Goal: Contribute content: Contribute content

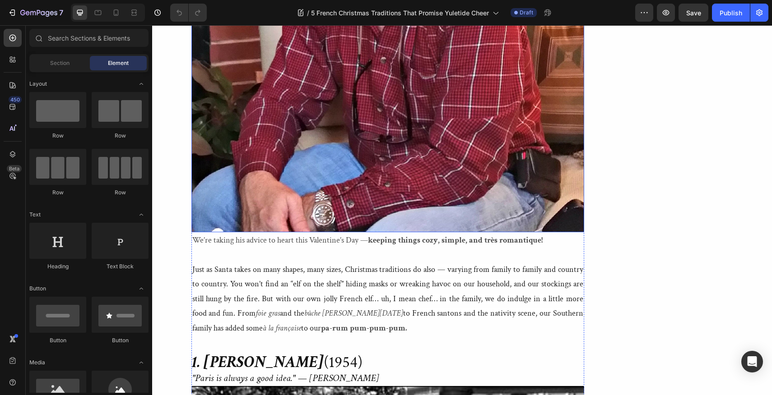
scroll to position [2051, 0]
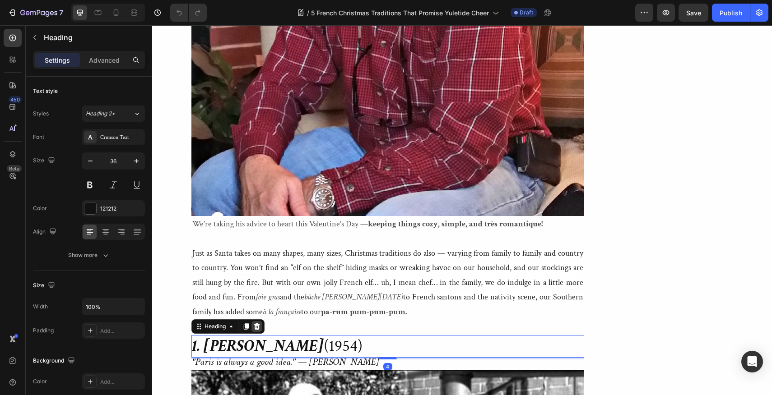
click at [257, 323] on icon at bounding box center [257, 326] width 6 height 6
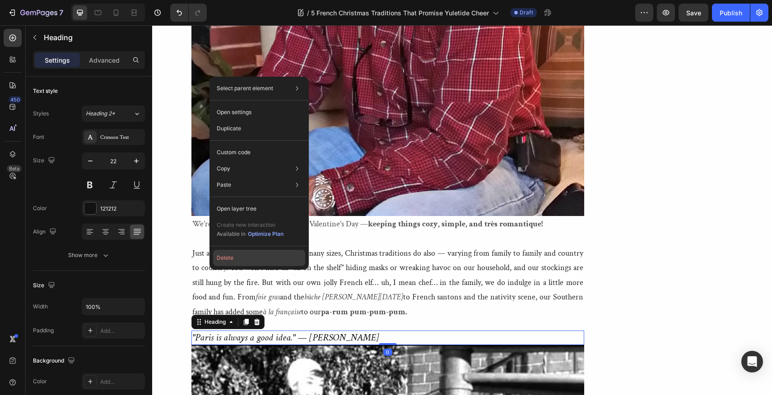
click at [226, 260] on button "Delete" at bounding box center [259, 258] width 92 height 16
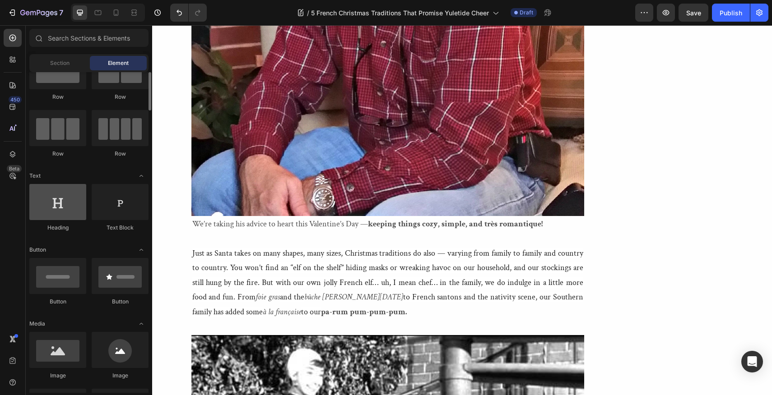
scroll to position [61, 0]
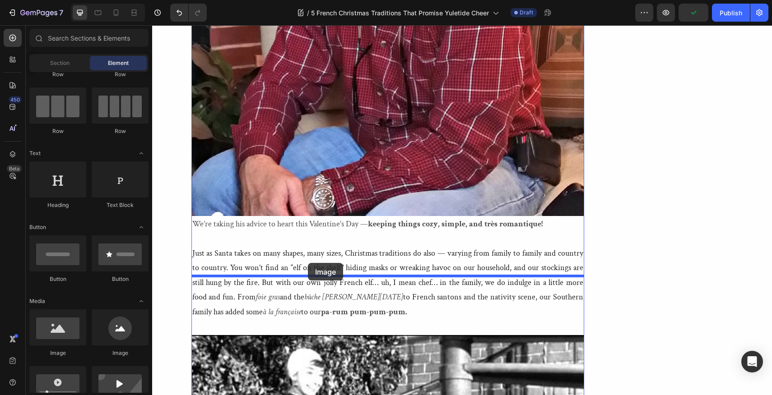
drag, startPoint x: 204, startPoint y: 358, endPoint x: 308, endPoint y: 263, distance: 140.9
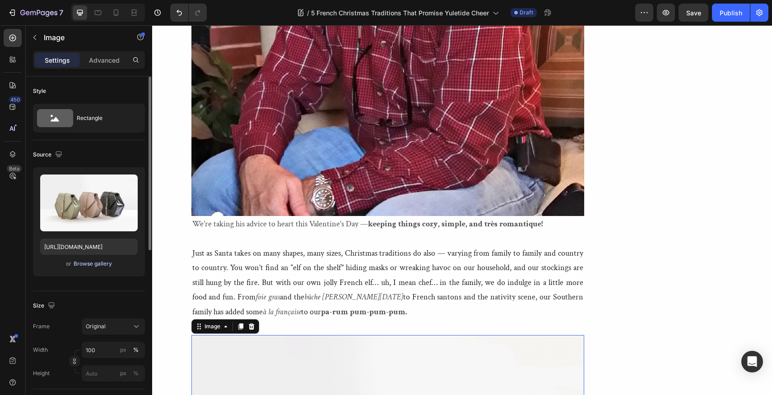
click at [82, 265] on div "Browse gallery" at bounding box center [93, 264] width 38 height 8
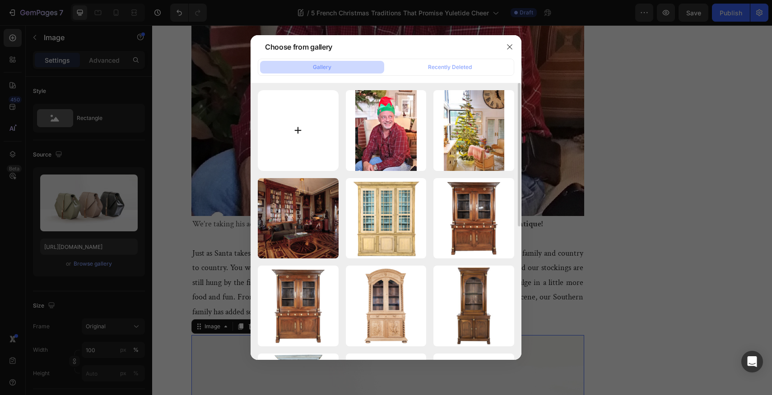
click at [297, 129] on input "file" at bounding box center [298, 130] width 81 height 81
type input "C:\fakepath\Lolo French Antiques Christmas French Traditions Buche de Noel.jpg"
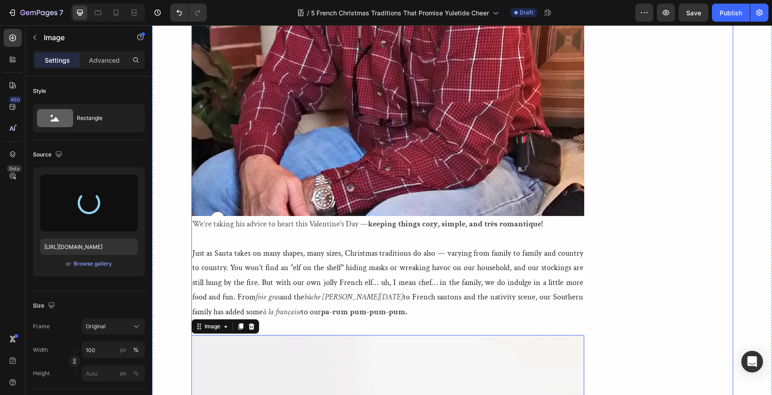
type input "https://cdn.shopify.com/s/files/1/1605/5007/files/gempages_525308358450742109-a…"
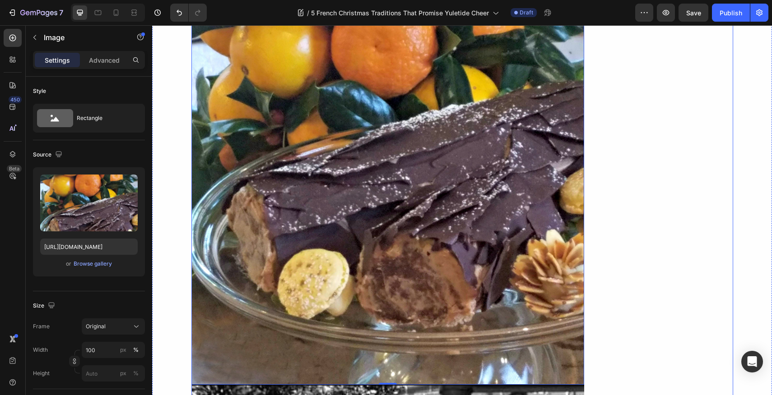
scroll to position [2552, 0]
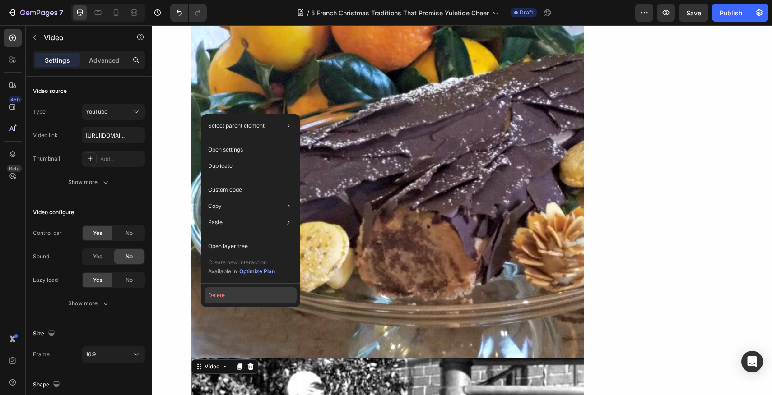
click at [218, 297] on button "Delete" at bounding box center [250, 296] width 92 height 16
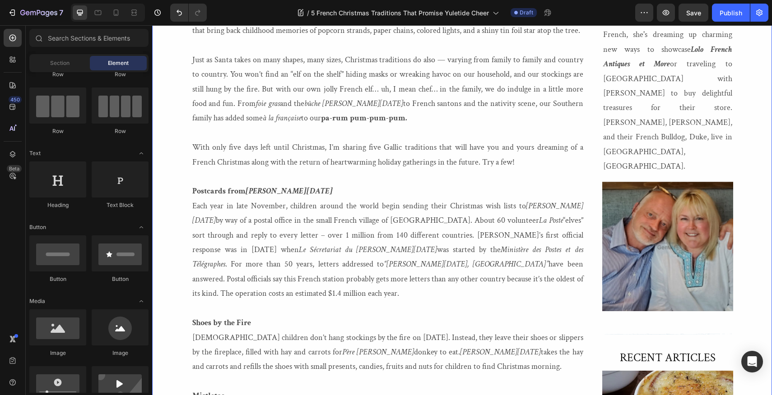
scroll to position [372, 0]
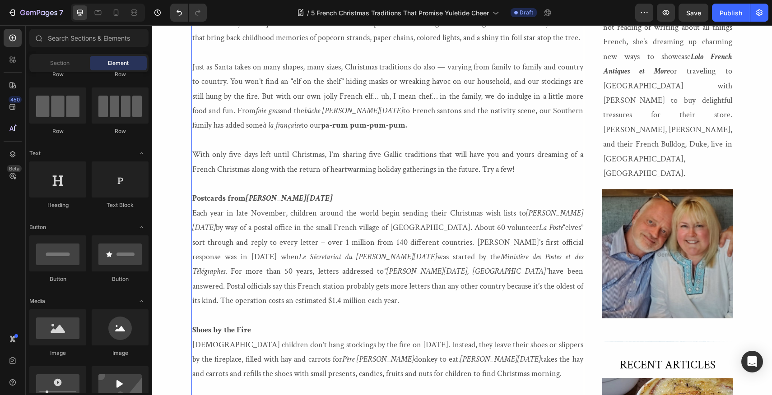
click at [518, 170] on p "With only five days left until Christmas, I’m sharing five Gallic traditions th…" at bounding box center [387, 162] width 391 height 29
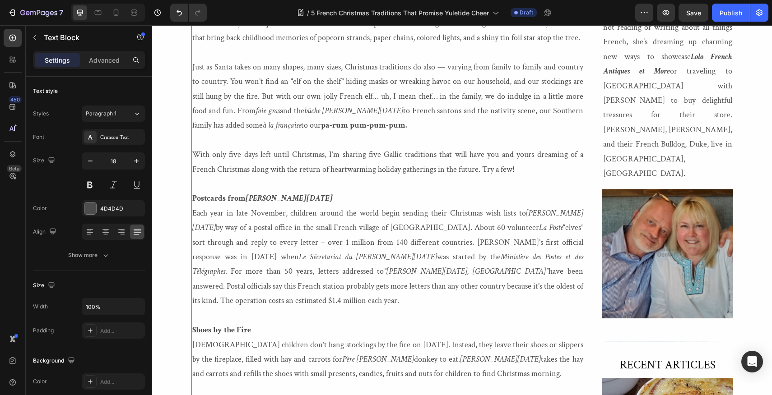
click at [518, 170] on p "With only five days left until Christmas, I’m sharing five Gallic traditions th…" at bounding box center [387, 162] width 391 height 29
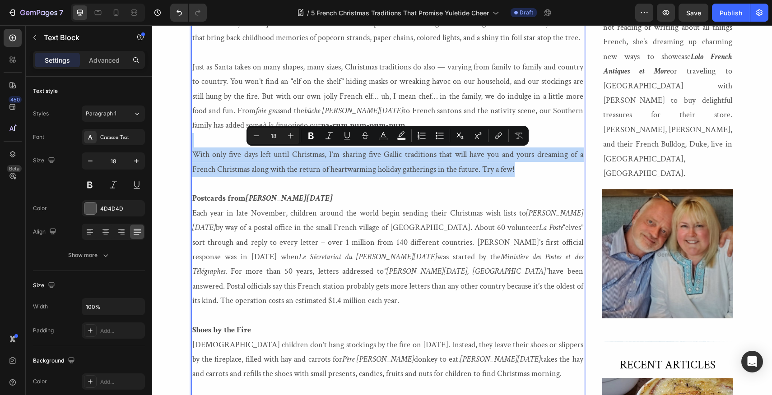
drag, startPoint x: 518, startPoint y: 170, endPoint x: 335, endPoint y: 144, distance: 185.1
click at [335, 144] on div ""So this is Christmas, for weak and for strong. The rich and the poor ones, the…" at bounding box center [387, 367] width 393 height 997
copy div "With only five days left until Christmas, I’m sharing five Gallic traditions th…"
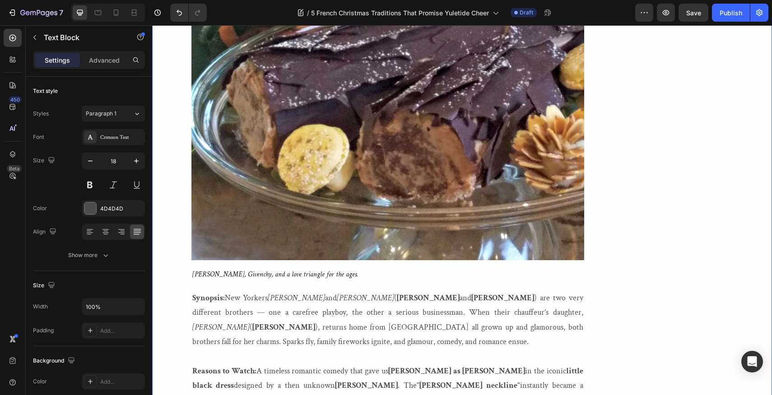
scroll to position [2661, 0]
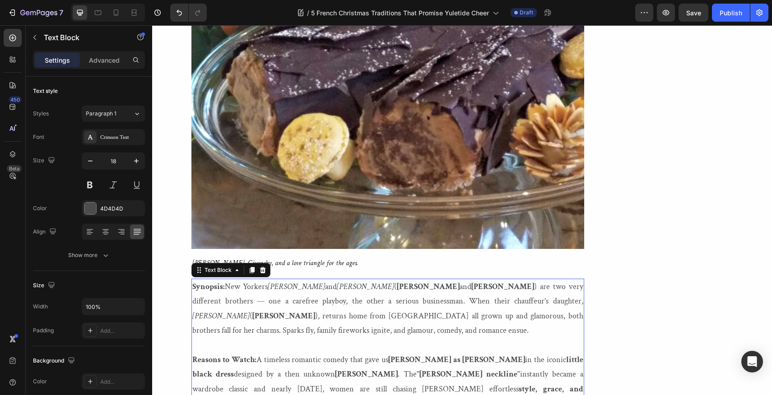
click at [300, 353] on p "Reasons to Watch: A timeless romantic comedy that gave us Audrey Hepburn as Sab…" at bounding box center [387, 382] width 391 height 59
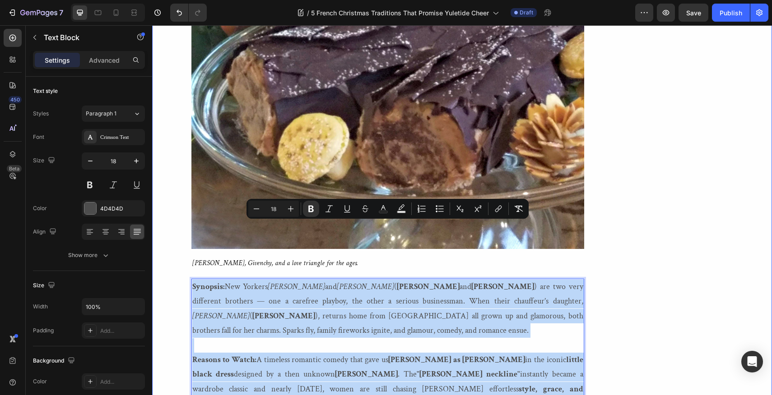
drag, startPoint x: 300, startPoint y: 347, endPoint x: 190, endPoint y: 224, distance: 164.3
click at [190, 224] on div "5 French Christmas Traditions that Promise Yuletide Cheer Heading Heading "So t…" at bounding box center [462, 329] width 620 height 5561
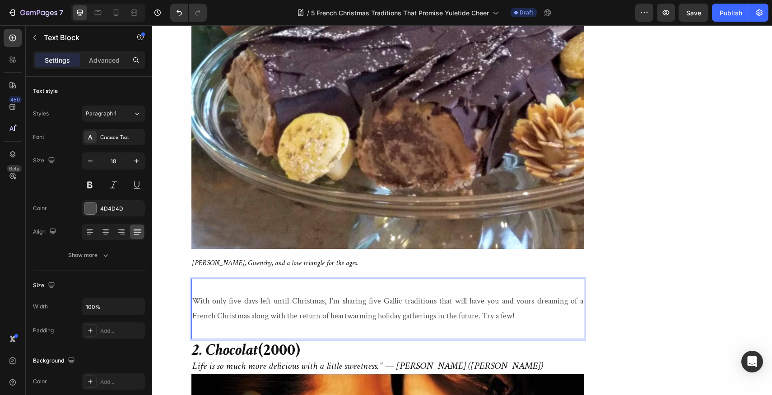
click at [192, 294] on p "With only five days left until Christmas, I’m sharing five Gallic traditions th…" at bounding box center [387, 308] width 391 height 29
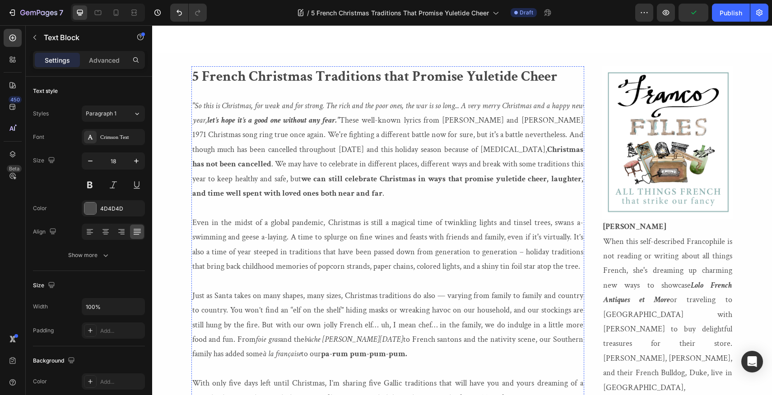
scroll to position [210, 0]
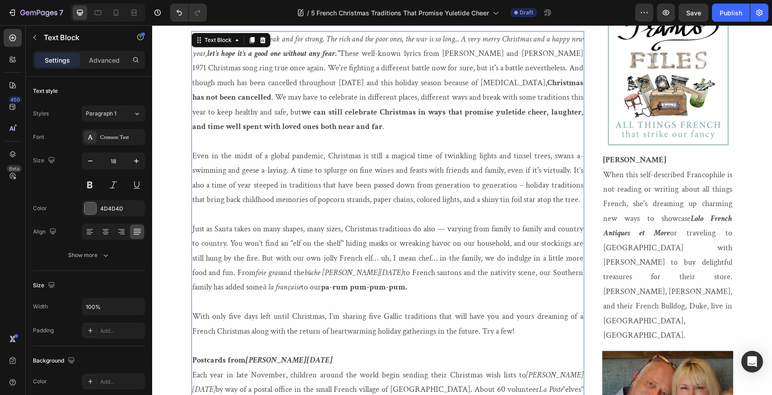
click at [194, 155] on p "Even in the midst of a global pandemic, Christmas is still a magical time of tw…" at bounding box center [387, 178] width 391 height 59
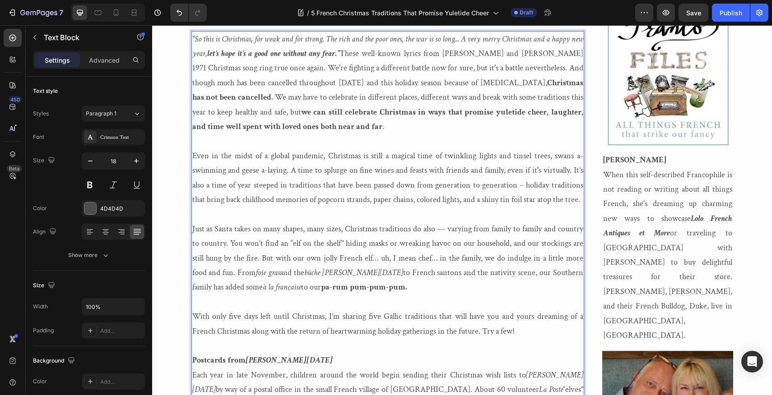
click at [194, 155] on p "Even in the midst of a global pandemic, Christmas is still a magical time of tw…" at bounding box center [387, 178] width 391 height 59
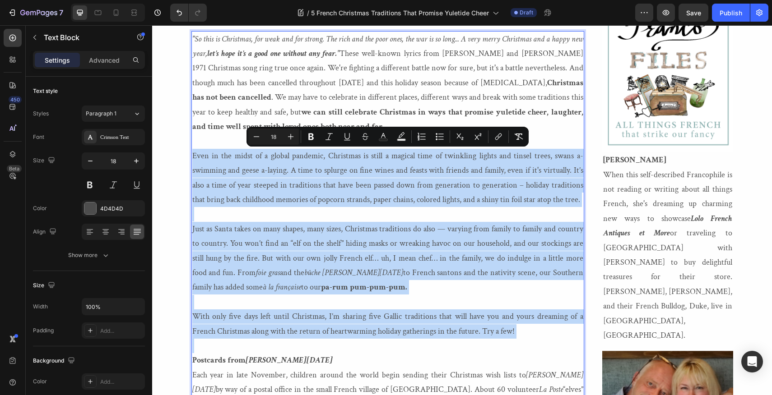
drag, startPoint x: 194, startPoint y: 155, endPoint x: 270, endPoint y: 341, distance: 201.0
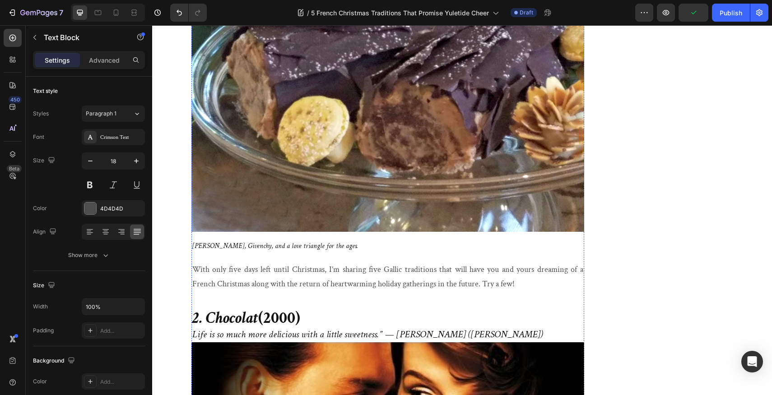
scroll to position [2526, 0]
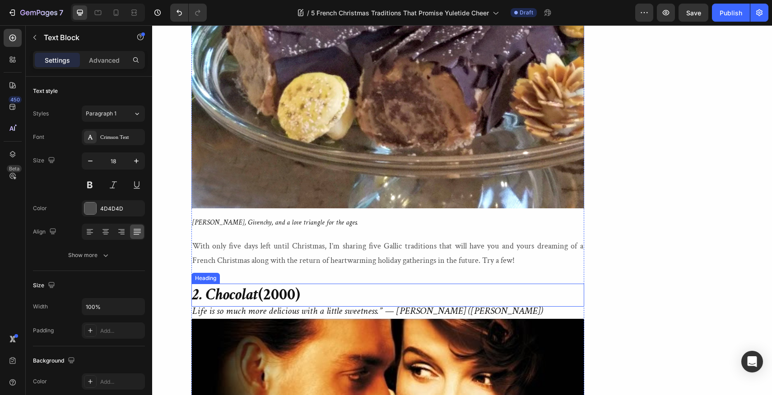
click at [228, 284] on strong "2. Chocolat" at bounding box center [225, 294] width 66 height 21
click at [306, 284] on h2 "2. Chocolat (2000)" at bounding box center [387, 295] width 393 height 23
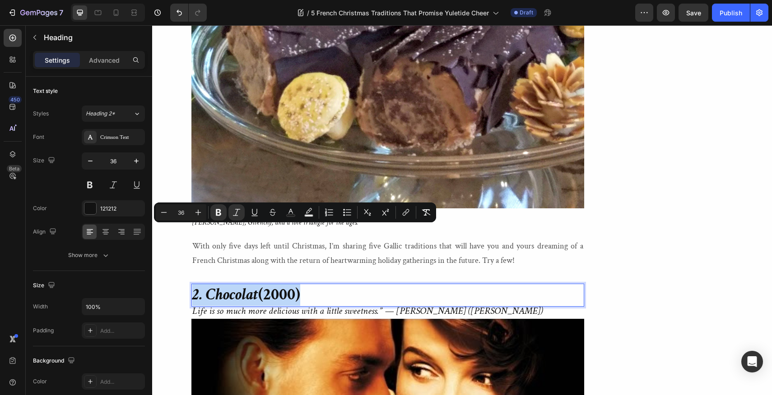
drag, startPoint x: 306, startPoint y: 237, endPoint x: 193, endPoint y: 237, distance: 112.4
click at [193, 285] on p "2. Chocolat (2000)" at bounding box center [387, 295] width 391 height 21
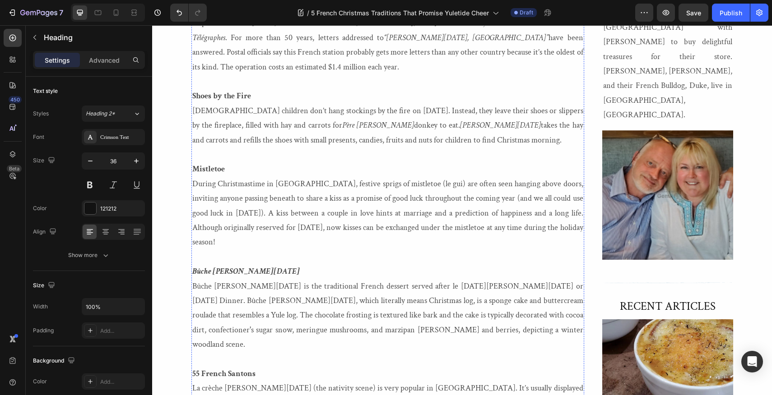
scroll to position [85, 0]
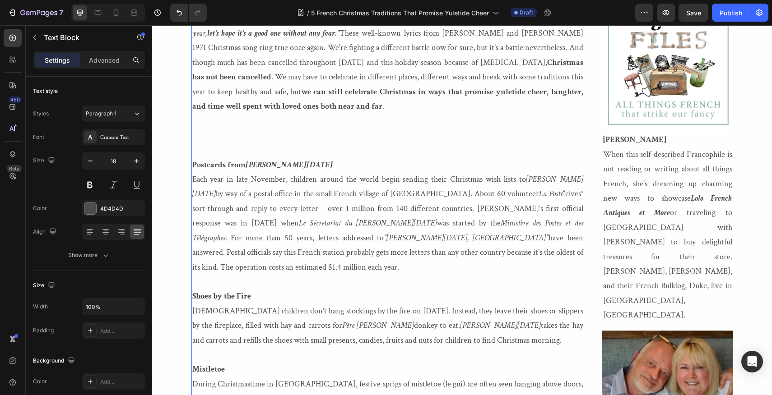
click at [279, 166] on p "Postcards from Père Noël Each year in late November, children around the world …" at bounding box center [387, 216] width 391 height 117
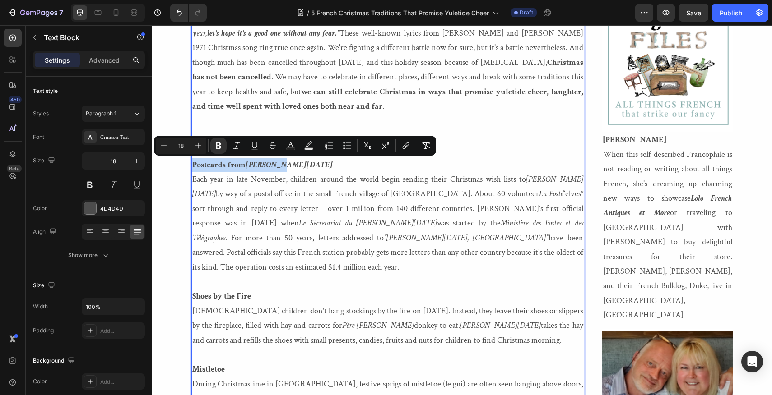
drag, startPoint x: 279, startPoint y: 166, endPoint x: 191, endPoint y: 163, distance: 88.1
copy p "Postcards from Père Noël"
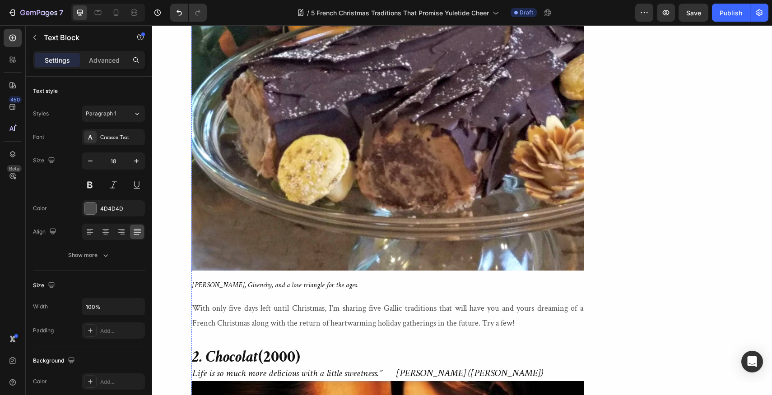
scroll to position [2374, 0]
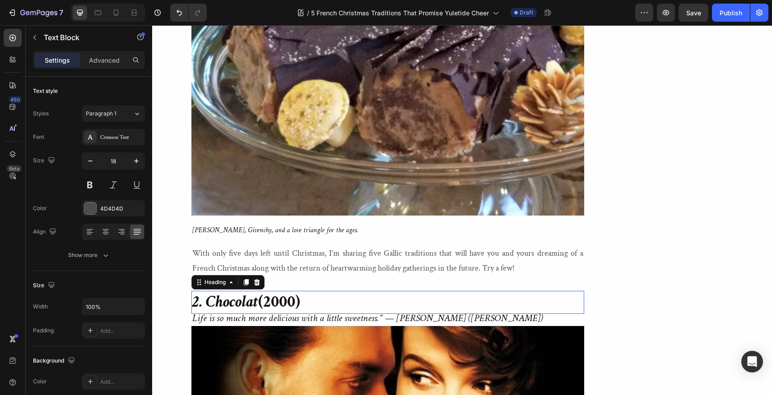
click at [307, 292] on p "⁠⁠⁠⁠⁠⁠⁠ 2. Chocolat (2000)" at bounding box center [387, 302] width 391 height 21
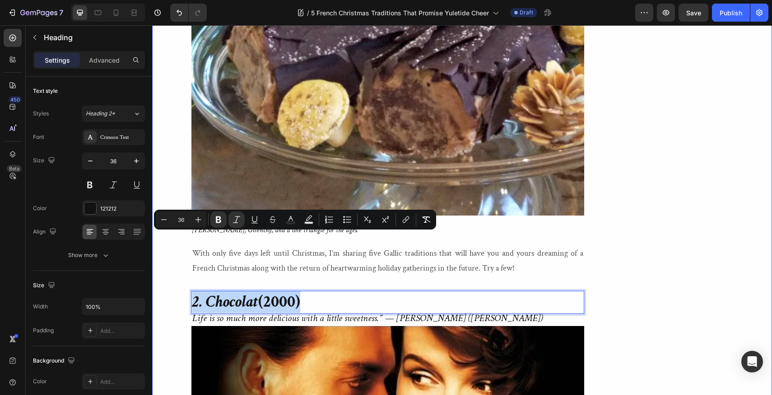
drag, startPoint x: 307, startPoint y: 245, endPoint x: 190, endPoint y: 244, distance: 117.4
click at [190, 244] on div "5 French Christmas Traditions that Promise Yuletide Cheer Heading Heading "So t…" at bounding box center [462, 333] width 620 height 5284
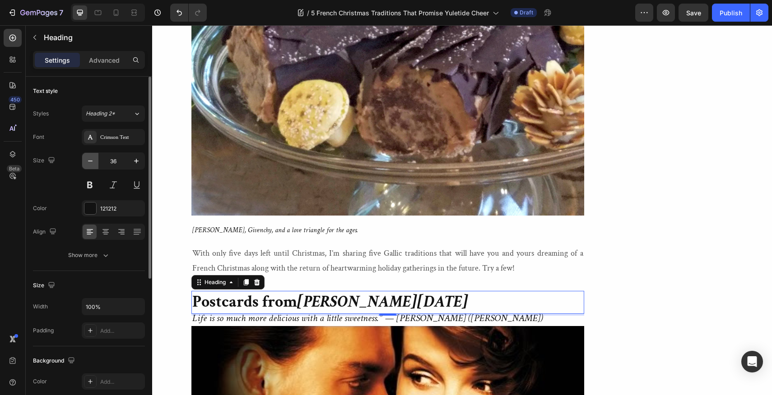
click at [90, 158] on icon "button" at bounding box center [90, 161] width 9 height 9
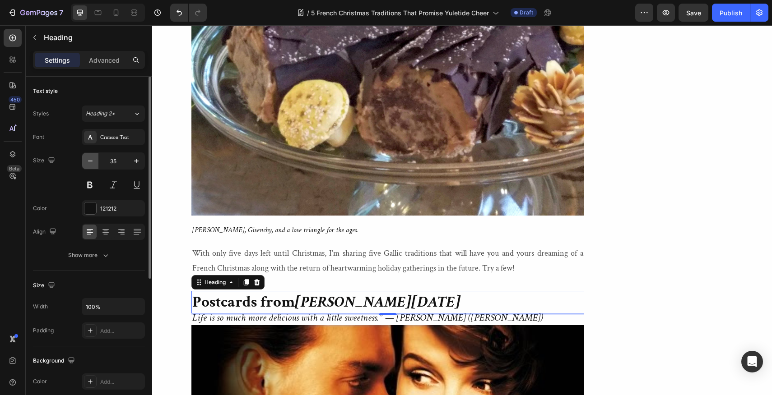
click at [90, 158] on icon "button" at bounding box center [90, 161] width 9 height 9
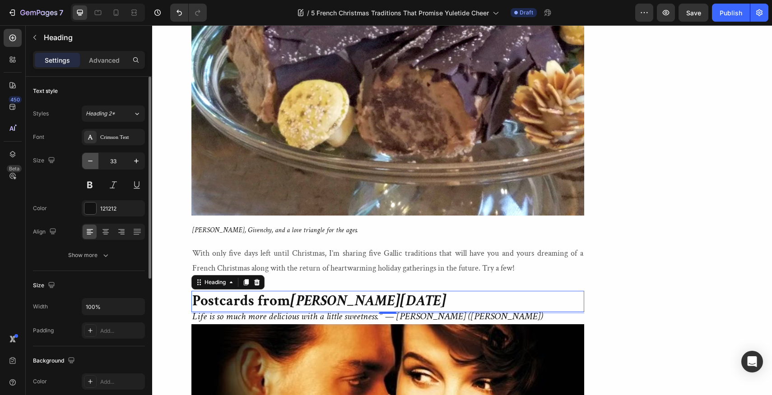
click at [90, 158] on icon "button" at bounding box center [90, 161] width 9 height 9
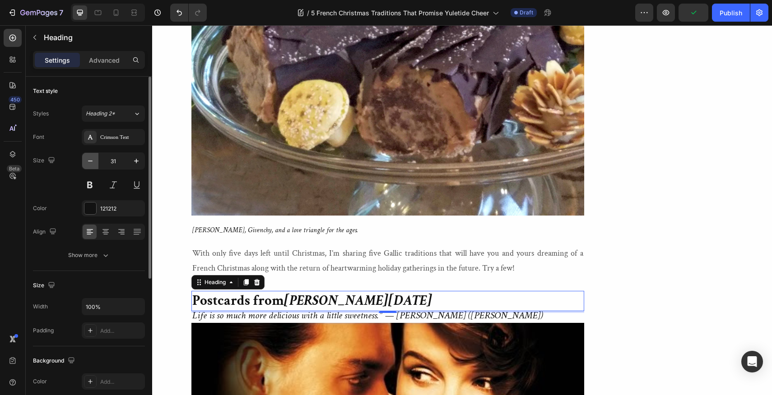
click at [90, 159] on icon "button" at bounding box center [90, 161] width 9 height 9
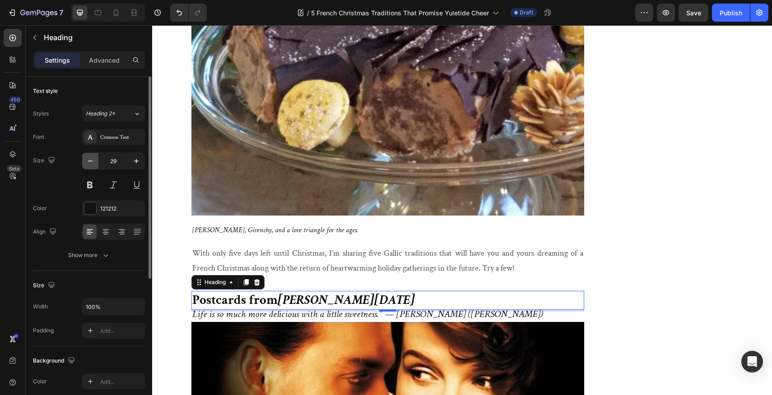
click at [90, 159] on icon "button" at bounding box center [90, 161] width 9 height 9
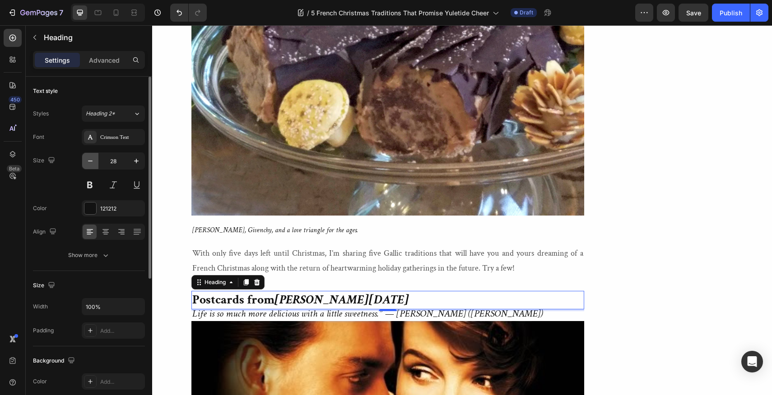
click at [90, 159] on icon "button" at bounding box center [90, 161] width 9 height 9
type input "26"
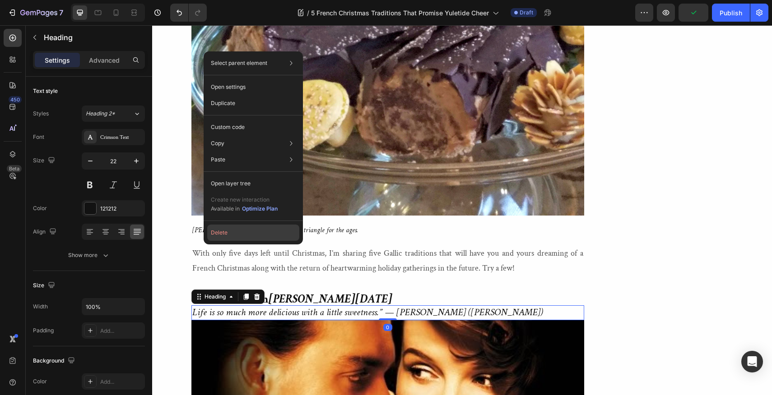
click at [220, 233] on button "Delete" at bounding box center [253, 233] width 92 height 16
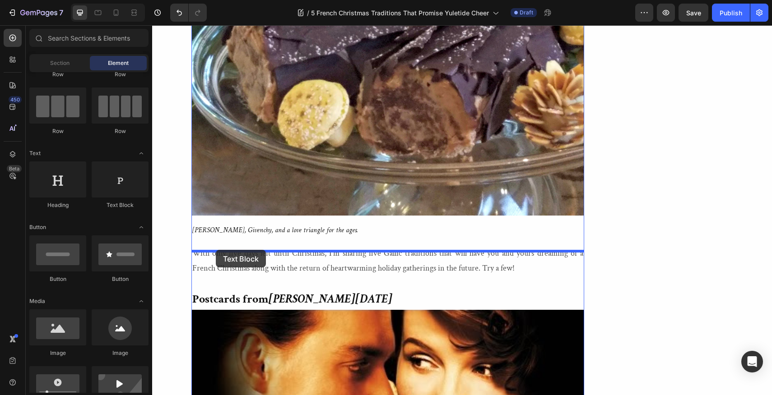
drag, startPoint x: 269, startPoint y: 211, endPoint x: 216, endPoint y: 250, distance: 65.8
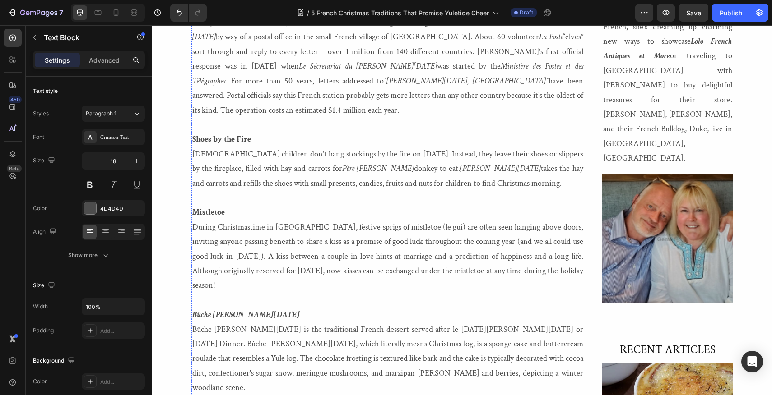
scroll to position [182, 0]
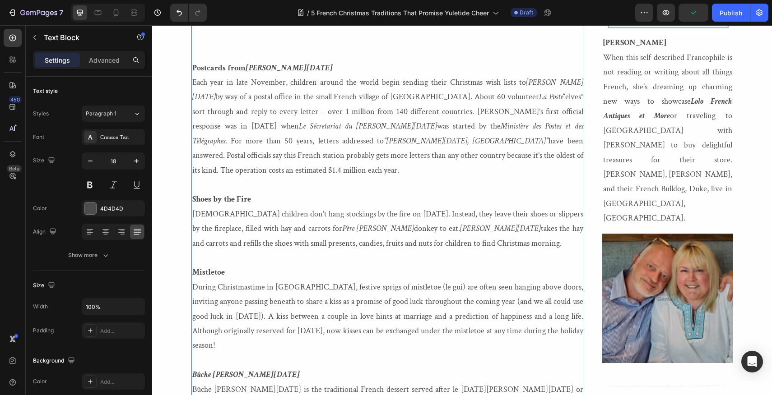
click at [479, 157] on p "Postcards from Père Noël Each year in late November, children around the world …" at bounding box center [387, 119] width 391 height 117
drag, startPoint x: 479, startPoint y: 157, endPoint x: 192, endPoint y: 83, distance: 296.5
click at [192, 83] on p "Postcards from Père Noël Each year in late November, children around the world …" at bounding box center [387, 119] width 391 height 117
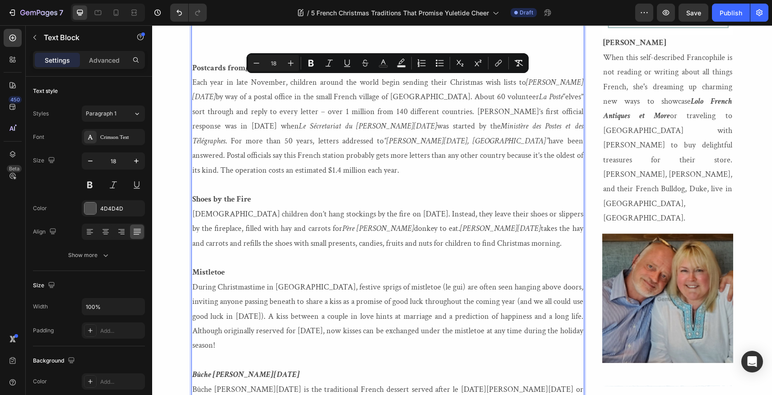
copy p "Each year in late November, children around the world begin sending their Chris…"
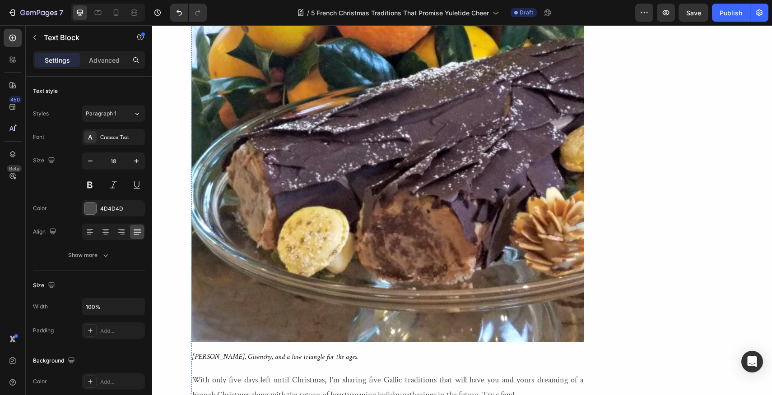
scroll to position [2420, 0]
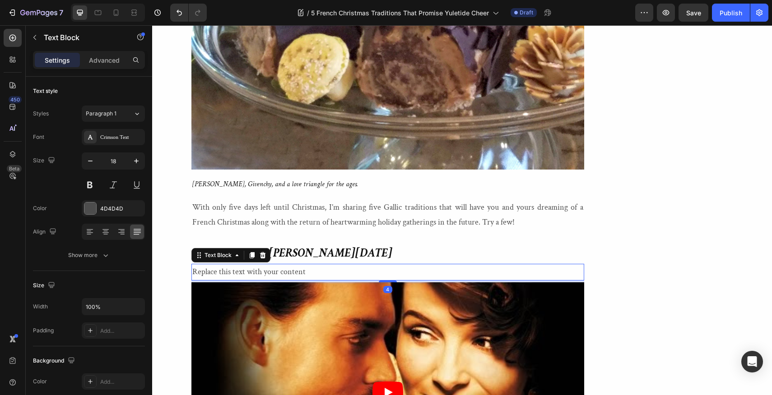
click at [277, 264] on div "Replace this text with your content" at bounding box center [387, 272] width 393 height 16
click at [309, 264] on div "Replace this text with your content" at bounding box center [387, 272] width 393 height 16
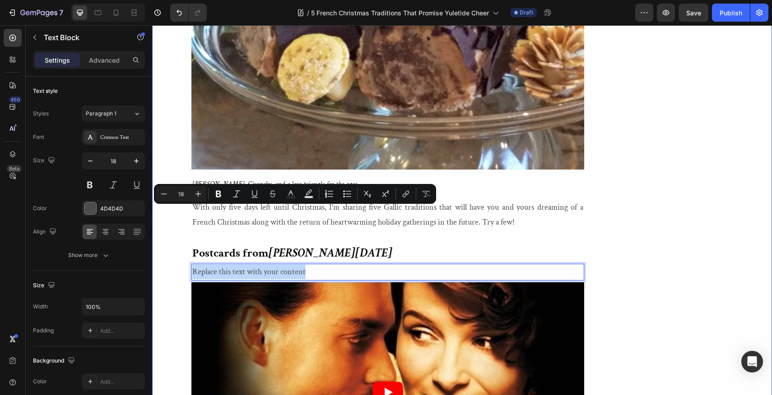
drag, startPoint x: 309, startPoint y: 213, endPoint x: 190, endPoint y: 211, distance: 118.7
click at [190, 211] on div "5 French Christmas Traditions that Promise Yuletide Cheer Heading Heading "So t…" at bounding box center [462, 287] width 620 height 5285
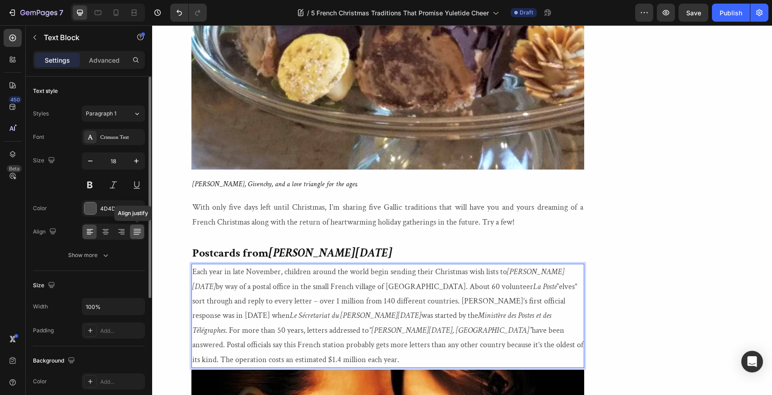
click at [135, 228] on icon at bounding box center [137, 231] width 9 height 9
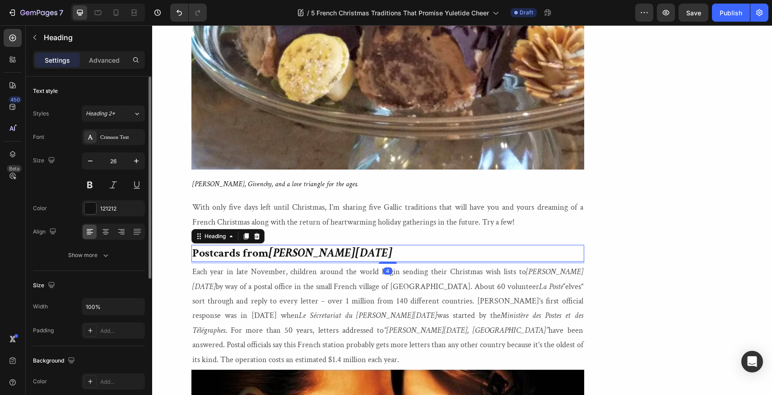
click at [339, 246] on p "⁠⁠⁠⁠⁠⁠⁠ Postcards from [PERSON_NAME][DATE]" at bounding box center [387, 253] width 391 height 15
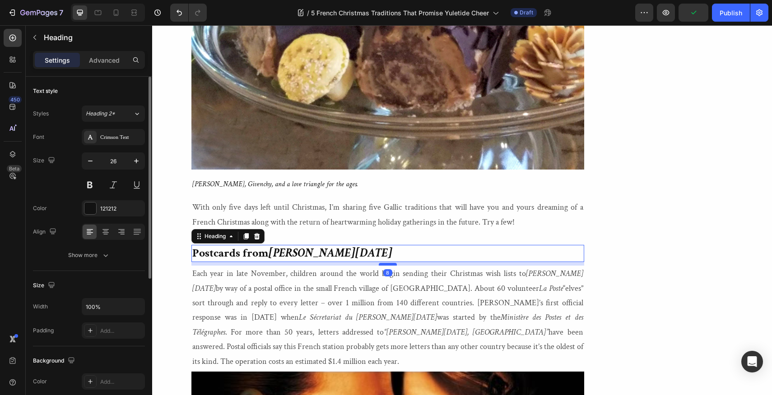
click at [387, 263] on div at bounding box center [388, 264] width 18 height 3
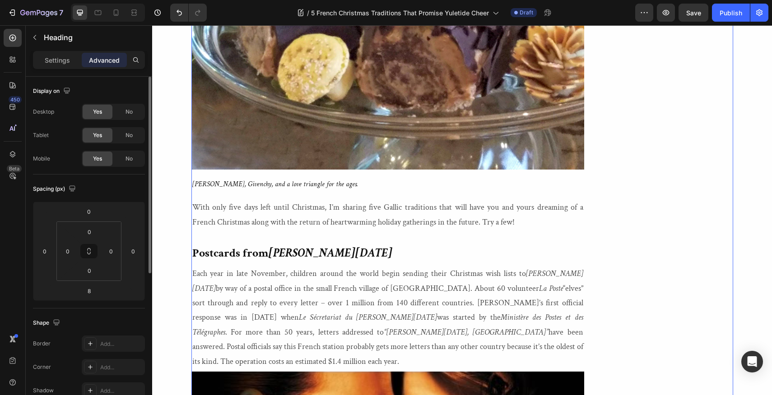
click at [638, 199] on div "Image [PERSON_NAME] When this self-described Francophile is not reading or writ…" at bounding box center [667, 332] width 131 height 5375
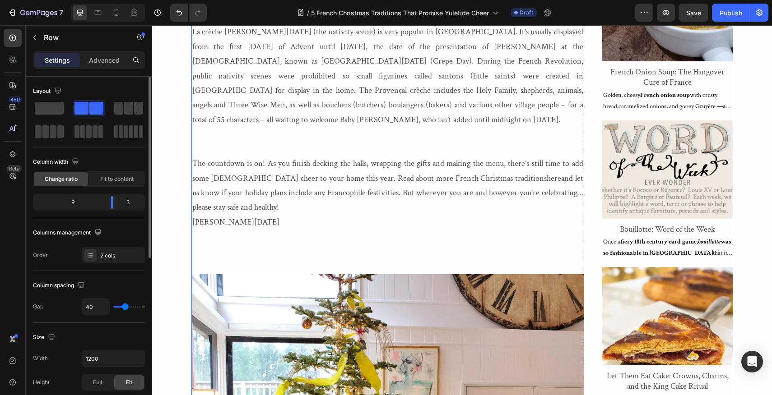
scroll to position [724, 0]
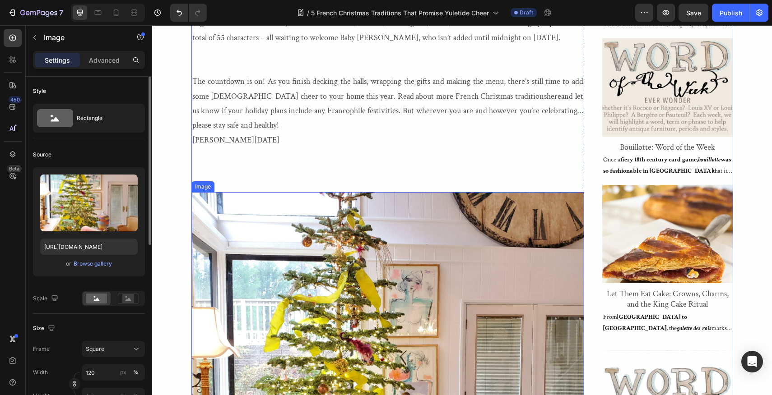
click at [244, 192] on img at bounding box center [387, 388] width 393 height 393
click at [91, 264] on div "Browse gallery" at bounding box center [93, 264] width 38 height 8
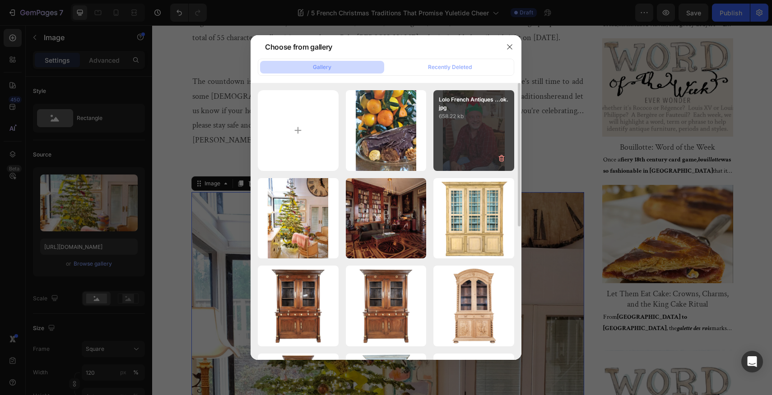
click at [463, 129] on div "Lolo French Antiques ...ok.jpg 658.22 kb" at bounding box center [473, 130] width 81 height 81
type input "https://cdn.shopify.com/s/files/1/1605/5007/files/gempages_525308358450742109-3…"
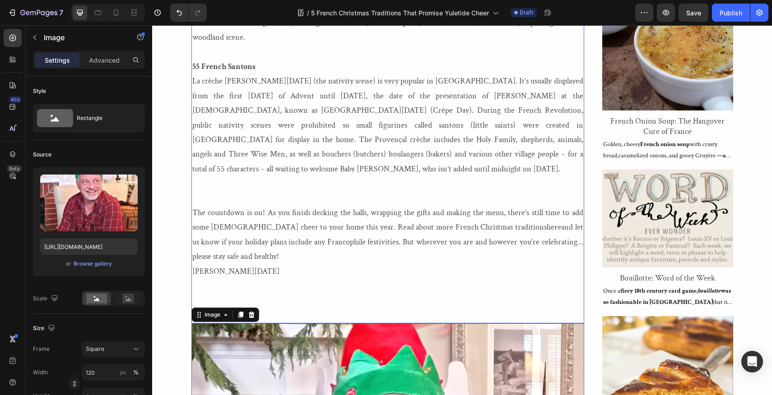
scroll to position [656, 0]
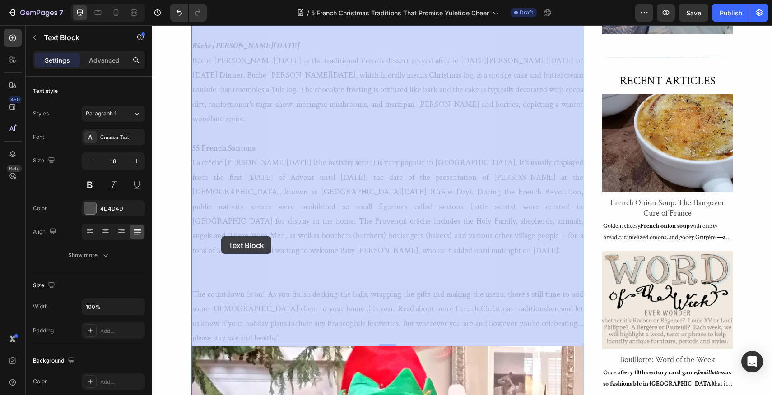
drag, startPoint x: 240, startPoint y: 294, endPoint x: 221, endPoint y: 237, distance: 60.8
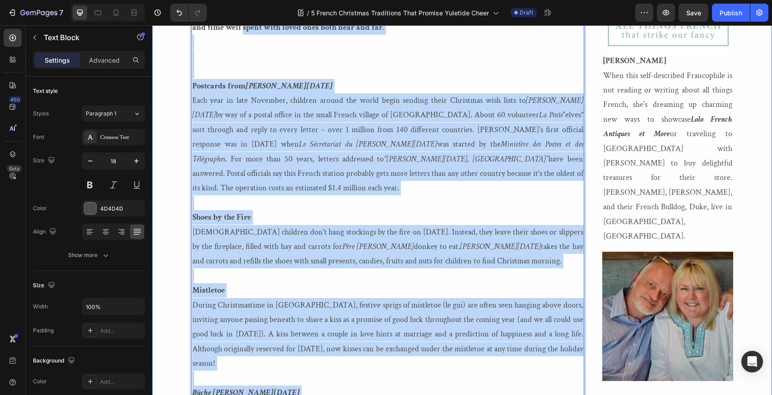
scroll to position [309, 0]
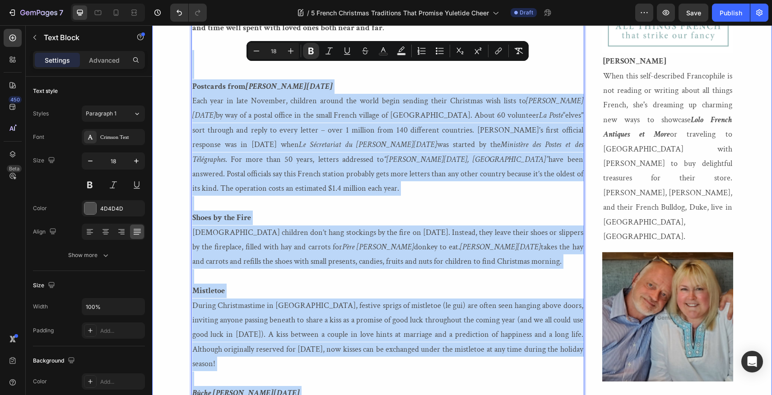
drag, startPoint x: 237, startPoint y: 297, endPoint x: 183, endPoint y: 56, distance: 247.0
copy div "Postcards from Père Noël Each year in late November, children around the world …"
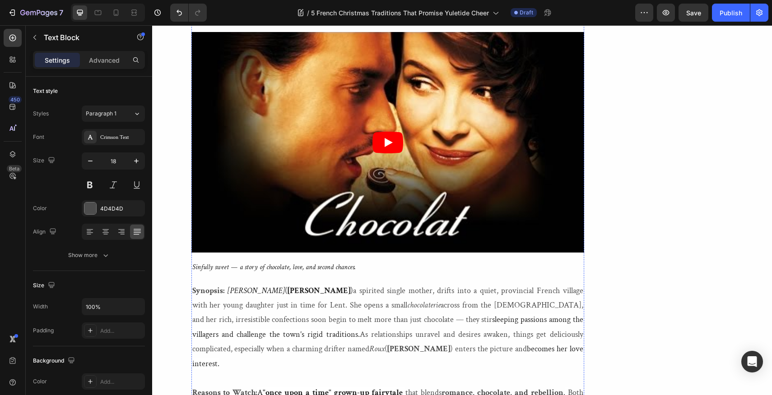
scroll to position [2954, 0]
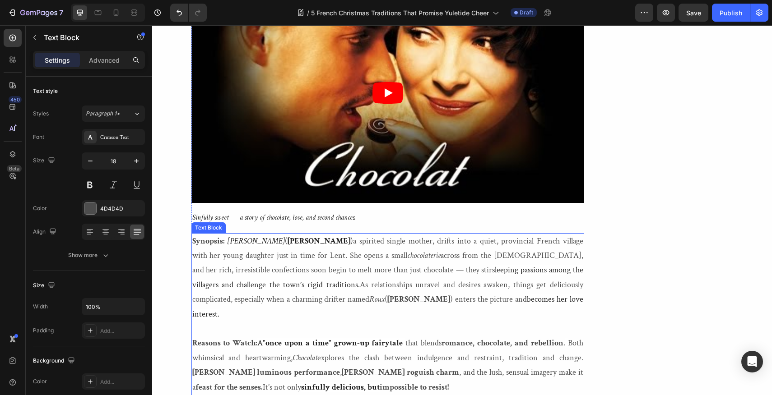
click at [423, 322] on p "Reasons to Watch: A "once upon a time" grown-up fairytale that blends romance, …" at bounding box center [387, 358] width 391 height 73
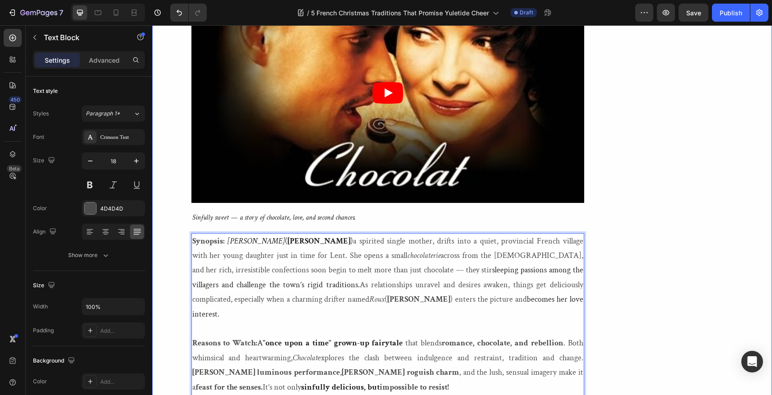
drag, startPoint x: 423, startPoint y: 301, endPoint x: 186, endPoint y: 164, distance: 273.2
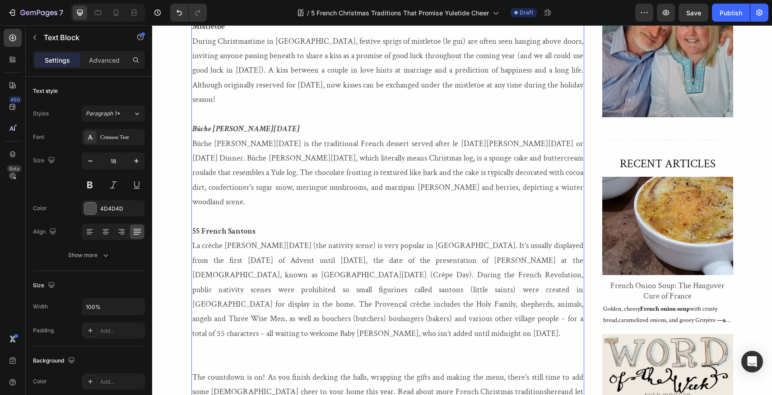
scroll to position [625, 0]
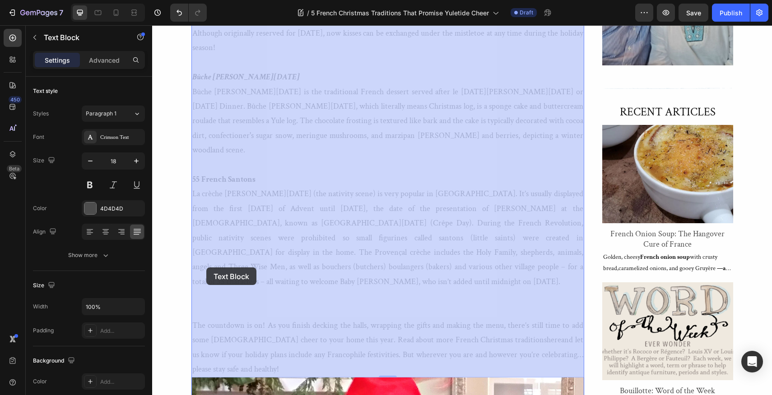
drag, startPoint x: 234, startPoint y: 328, endPoint x: 206, endPoint y: 268, distance: 66.5
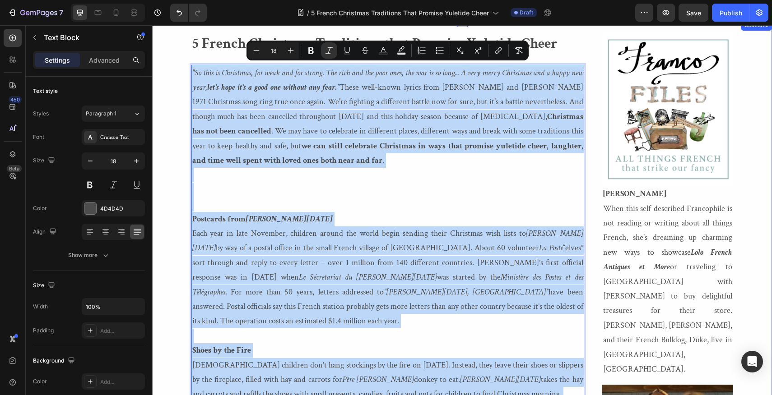
scroll to position [172, 0]
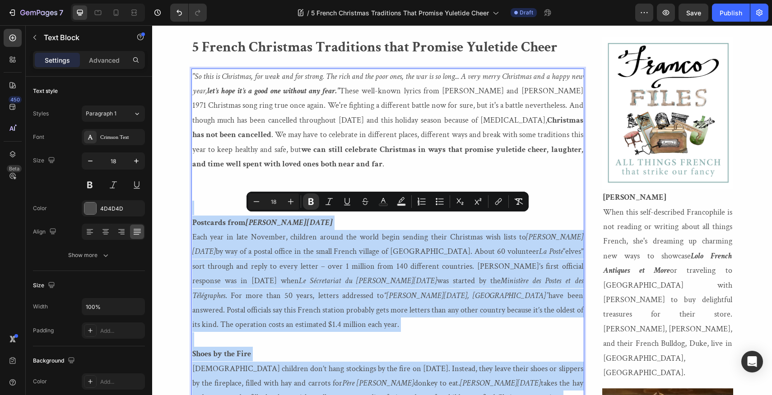
drag, startPoint x: 233, startPoint y: 325, endPoint x: 192, endPoint y: 214, distance: 118.8
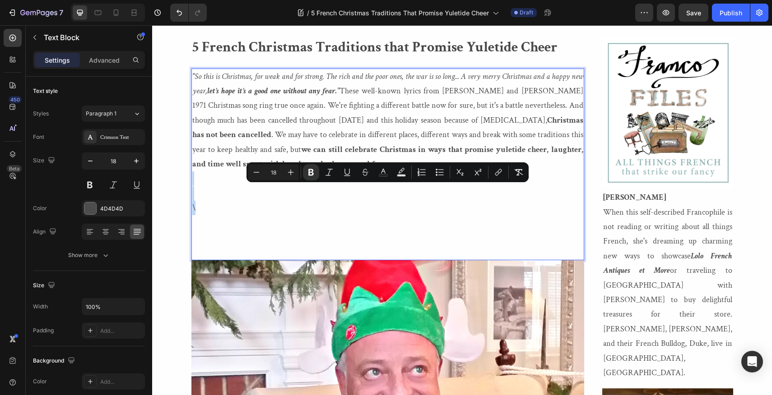
drag, startPoint x: 201, startPoint y: 209, endPoint x: 192, endPoint y: 181, distance: 28.8
click at [192, 181] on div ""So this is Christmas, for weak and for strong. The rich and the poor ones, the…" at bounding box center [387, 165] width 393 height 192
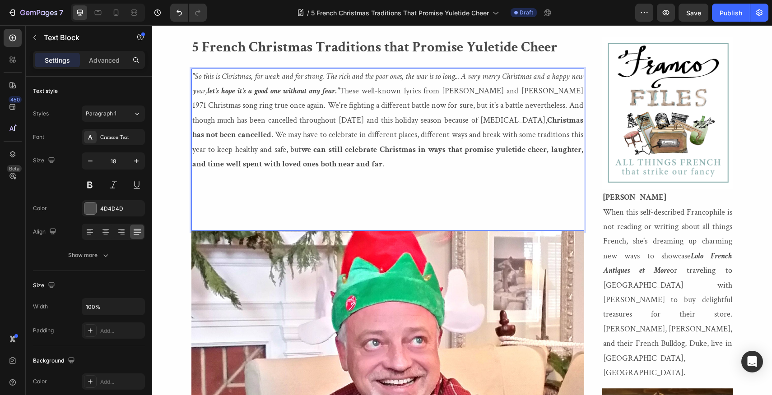
click at [195, 224] on p "Rich Text Editor. Editing area: main" at bounding box center [387, 223] width 391 height 14
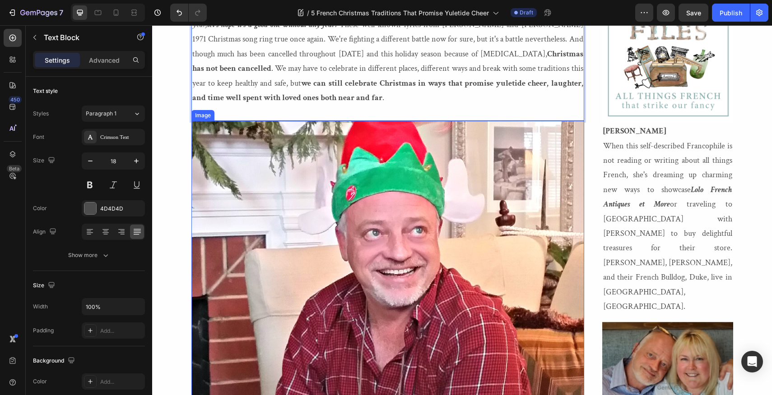
scroll to position [204, 0]
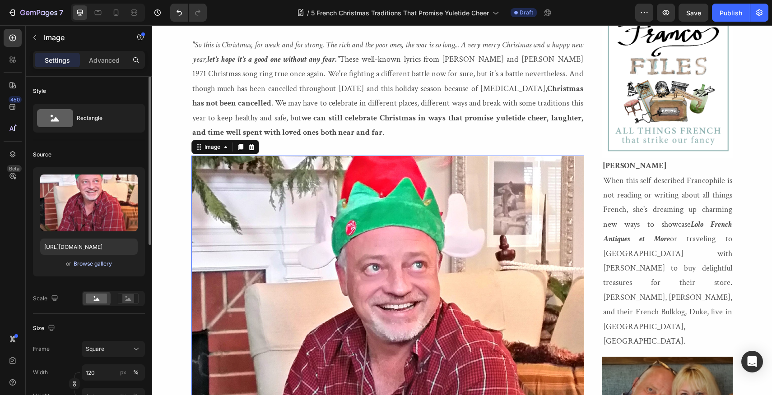
click at [86, 262] on div "Browse gallery" at bounding box center [93, 264] width 38 height 8
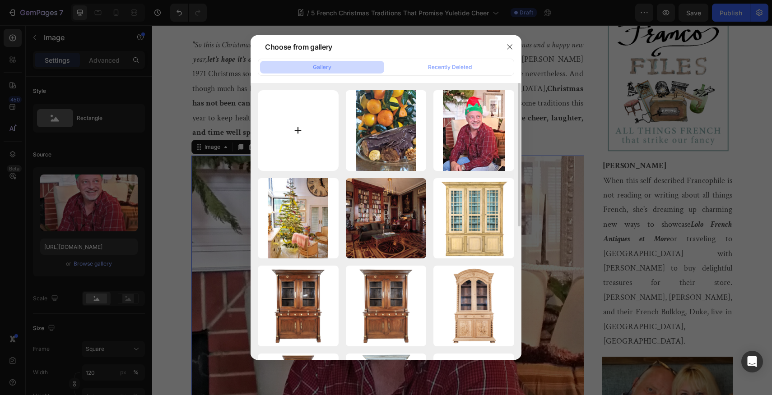
click at [296, 130] on input "file" at bounding box center [298, 130] width 81 height 81
type input "C:\fakepath\2020.LOLO.5 Days of Traditions.BLOG.png"
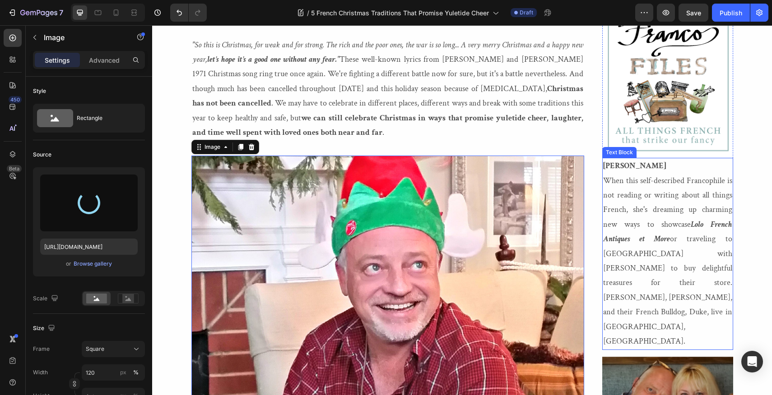
type input "[URL][DOMAIN_NAME]"
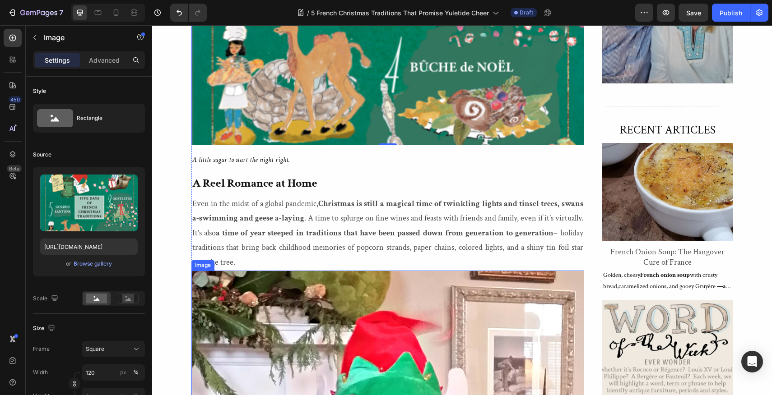
scroll to position [515, 0]
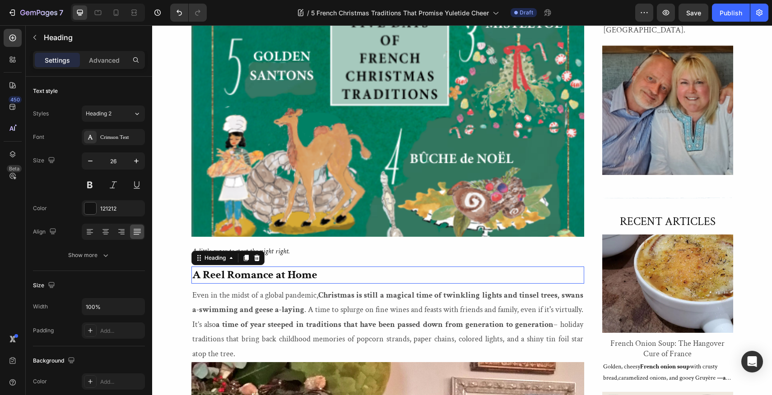
click at [326, 273] on h2 "A Reel Romance at Home" at bounding box center [387, 275] width 393 height 17
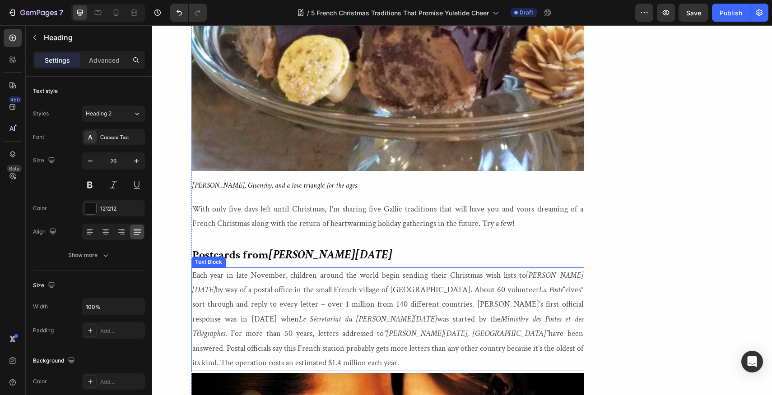
scroll to position [1846, 0]
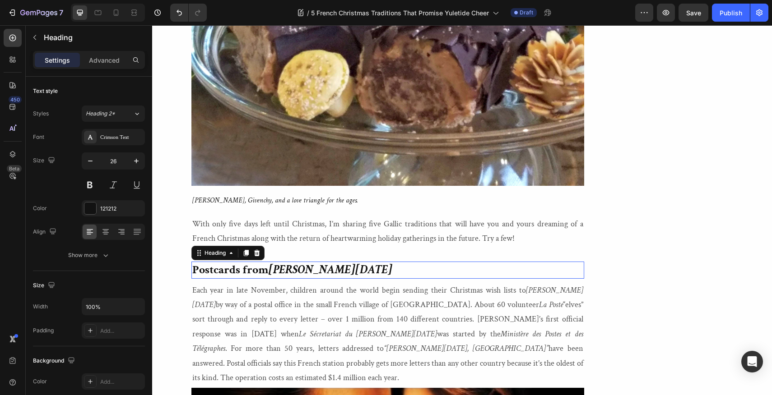
click at [319, 270] on p "⁠⁠⁠⁠⁠⁠⁠ Postcards from [PERSON_NAME][DATE]" at bounding box center [387, 270] width 391 height 15
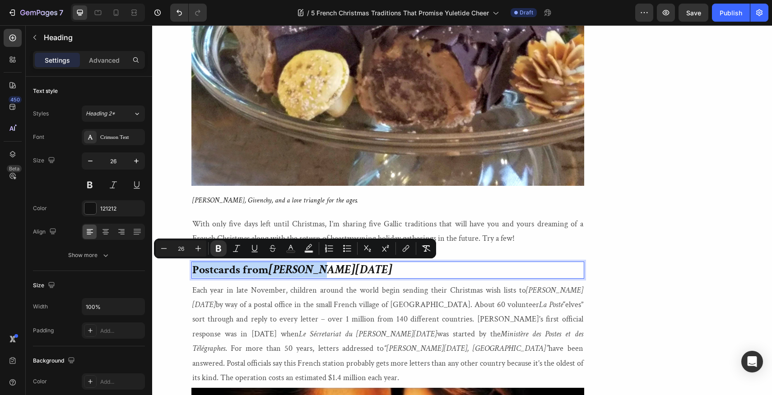
drag, startPoint x: 319, startPoint y: 270, endPoint x: 192, endPoint y: 276, distance: 127.4
click at [192, 276] on p "Postcards from Père Noël" at bounding box center [387, 270] width 391 height 15
copy p "Postcards from Père Noël"
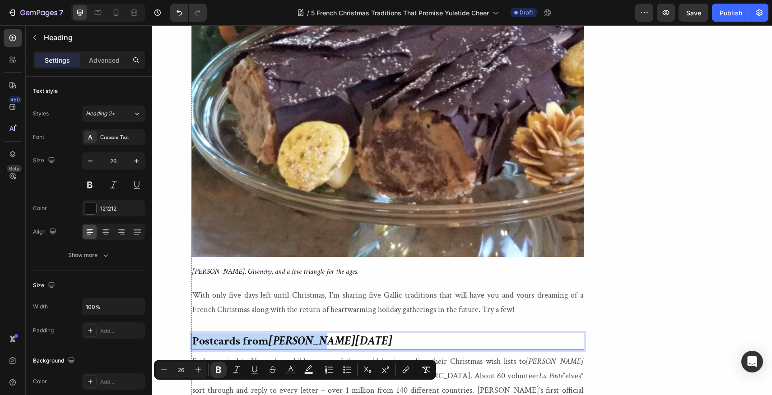
scroll to position [1860, 0]
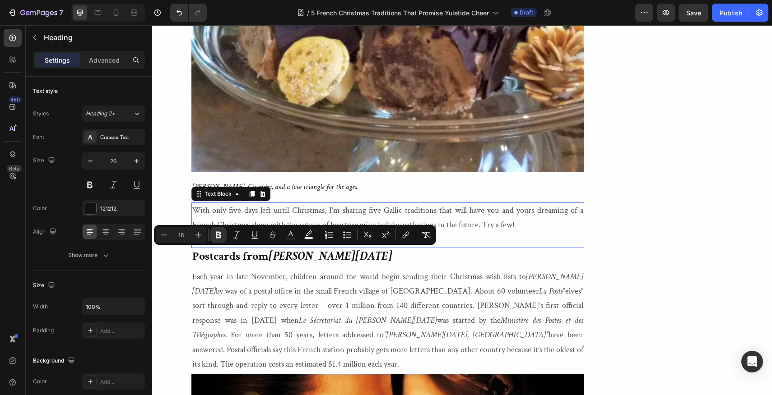
click at [527, 227] on p "With only five days left until Christmas, I’m sharing five Gallic traditions th…" at bounding box center [387, 218] width 391 height 29
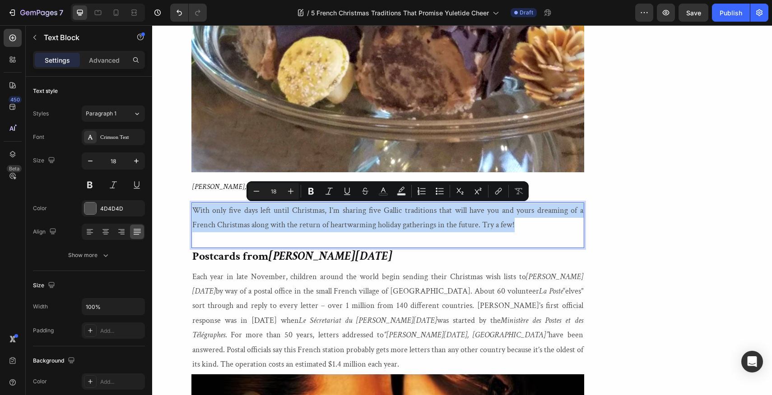
drag, startPoint x: 521, startPoint y: 225, endPoint x: 191, endPoint y: 206, distance: 330.0
click at [191, 206] on div "With only five days left until Christmas, I’m sharing five Gallic traditions th…" at bounding box center [387, 226] width 393 height 46
copy p "With only five days left until Christmas, I’m sharing five Gallic traditions th…"
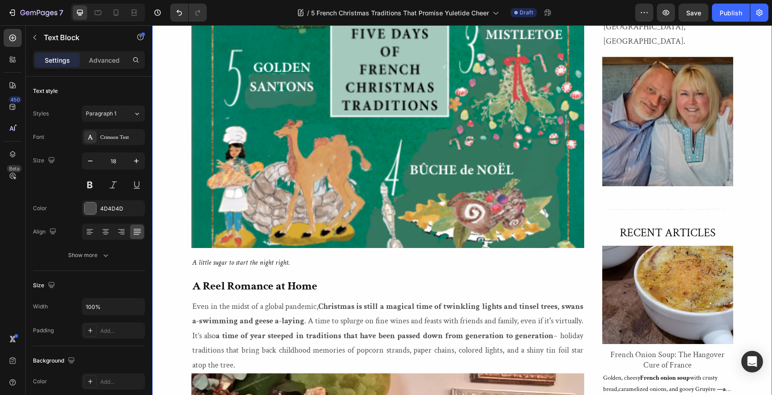
scroll to position [505, 0]
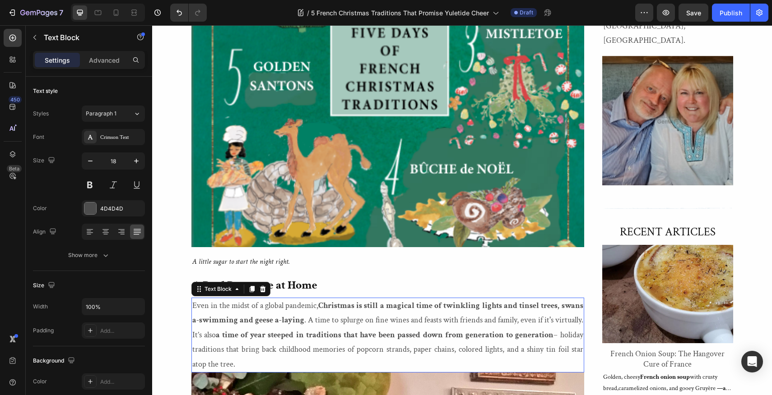
click at [237, 363] on p "Even in the midst of a global pandemic, Christmas is still a magical time of tw…" at bounding box center [387, 335] width 391 height 73
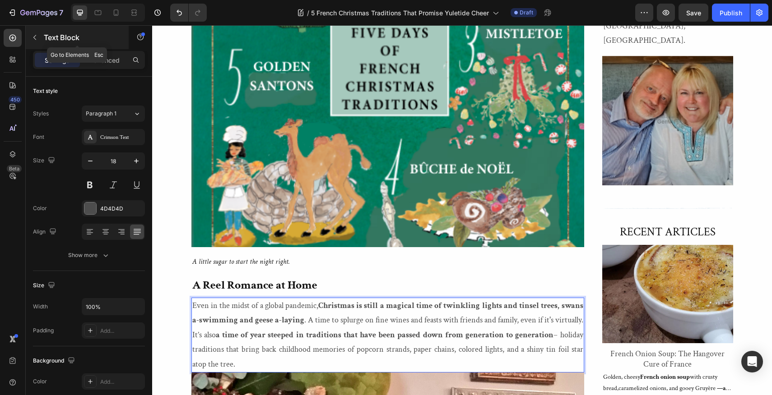
click at [35, 35] on icon "button" at bounding box center [34, 37] width 7 height 7
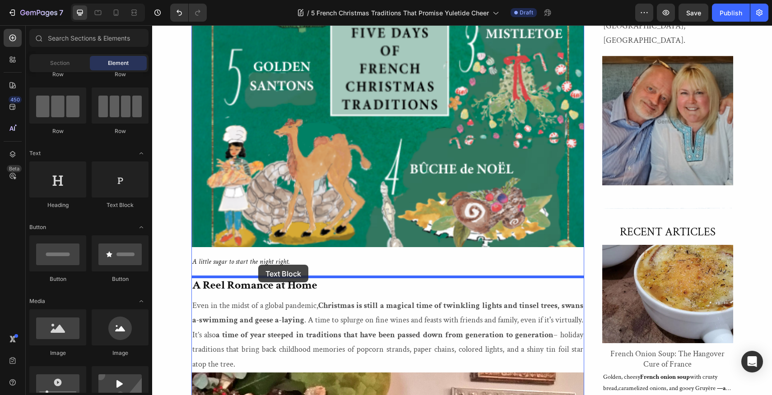
drag, startPoint x: 269, startPoint y: 211, endPoint x: 258, endPoint y: 265, distance: 54.8
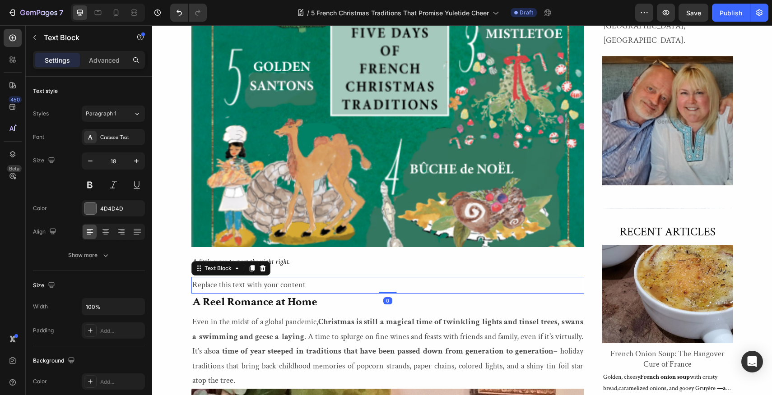
click at [309, 286] on div "Replace this text with your content" at bounding box center [387, 285] width 393 height 16
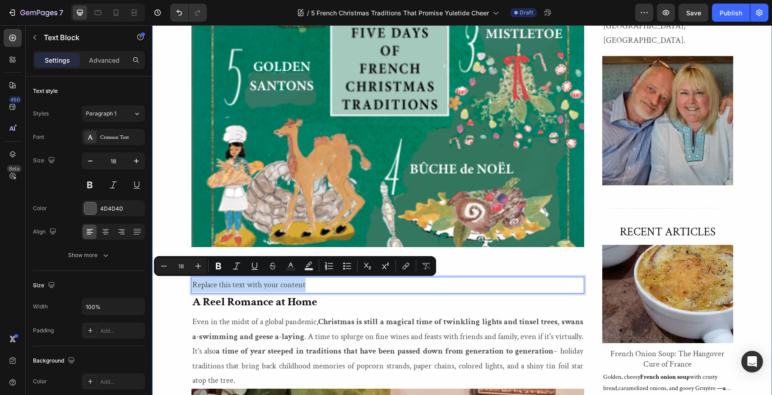
drag, startPoint x: 309, startPoint y: 286, endPoint x: 190, endPoint y: 283, distance: 118.3
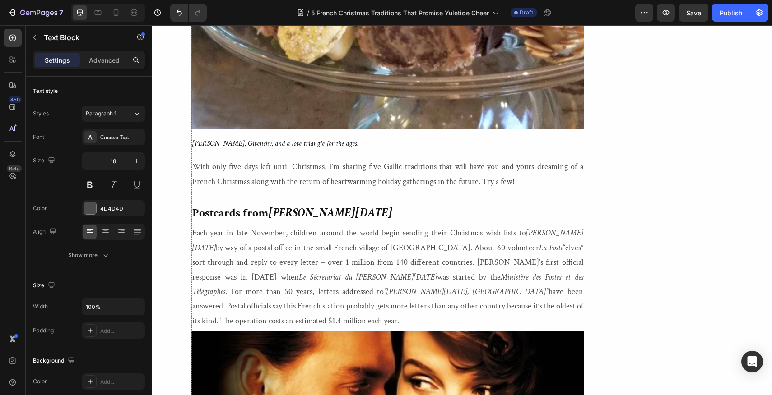
scroll to position [1944, 0]
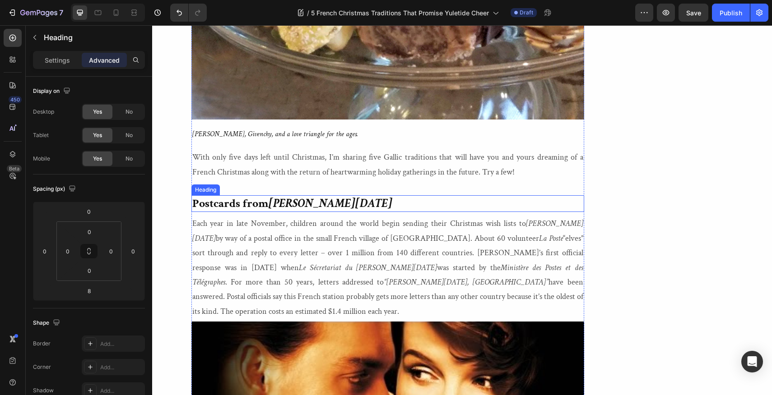
click at [324, 207] on p "⁠⁠⁠⁠⁠⁠⁠ Postcards from [PERSON_NAME][DATE]" at bounding box center [387, 203] width 391 height 15
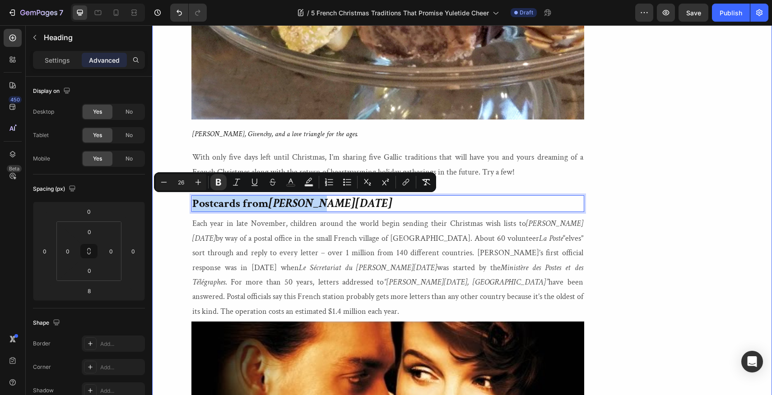
drag, startPoint x: 320, startPoint y: 204, endPoint x: 189, endPoint y: 193, distance: 131.3
copy p "Postcards from Père Noël"
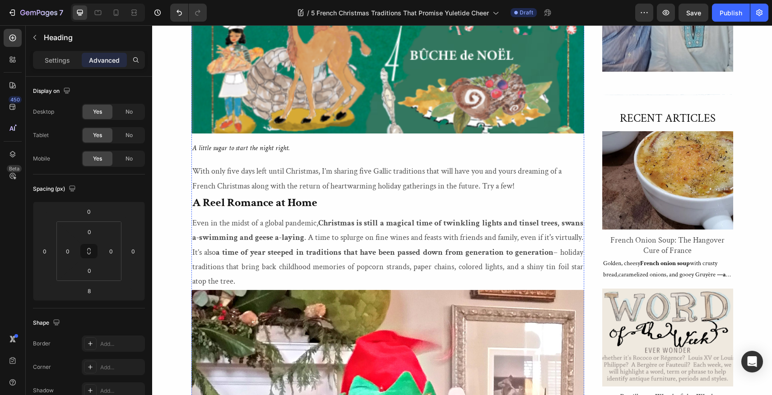
scroll to position [612, 0]
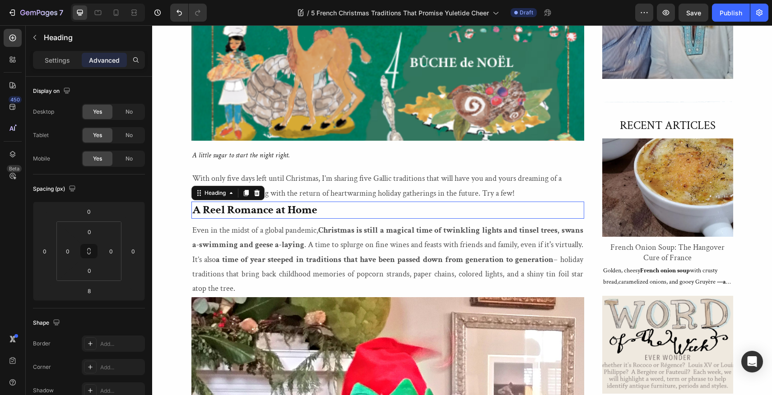
click at [322, 209] on h2 "A Reel Romance at Home" at bounding box center [387, 210] width 393 height 17
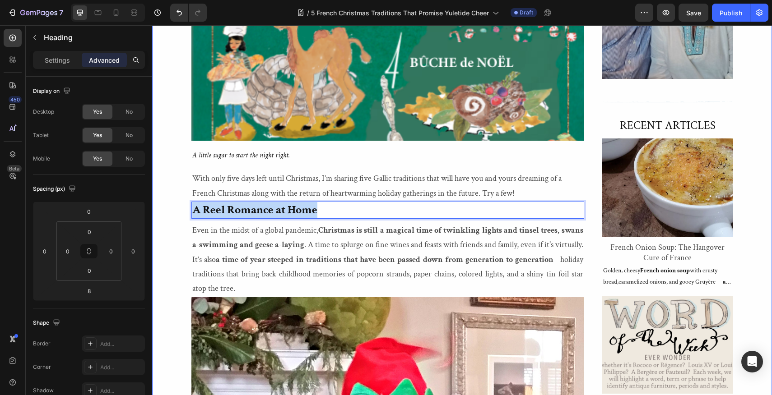
drag, startPoint x: 322, startPoint y: 209, endPoint x: 190, endPoint y: 204, distance: 131.5
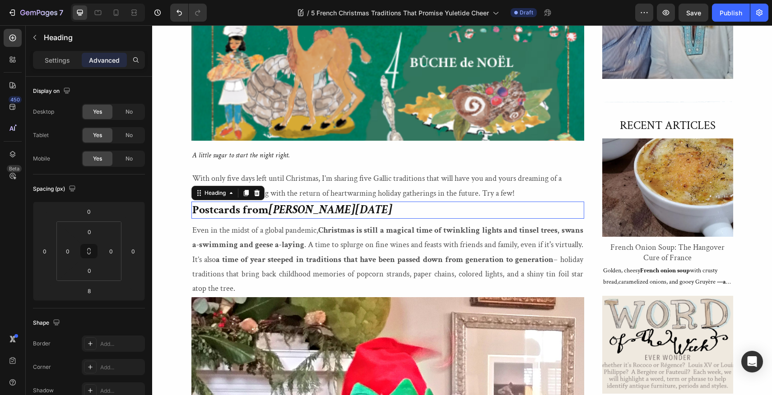
click at [371, 211] on p "⁠⁠⁠⁠⁠⁠⁠ Postcards from [PERSON_NAME][DATE]" at bounding box center [387, 210] width 391 height 15
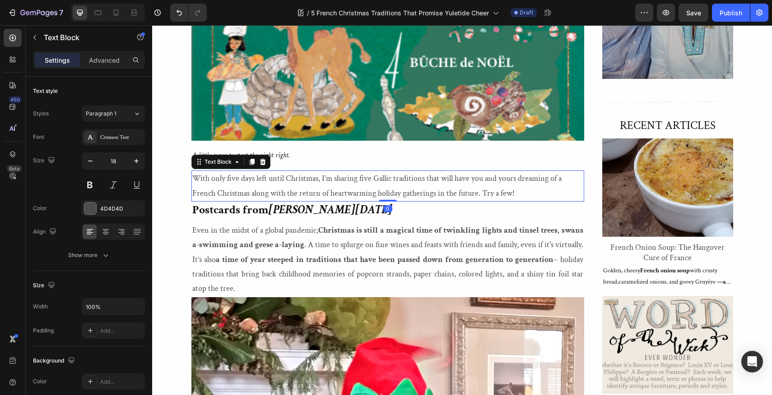
click at [377, 185] on p "With only five days left until Christmas, I’m sharing five Gallic traditions th…" at bounding box center [387, 186] width 391 height 29
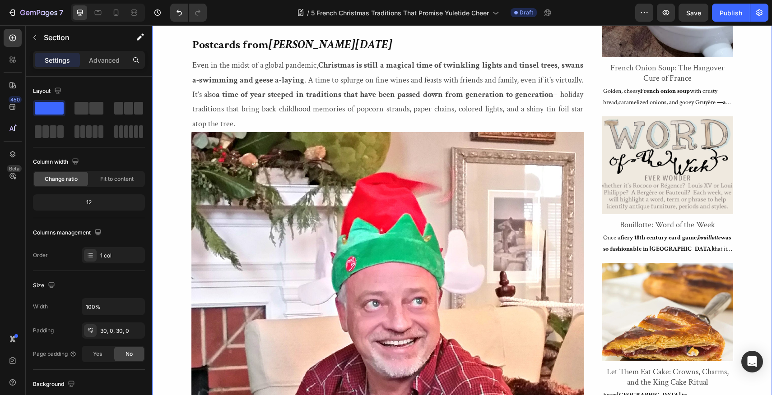
scroll to position [759, 0]
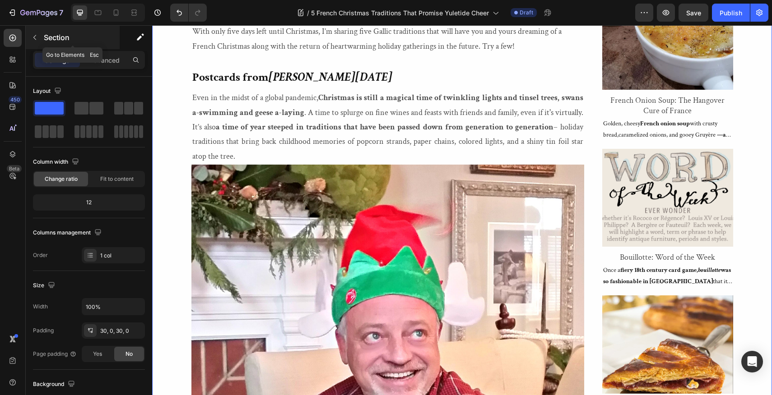
click at [34, 36] on icon "button" at bounding box center [34, 37] width 7 height 7
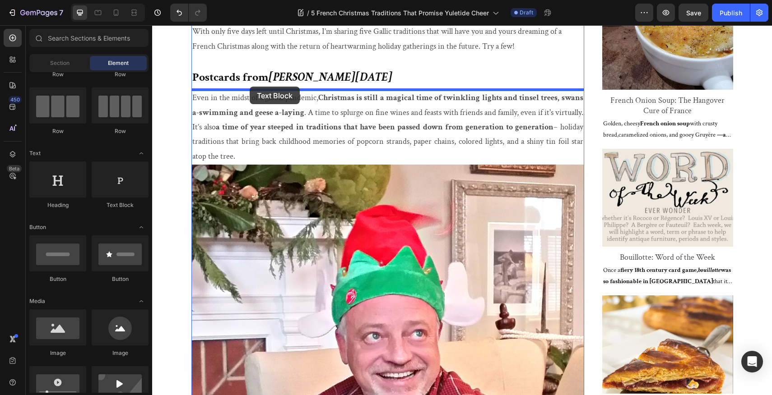
drag, startPoint x: 265, startPoint y: 210, endPoint x: 250, endPoint y: 87, distance: 124.6
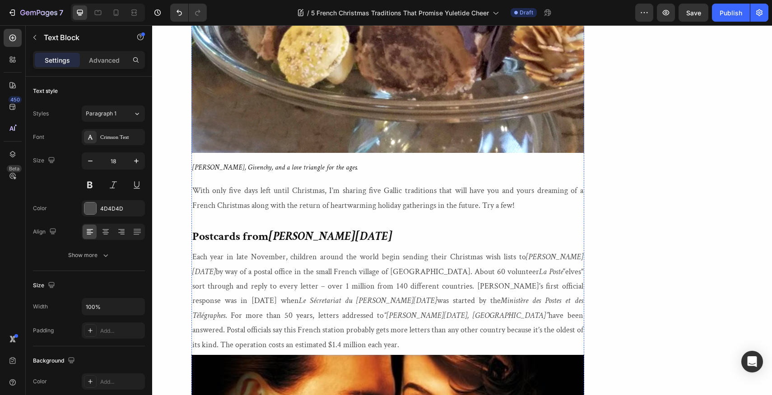
scroll to position [1947, 0]
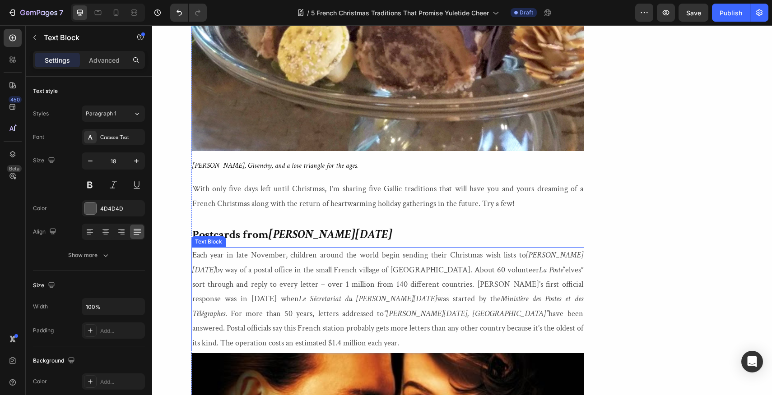
click at [479, 326] on p "Each year in late November, children around the world begin sending their Chris…" at bounding box center [387, 299] width 391 height 102
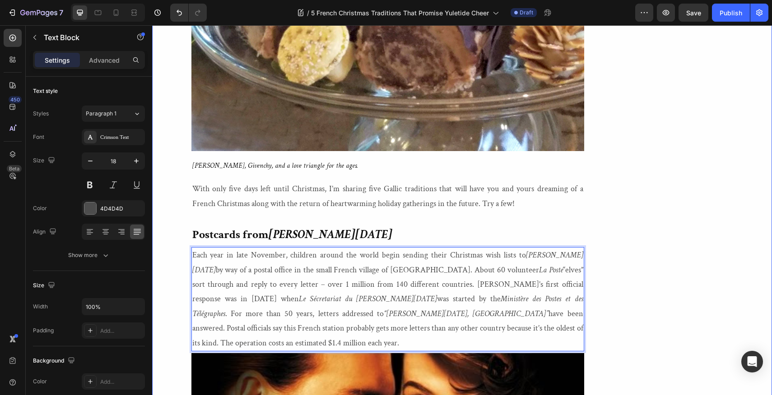
drag, startPoint x: 479, startPoint y: 326, endPoint x: 187, endPoint y: 249, distance: 301.6
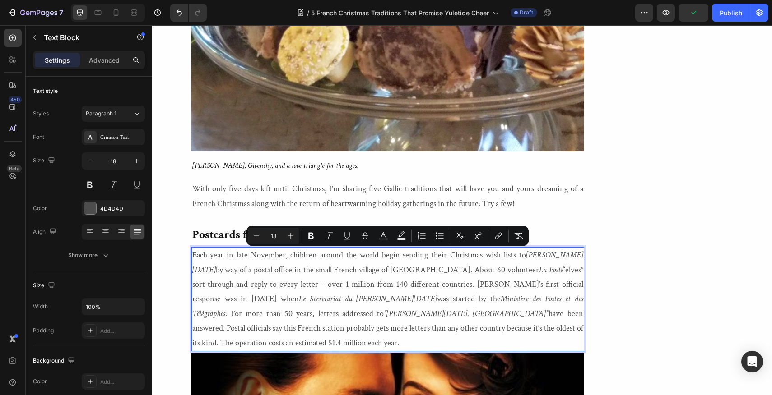
copy p "Each year in late November, children around the world begin sending their Chris…"
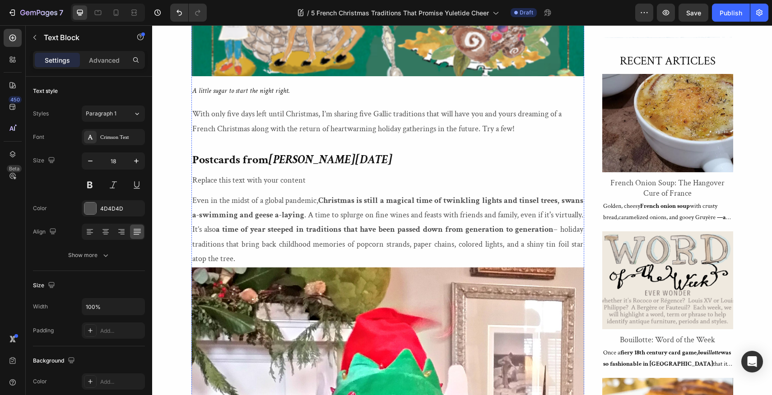
scroll to position [663, 0]
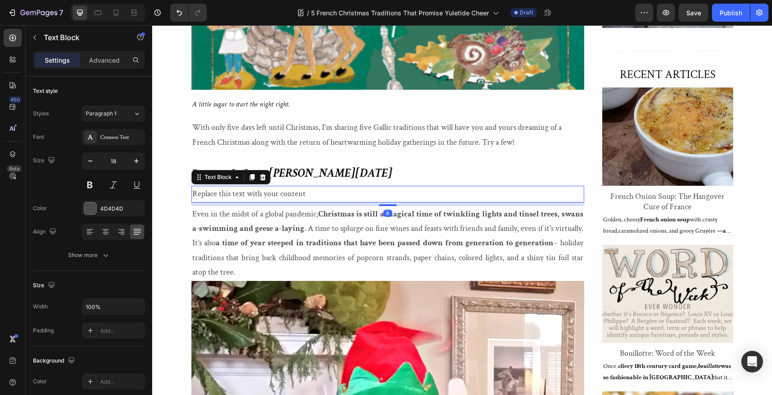
click at [308, 195] on div "Replace this text with your content" at bounding box center [387, 194] width 393 height 16
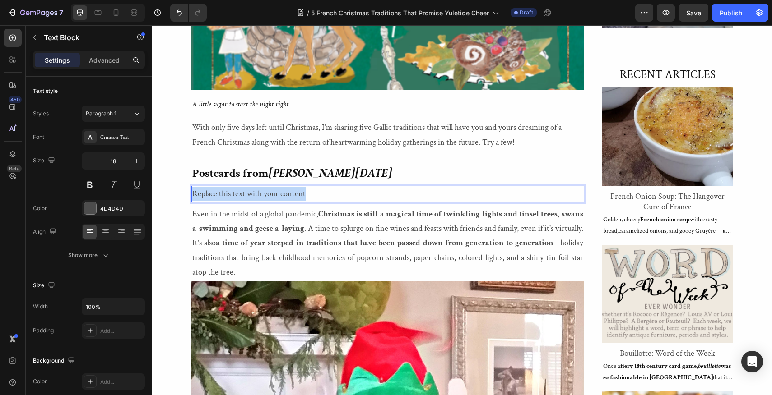
drag, startPoint x: 308, startPoint y: 195, endPoint x: 191, endPoint y: 193, distance: 116.9
click at [191, 193] on div "Replace this text with your content" at bounding box center [387, 194] width 393 height 16
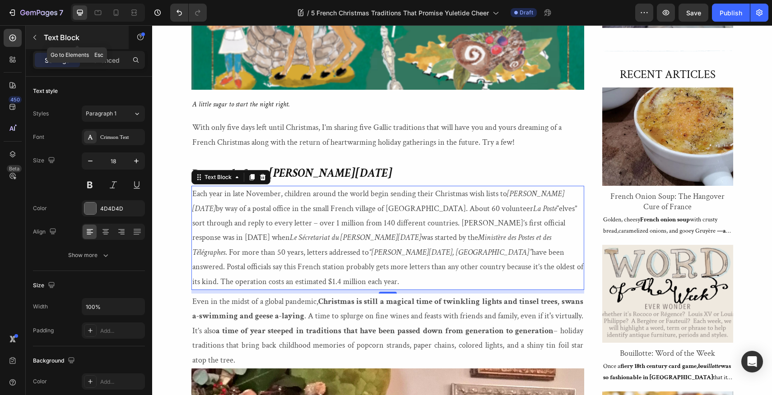
click at [33, 34] on icon "button" at bounding box center [34, 37] width 7 height 7
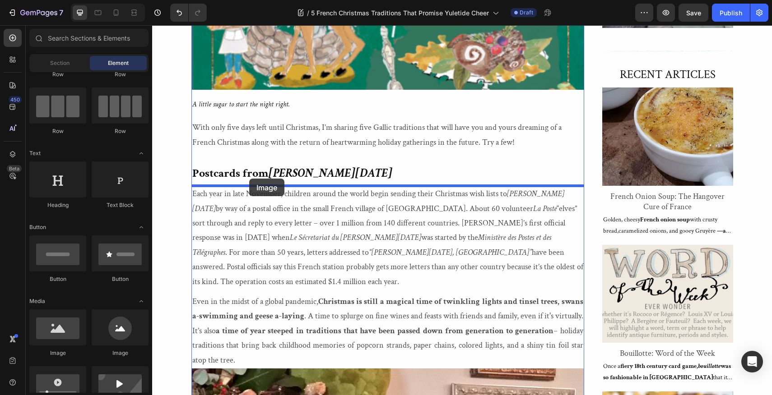
drag, startPoint x: 207, startPoint y: 351, endPoint x: 249, endPoint y: 179, distance: 177.0
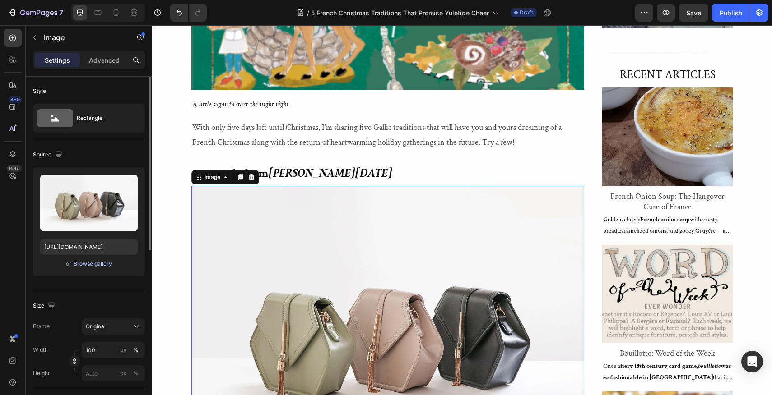
click at [88, 266] on div "Browse gallery" at bounding box center [93, 264] width 38 height 8
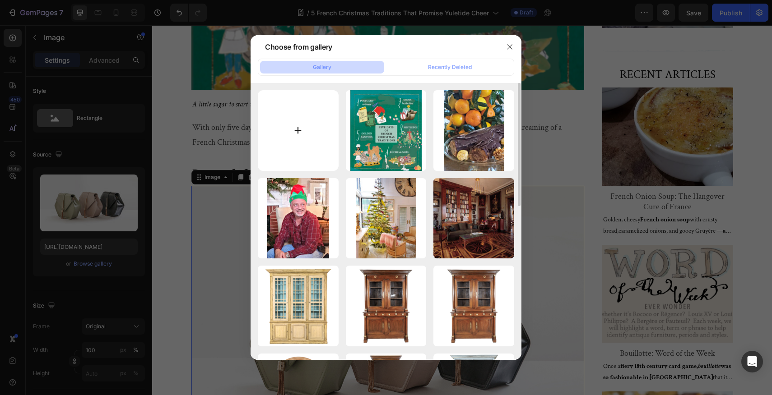
click at [299, 130] on input "file" at bounding box center [298, 130] width 81 height 81
type input "C:\fakepath\Lolo French Antiques French Christmas Traditions Postcards from Per…"
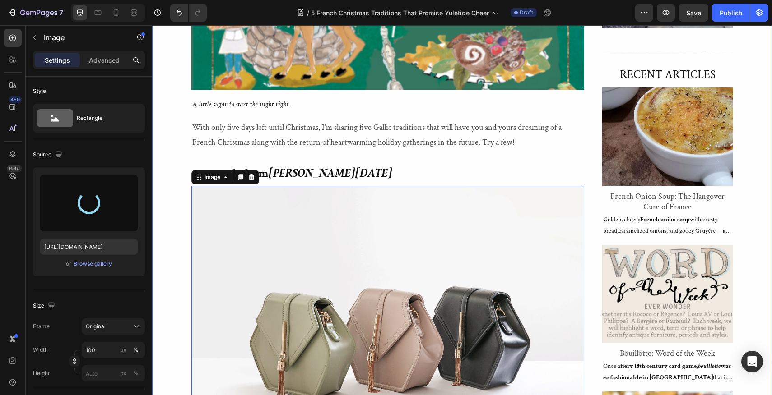
type input "https://cdn.shopify.com/s/files/1/1605/5007/files/gempages_525308358450742109-0…"
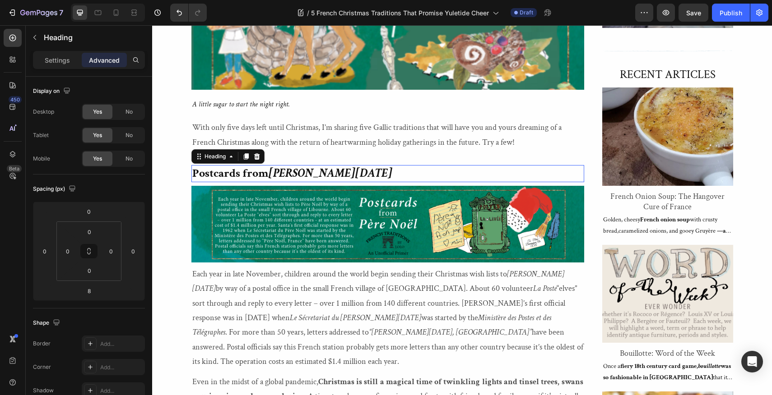
click at [322, 170] on p "⁠⁠⁠⁠⁠⁠⁠ Postcards from [PERSON_NAME][DATE]" at bounding box center [387, 173] width 391 height 15
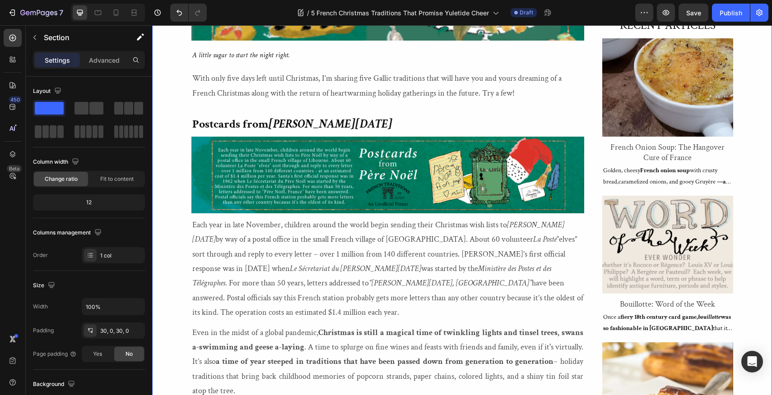
scroll to position [712, 0]
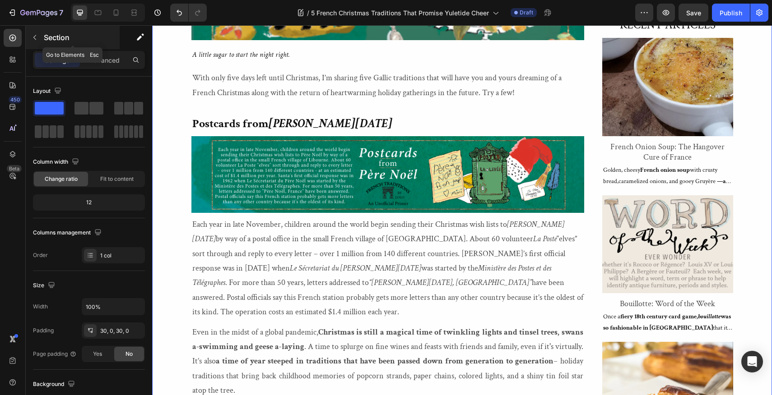
click at [33, 37] on icon "button" at bounding box center [34, 37] width 3 height 5
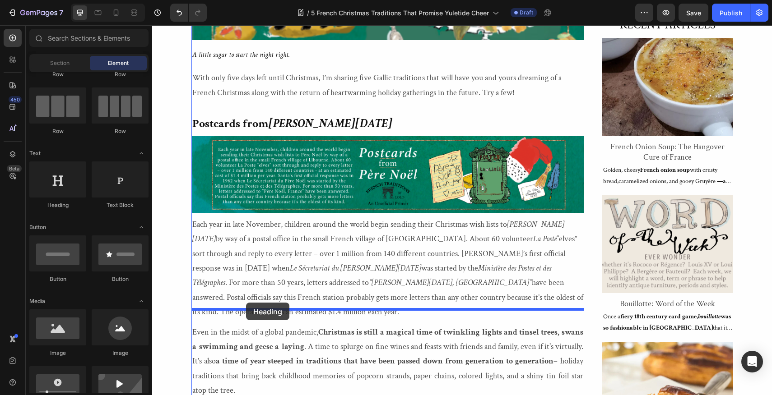
drag, startPoint x: 207, startPoint y: 217, endPoint x: 246, endPoint y: 303, distance: 94.3
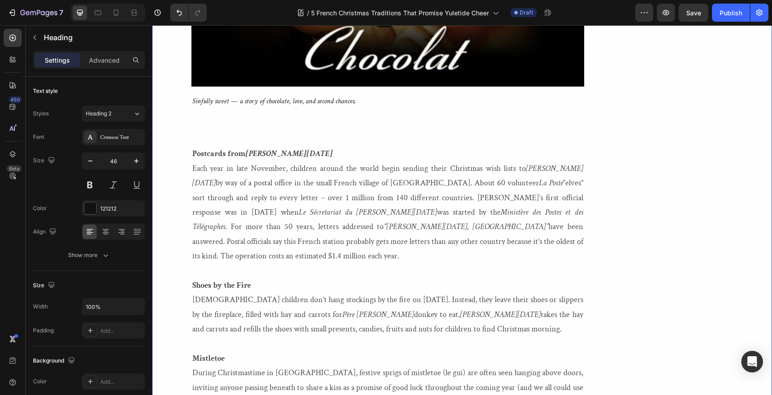
scroll to position [2642, 0]
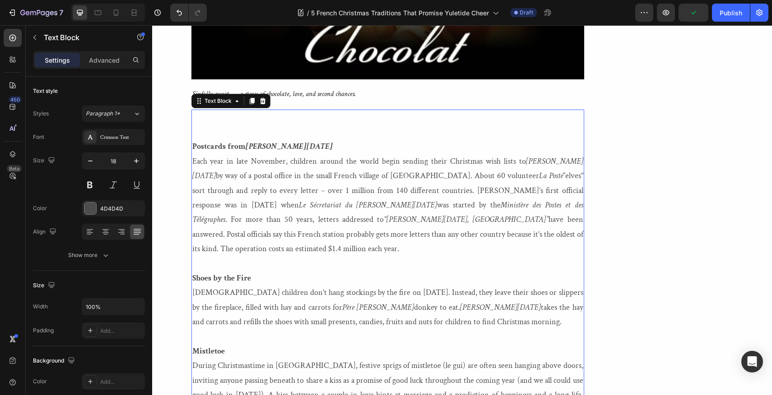
click at [254, 271] on p "Shoes by the Fire French children don’t hang stockings by the fire on Christmas…" at bounding box center [387, 300] width 391 height 59
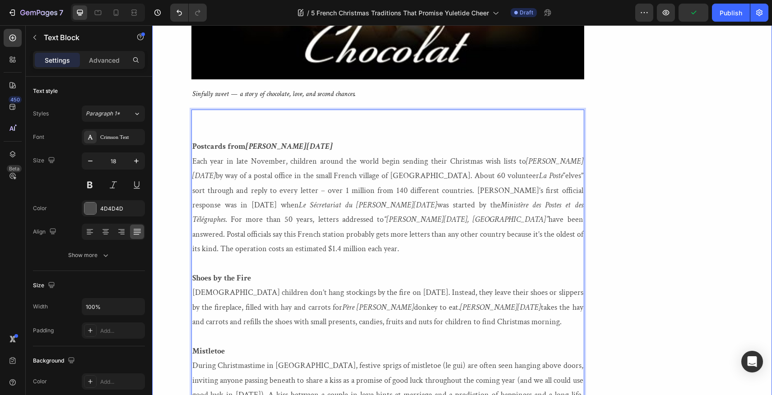
drag, startPoint x: 254, startPoint y: 232, endPoint x: 188, endPoint y: 230, distance: 65.9
click at [188, 230] on div "5 French Christmas Traditions that Promise Yuletide Cheer Heading Heading "So t…" at bounding box center [462, 286] width 620 height 5437
click at [257, 271] on p "Shoes by the Fire French children don’t hang stockings by the fire on Christmas…" at bounding box center [387, 300] width 391 height 59
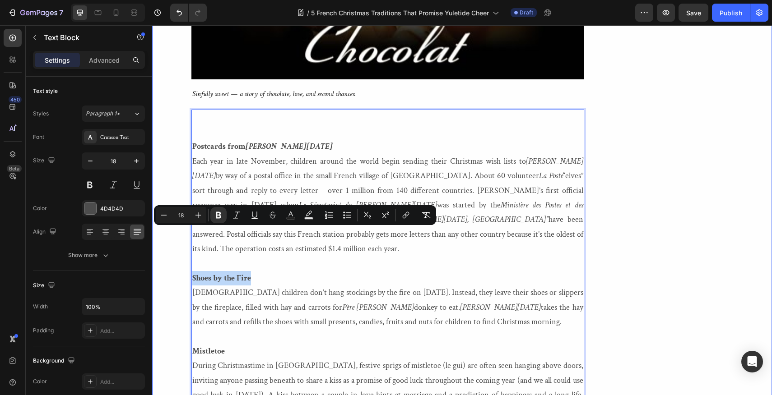
drag, startPoint x: 257, startPoint y: 233, endPoint x: 189, endPoint y: 233, distance: 67.7
click at [189, 233] on div "5 French Christmas Traditions that Promise Yuletide Cheer Heading Heading "So t…" at bounding box center [462, 286] width 620 height 5437
copy strong "Shoes by the Fire"
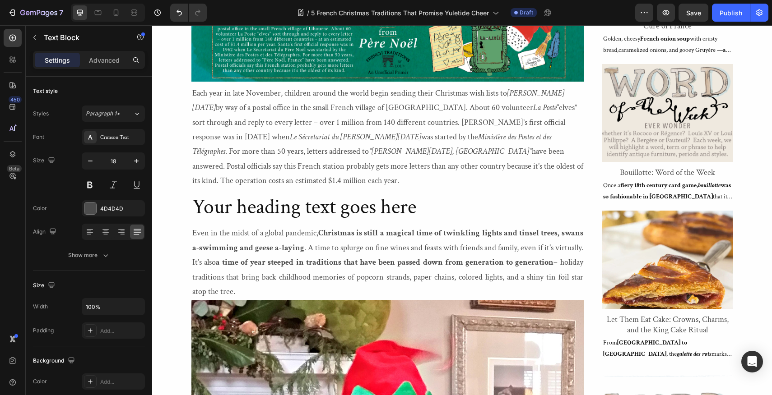
scroll to position [841, 0]
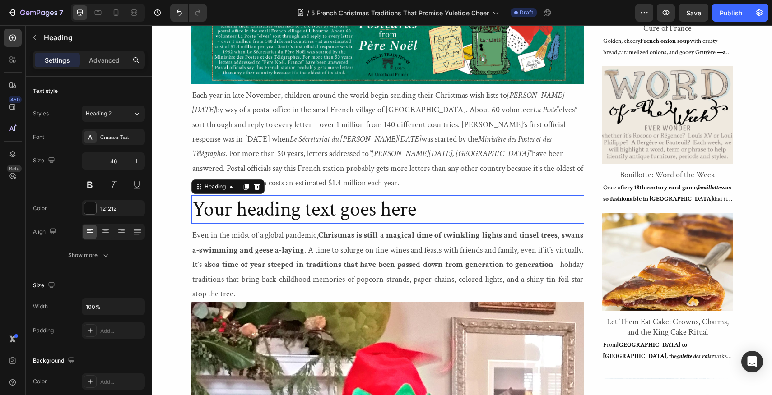
click at [420, 195] on h2 "Your heading text goes here" at bounding box center [387, 209] width 393 height 29
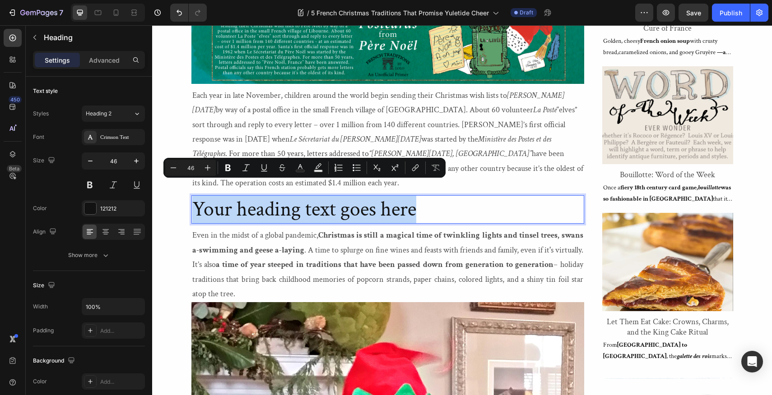
drag, startPoint x: 420, startPoint y: 192, endPoint x: 194, endPoint y: 190, distance: 226.1
click at [194, 196] on p "Your heading text goes here" at bounding box center [387, 209] width 391 height 27
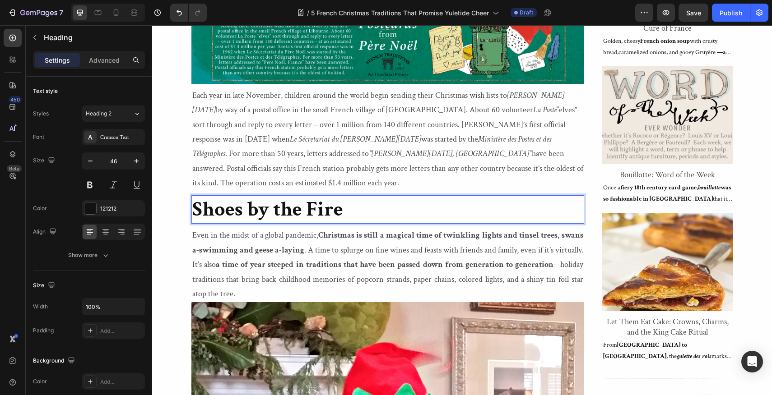
click at [348, 196] on p "Shoes by the Fire" at bounding box center [387, 209] width 391 height 27
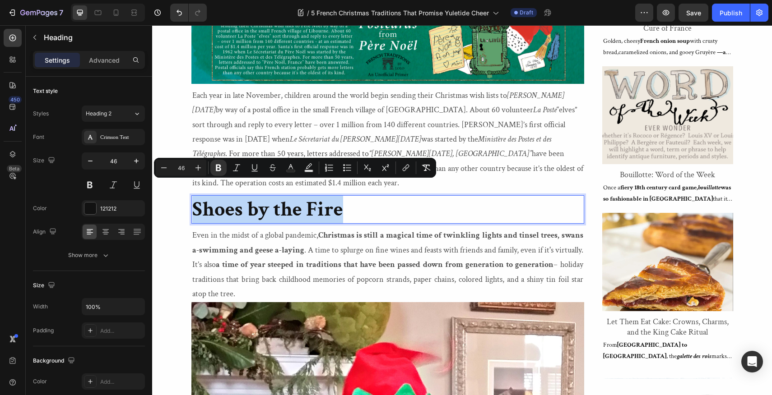
drag, startPoint x: 348, startPoint y: 195, endPoint x: 193, endPoint y: 199, distance: 154.4
click at [193, 199] on p "Shoes by the Fire" at bounding box center [387, 209] width 391 height 27
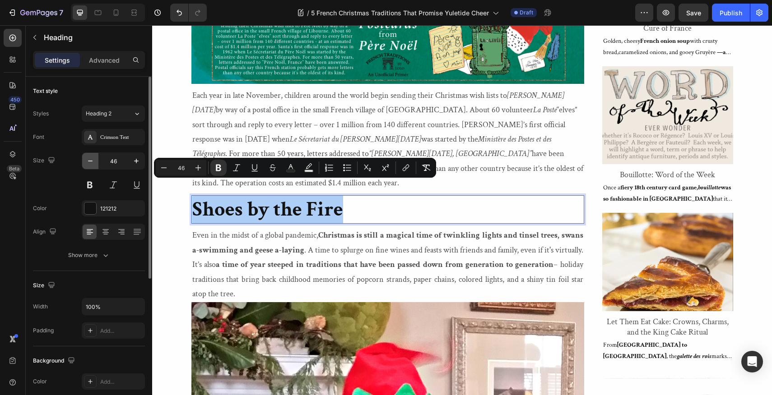
click at [88, 159] on icon "button" at bounding box center [90, 161] width 9 height 9
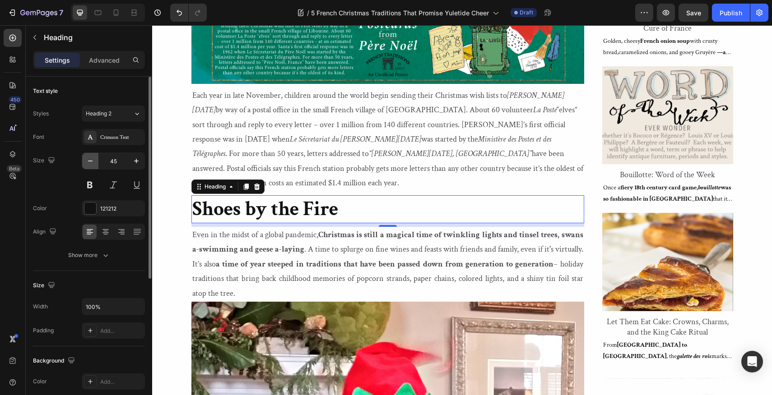
click at [88, 159] on icon "button" at bounding box center [90, 161] width 9 height 9
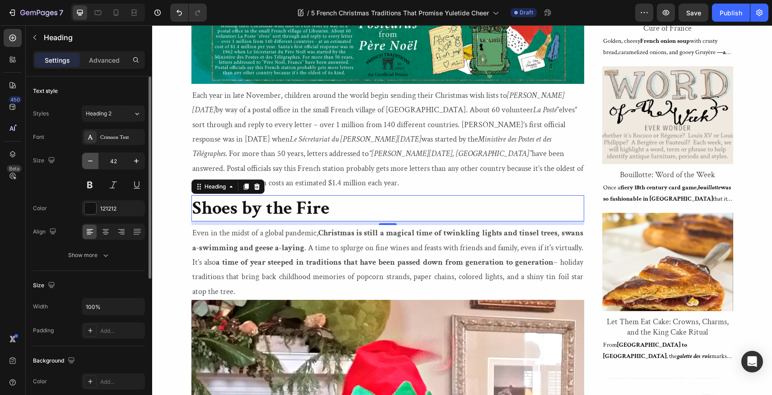
click at [88, 159] on icon "button" at bounding box center [90, 161] width 9 height 9
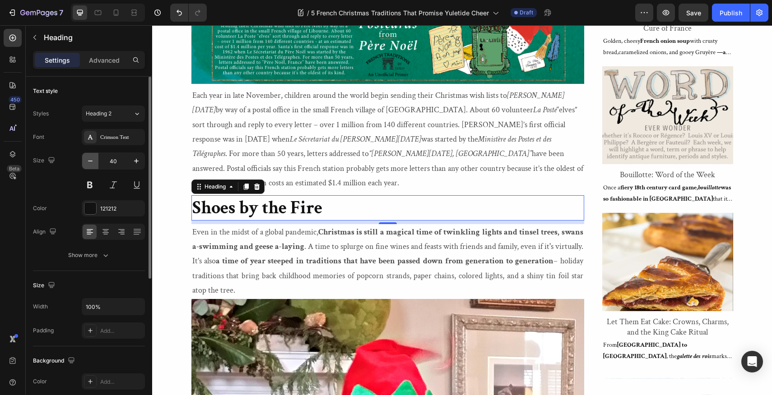
click at [88, 159] on icon "button" at bounding box center [90, 161] width 9 height 9
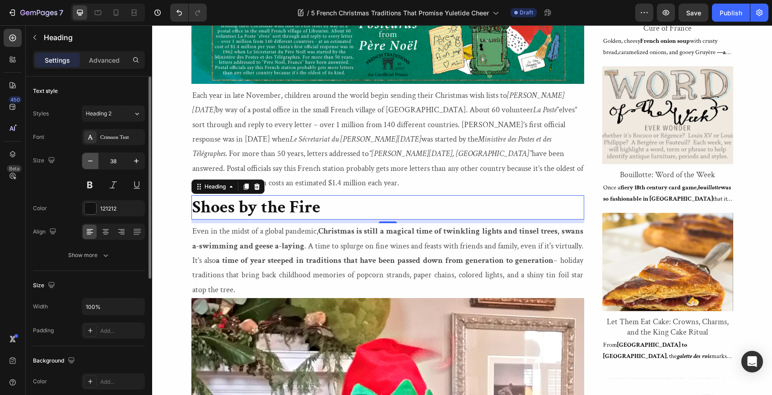
click at [88, 159] on icon "button" at bounding box center [90, 161] width 9 height 9
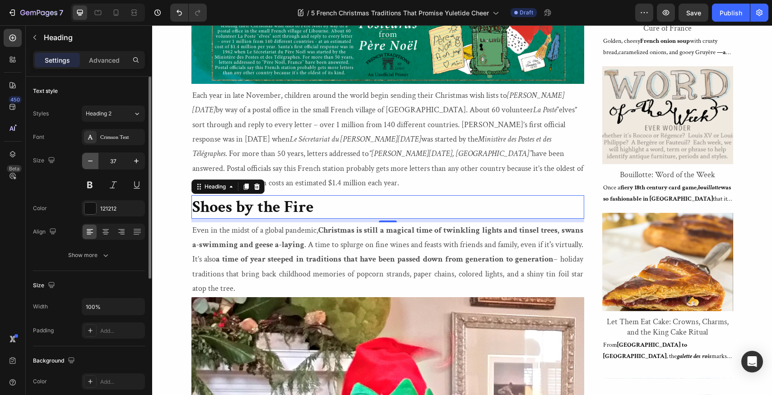
click at [88, 159] on icon "button" at bounding box center [90, 161] width 9 height 9
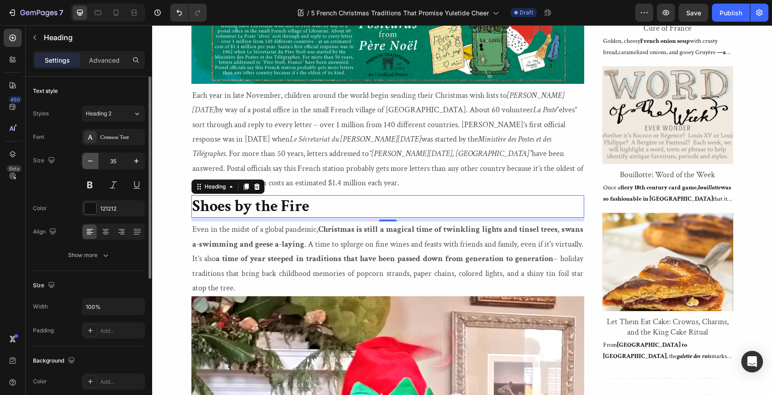
click at [88, 159] on icon "button" at bounding box center [90, 161] width 9 height 9
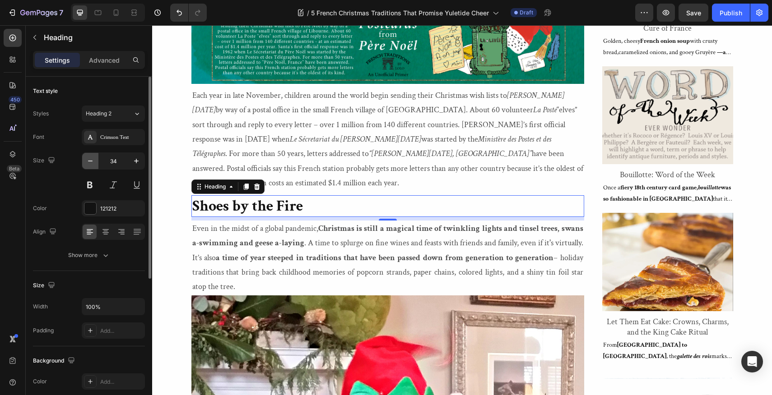
click at [88, 159] on icon "button" at bounding box center [90, 161] width 9 height 9
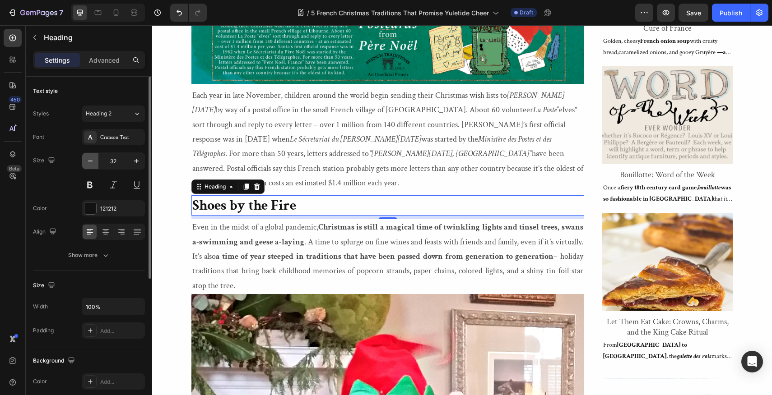
click at [88, 159] on icon "button" at bounding box center [90, 161] width 9 height 9
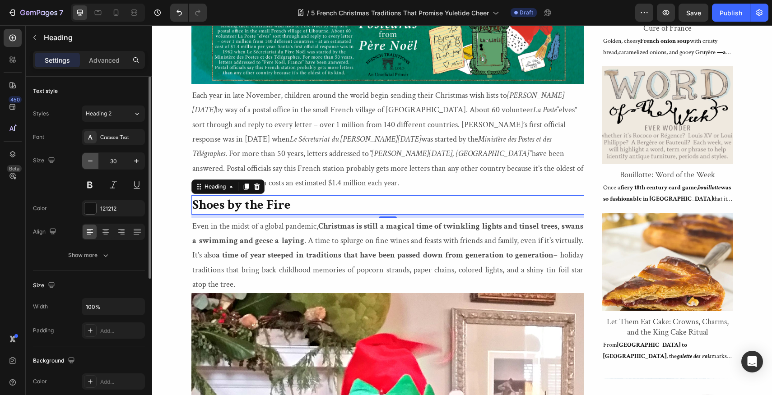
click at [88, 159] on icon "button" at bounding box center [90, 161] width 9 height 9
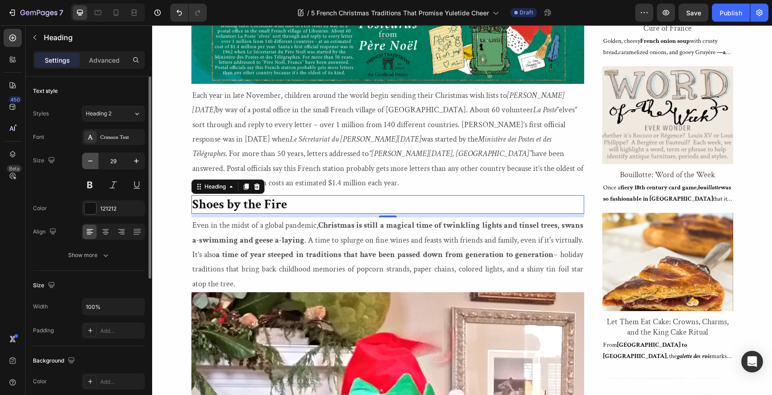
click at [88, 159] on icon "button" at bounding box center [90, 161] width 9 height 9
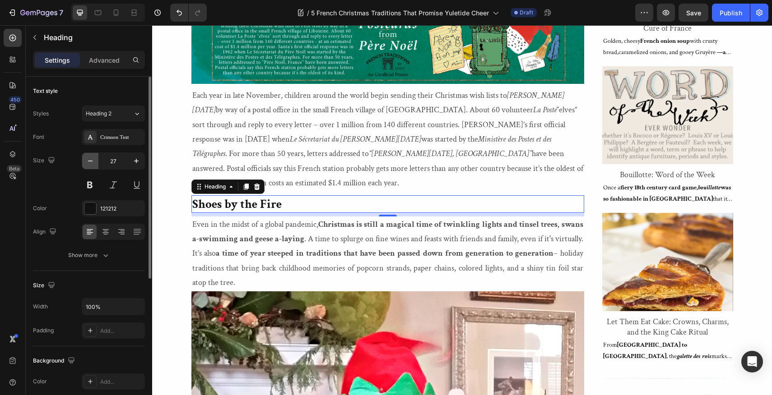
click at [88, 159] on icon "button" at bounding box center [90, 161] width 9 height 9
type input "26"
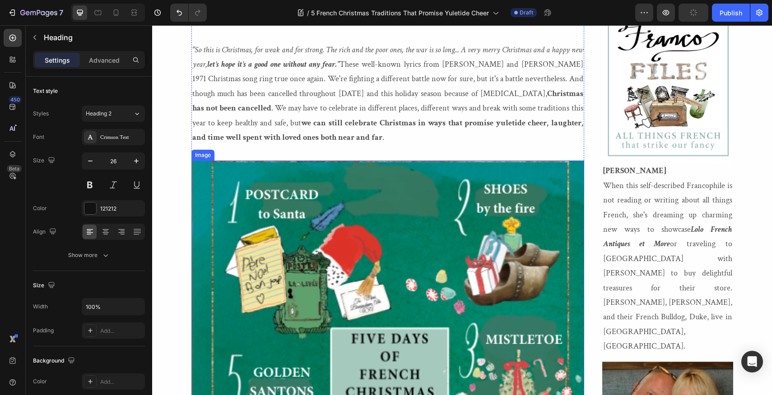
scroll to position [0, 0]
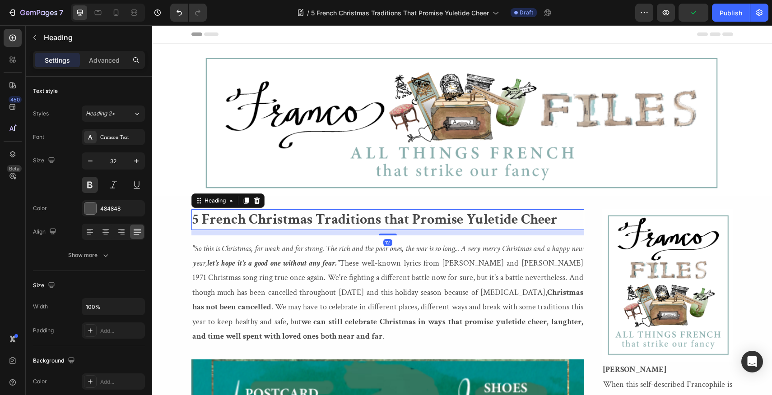
click at [301, 219] on h2 "5 French Christmas Traditions that Promise Yuletide Cheer" at bounding box center [387, 219] width 393 height 21
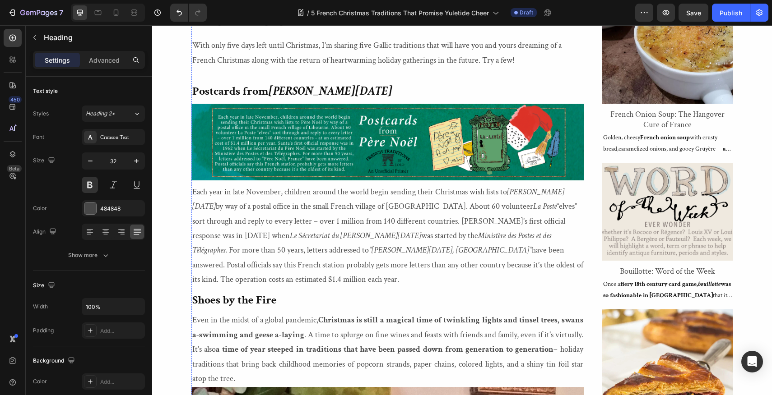
scroll to position [747, 0]
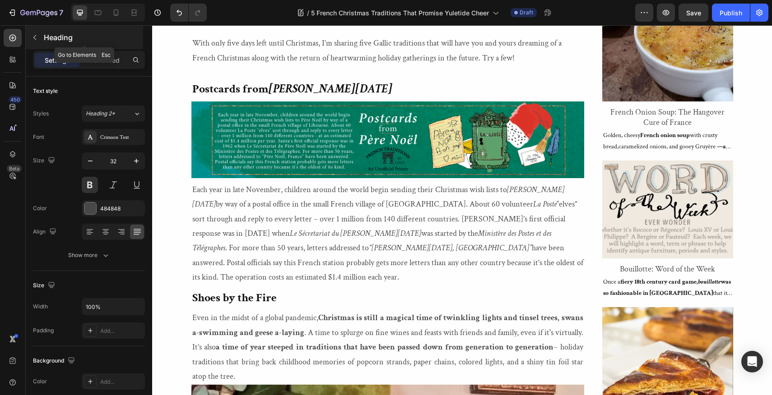
click at [34, 36] on icon "button" at bounding box center [34, 37] width 7 height 7
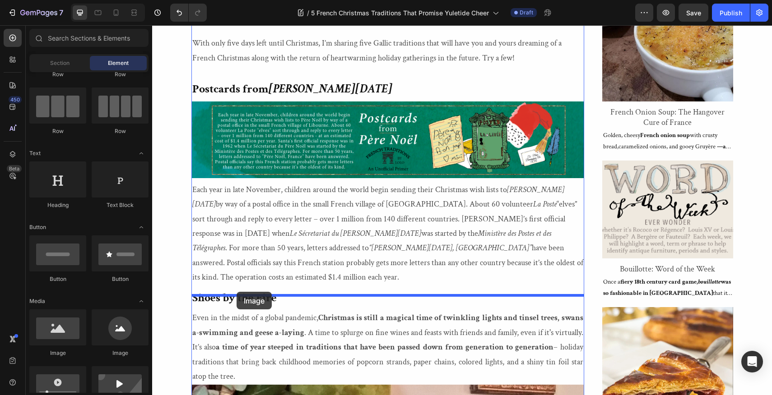
drag, startPoint x: 208, startPoint y: 357, endPoint x: 237, endPoint y: 292, distance: 71.4
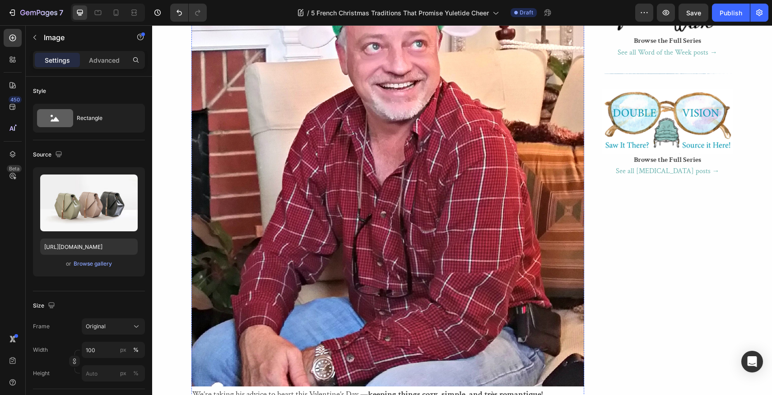
scroll to position [1170, 0]
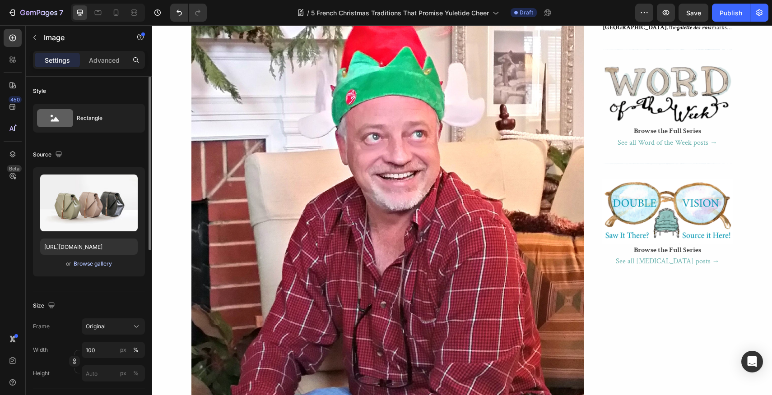
click at [89, 265] on div "Browse gallery" at bounding box center [93, 264] width 38 height 8
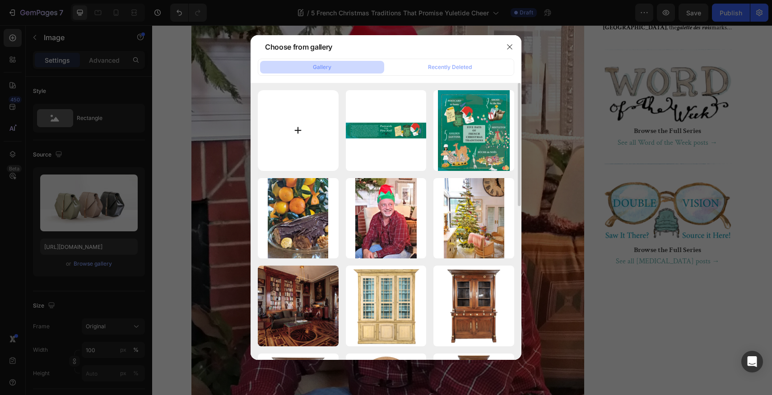
click at [297, 127] on input "file" at bounding box center [298, 130] width 81 height 81
type input "C:\fakepath\Lolo French Antiques French Christmas Traditions Shoes by the fire.…"
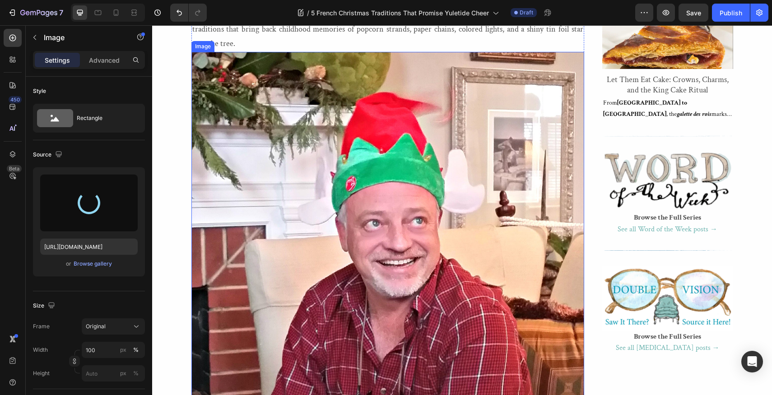
type input "https://cdn.shopify.com/s/files/1/1605/5007/files/gempages_525308358450742109-9…"
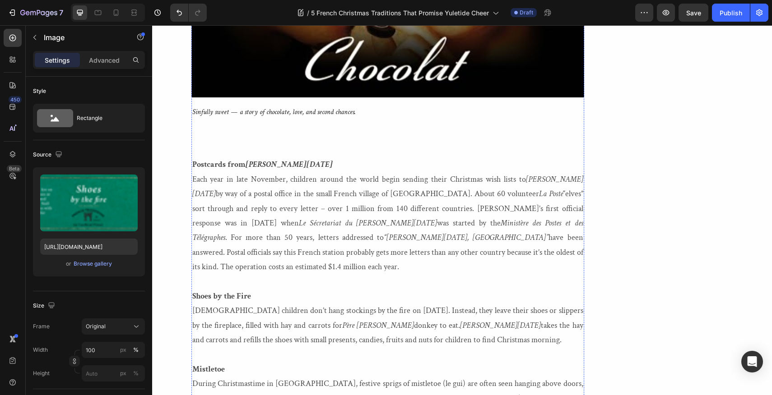
scroll to position [2693, 0]
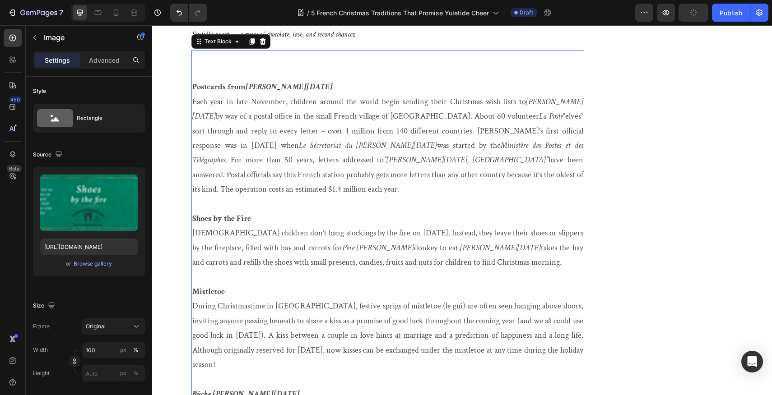
click at [459, 270] on p "Shoes by the Fire French children don’t hang stockings by the fire on Christmas…" at bounding box center [387, 241] width 391 height 59
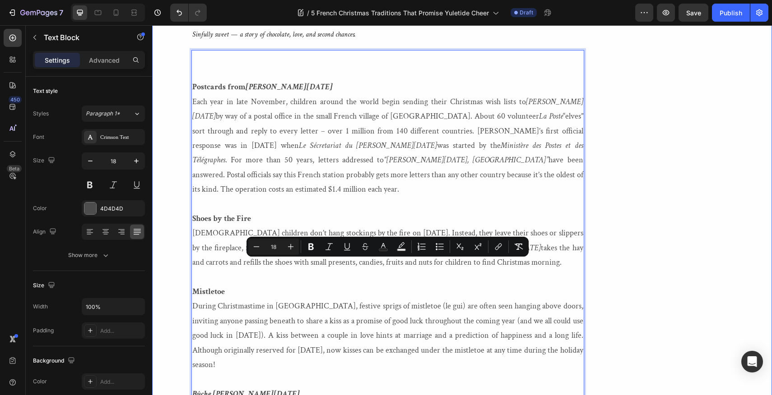
drag, startPoint x: 459, startPoint y: 295, endPoint x: 190, endPoint y: 262, distance: 271.5
click at [190, 262] on div "5 French Christmas Traditions that Promise Yuletide Cheer Heading Heading "So t…" at bounding box center [462, 230] width 620 height 5429
copy p "French children don’t hang stockings by the fire on Christmas Eve. Instead, the…"
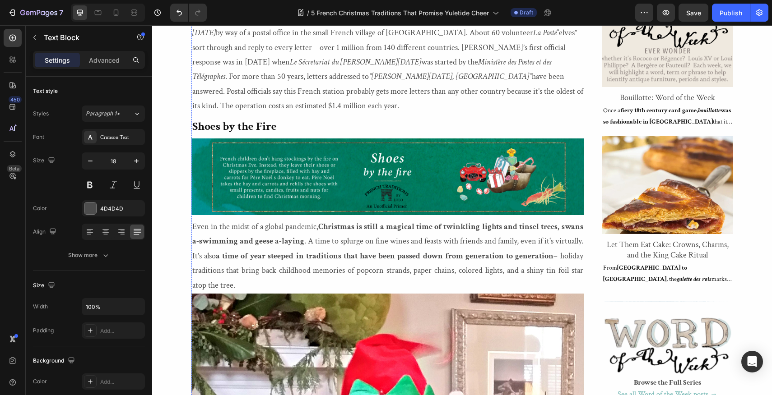
scroll to position [926, 0]
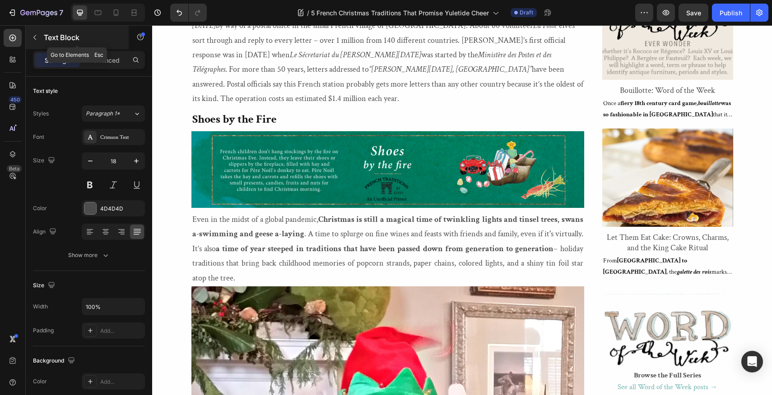
click at [34, 35] on icon "button" at bounding box center [34, 37] width 7 height 7
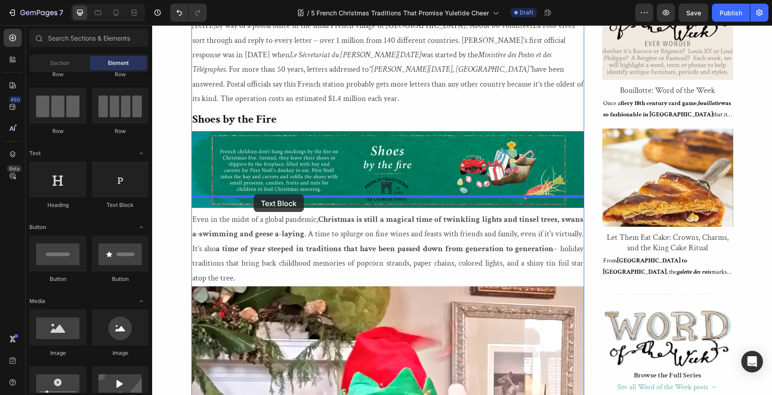
drag, startPoint x: 270, startPoint y: 211, endPoint x: 254, endPoint y: 195, distance: 23.6
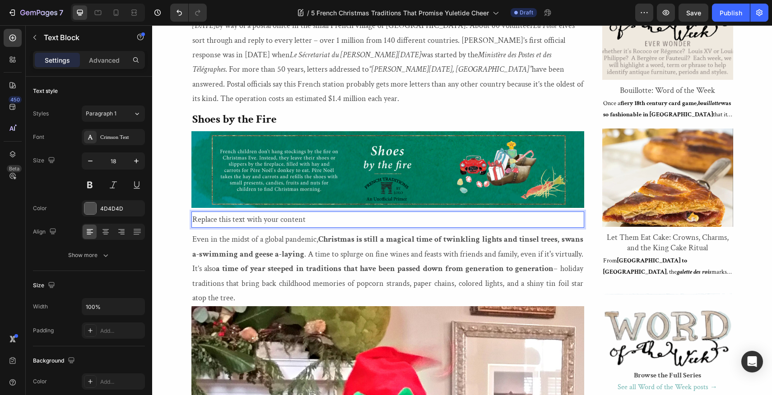
click at [312, 212] on div "Replace this text with your content" at bounding box center [387, 220] width 393 height 16
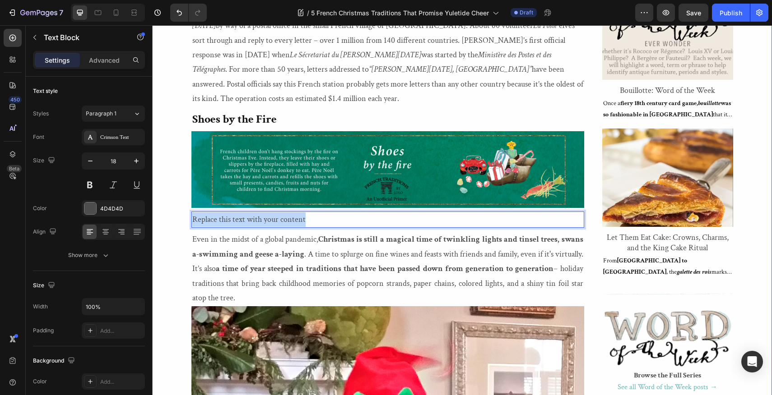
drag, startPoint x: 312, startPoint y: 204, endPoint x: 188, endPoint y: 200, distance: 124.6
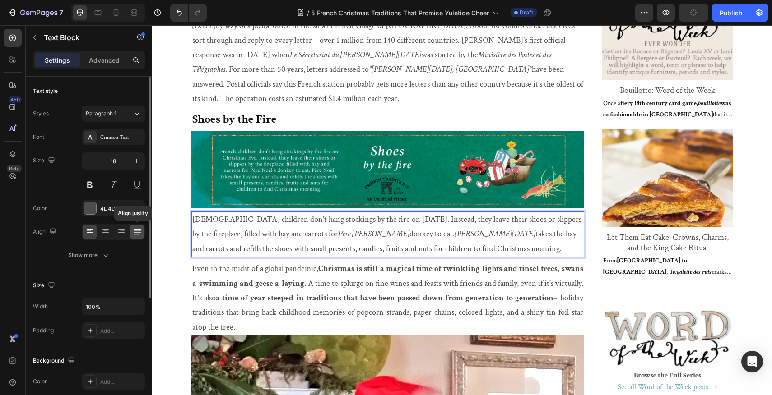
click at [139, 232] on icon at bounding box center [137, 231] width 9 height 9
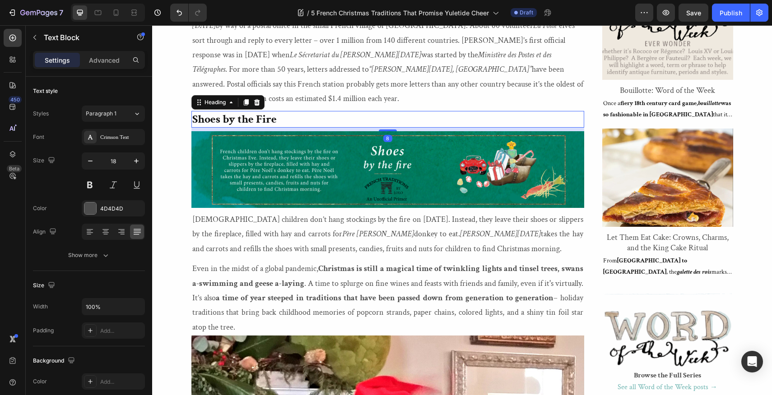
click at [246, 111] on strong "Shoes by the Fire" at bounding box center [234, 118] width 84 height 15
click at [136, 234] on icon at bounding box center [137, 231] width 9 height 9
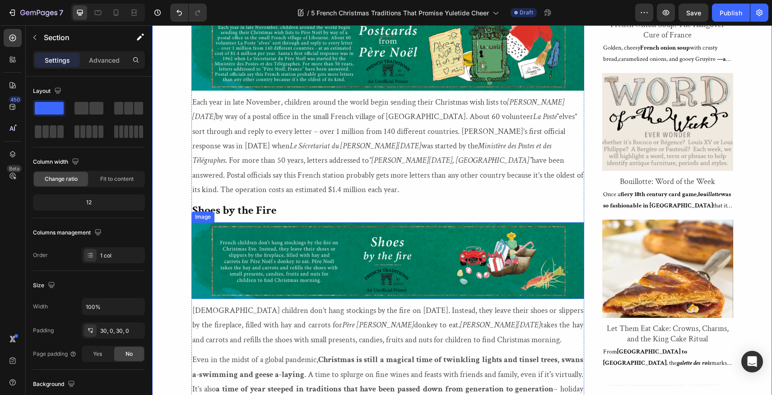
scroll to position [789, 0]
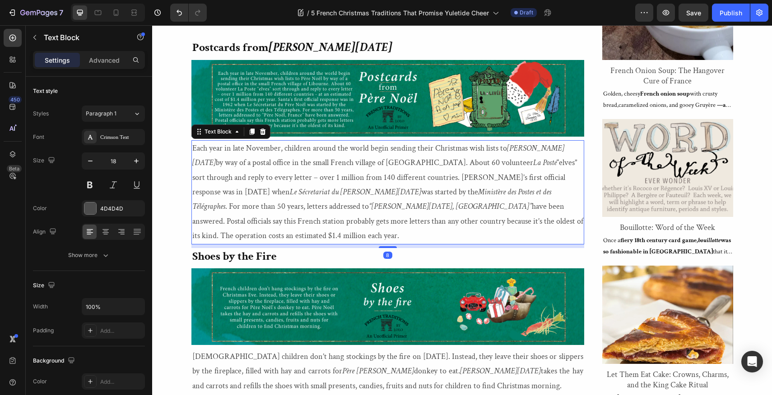
click at [195, 148] on p "Each year in late November, children around the world begin sending their Chris…" at bounding box center [387, 192] width 391 height 102
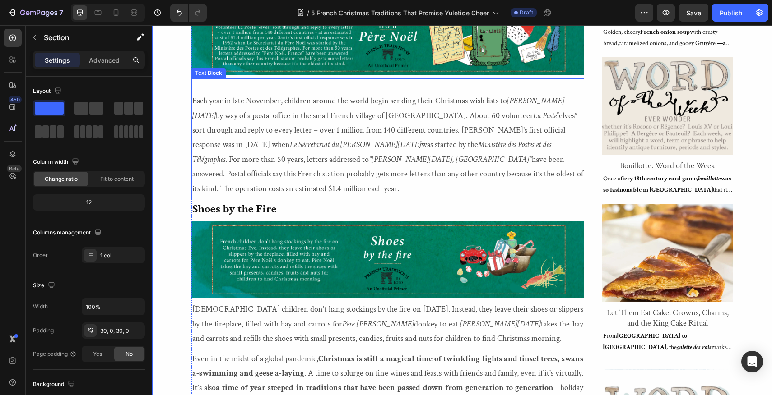
scroll to position [942, 0]
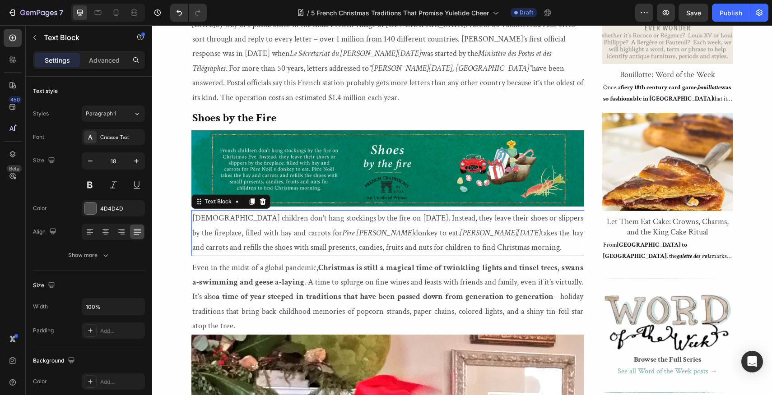
click at [192, 211] on p "French children don’t hang stockings by the fire on Christmas Eve. Instead, the…" at bounding box center [387, 233] width 391 height 44
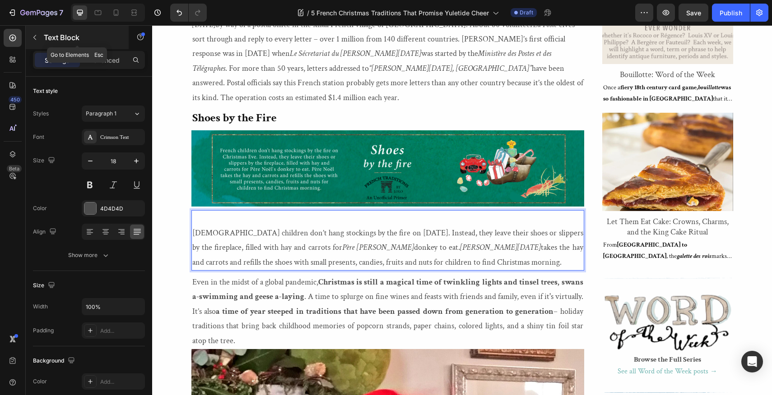
click at [33, 36] on icon "button" at bounding box center [34, 37] width 7 height 7
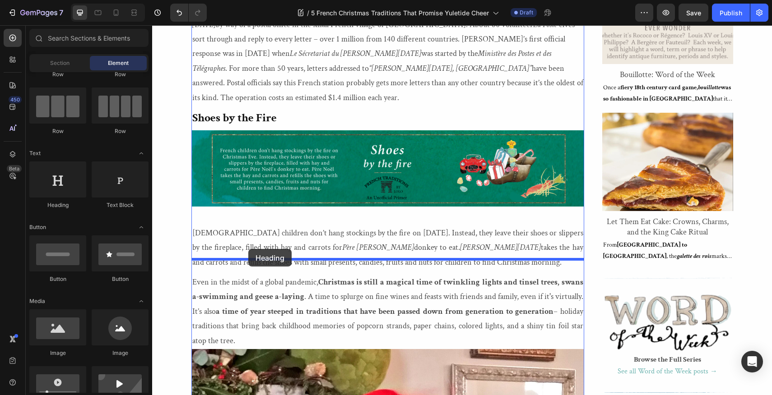
drag, startPoint x: 206, startPoint y: 205, endPoint x: 248, endPoint y: 249, distance: 61.0
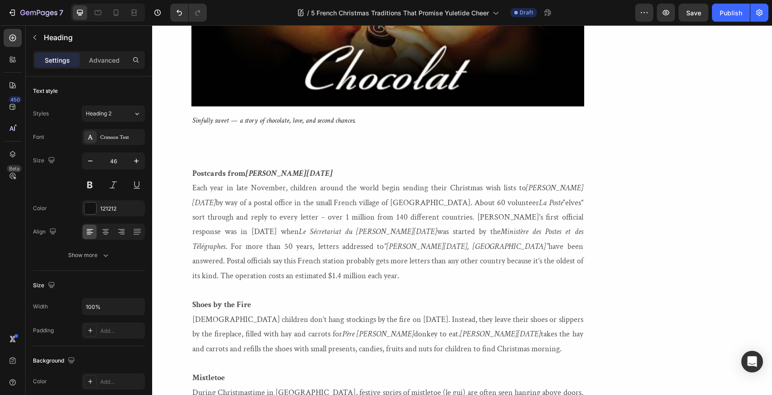
scroll to position [2937, 0]
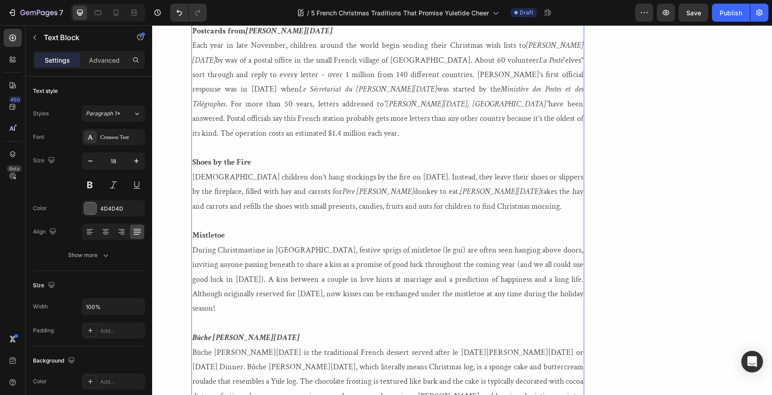
click at [227, 228] on p "Mistletoe During Christmastime in France, festive sprigs of mistletoe (le gui) …" at bounding box center [387, 272] width 391 height 88
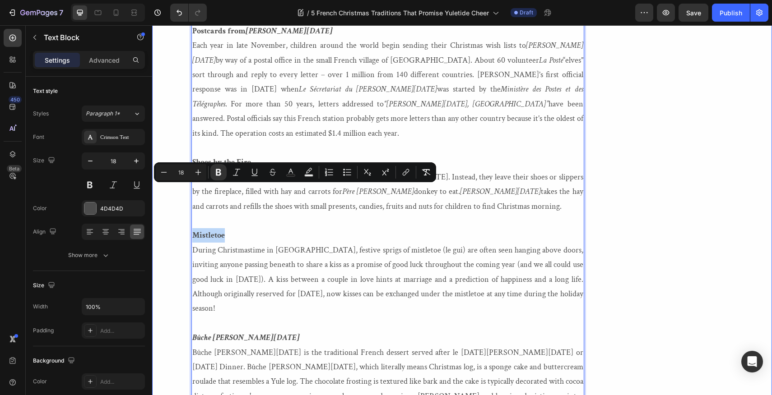
drag, startPoint x: 227, startPoint y: 192, endPoint x: 190, endPoint y: 191, distance: 37.9
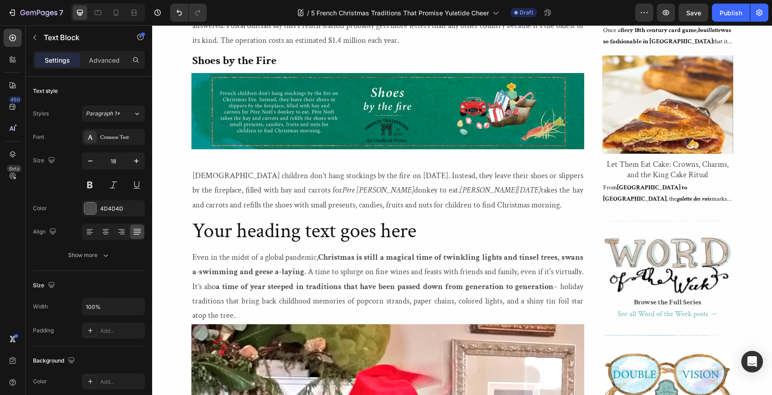
scroll to position [1038, 0]
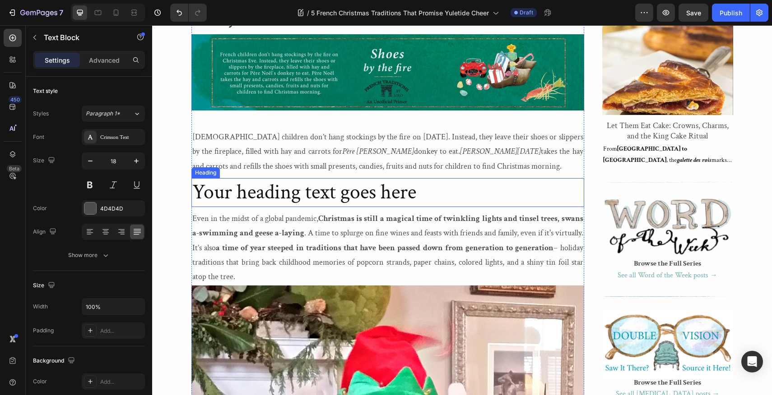
click at [250, 184] on h2 "Your heading text goes here" at bounding box center [387, 192] width 393 height 29
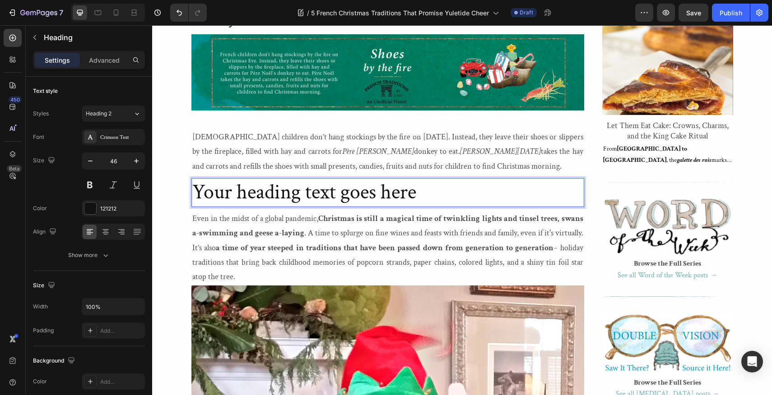
click at [423, 178] on h2 "Your heading text goes here" at bounding box center [387, 192] width 393 height 29
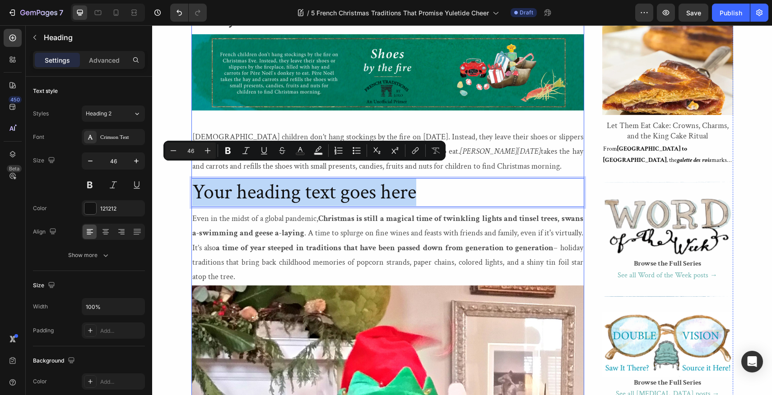
drag, startPoint x: 423, startPoint y: 175, endPoint x: 208, endPoint y: 162, distance: 215.7
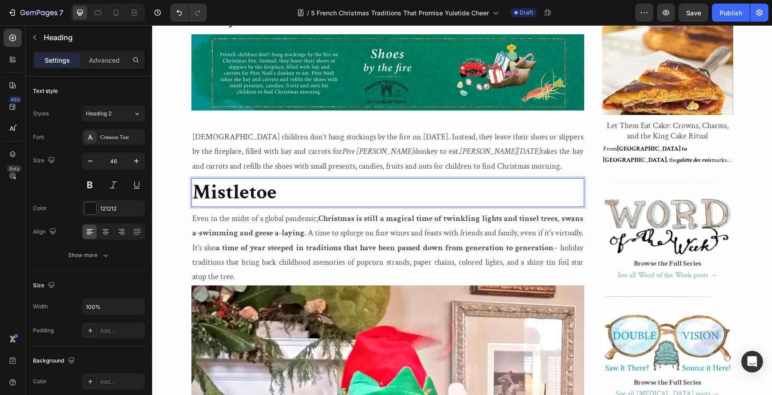
click at [278, 179] on p "Mistletoe" at bounding box center [387, 192] width 391 height 27
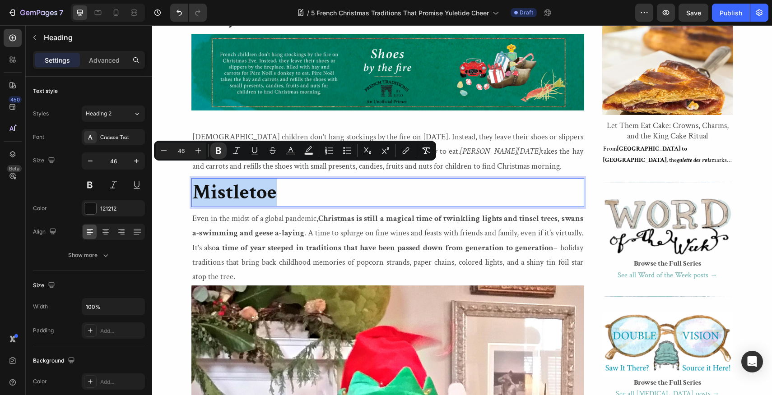
drag, startPoint x: 278, startPoint y: 176, endPoint x: 195, endPoint y: 176, distance: 82.6
click at [195, 179] on p "Mistletoe" at bounding box center [387, 192] width 391 height 27
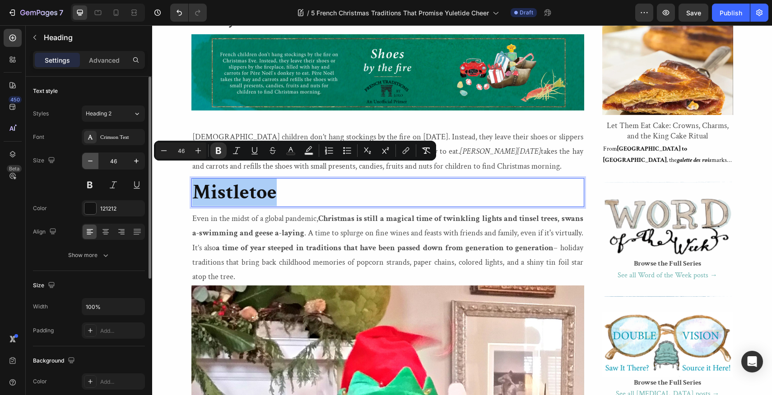
click at [91, 161] on icon "button" at bounding box center [90, 161] width 5 height 1
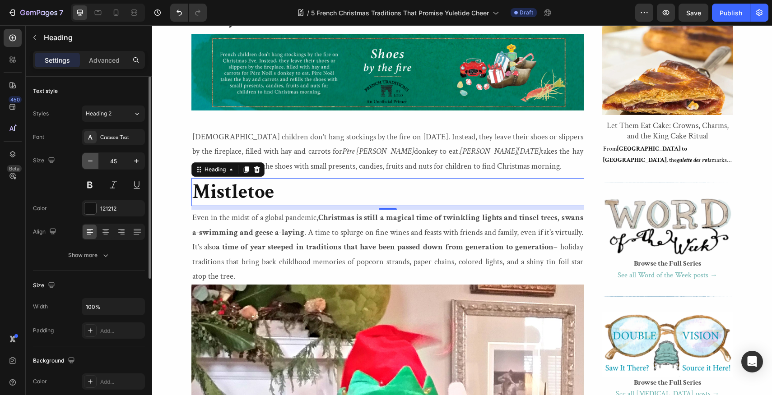
click at [91, 161] on icon "button" at bounding box center [90, 161] width 5 height 1
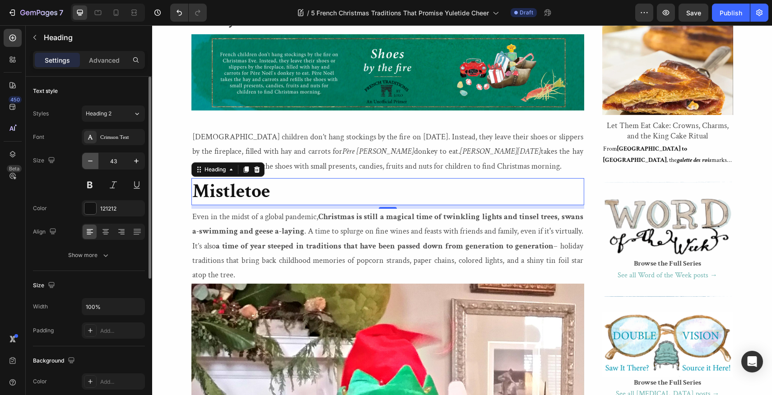
click at [91, 161] on icon "button" at bounding box center [90, 161] width 5 height 1
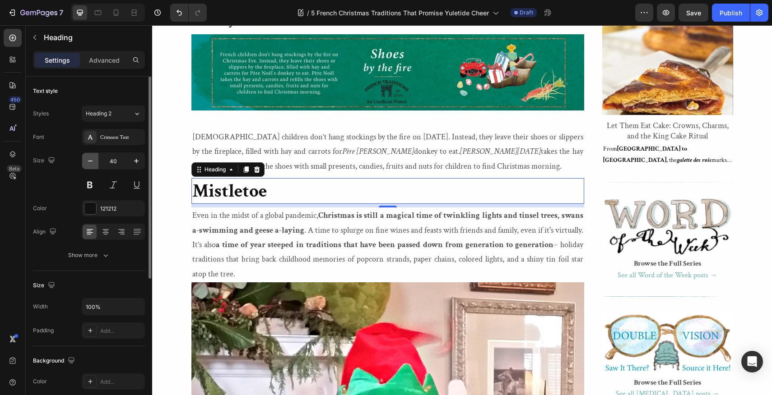
click at [91, 161] on icon "button" at bounding box center [90, 161] width 5 height 1
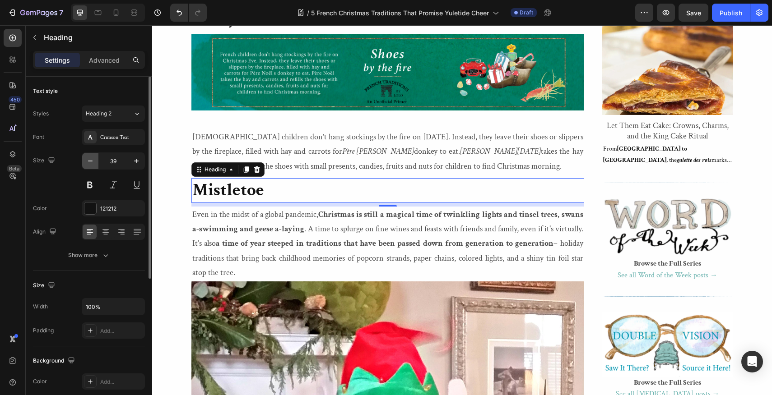
click at [91, 161] on icon "button" at bounding box center [90, 161] width 5 height 1
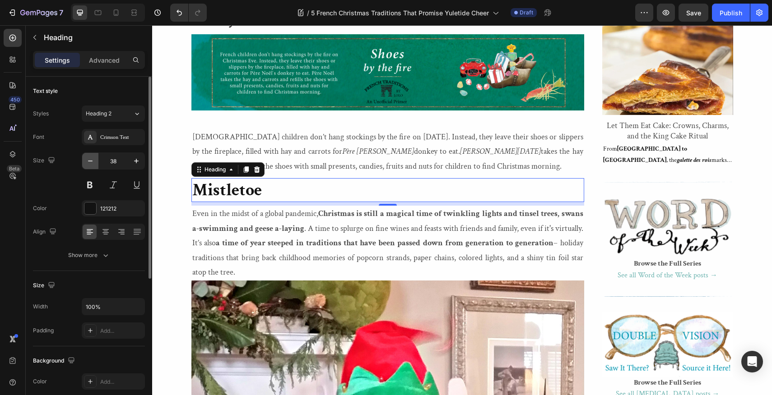
click at [91, 161] on icon "button" at bounding box center [90, 161] width 5 height 1
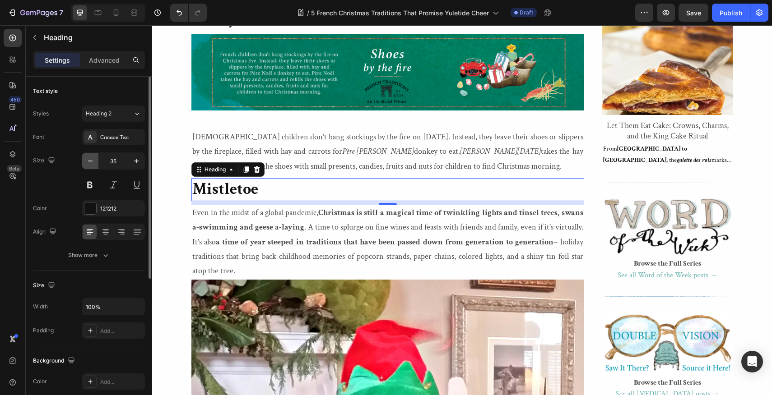
click at [91, 161] on icon "button" at bounding box center [90, 161] width 5 height 1
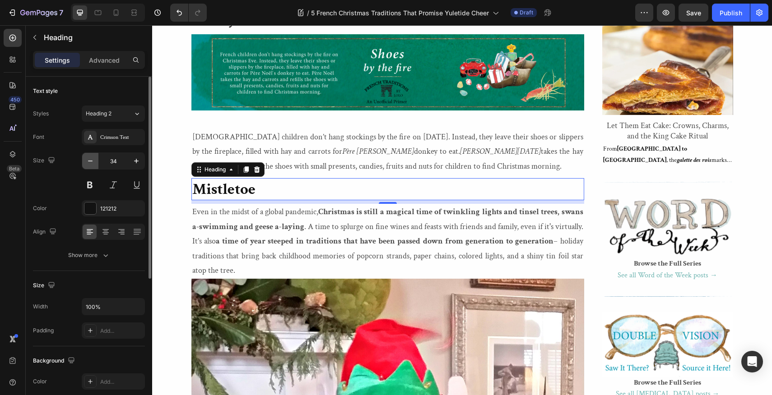
click at [91, 161] on icon "button" at bounding box center [90, 161] width 5 height 1
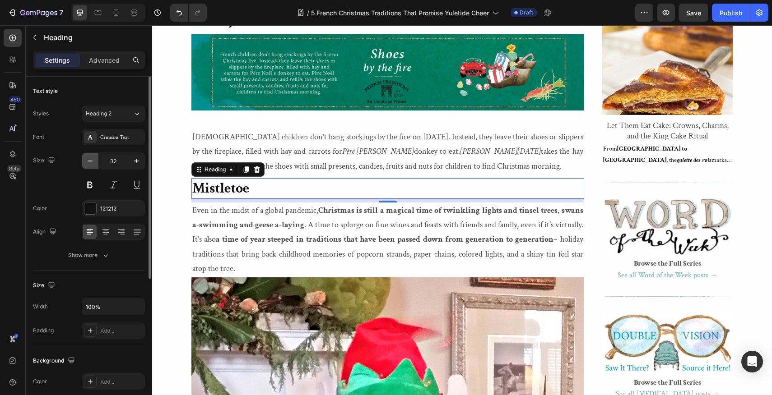
click at [91, 161] on icon "button" at bounding box center [90, 161] width 5 height 1
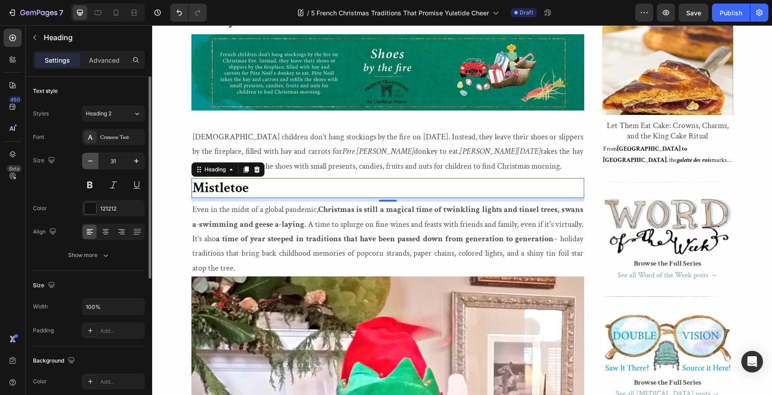
click at [91, 161] on icon "button" at bounding box center [90, 161] width 5 height 1
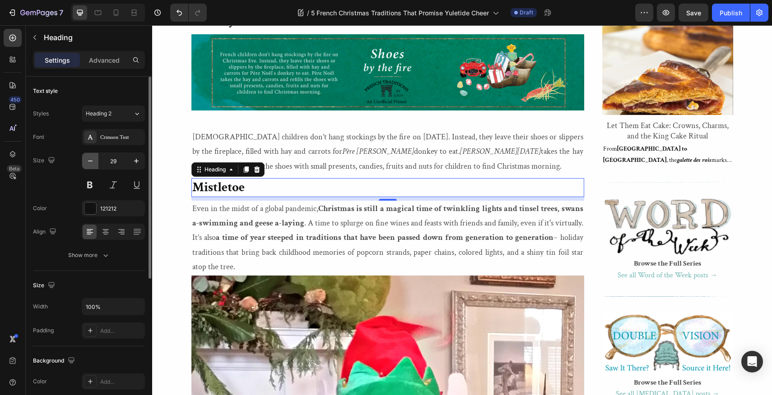
click at [91, 161] on icon "button" at bounding box center [90, 161] width 5 height 1
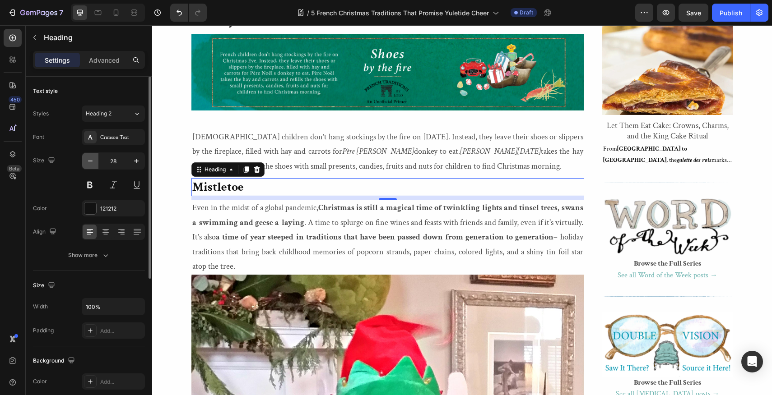
click at [91, 161] on icon "button" at bounding box center [90, 161] width 5 height 1
type input "26"
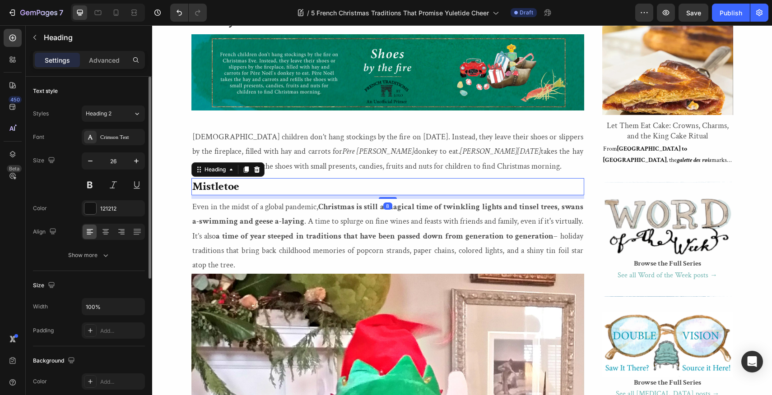
click at [398, 179] on p "⁠⁠⁠⁠⁠⁠⁠ Mistletoe" at bounding box center [387, 186] width 391 height 15
click at [33, 35] on icon "button" at bounding box center [34, 37] width 7 height 7
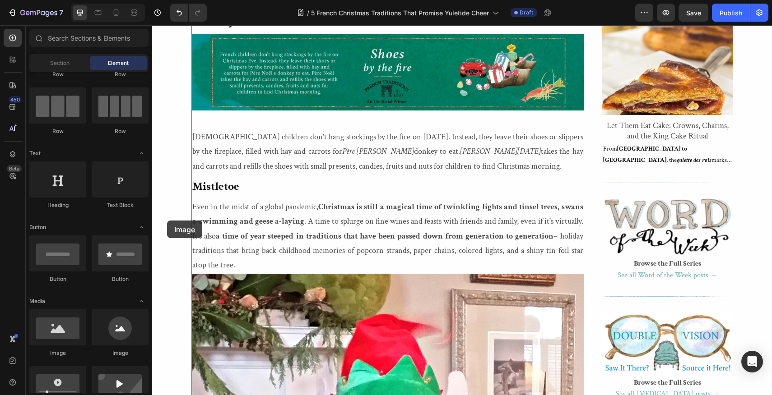
scroll to position [1038, 0]
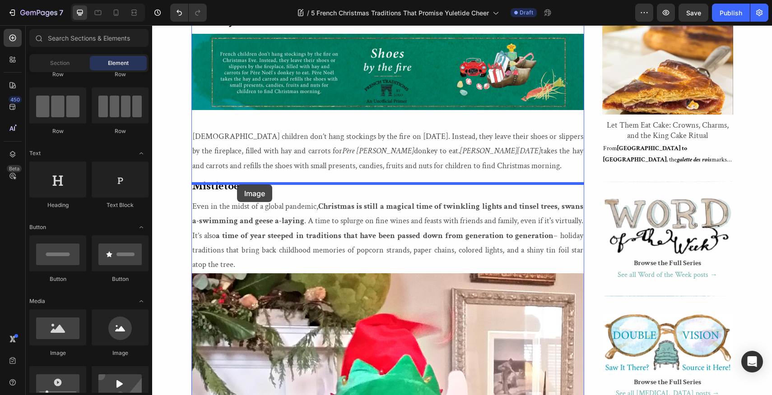
drag, startPoint x: 205, startPoint y: 351, endPoint x: 237, endPoint y: 185, distance: 169.6
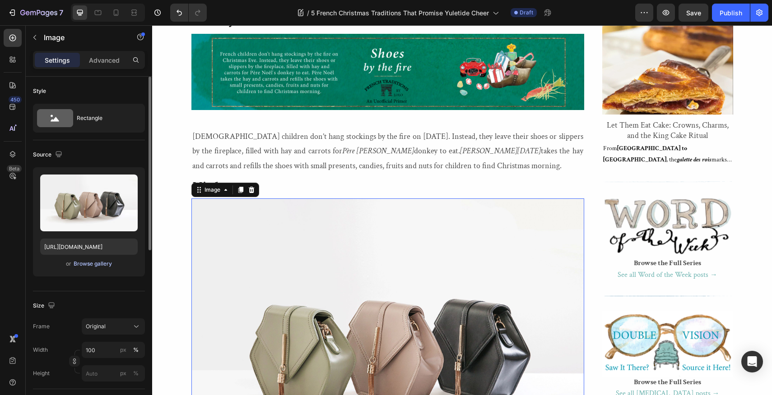
click at [86, 265] on div "Browse gallery" at bounding box center [93, 264] width 38 height 8
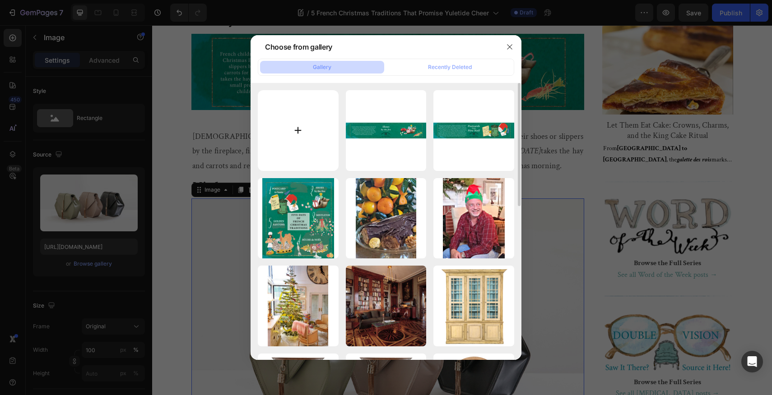
click at [299, 130] on input "file" at bounding box center [298, 130] width 81 height 81
type input "C:\fakepath\Lolo.2016.Holiday.Slide.Mistletoe.v1.png"
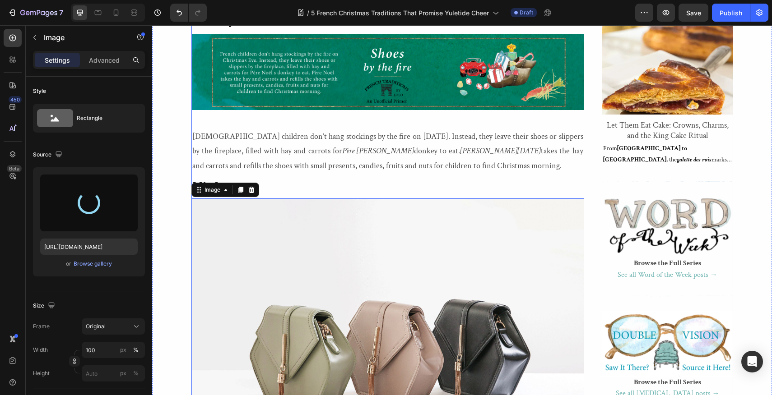
type input "https://cdn.shopify.com/s/files/1/1605/5007/files/gempages_525308358450742109-2…"
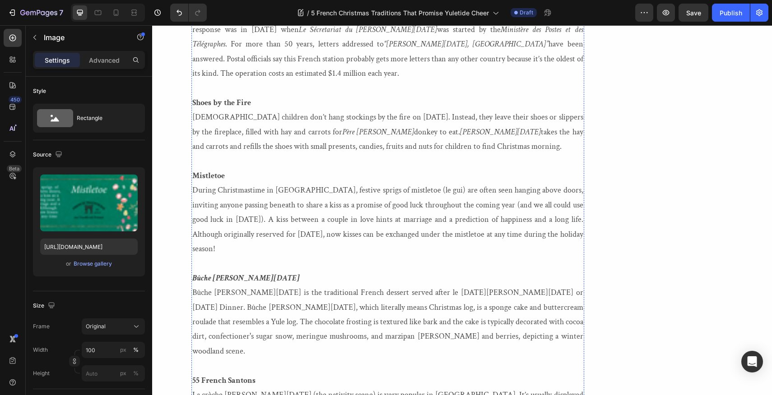
scroll to position [3113, 0]
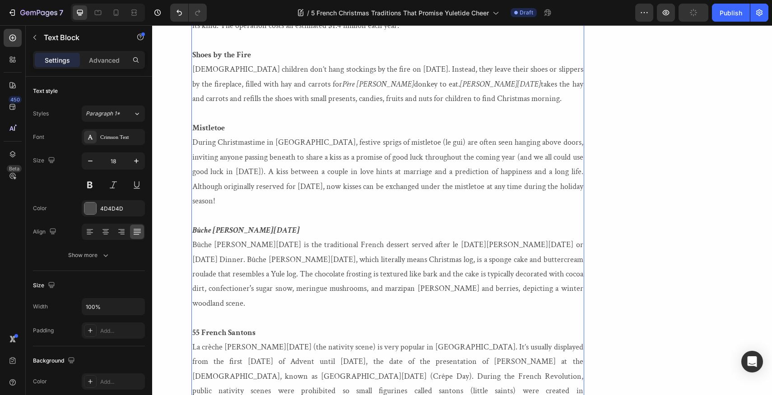
click at [564, 142] on p "Mistletoe During Christmastime in France, festive sprigs of mistletoe (le gui) …" at bounding box center [387, 165] width 391 height 88
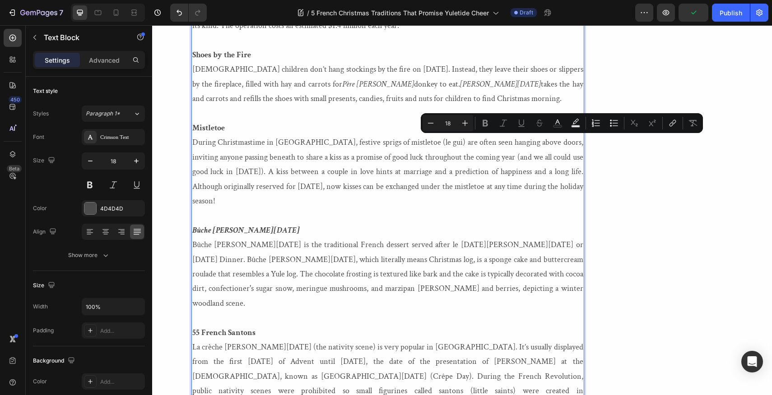
click at [564, 142] on p "Mistletoe During Christmastime in France, festive sprigs of mistletoe (le gui) …" at bounding box center [387, 165] width 391 height 88
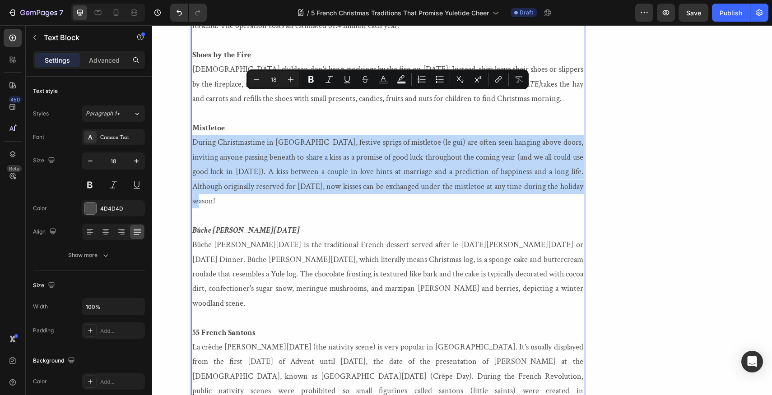
drag, startPoint x: 564, startPoint y: 142, endPoint x: 192, endPoint y: 95, distance: 375.3
click at [192, 121] on p "Mistletoe During Christmastime in France, festive sprigs of mistletoe (le gui) …" at bounding box center [387, 165] width 391 height 88
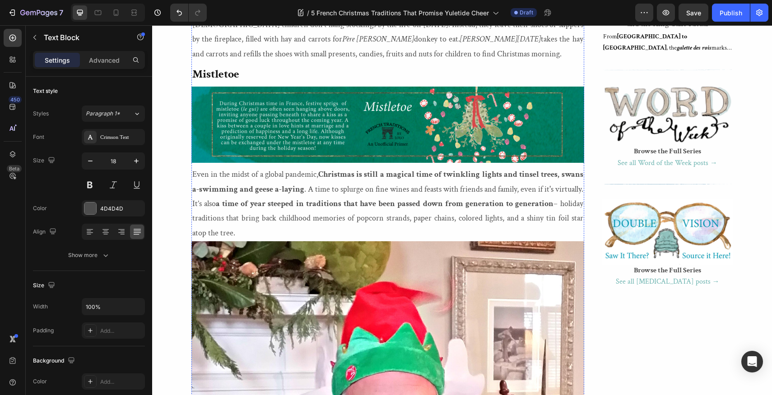
scroll to position [1113, 0]
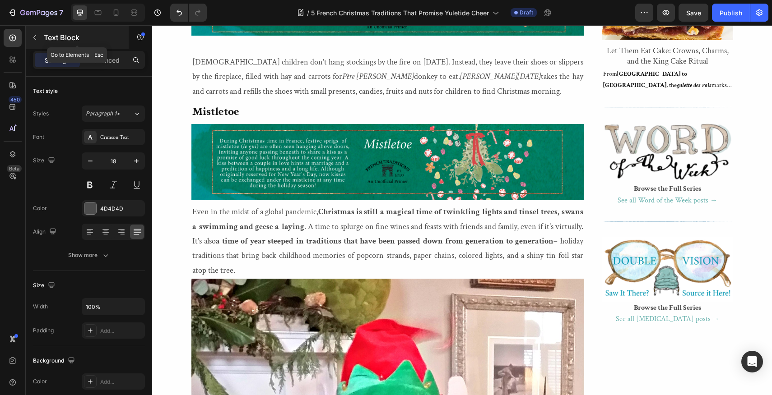
click at [34, 33] on button "button" at bounding box center [35, 37] width 14 height 14
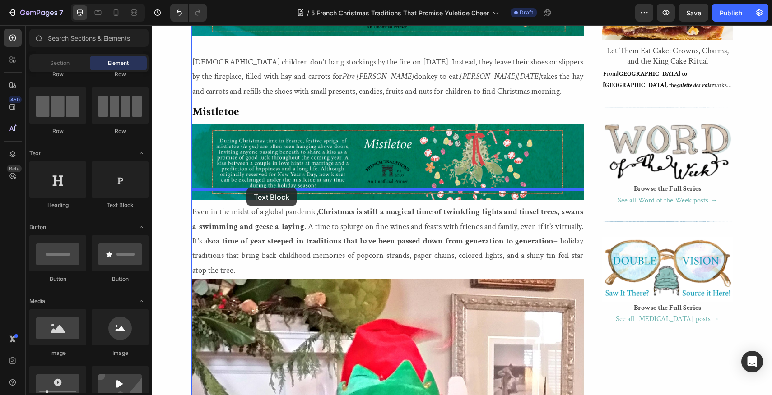
drag, startPoint x: 271, startPoint y: 213, endPoint x: 246, endPoint y: 188, distance: 34.5
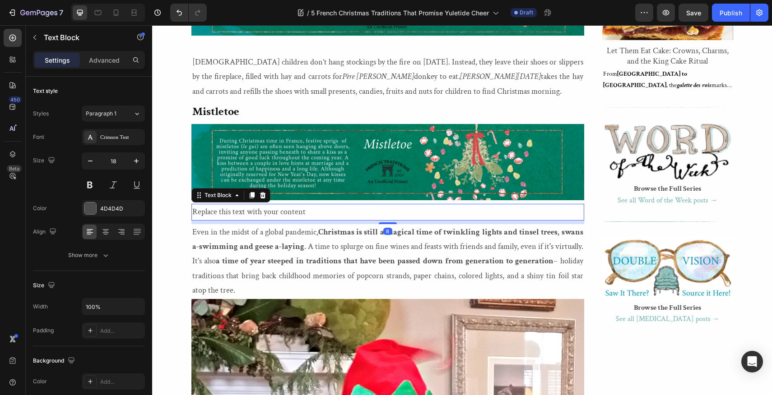
click at [314, 204] on div "Replace this text with your content" at bounding box center [387, 212] width 393 height 16
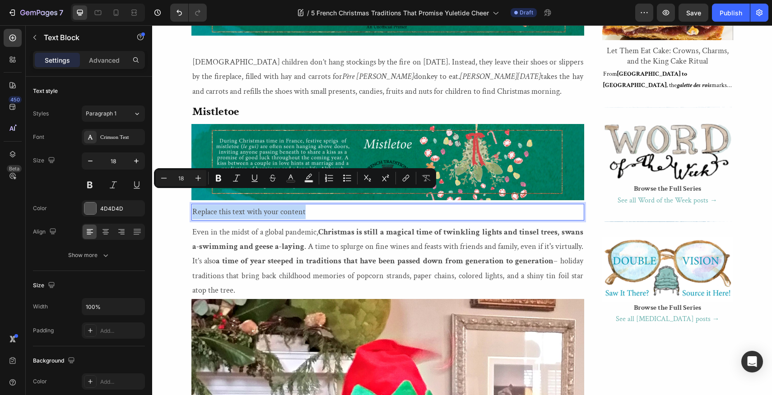
drag, startPoint x: 314, startPoint y: 197, endPoint x: 191, endPoint y: 200, distance: 122.8
click at [191, 204] on div "Replace this text with your content" at bounding box center [387, 212] width 393 height 16
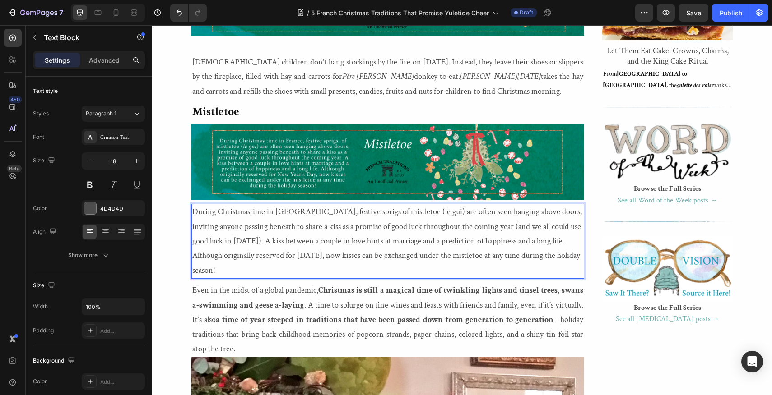
click at [193, 205] on p "During Christmastime in France, festive sprigs of mistletoe (le gui) are often …" at bounding box center [387, 241] width 391 height 73
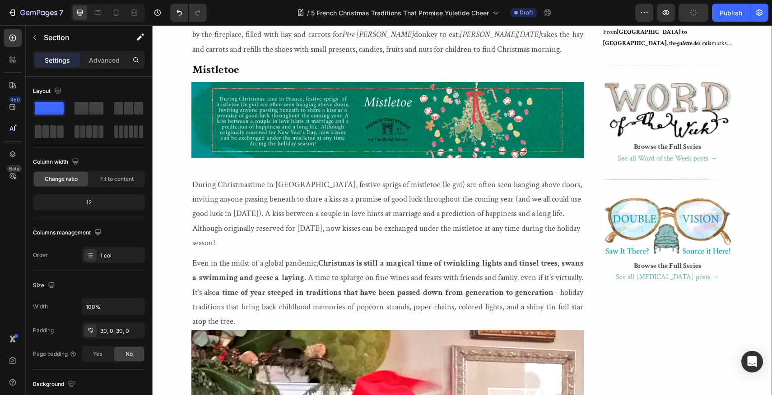
scroll to position [1156, 0]
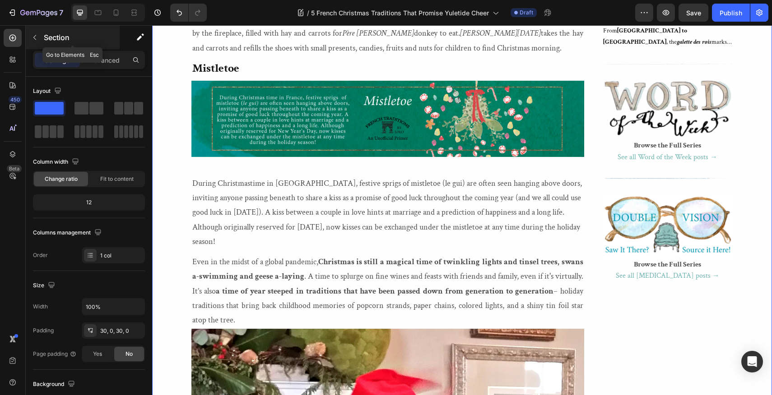
click at [33, 35] on icon "button" at bounding box center [34, 37] width 7 height 7
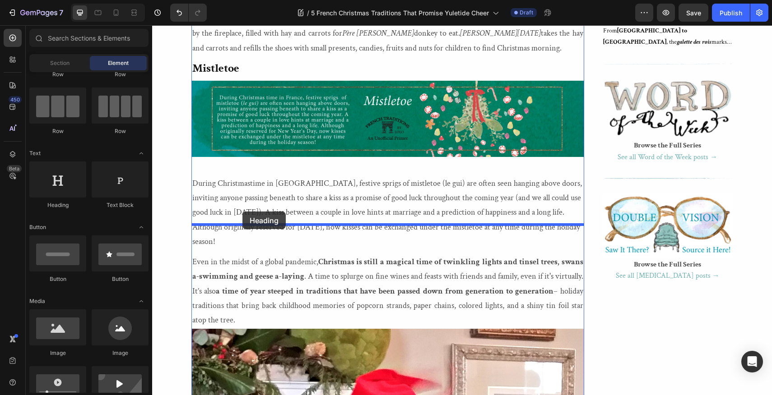
drag, startPoint x: 207, startPoint y: 208, endPoint x: 242, endPoint y: 212, distance: 35.4
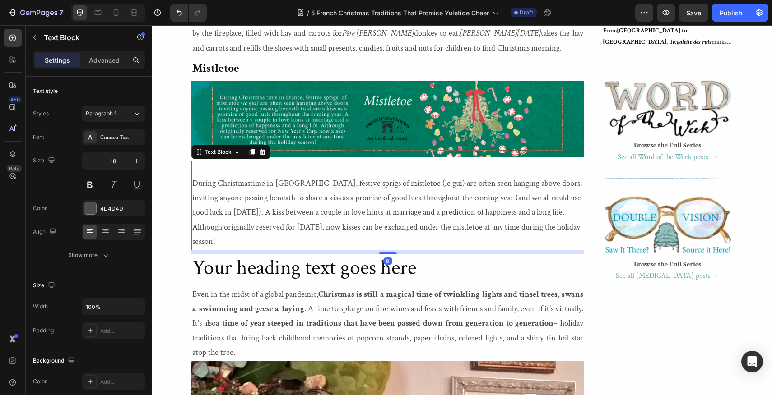
click at [565, 210] on p "During Christmastime in France, festive sprigs of mistletoe (le gui) are often …" at bounding box center [387, 212] width 391 height 73
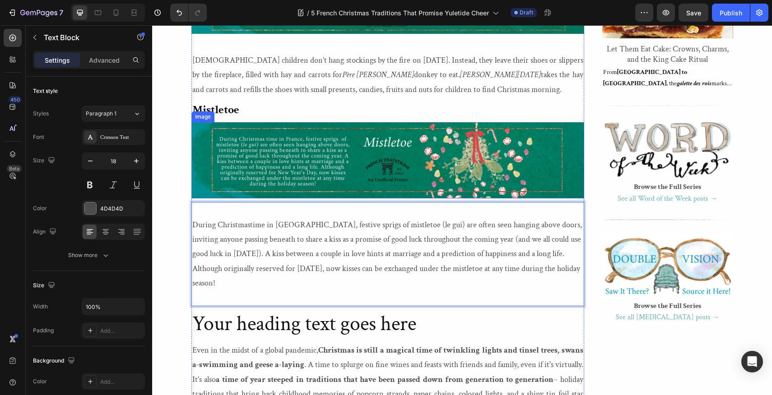
scroll to position [1055, 0]
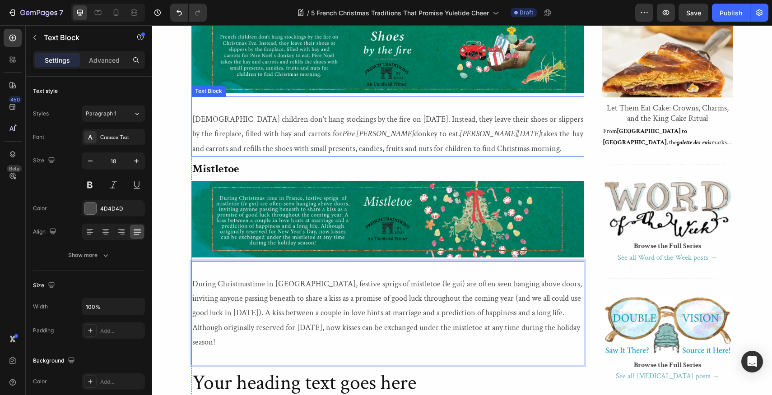
click at [466, 133] on p "French children don’t hang stockings by the fire on Christmas Eve. Instead, the…" at bounding box center [387, 134] width 391 height 44
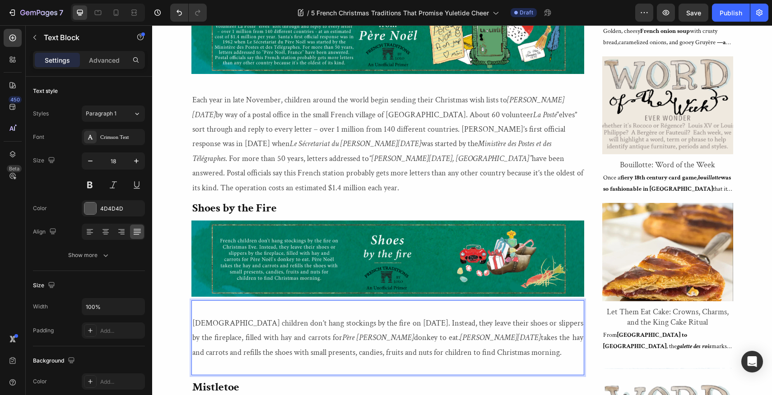
scroll to position [850, 0]
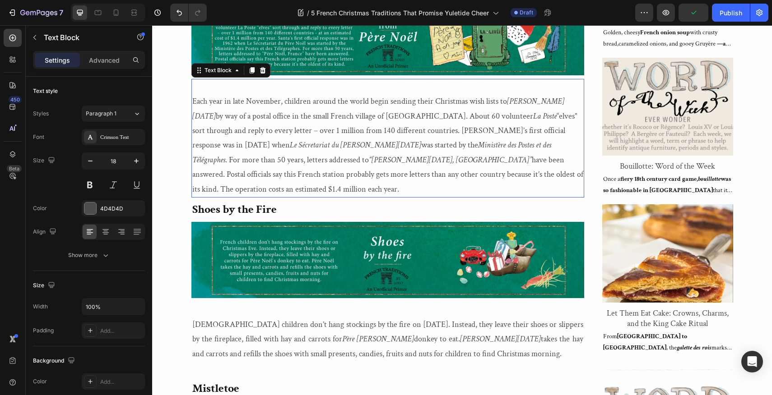
click at [478, 171] on p "Each year in late November, children around the world begin sending their Chris…" at bounding box center [387, 145] width 391 height 102
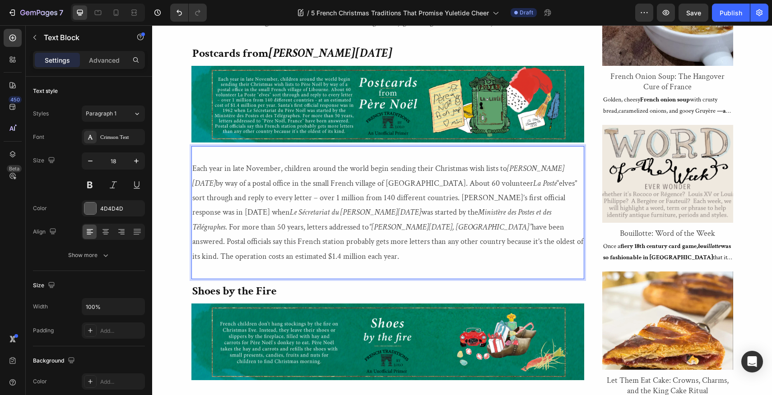
scroll to position [691, 0]
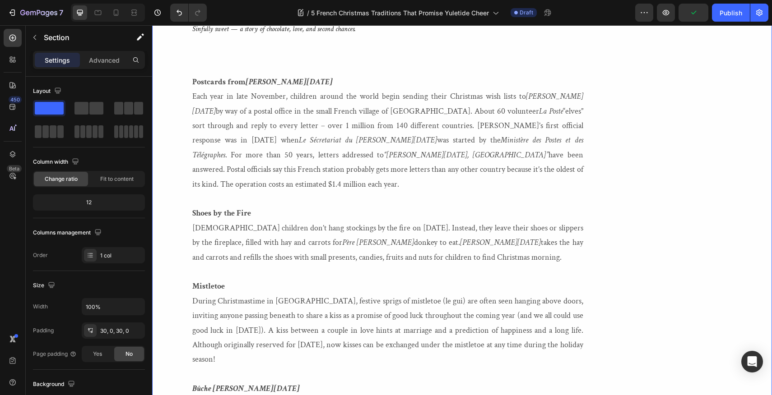
scroll to position [3186, 0]
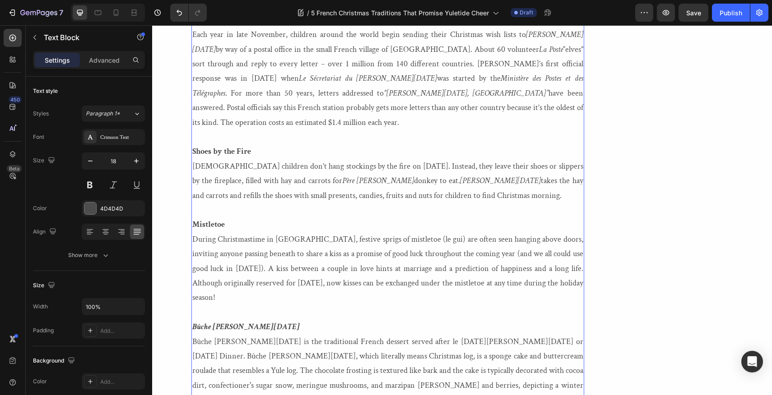
click at [237, 320] on p "Bûche de Noël Bûche de Noël is the traditional French dessert served after le r…" at bounding box center [387, 364] width 391 height 88
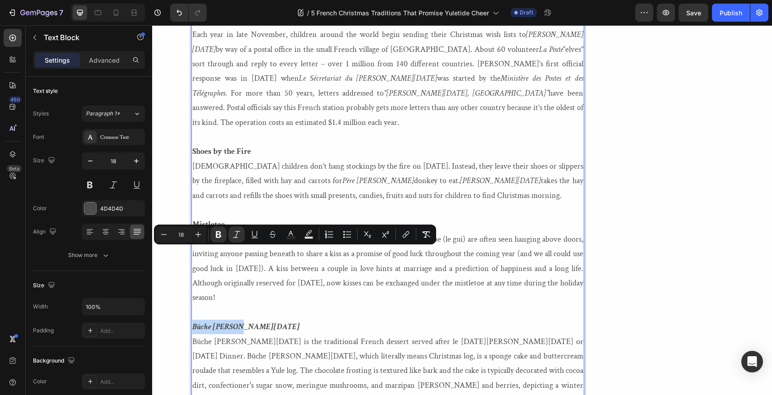
drag, startPoint x: 237, startPoint y: 253, endPoint x: 191, endPoint y: 250, distance: 46.1
click at [191, 250] on div "Postcards from Père Noël Each year in late November, children around the world …" at bounding box center [387, 320] width 393 height 675
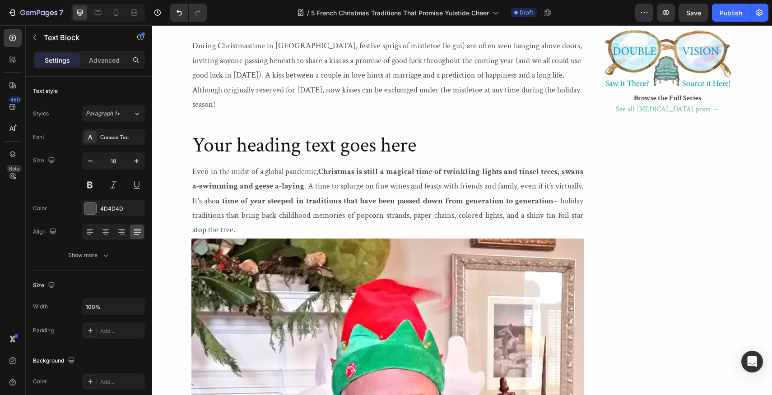
scroll to position [1269, 0]
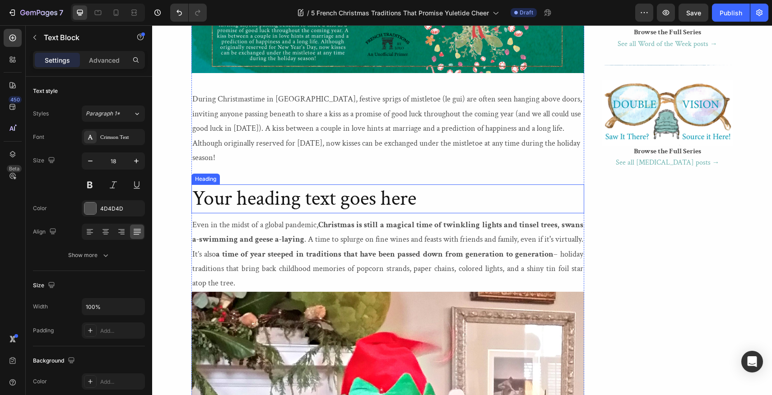
click at [418, 185] on h2 "Your heading text goes here" at bounding box center [387, 199] width 393 height 29
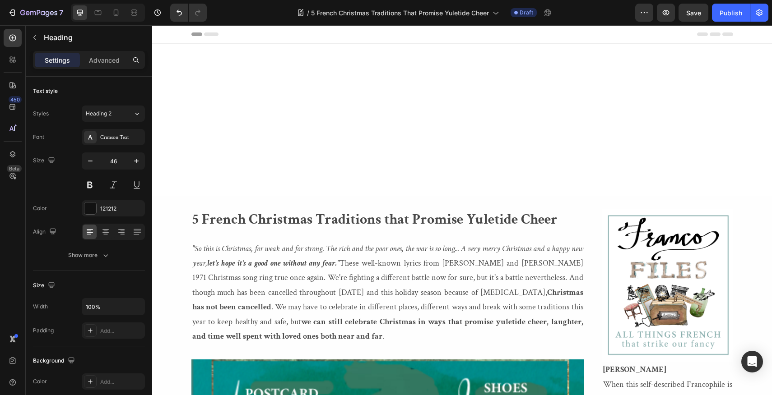
scroll to position [1269, 0]
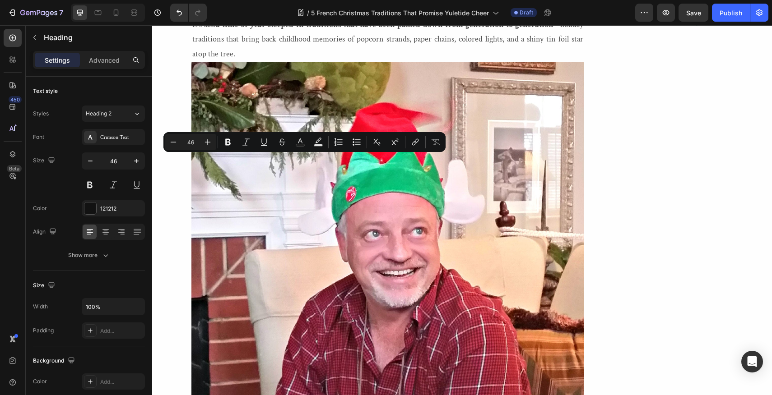
drag, startPoint x: 152, startPoint y: 25, endPoint x: 193, endPoint y: 178, distance: 158.3
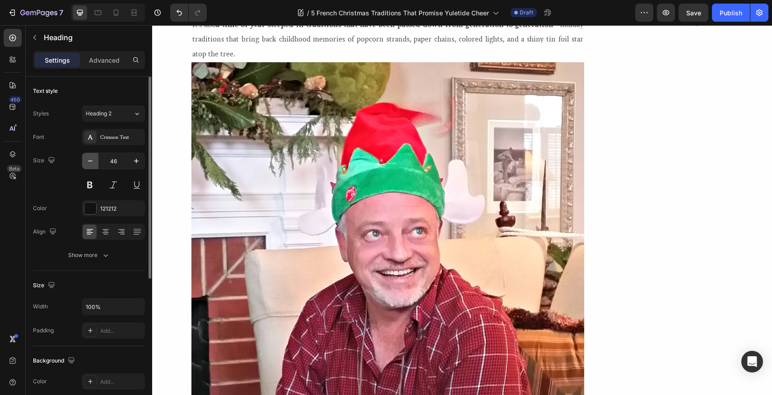
click at [89, 157] on icon "button" at bounding box center [90, 161] width 9 height 9
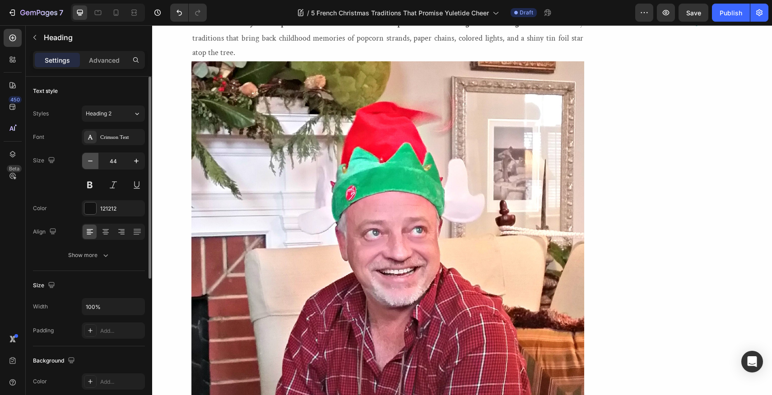
click at [89, 157] on icon "button" at bounding box center [90, 161] width 9 height 9
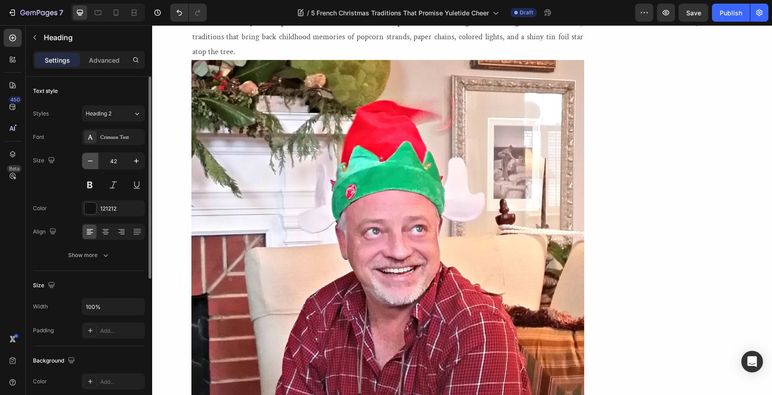
click at [89, 157] on icon "button" at bounding box center [90, 161] width 9 height 9
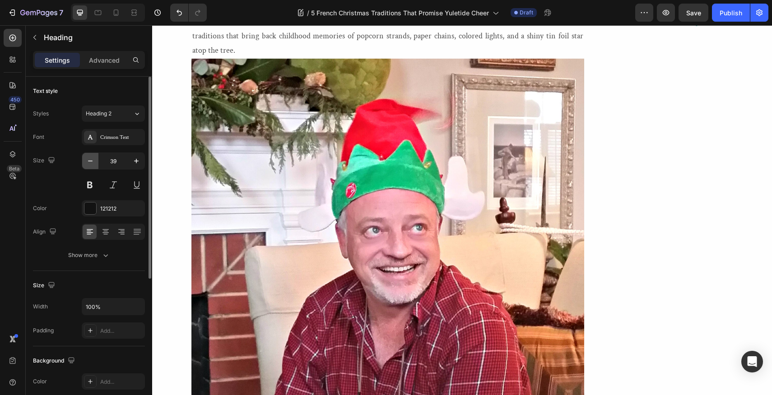
click at [89, 157] on icon "button" at bounding box center [90, 161] width 9 height 9
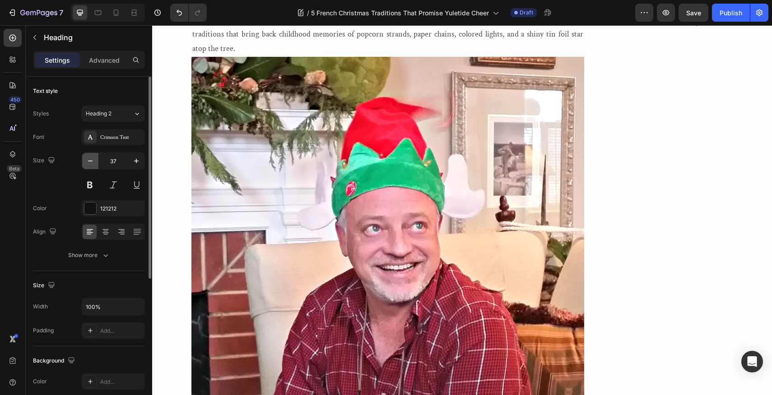
click at [89, 157] on icon "button" at bounding box center [90, 161] width 9 height 9
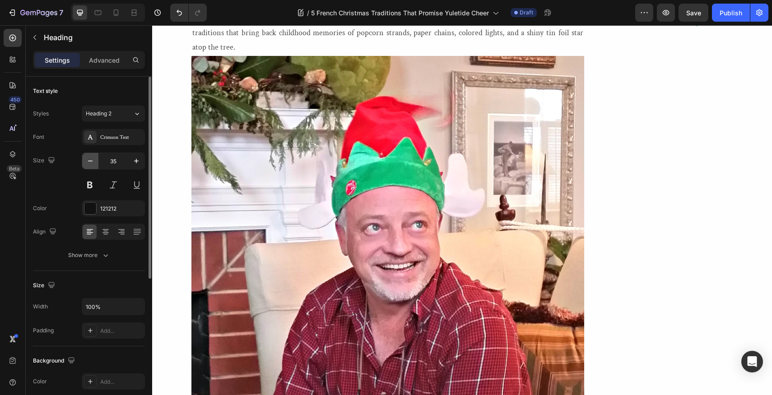
click at [89, 157] on icon "button" at bounding box center [90, 161] width 9 height 9
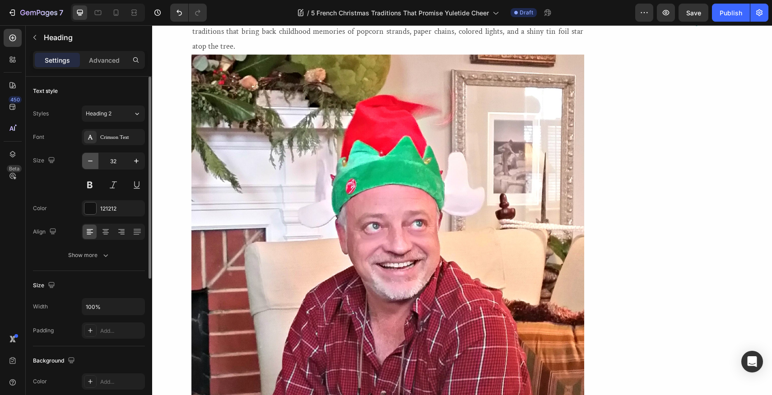
click at [89, 157] on icon "button" at bounding box center [90, 161] width 9 height 9
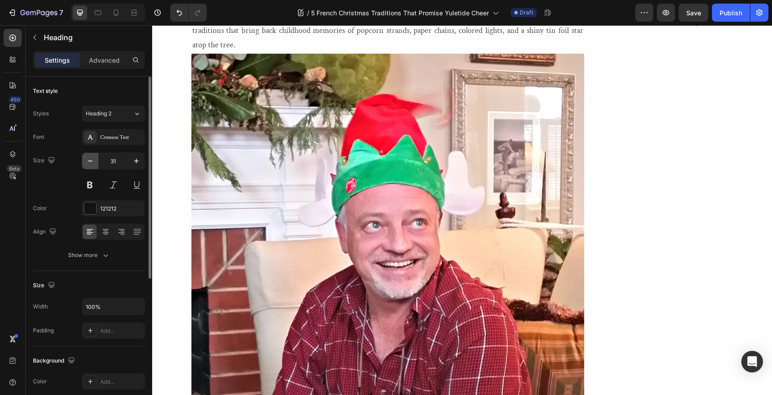
click at [89, 157] on icon "button" at bounding box center [90, 161] width 9 height 9
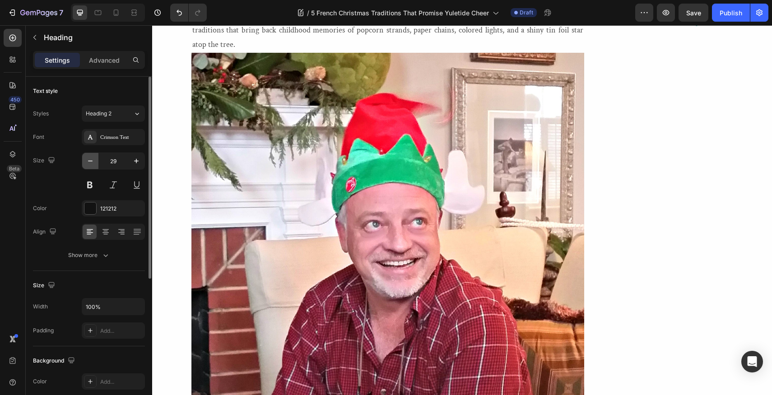
click at [89, 157] on icon "button" at bounding box center [90, 161] width 9 height 9
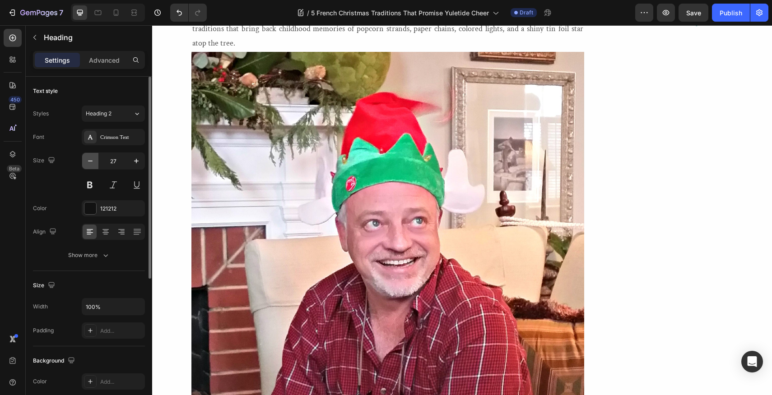
click at [89, 157] on icon "button" at bounding box center [90, 161] width 9 height 9
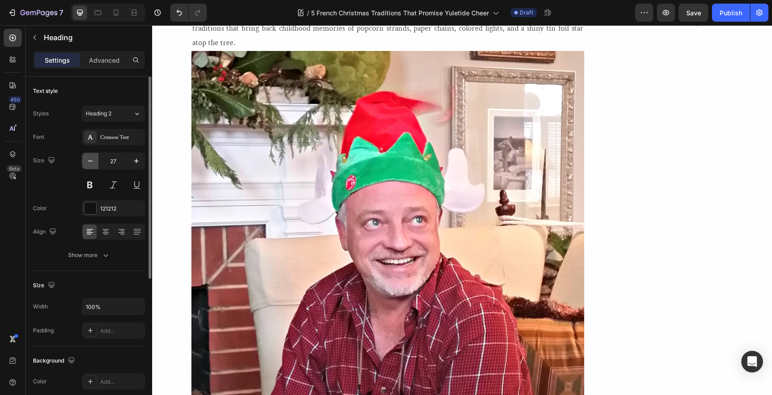
type input "26"
click at [137, 231] on icon at bounding box center [137, 231] width 9 height 9
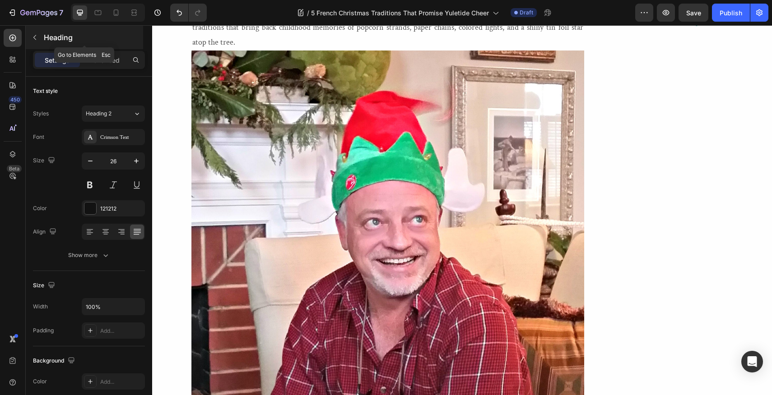
click at [34, 34] on icon "button" at bounding box center [34, 37] width 7 height 7
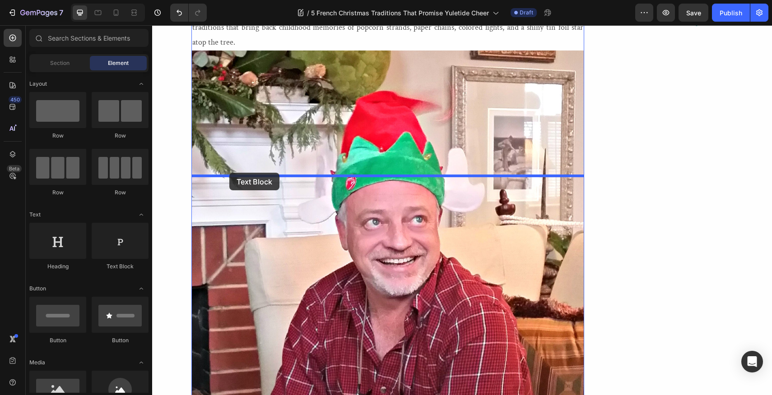
drag, startPoint x: 270, startPoint y: 206, endPoint x: 229, endPoint y: 173, distance: 52.3
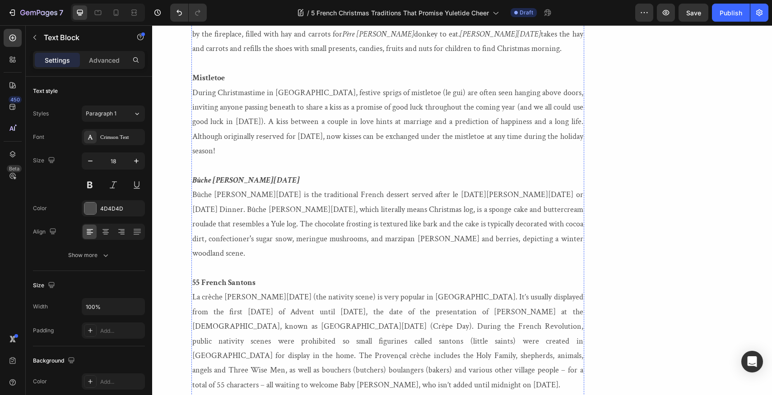
scroll to position [3313, 0]
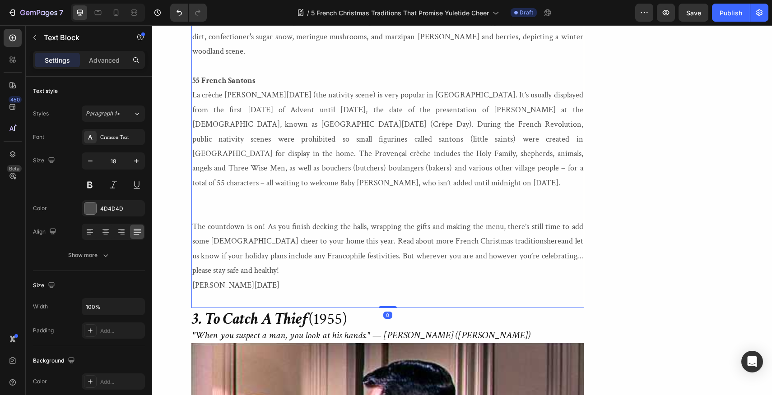
click at [457, 59] on p "Bûche de Noël Bûche de Noël is the traditional French dessert served after le r…" at bounding box center [387, 15] width 391 height 88
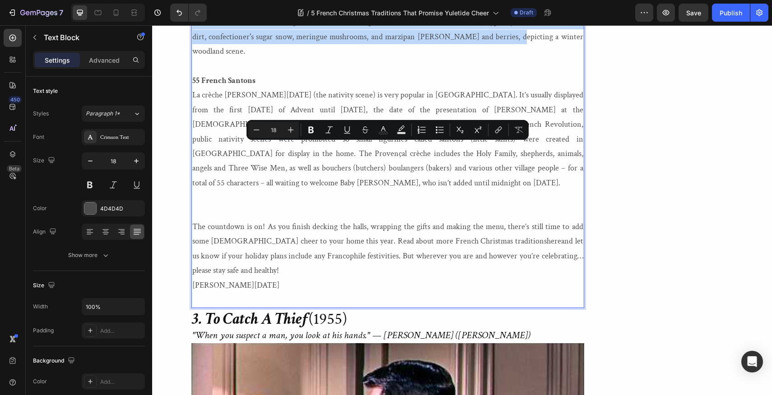
drag, startPoint x: 457, startPoint y: 192, endPoint x: 193, endPoint y: 150, distance: 267.0
click at [193, 59] on p "Bûche de Noël Bûche de Noël is the traditional French dessert served after le r…" at bounding box center [387, 15] width 391 height 88
copy p "Bûche de Noël is the traditional French dessert served after le réveillon de No…"
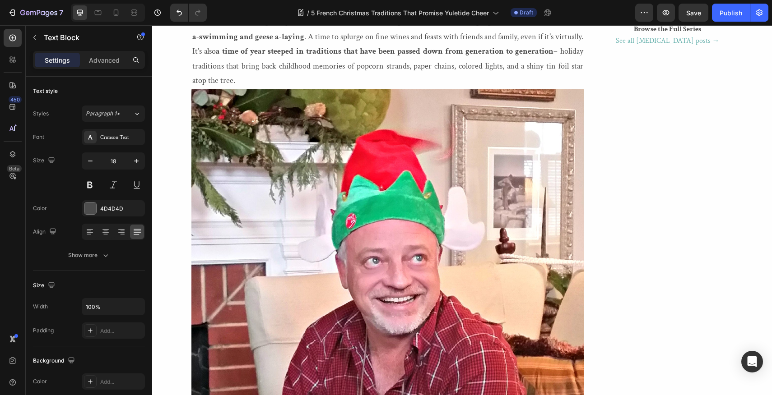
scroll to position [1319, 0]
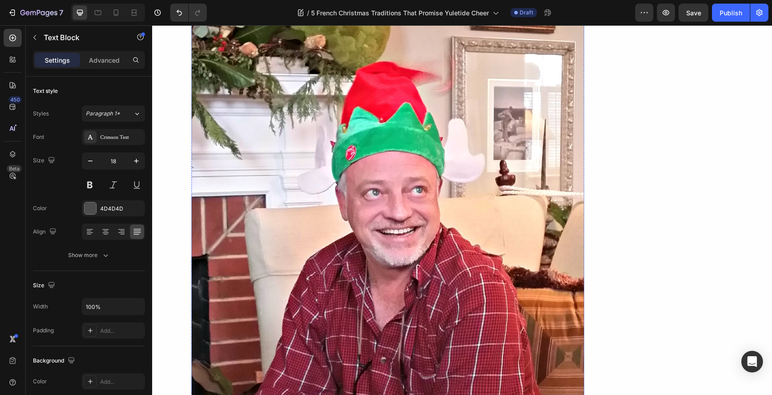
drag, startPoint x: 314, startPoint y: 134, endPoint x: 190, endPoint y: 132, distance: 123.7
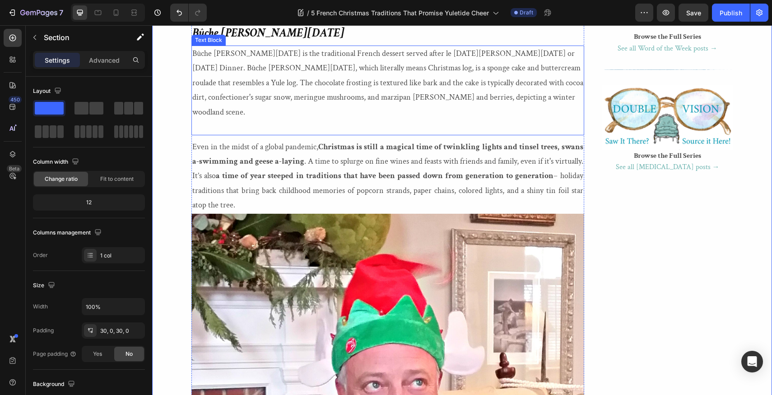
scroll to position [1265, 0]
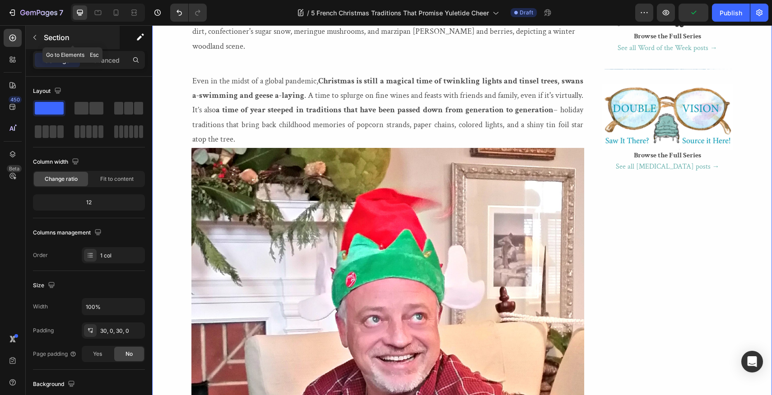
click at [36, 34] on icon "button" at bounding box center [34, 37] width 7 height 7
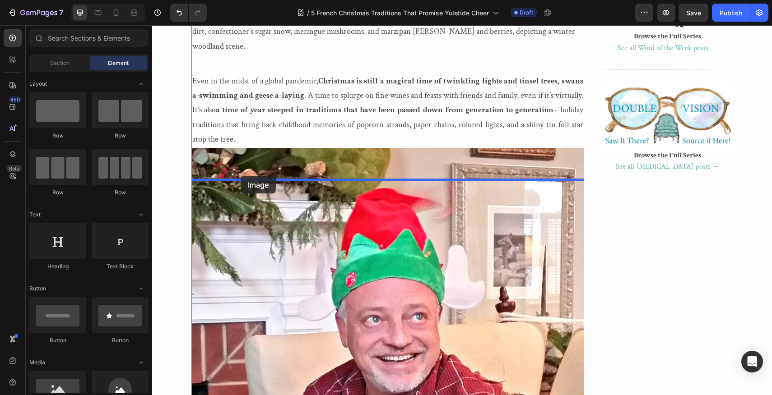
drag, startPoint x: 209, startPoint y: 352, endPoint x: 241, endPoint y: 176, distance: 178.4
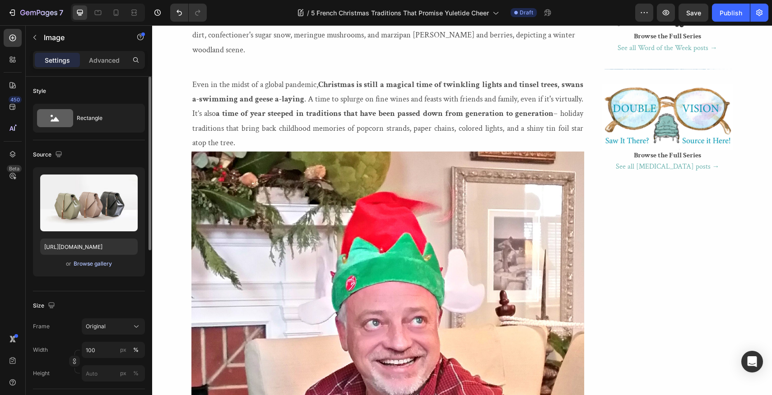
click at [92, 263] on div "Browse gallery" at bounding box center [93, 264] width 38 height 8
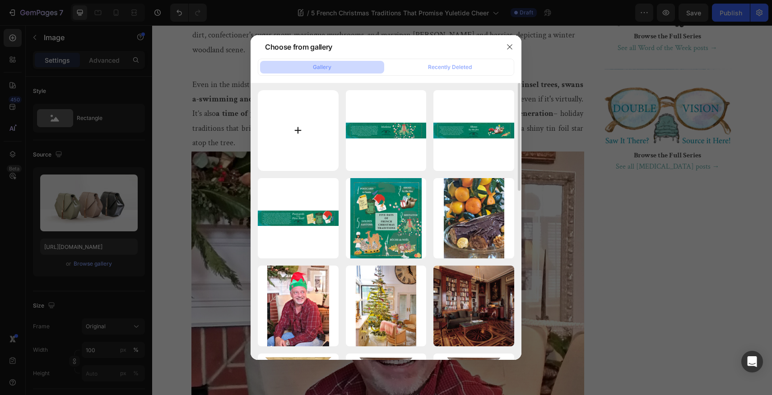
click at [297, 128] on input "file" at bounding box center [298, 130] width 81 height 81
type input "C:\fakepath\Lolo.2016.Holiday.Slide.BUCHE-DE-NOEL.v3.png"
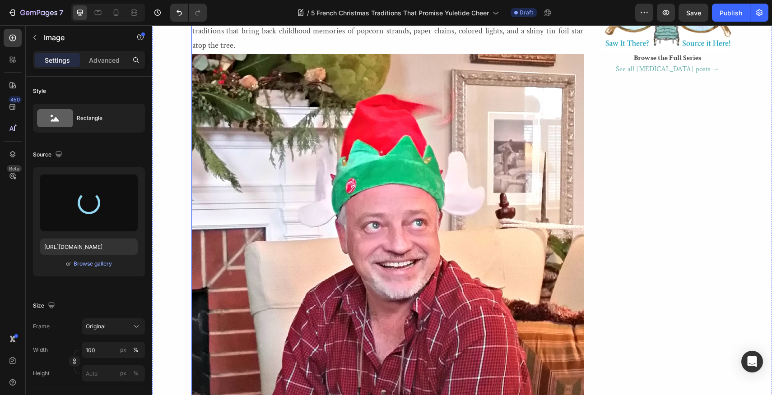
scroll to position [1370, 0]
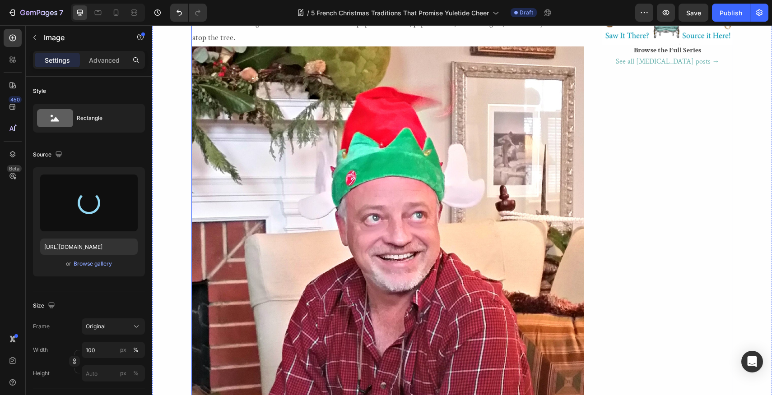
type input "https://cdn.shopify.com/s/files/1/1605/5007/files/gempages_525308358450742109-a…"
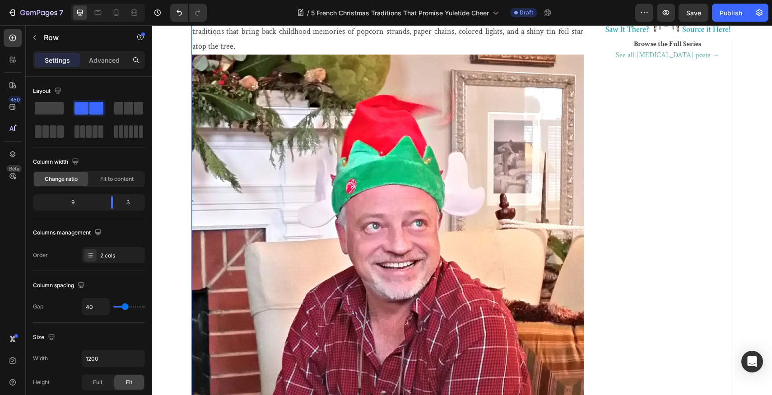
scroll to position [1378, 0]
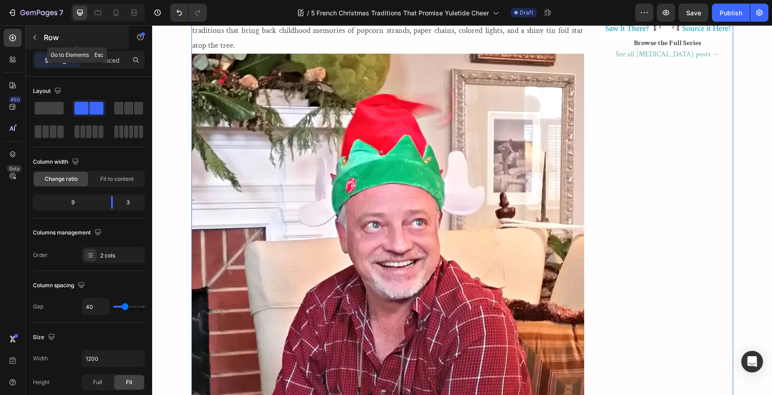
click at [32, 37] on icon "button" at bounding box center [34, 37] width 7 height 7
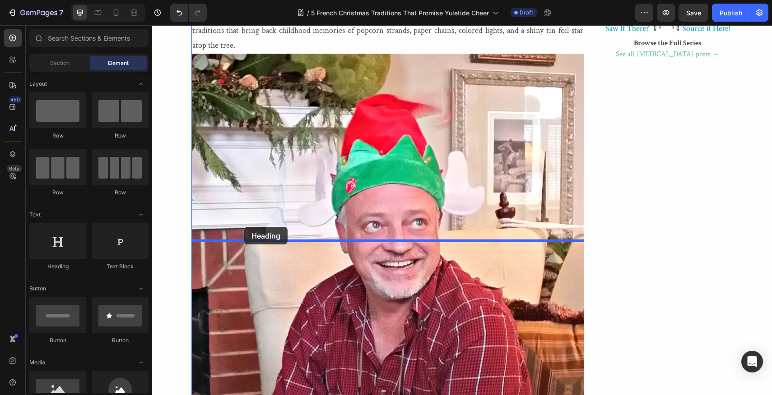
drag, startPoint x: 211, startPoint y: 204, endPoint x: 244, endPoint y: 227, distance: 39.8
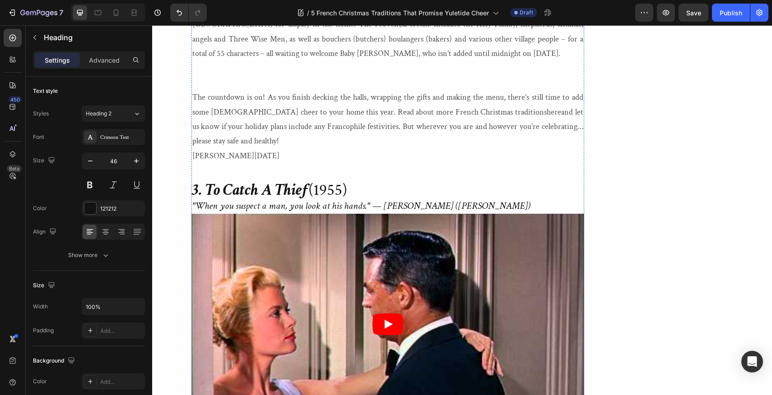
scroll to position [3537, 0]
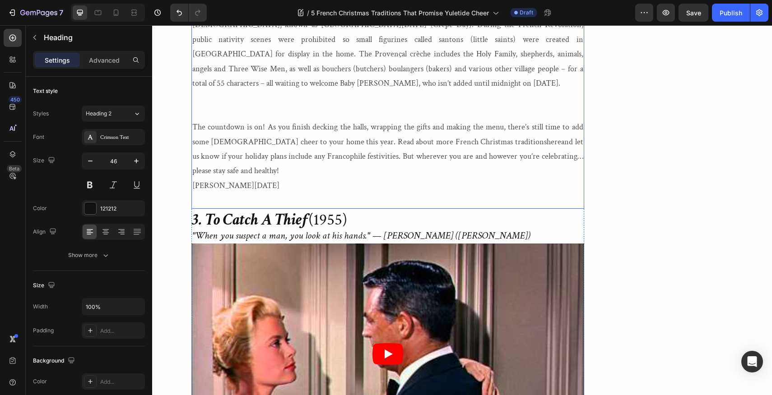
click at [260, 106] on p "55 French Santons La crèche de Noël (the nativity scene) is very popular in Fra…" at bounding box center [387, 40] width 391 height 132
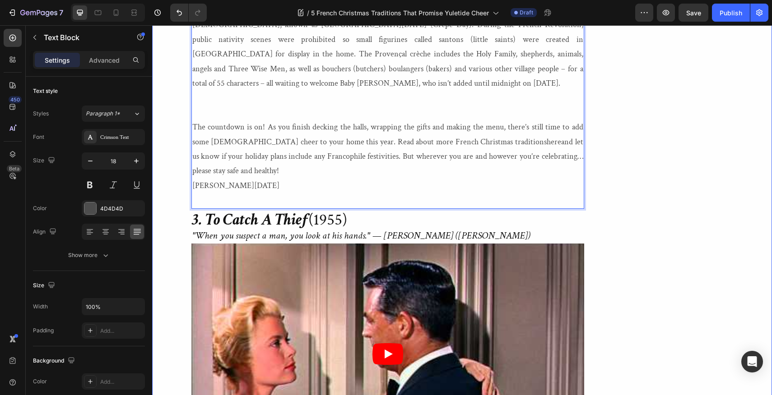
drag, startPoint x: 260, startPoint y: 184, endPoint x: 187, endPoint y: 180, distance: 72.8
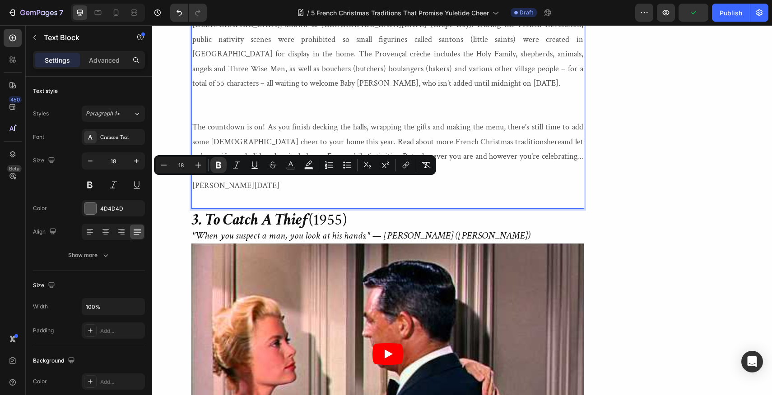
copy strong "55 French Santons"
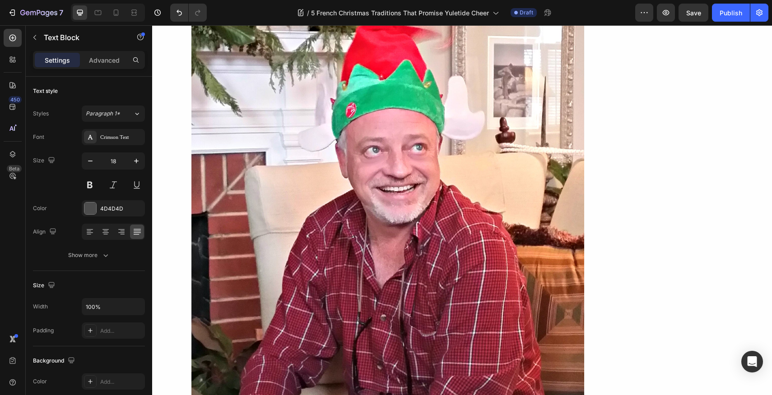
scroll to position [1452, 0]
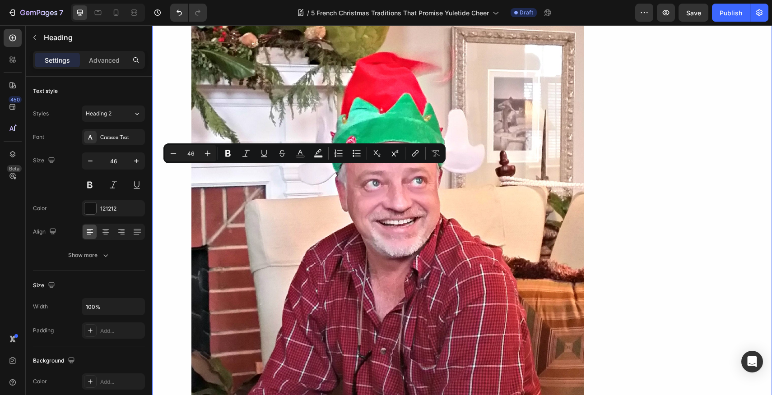
drag, startPoint x: 422, startPoint y: 179, endPoint x: 188, endPoint y: 175, distance: 233.8
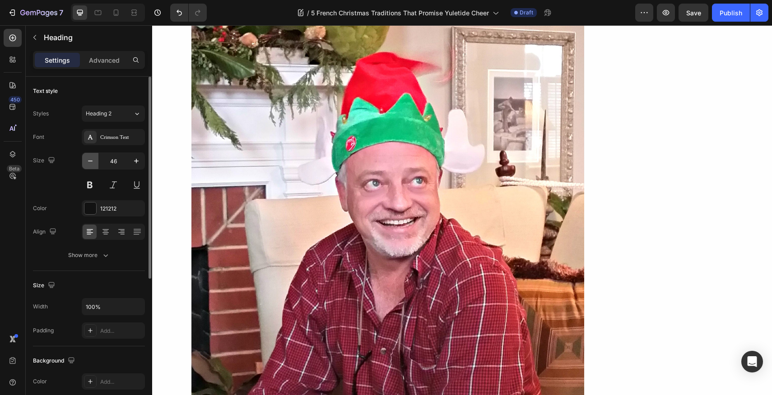
click at [91, 159] on icon "button" at bounding box center [90, 161] width 9 height 9
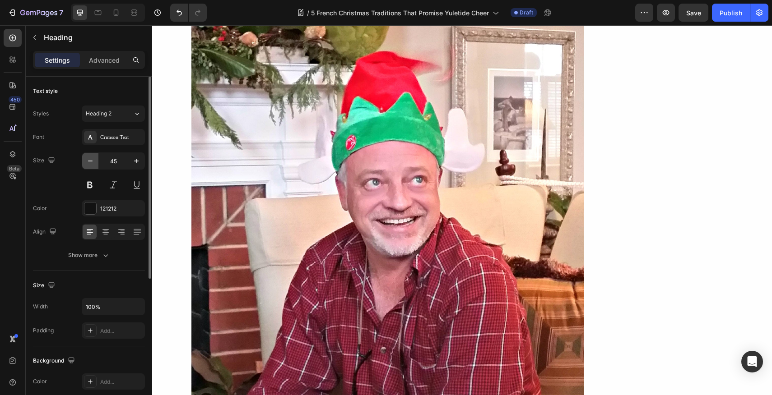
click at [91, 159] on icon "button" at bounding box center [90, 161] width 9 height 9
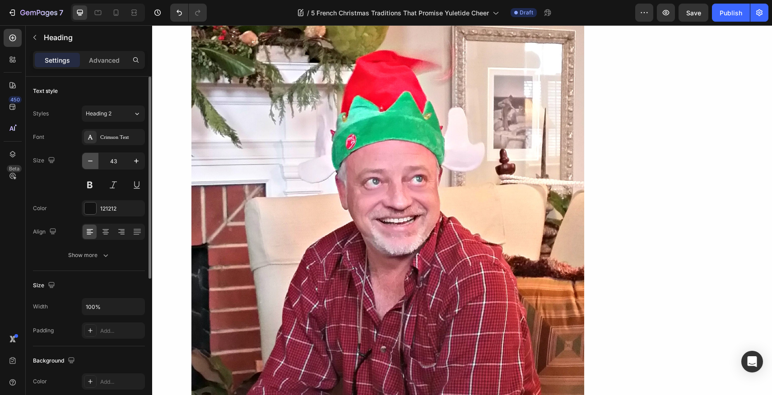
click at [91, 159] on icon "button" at bounding box center [90, 161] width 9 height 9
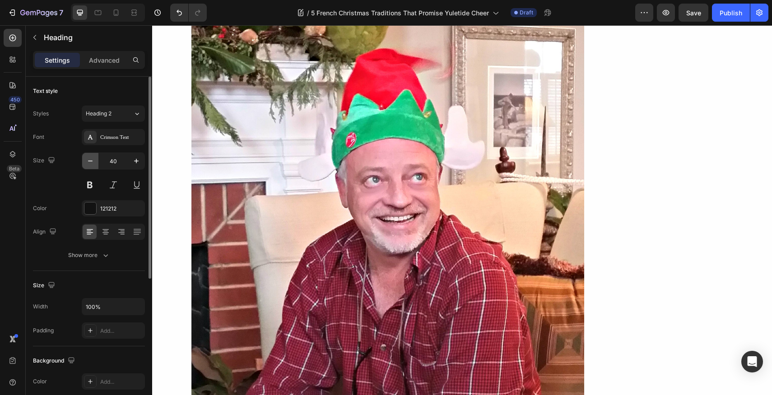
click at [91, 159] on icon "button" at bounding box center [90, 161] width 9 height 9
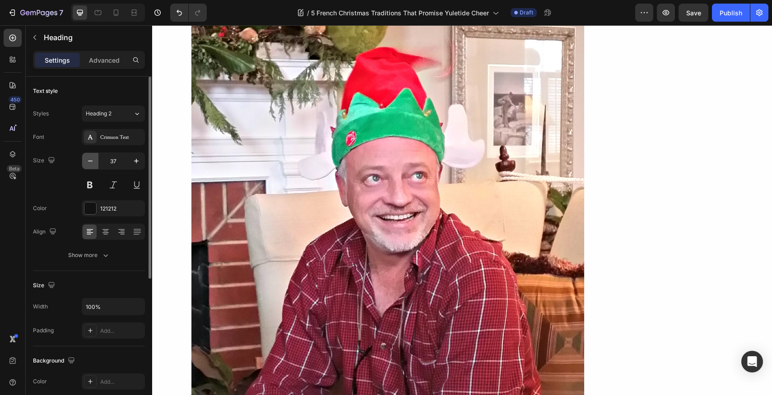
click at [91, 159] on icon "button" at bounding box center [90, 161] width 9 height 9
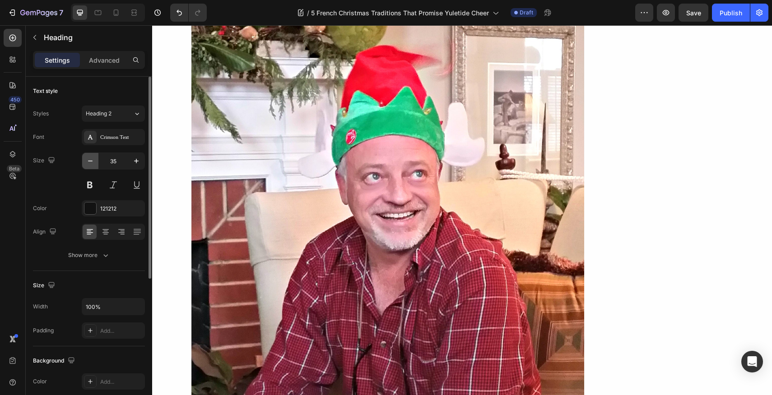
click at [91, 159] on icon "button" at bounding box center [90, 161] width 9 height 9
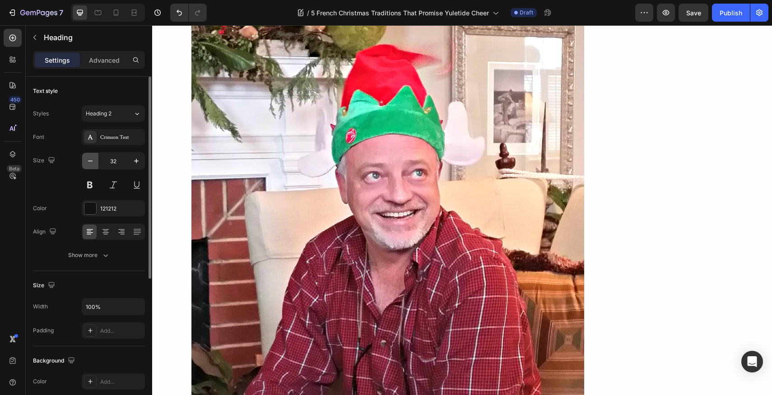
click at [91, 159] on icon "button" at bounding box center [90, 161] width 9 height 9
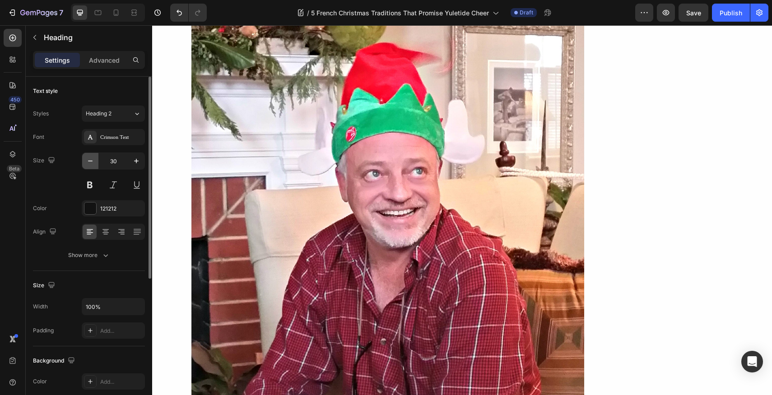
click at [91, 159] on icon "button" at bounding box center [90, 161] width 9 height 9
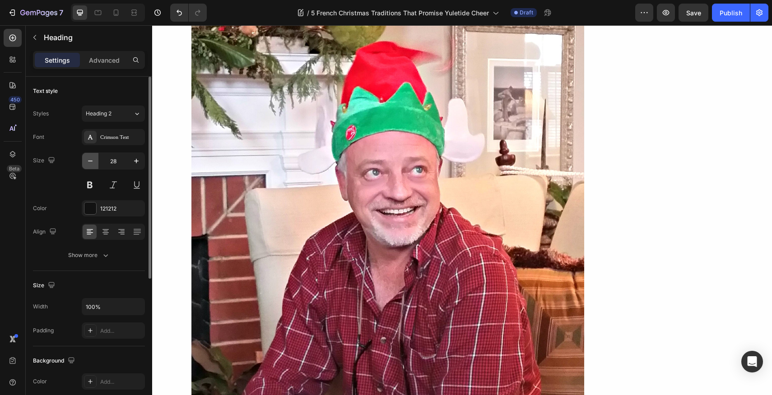
click at [91, 159] on icon "button" at bounding box center [90, 161] width 9 height 9
type input "26"
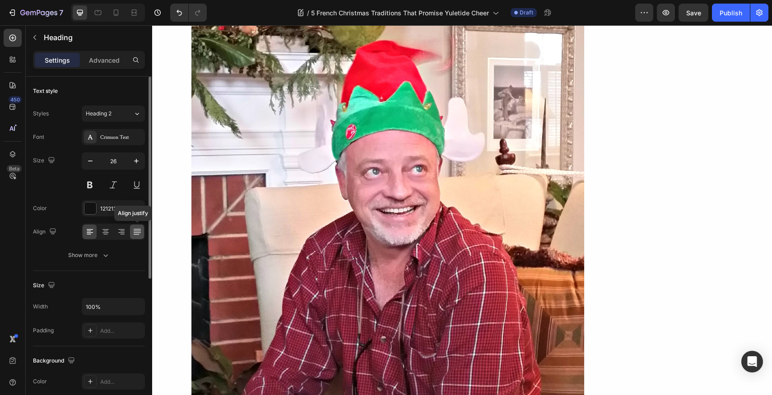
click at [137, 230] on icon at bounding box center [137, 231] width 9 height 9
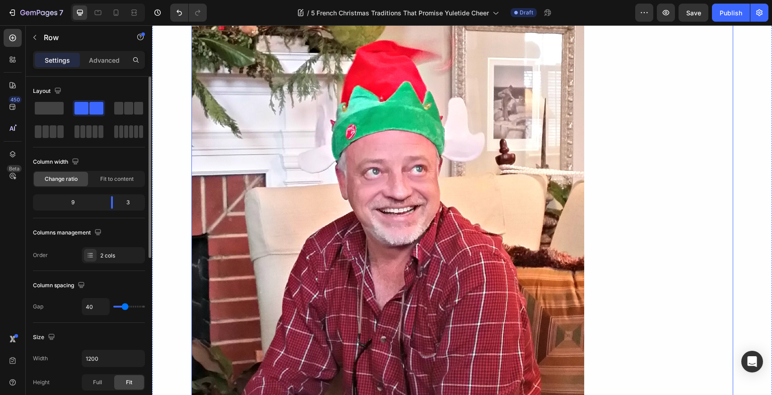
click at [33, 37] on icon "button" at bounding box center [34, 37] width 7 height 7
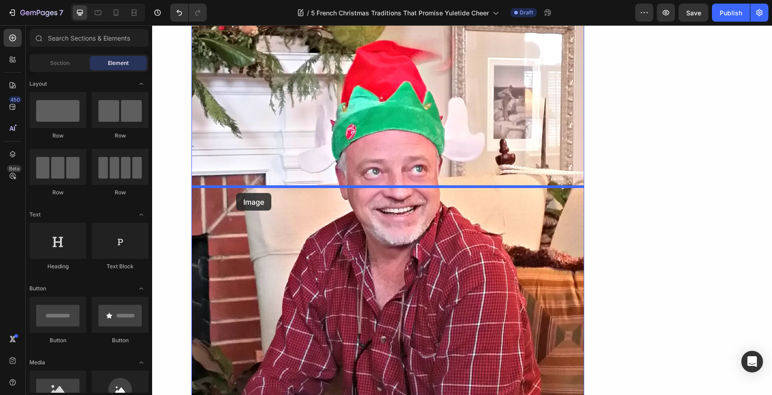
drag, startPoint x: 202, startPoint y: 354, endPoint x: 236, endPoint y: 193, distance: 164.7
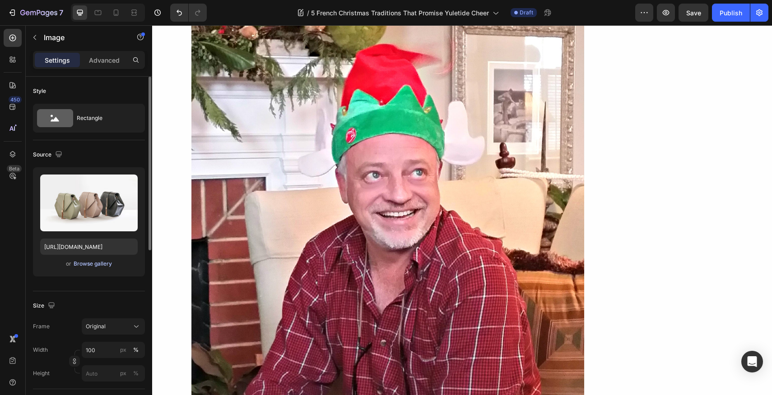
click at [88, 264] on div "Browse gallery" at bounding box center [93, 264] width 38 height 8
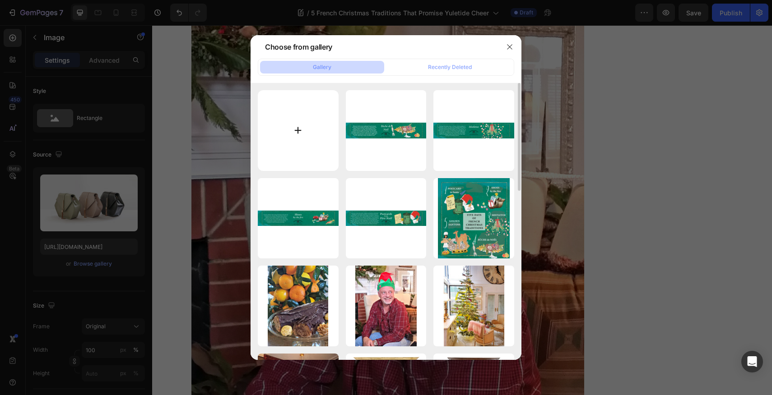
click at [297, 129] on input "file" at bounding box center [298, 130] width 81 height 81
type input "C:\fakepath\Lolo.2016.Holiday.Slide.SANTONS.FINALv2.png"
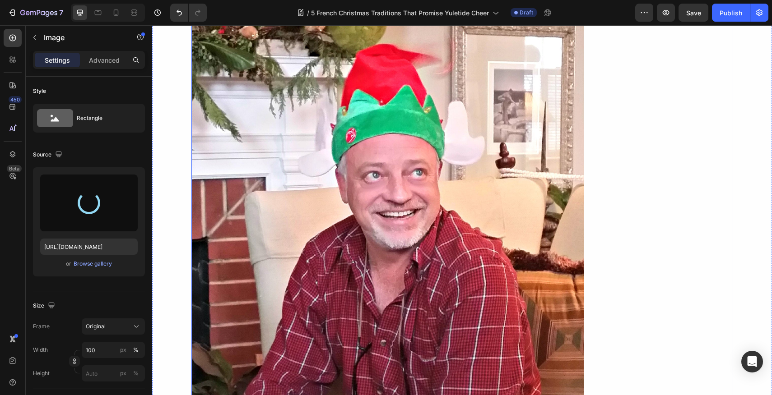
type input "https://cdn.shopify.com/s/files/1/1605/5007/files/gempages_525308358450742109-1…"
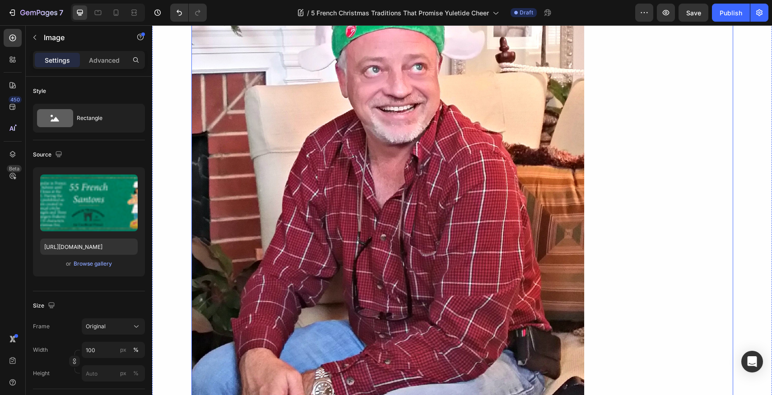
scroll to position [1564, 0]
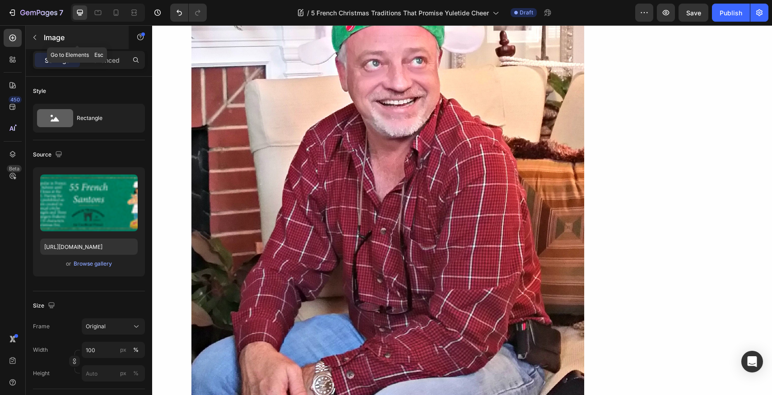
click at [32, 34] on icon "button" at bounding box center [34, 37] width 7 height 7
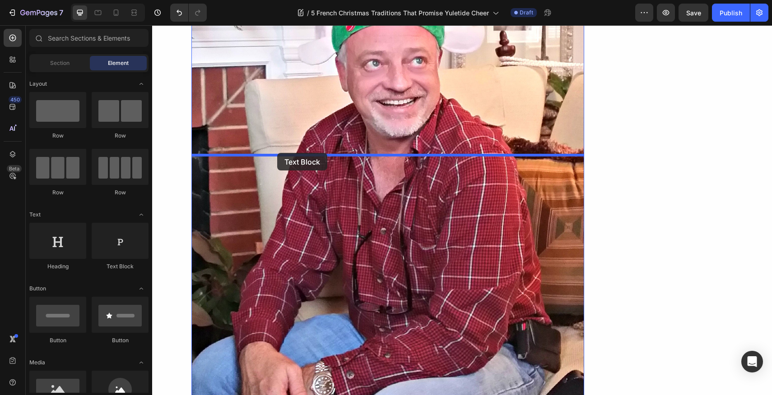
drag, startPoint x: 270, startPoint y: 211, endPoint x: 277, endPoint y: 153, distance: 58.2
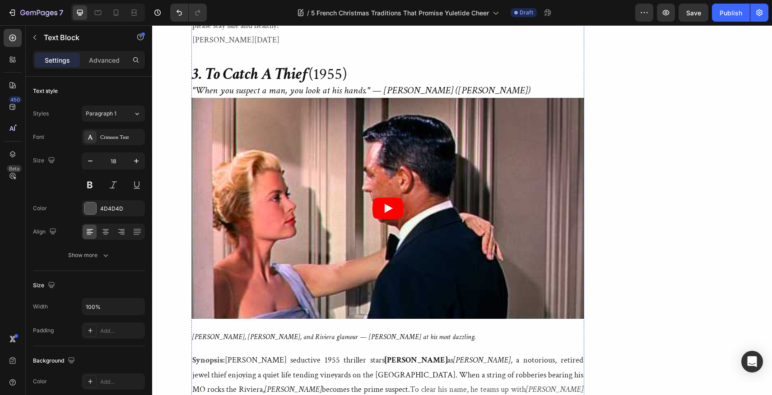
scroll to position [3714, 0]
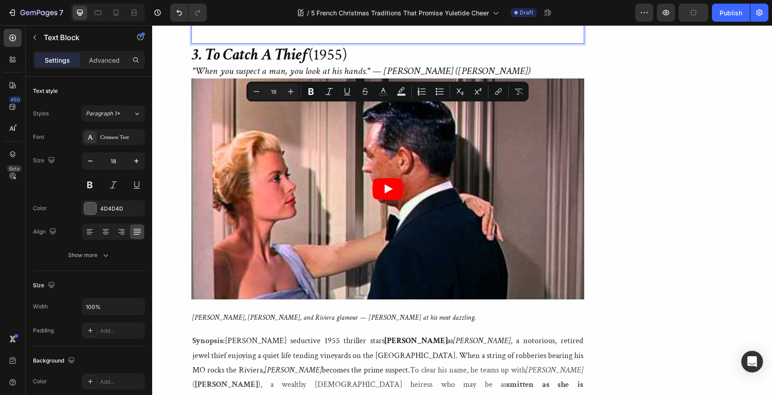
drag, startPoint x: 453, startPoint y: 183, endPoint x: 193, endPoint y: 110, distance: 270.1
copy p "La crèche de Noël (the nativity scene) is very popular in France. It’s usually …"
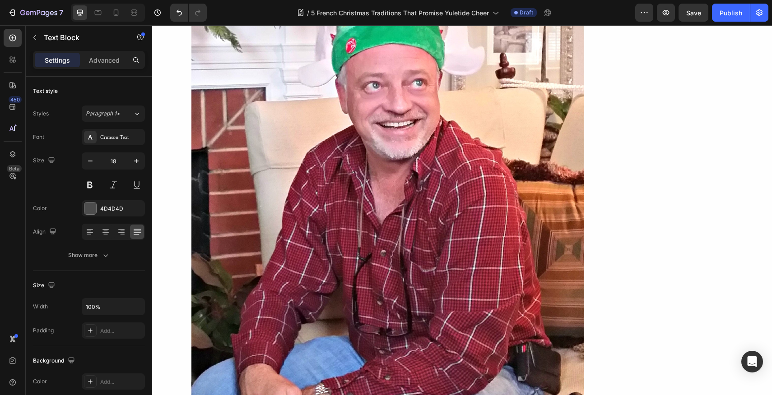
scroll to position [1575, 0]
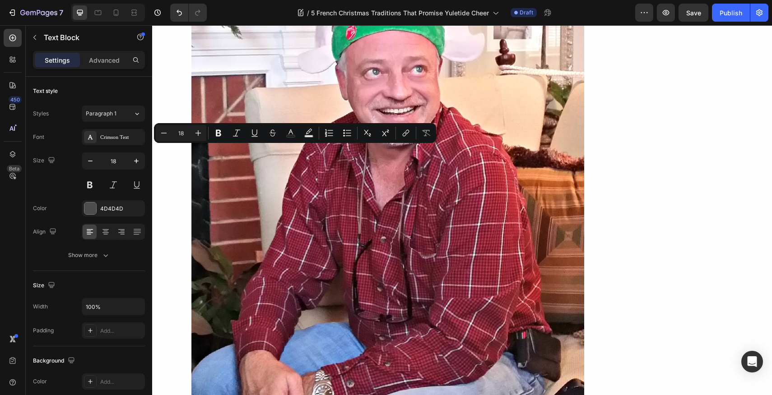
drag, startPoint x: 307, startPoint y: 153, endPoint x: 192, endPoint y: 152, distance: 115.1
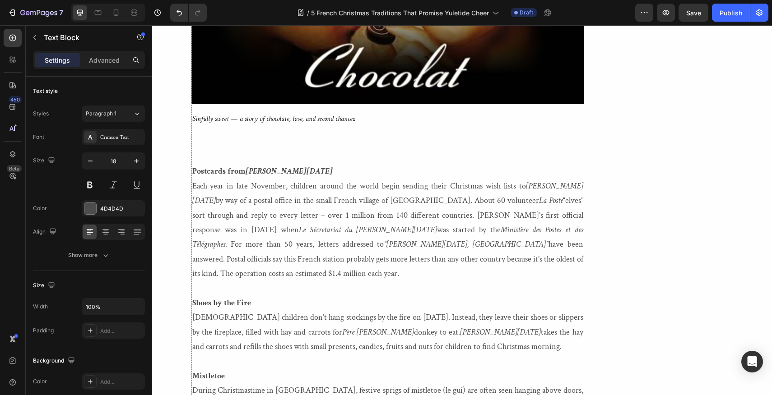
scroll to position [2996, 0]
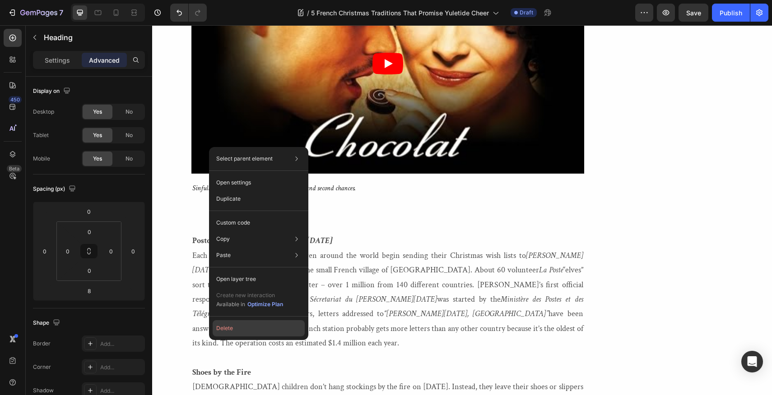
click at [226, 325] on button "Delete" at bounding box center [259, 328] width 92 height 16
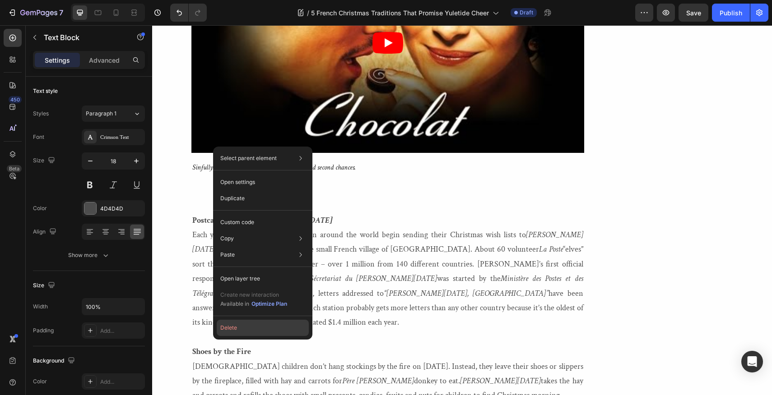
click at [233, 329] on button "Delete" at bounding box center [263, 328] width 92 height 16
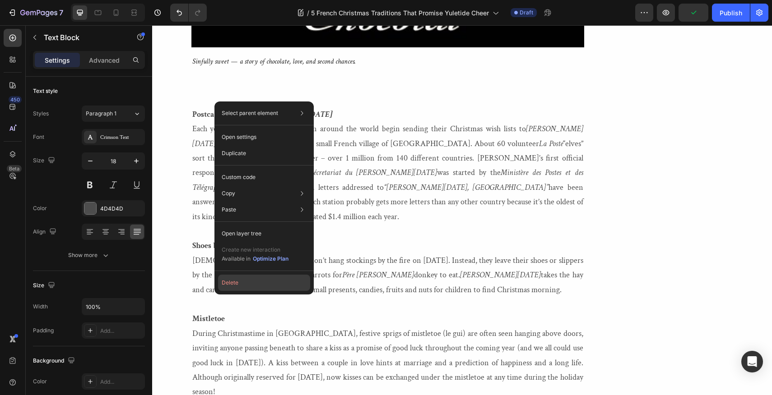
click at [229, 280] on button "Delete" at bounding box center [264, 283] width 92 height 16
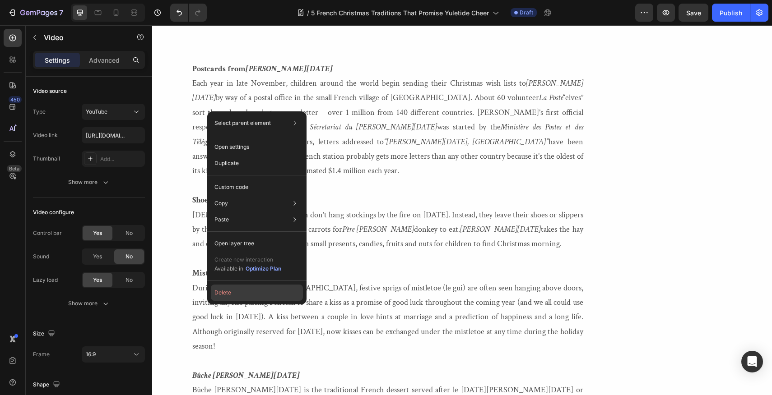
click at [223, 291] on button "Delete" at bounding box center [257, 293] width 92 height 16
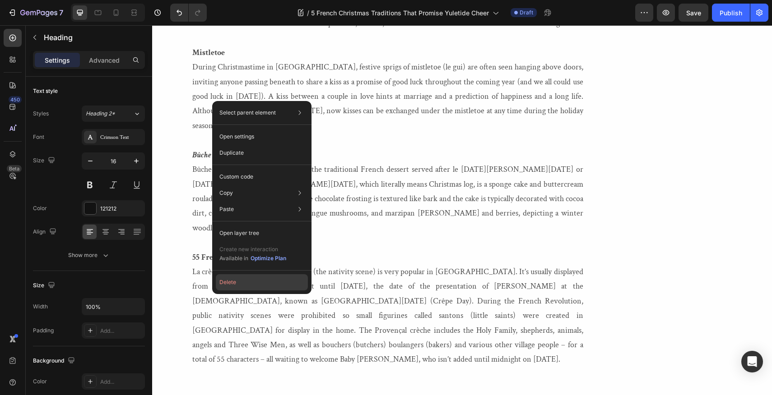
click at [226, 281] on button "Delete" at bounding box center [262, 282] width 92 height 16
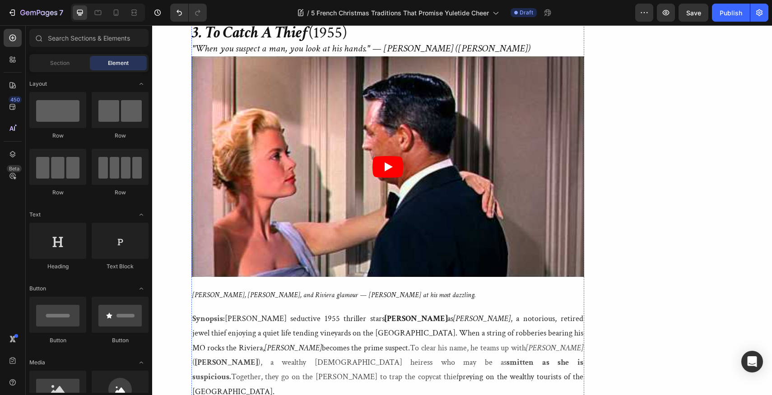
scroll to position [3429, 0]
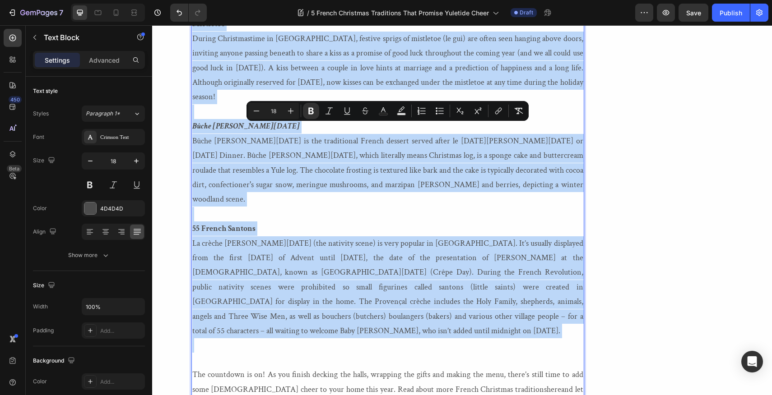
scroll to position [2990, 0]
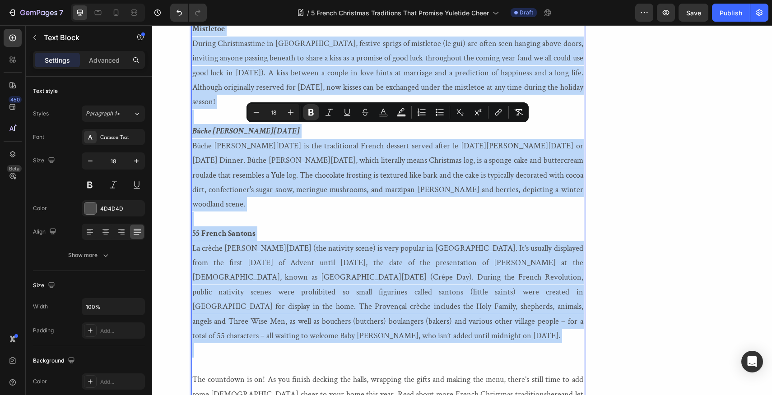
drag, startPoint x: 232, startPoint y: 177, endPoint x: 202, endPoint y: 93, distance: 90.1
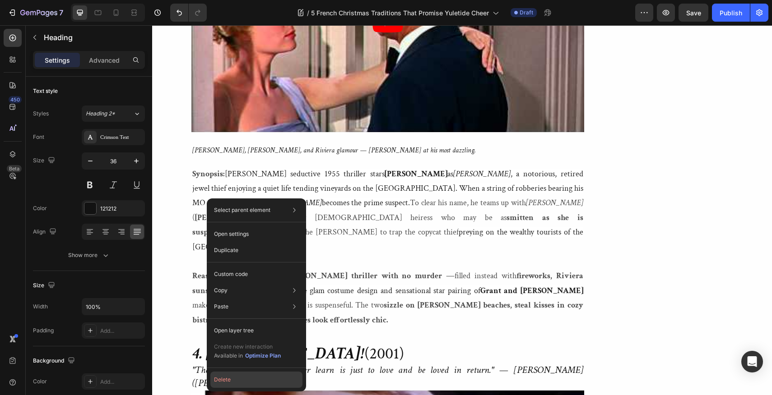
click at [220, 378] on button "Delete" at bounding box center [256, 380] width 92 height 16
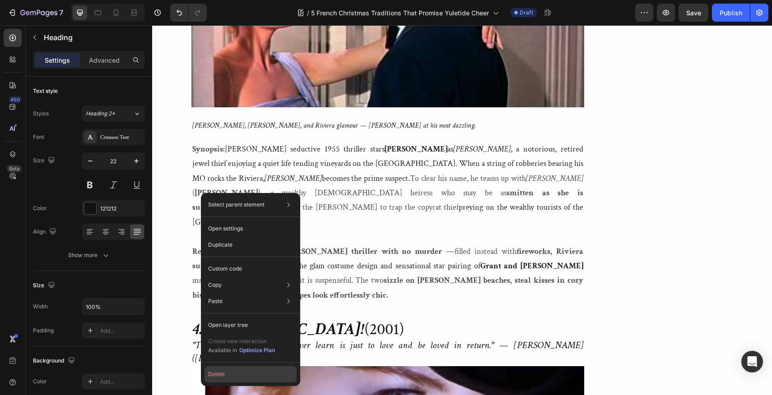
click at [213, 374] on button "Delete" at bounding box center [250, 375] width 92 height 16
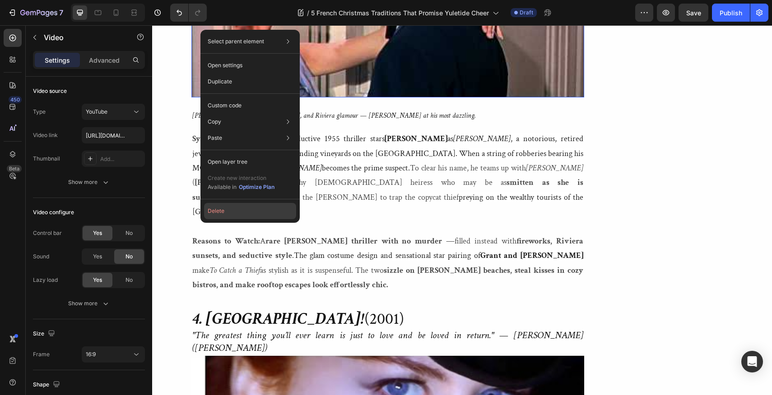
click at [214, 211] on button "Delete" at bounding box center [250, 211] width 92 height 16
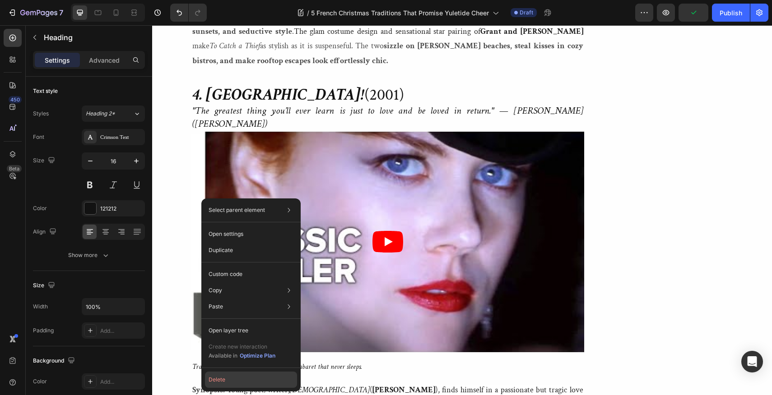
click at [215, 380] on button "Delete" at bounding box center [251, 380] width 92 height 16
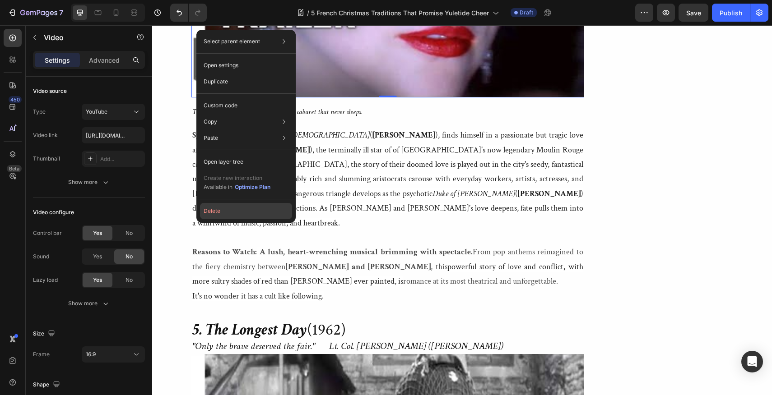
click at [208, 213] on button "Delete" at bounding box center [246, 211] width 92 height 16
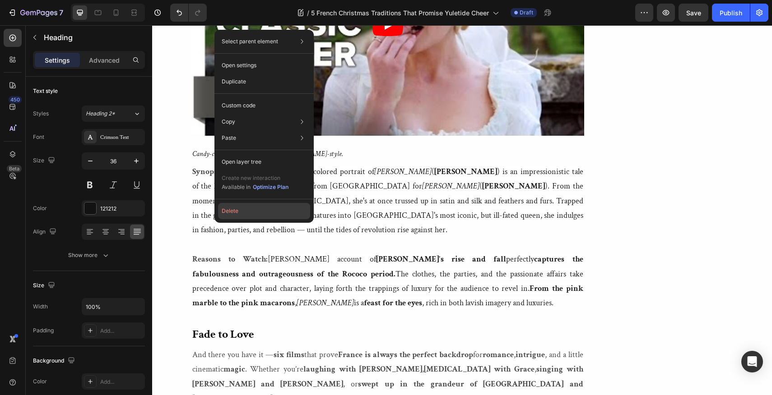
click at [229, 211] on button "Delete" at bounding box center [264, 211] width 92 height 16
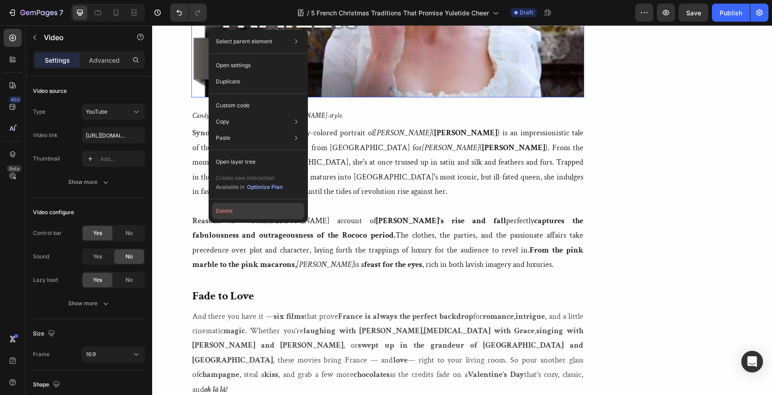
click at [225, 209] on button "Delete" at bounding box center [258, 211] width 92 height 16
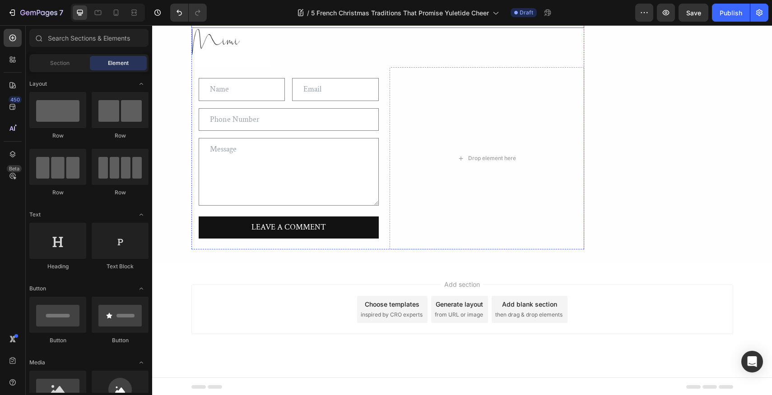
click at [227, 28] on h2 "À Bientôt!" at bounding box center [387, 12] width 393 height 31
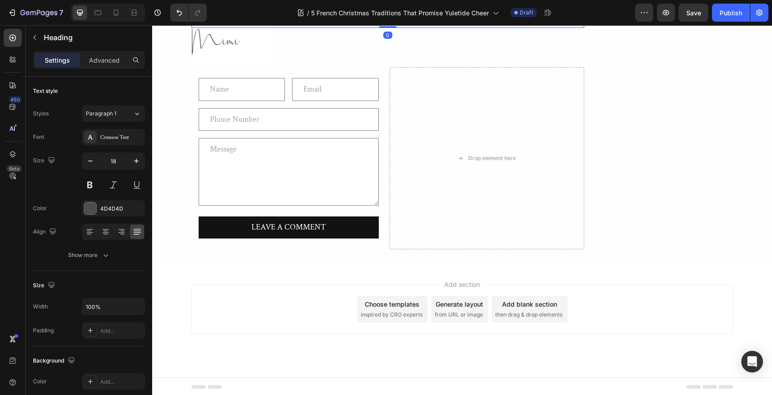
click at [227, 28] on h2 "À Bientôt!" at bounding box center [387, 12] width 393 height 31
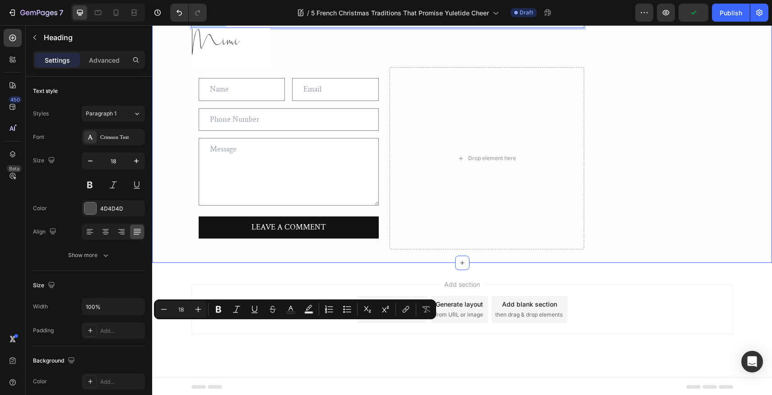
drag, startPoint x: 227, startPoint y: 330, endPoint x: 190, endPoint y: 329, distance: 36.2
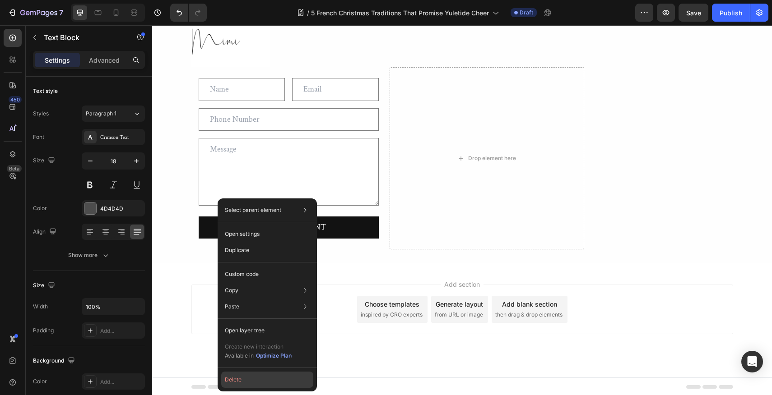
click at [238, 378] on button "Delete" at bounding box center [267, 380] width 92 height 16
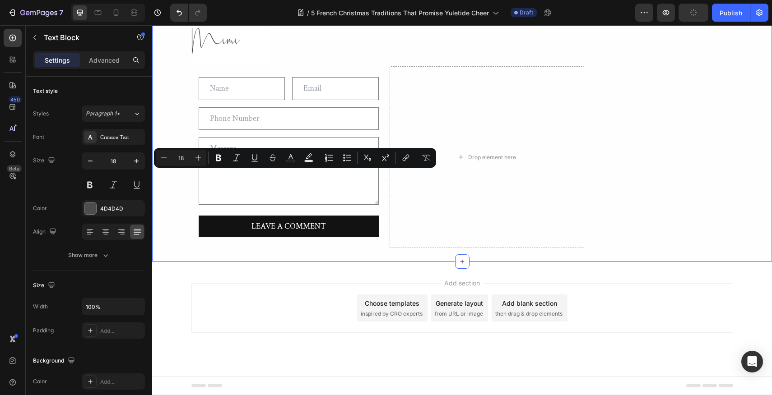
drag, startPoint x: 233, startPoint y: 176, endPoint x: 188, endPoint y: 179, distance: 45.6
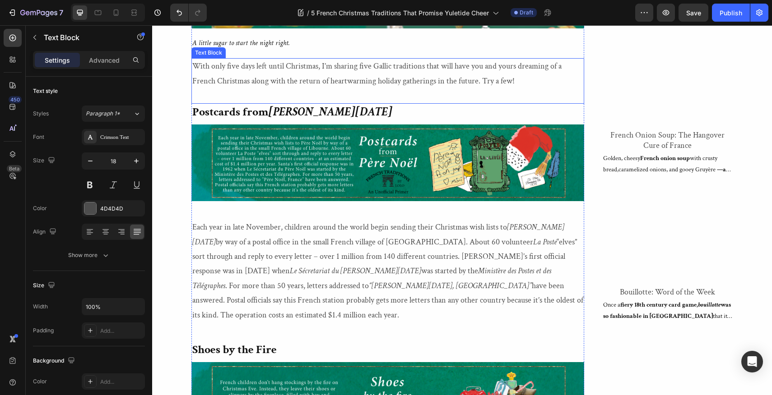
scroll to position [658, 0]
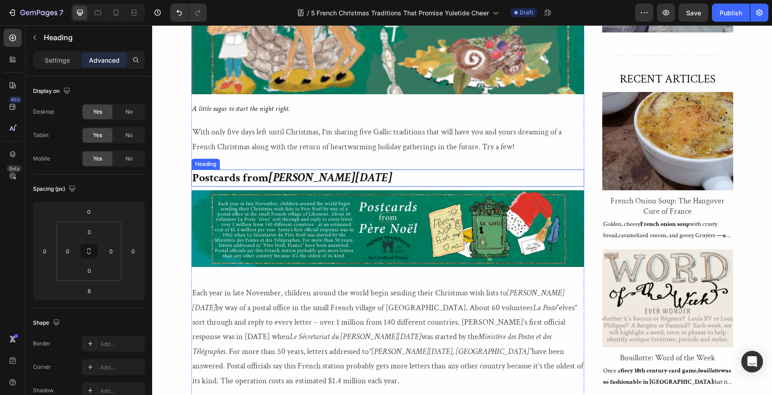
click at [319, 176] on p "⁠⁠⁠⁠⁠⁠⁠ Postcards from [PERSON_NAME][DATE]" at bounding box center [387, 178] width 391 height 15
click at [319, 176] on p "Postcards from Père Noël" at bounding box center [387, 178] width 391 height 15
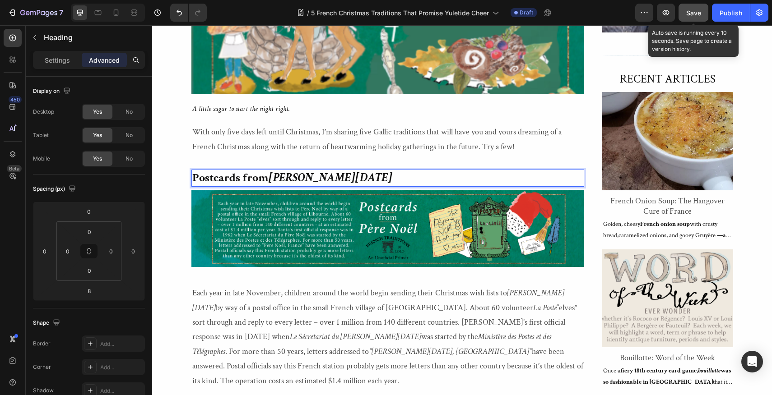
click at [692, 12] on span "Save" at bounding box center [693, 13] width 15 height 8
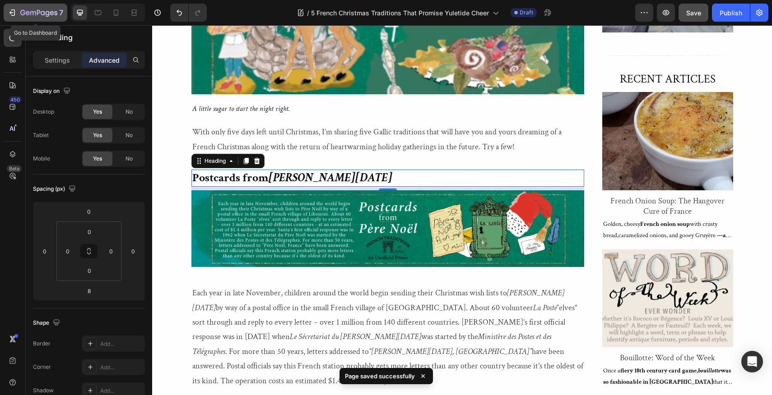
click at [11, 13] on icon "button" at bounding box center [12, 12] width 9 height 9
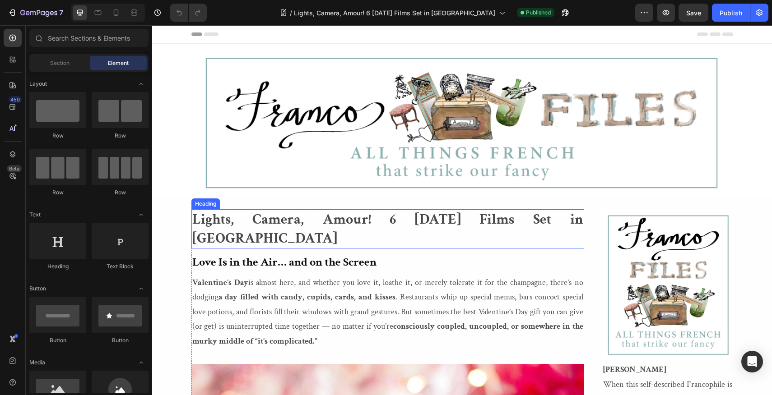
click at [287, 218] on h2 "Lights, Camera, Amour! 6 [DATE] Films Set in [GEOGRAPHIC_DATA]" at bounding box center [387, 228] width 393 height 39
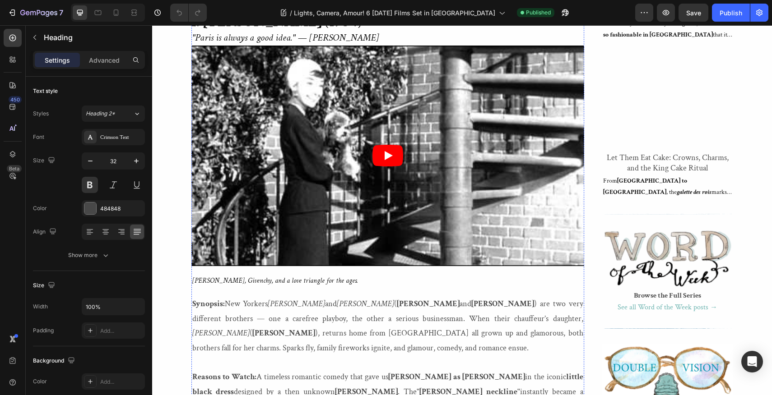
scroll to position [931, 0]
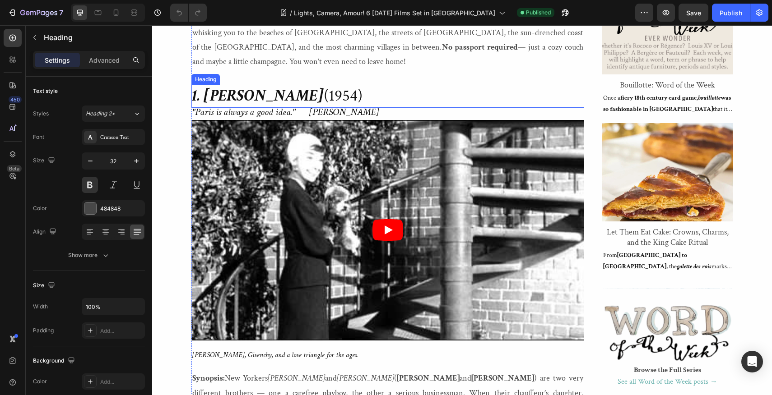
click at [243, 107] on strong "1. [PERSON_NAME]" at bounding box center [257, 95] width 131 height 21
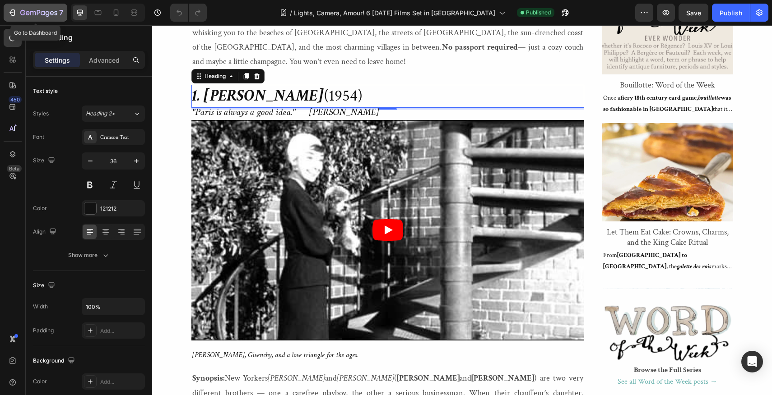
click at [9, 9] on icon "button" at bounding box center [12, 12] width 9 height 9
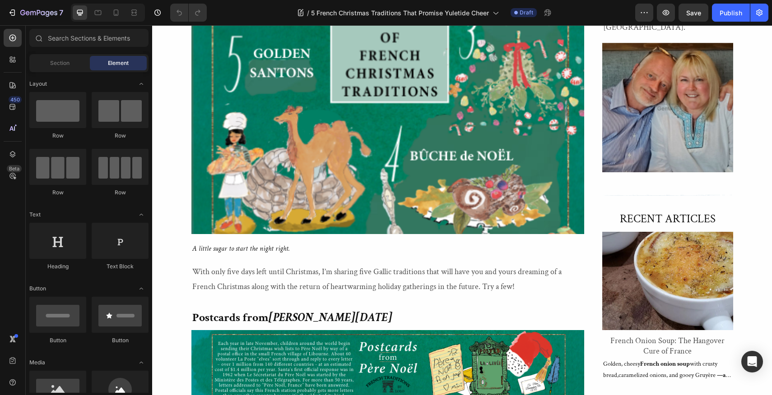
scroll to position [603, 0]
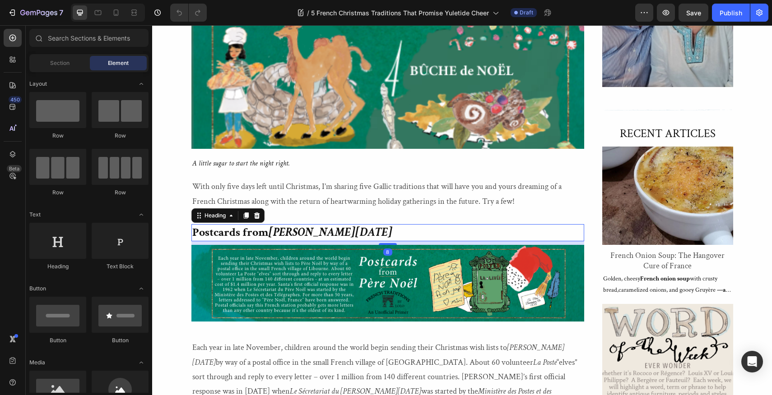
click at [321, 233] on h2 "Postcards from [PERSON_NAME][DATE]" at bounding box center [387, 232] width 393 height 17
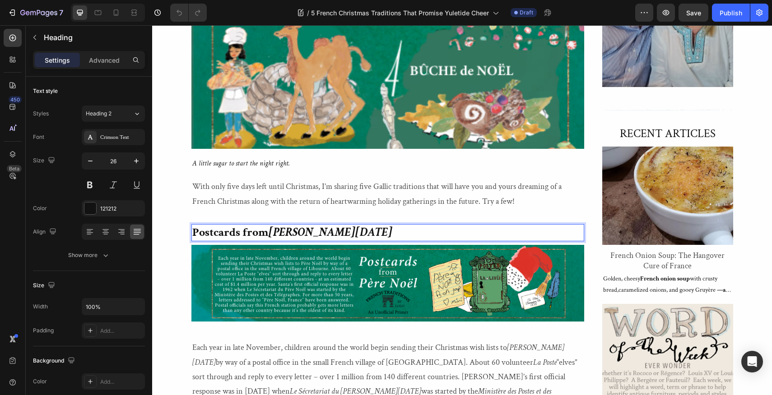
click at [321, 233] on h2 "Postcards from [PERSON_NAME][DATE]" at bounding box center [387, 232] width 393 height 17
click at [136, 158] on icon "button" at bounding box center [136, 161] width 9 height 9
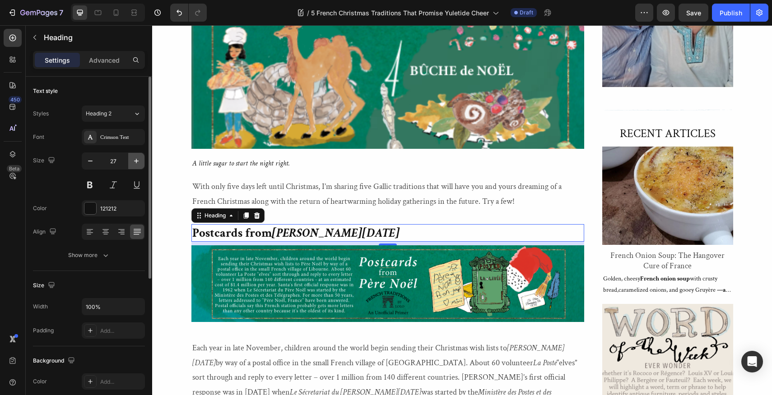
click at [136, 158] on icon "button" at bounding box center [136, 161] width 9 height 9
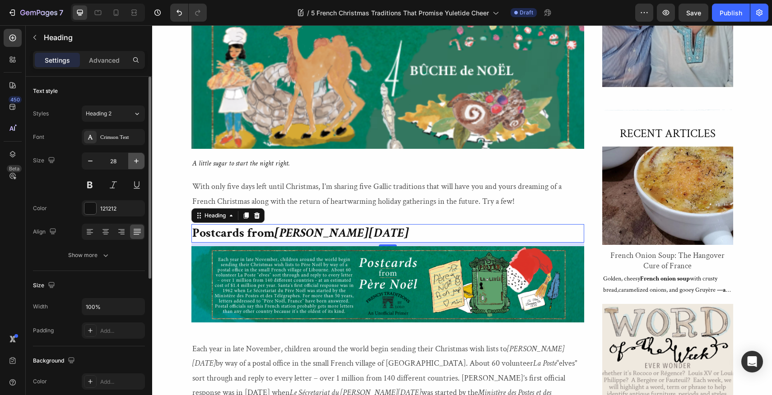
click at [136, 158] on icon "button" at bounding box center [136, 161] width 9 height 9
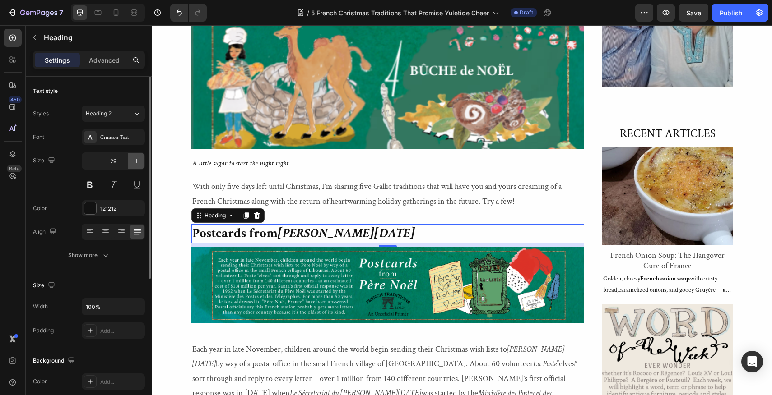
click at [136, 158] on icon "button" at bounding box center [136, 161] width 9 height 9
type input "30"
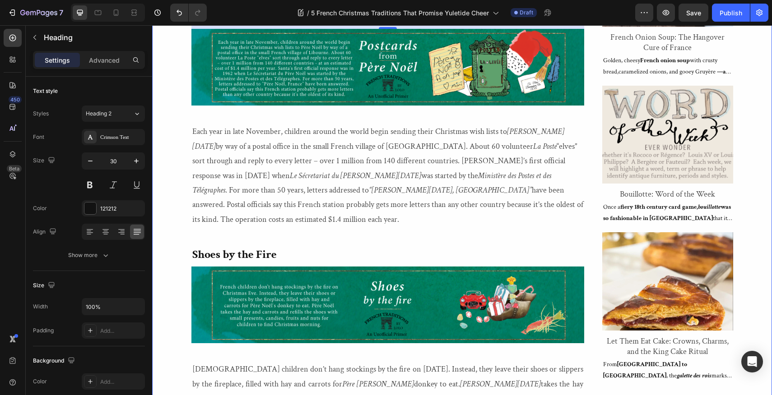
scroll to position [831, 0]
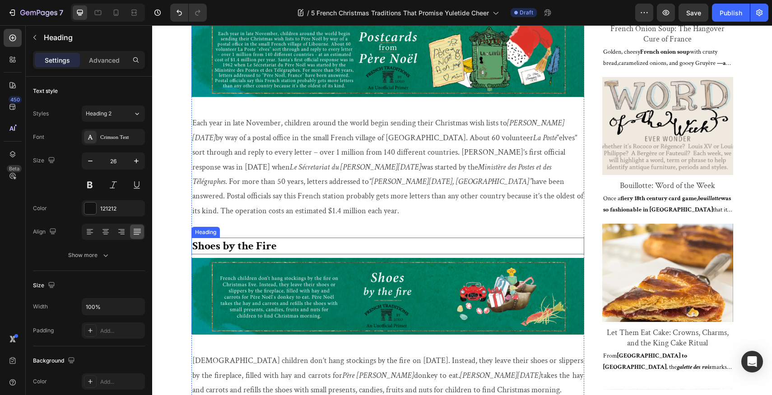
click at [259, 238] on strong "Shoes by the Fire" at bounding box center [234, 245] width 84 height 15
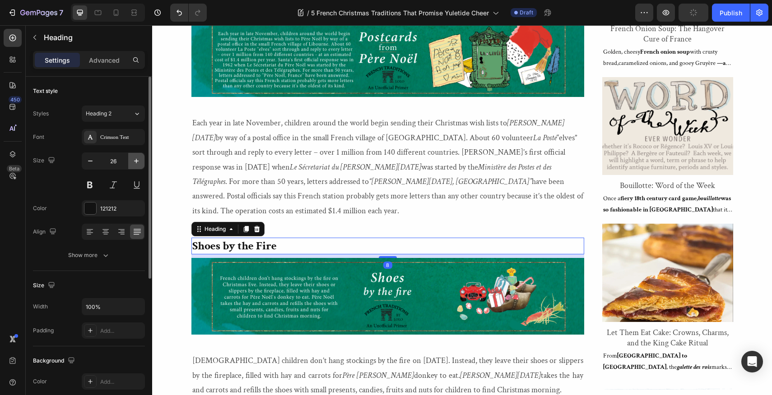
click at [135, 158] on icon "button" at bounding box center [136, 161] width 9 height 9
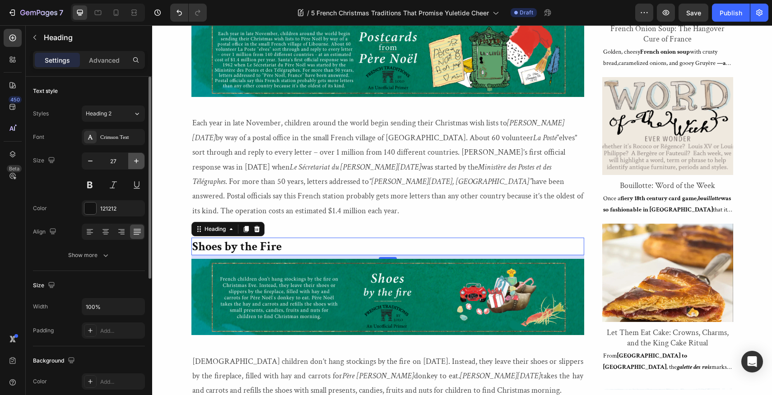
click at [135, 158] on icon "button" at bounding box center [136, 161] width 9 height 9
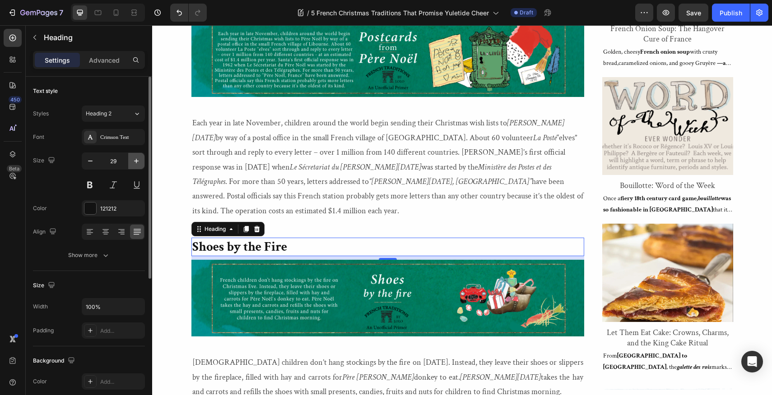
click at [135, 158] on icon "button" at bounding box center [136, 161] width 9 height 9
type input "30"
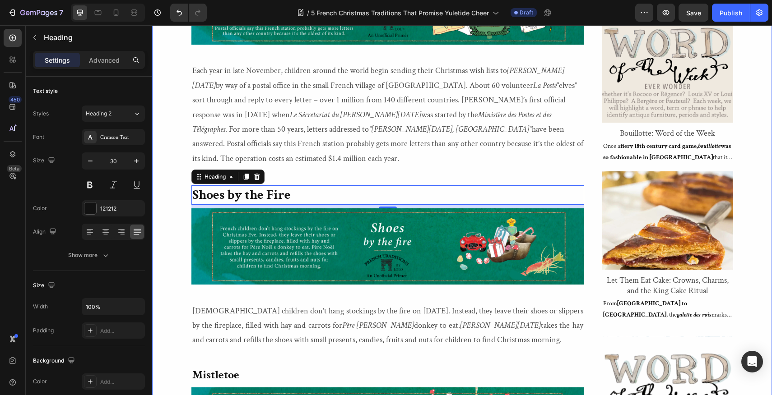
scroll to position [985, 0]
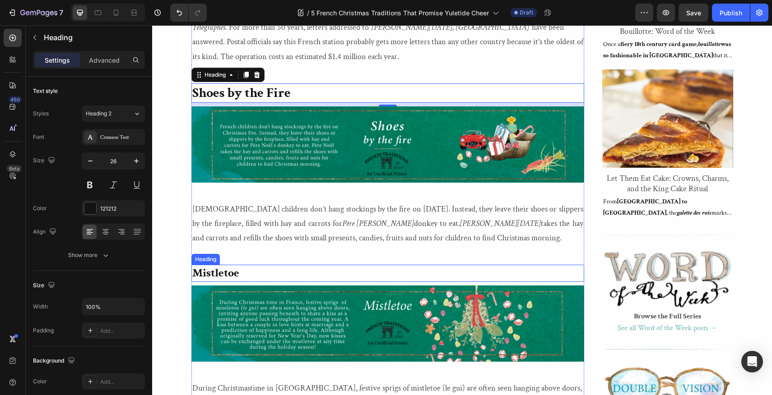
click at [213, 265] on strong "Mistletoe" at bounding box center [215, 272] width 47 height 15
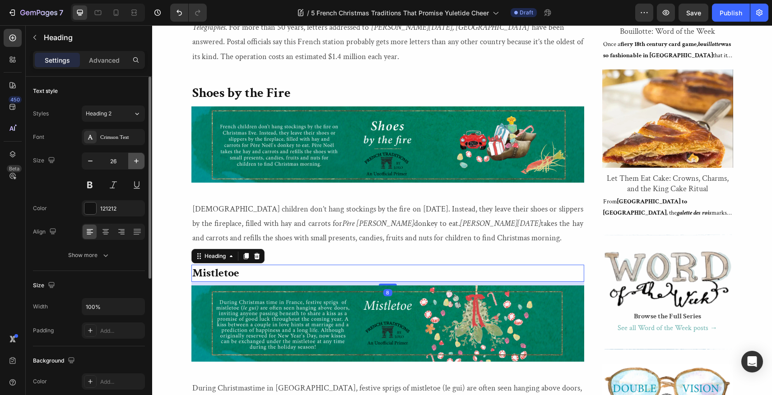
click at [138, 160] on icon "button" at bounding box center [136, 161] width 9 height 9
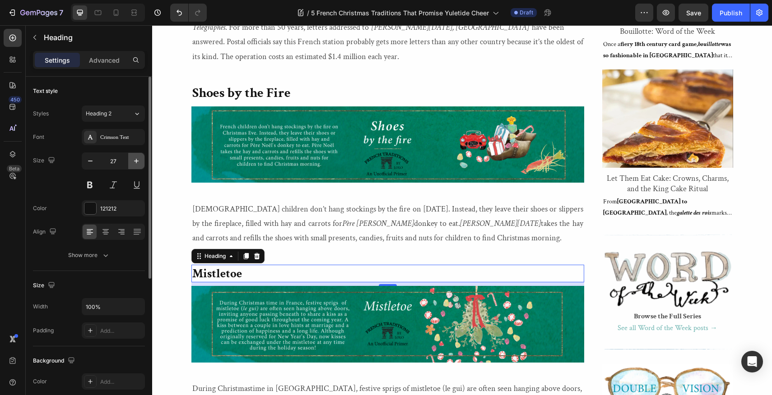
click at [138, 160] on icon "button" at bounding box center [136, 161] width 9 height 9
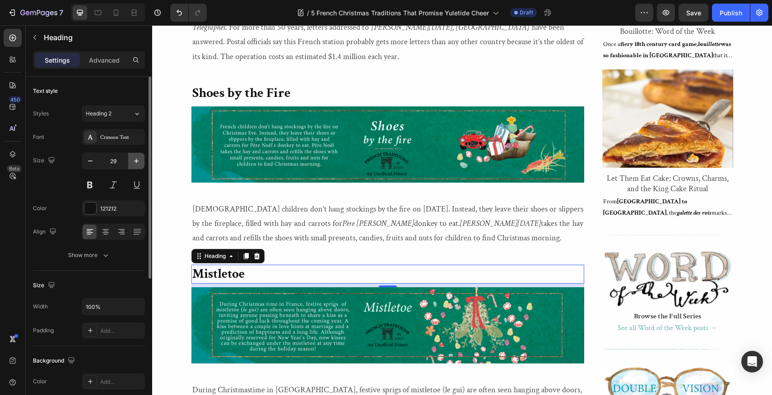
click at [138, 160] on icon "button" at bounding box center [136, 161] width 9 height 9
type input "30"
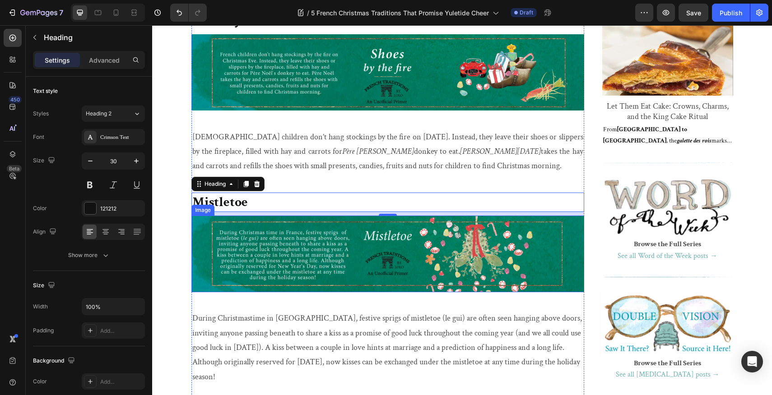
scroll to position [1169, 0]
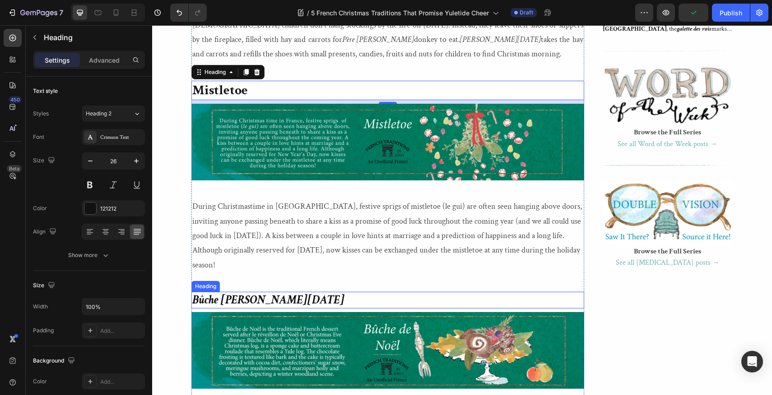
click at [239, 292] on strong "Bûche [PERSON_NAME][DATE]" at bounding box center [268, 299] width 152 height 15
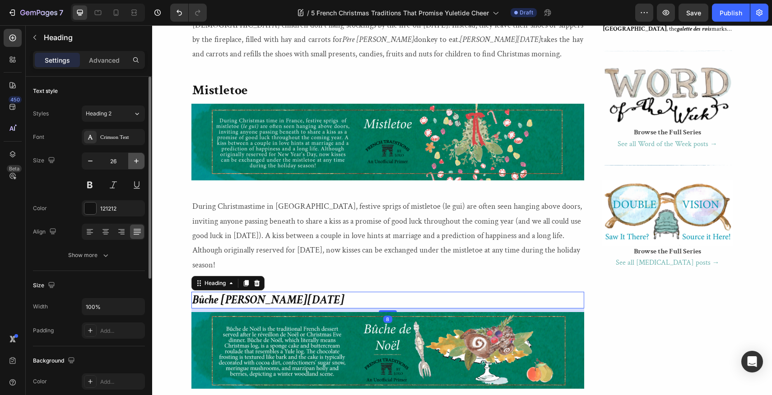
click at [135, 158] on icon "button" at bounding box center [136, 161] width 9 height 9
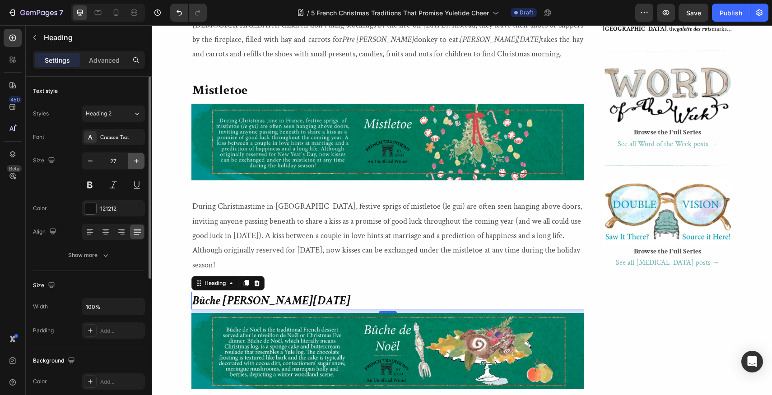
click at [135, 158] on icon "button" at bounding box center [136, 161] width 9 height 9
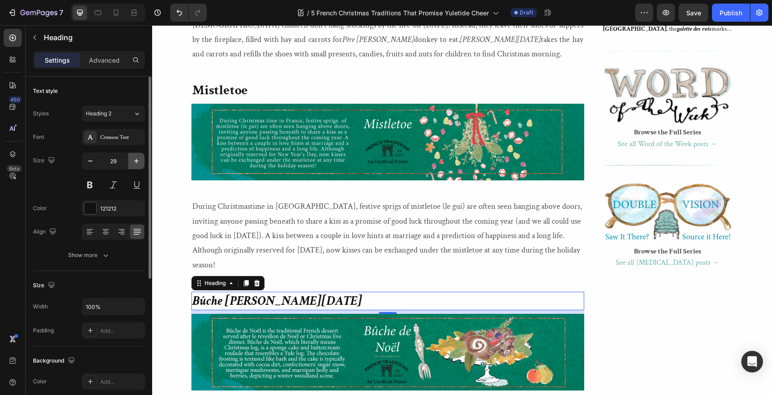
click at [135, 158] on icon "button" at bounding box center [136, 161] width 9 height 9
type input "30"
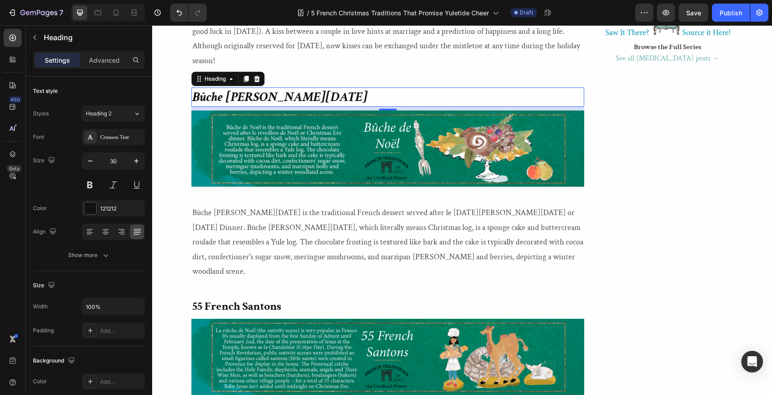
scroll to position [1377, 0]
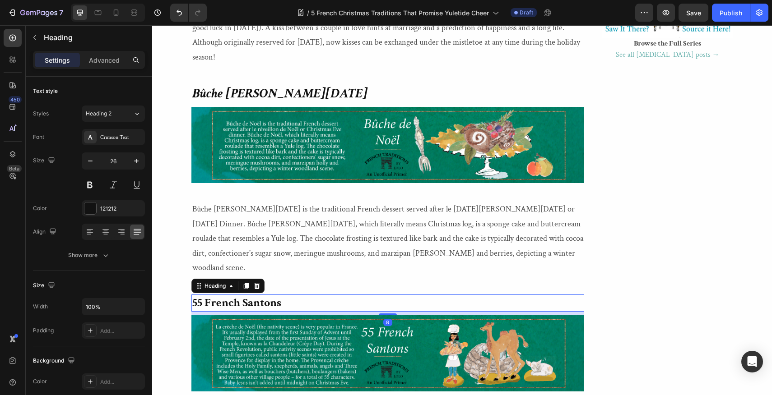
click at [228, 295] on strong "55 French Santons" at bounding box center [236, 302] width 89 height 15
click at [136, 158] on icon "button" at bounding box center [136, 161] width 9 height 9
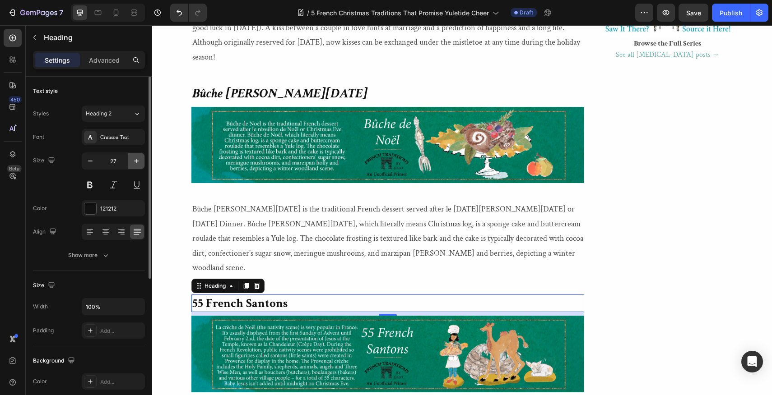
click at [136, 158] on icon "button" at bounding box center [136, 161] width 9 height 9
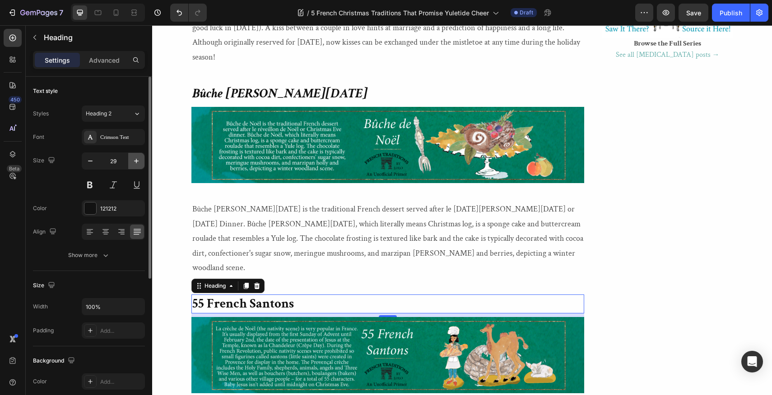
click at [136, 158] on icon "button" at bounding box center [136, 161] width 9 height 9
type input "30"
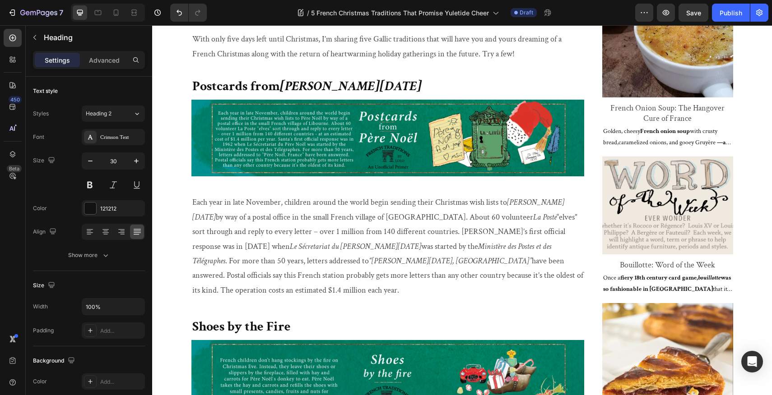
scroll to position [788, 0]
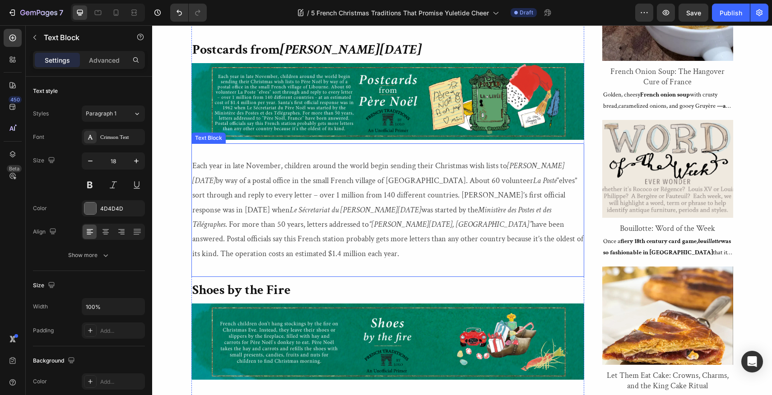
click at [506, 165] on icon "[PERSON_NAME][DATE]" at bounding box center [378, 173] width 372 height 25
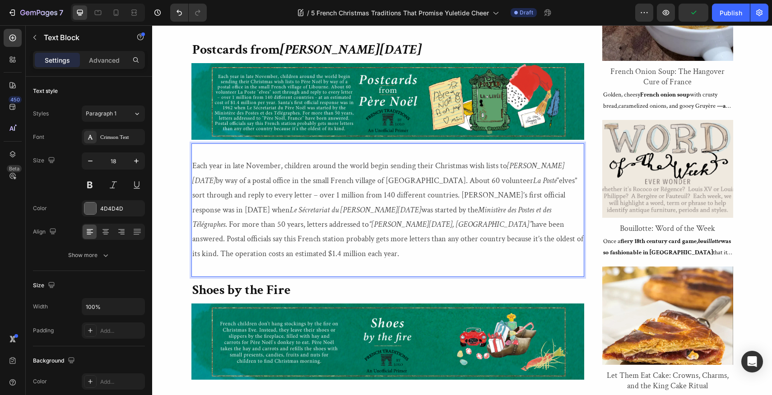
click at [506, 165] on icon "[PERSON_NAME][DATE]" at bounding box center [378, 173] width 372 height 25
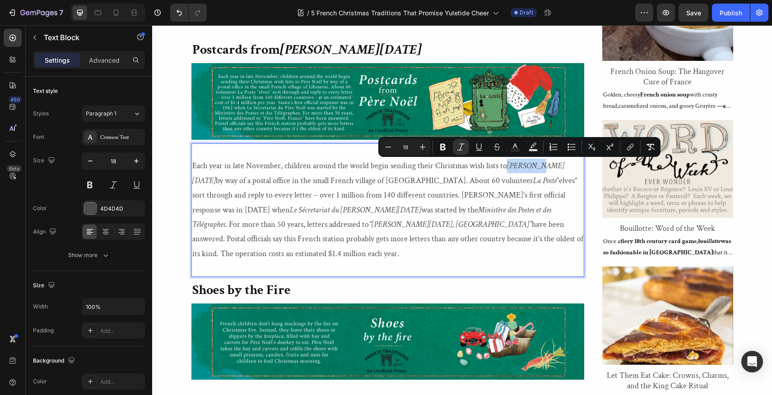
drag, startPoint x: 506, startPoint y: 165, endPoint x: 534, endPoint y: 166, distance: 28.0
click at [534, 166] on p "Each year in late November, children around the world begin sending their Chris…" at bounding box center [387, 210] width 391 height 102
click at [444, 147] on icon "Editor contextual toolbar" at bounding box center [442, 147] width 9 height 9
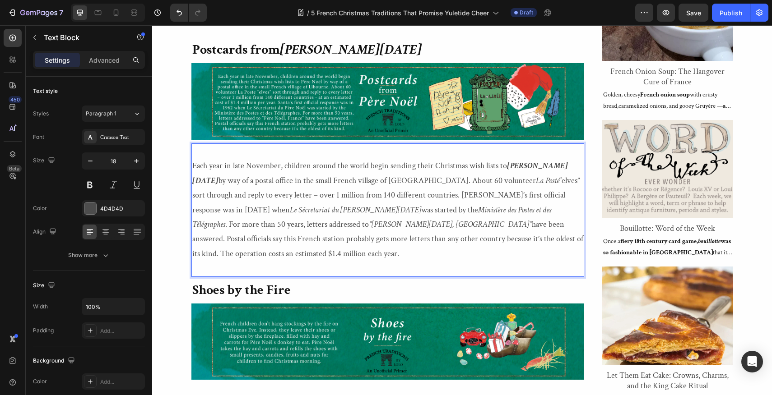
click at [422, 180] on p "Each year in late November, children around the world begin sending their Chris…" at bounding box center [387, 210] width 391 height 102
click at [536, 181] on icon "La Poste" at bounding box center [547, 181] width 23 height 10
drag, startPoint x: 422, startPoint y: 181, endPoint x: 469, endPoint y: 182, distance: 46.1
click at [469, 182] on p "Each year in late November, children around the world begin sending their Chris…" at bounding box center [387, 210] width 391 height 102
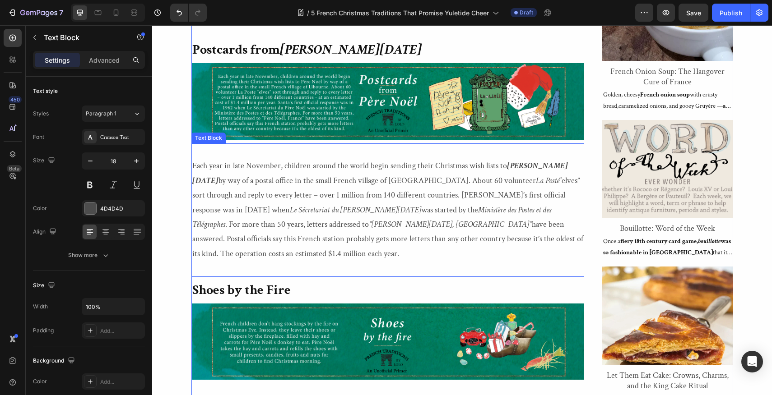
click at [536, 181] on icon "La Poste" at bounding box center [547, 181] width 23 height 10
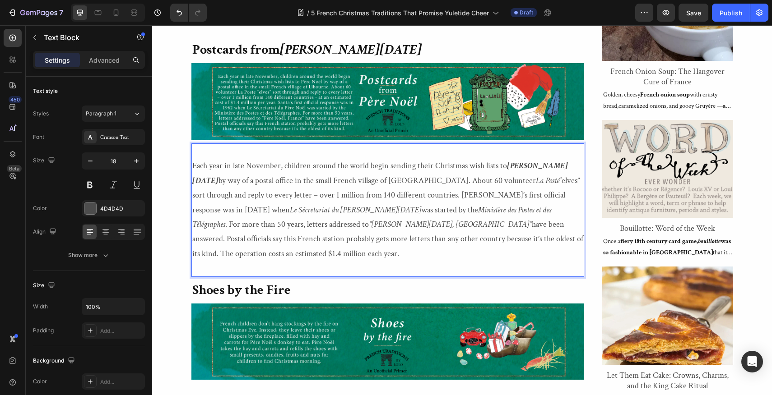
click at [536, 181] on icon "La Poste" at bounding box center [547, 181] width 23 height 10
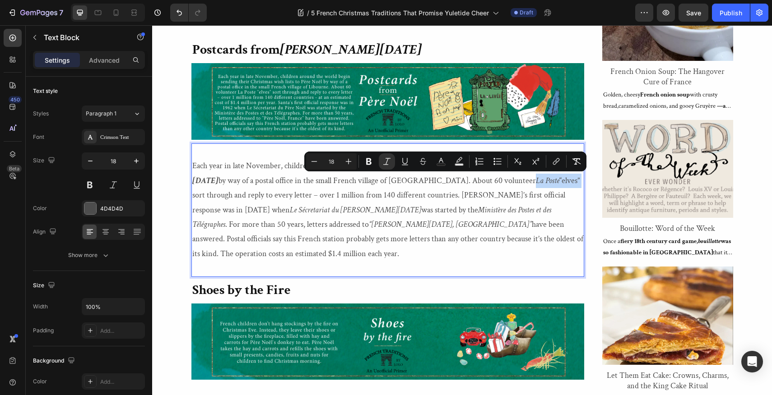
drag, startPoint x: 423, startPoint y: 181, endPoint x: 469, endPoint y: 179, distance: 45.6
click at [469, 179] on p "Each year in late November, children around the world begin sending their Chris…" at bounding box center [387, 210] width 391 height 102
click at [367, 164] on icon "Editor contextual toolbar" at bounding box center [368, 161] width 5 height 7
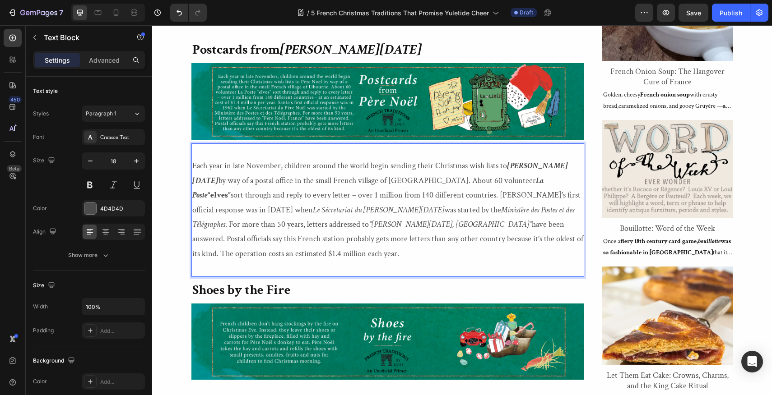
click at [444, 205] on icon "Le Sécretariat du [PERSON_NAME][DATE]" at bounding box center [378, 210] width 131 height 10
drag, startPoint x: 505, startPoint y: 196, endPoint x: 206, endPoint y: 209, distance: 298.6
click at [206, 209] on p "Each year in late November, children around the world begin sending their Chris…" at bounding box center [387, 210] width 391 height 102
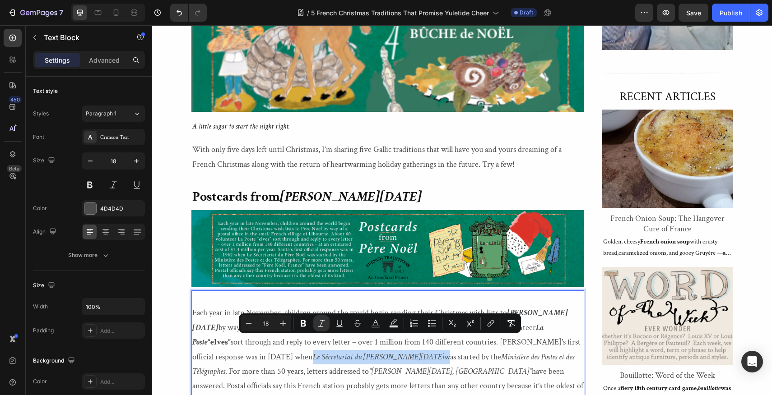
scroll to position [672, 0]
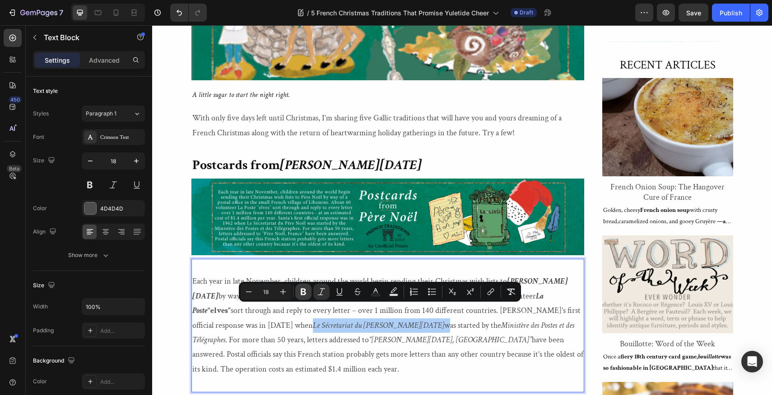
click at [305, 293] on icon "Editor contextual toolbar" at bounding box center [303, 292] width 5 height 7
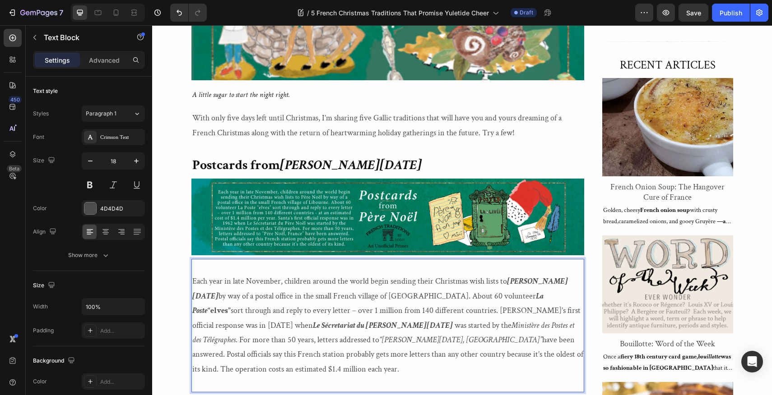
click at [266, 325] on icon "Ministère des Postes et des Télégraphes" at bounding box center [383, 332] width 382 height 25
drag, startPoint x: 266, startPoint y: 325, endPoint x: 376, endPoint y: 330, distance: 109.8
click at [376, 330] on p "Each year in late November, children around the world begin sending their Chris…" at bounding box center [387, 325] width 391 height 102
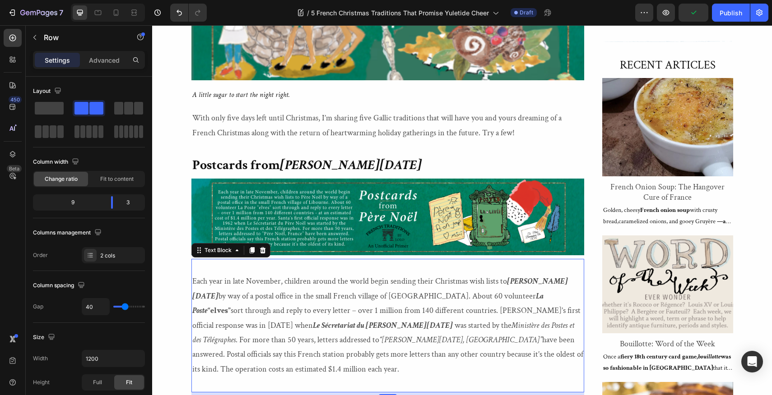
click at [268, 326] on icon "Ministère des Postes et des Télégraphes" at bounding box center [383, 332] width 382 height 25
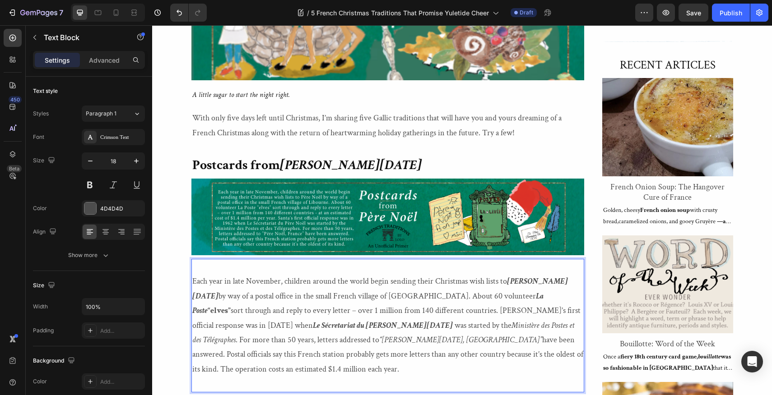
click at [268, 325] on icon "Ministère des Postes et des Télégraphes" at bounding box center [383, 332] width 382 height 25
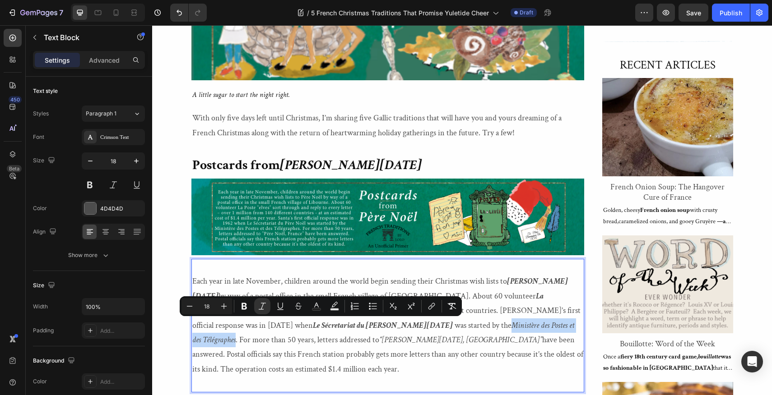
drag, startPoint x: 268, startPoint y: 325, endPoint x: 375, endPoint y: 328, distance: 106.6
click at [375, 328] on icon "Ministère des Postes et des Télégraphes" at bounding box center [383, 332] width 382 height 25
click at [244, 306] on icon "Editor contextual toolbar" at bounding box center [243, 306] width 5 height 7
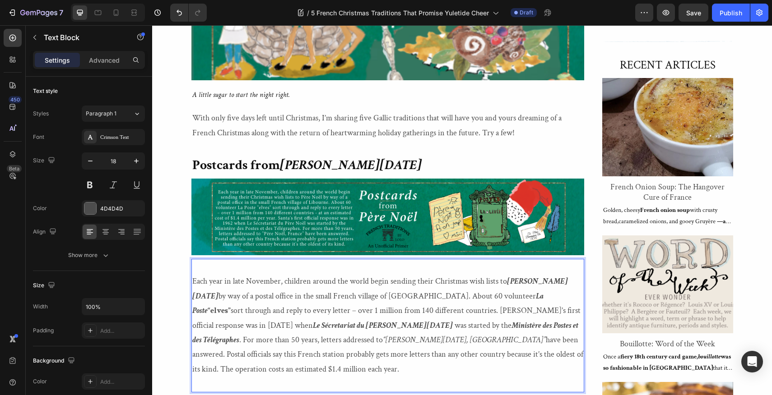
click at [526, 335] on icon "“[PERSON_NAME][DATE], [GEOGRAPHIC_DATA]”" at bounding box center [464, 340] width 163 height 10
drag, startPoint x: 526, startPoint y: 325, endPoint x: 215, endPoint y: 337, distance: 311.7
click at [215, 337] on p "Each year in late November, children around the world begin sending their Chris…" at bounding box center [387, 325] width 391 height 102
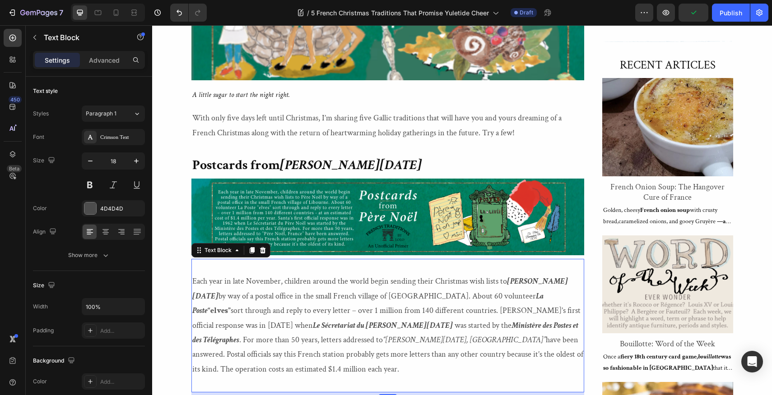
click at [527, 335] on icon "“[PERSON_NAME][DATE], [GEOGRAPHIC_DATA]”" at bounding box center [464, 340] width 163 height 10
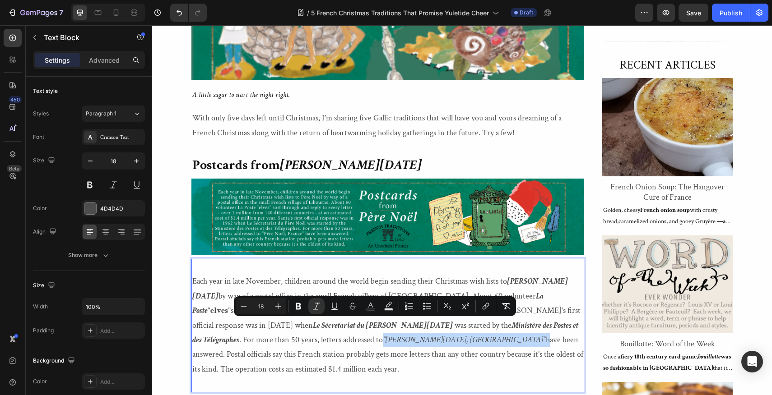
drag, startPoint x: 527, startPoint y: 324, endPoint x: 215, endPoint y: 348, distance: 312.8
click at [215, 348] on p "Each year in late November, children around the world begin sending their Chris…" at bounding box center [387, 325] width 391 height 102
click at [298, 308] on icon "Editor contextual toolbar" at bounding box center [298, 306] width 9 height 9
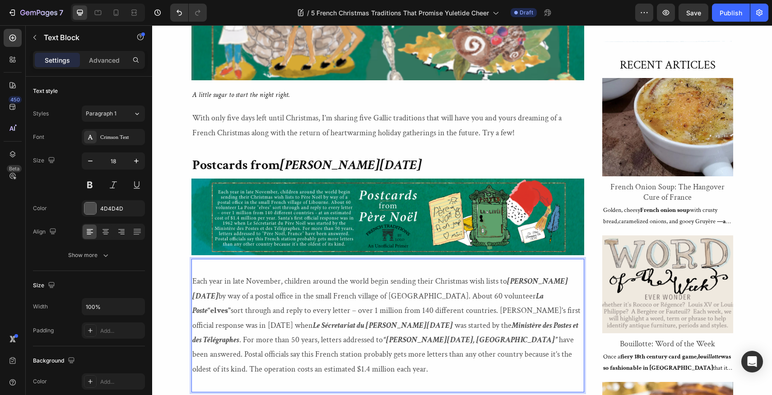
click at [432, 282] on p "Each year in late November, children around the world begin sending their Chris…" at bounding box center [387, 325] width 391 height 102
drag, startPoint x: 432, startPoint y: 282, endPoint x: 494, endPoint y: 282, distance: 62.3
click at [494, 282] on p "Each year in late November, children around the world begin sending their Chris…" at bounding box center [387, 325] width 391 height 102
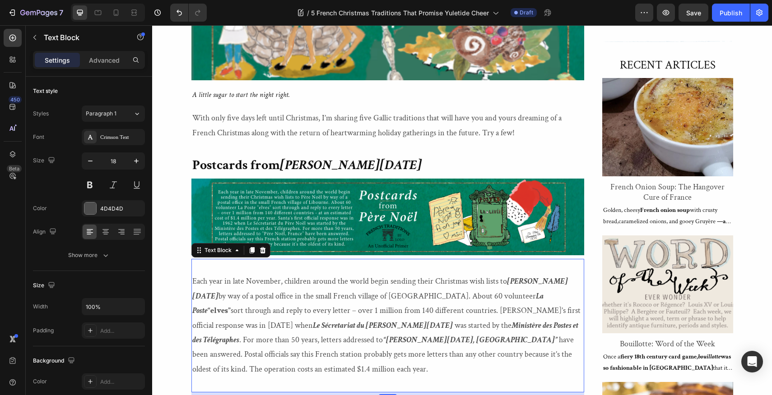
click at [432, 282] on p "Each year in late November, children around the world begin sending their Chris…" at bounding box center [387, 325] width 391 height 102
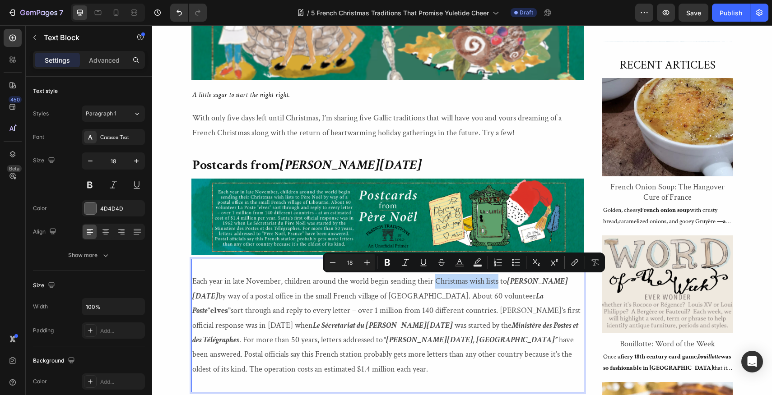
drag, startPoint x: 432, startPoint y: 282, endPoint x: 495, endPoint y: 282, distance: 62.7
click at [495, 282] on p "Each year in late November, children around the world begin sending their Chris…" at bounding box center [387, 325] width 391 height 102
click at [388, 264] on icon "Editor contextual toolbar" at bounding box center [387, 262] width 9 height 9
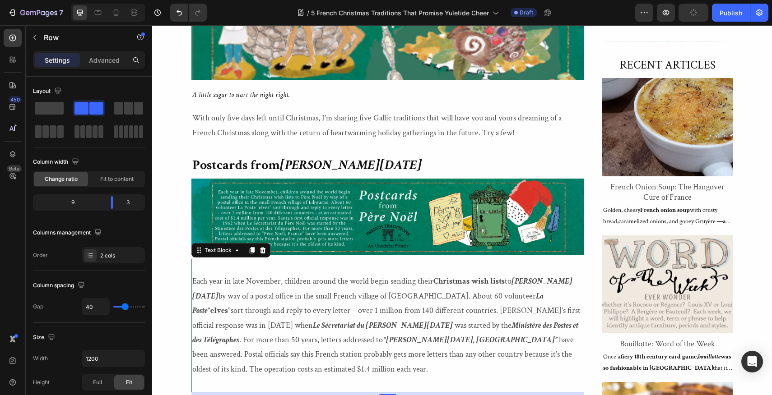
click at [252, 297] on p "Each year in late November, children around the world begin sending their Chris…" at bounding box center [387, 325] width 391 height 102
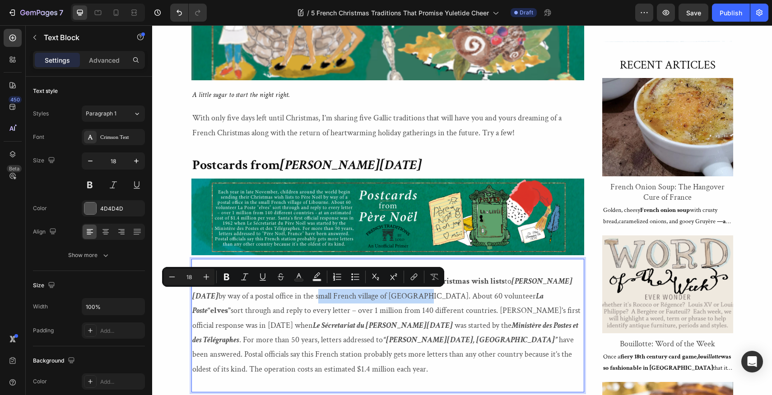
drag, startPoint x: 252, startPoint y: 297, endPoint x: 355, endPoint y: 300, distance: 102.5
click at [355, 300] on p "Each year in late November, children around the world begin sending their Chris…" at bounding box center [387, 325] width 391 height 102
click at [226, 277] on icon "Editor contextual toolbar" at bounding box center [226, 277] width 5 height 7
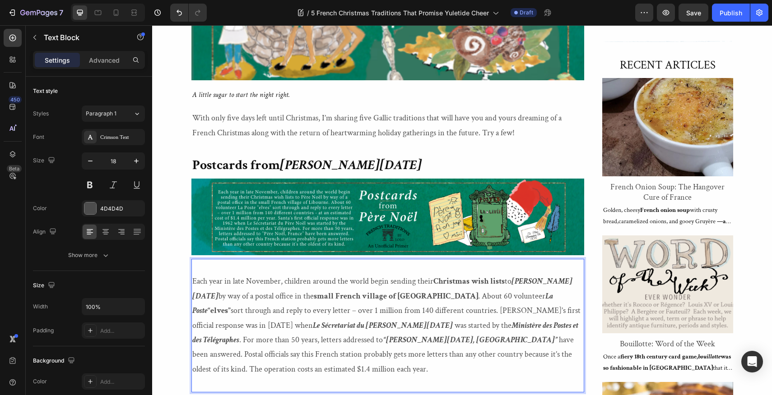
click at [376, 311] on p "Each year in late November, children around the world begin sending their Chris…" at bounding box center [387, 325] width 391 height 102
drag, startPoint x: 376, startPoint y: 311, endPoint x: 502, endPoint y: 311, distance: 126.4
click at [502, 311] on p "Each year in late November, children around the world begin sending their Chris…" at bounding box center [387, 325] width 391 height 102
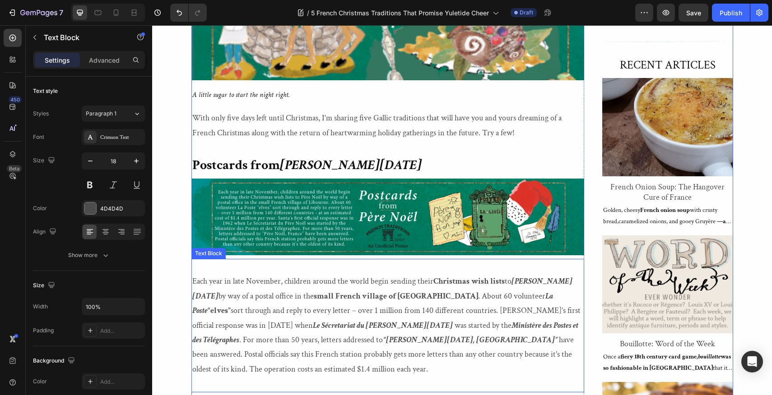
click at [375, 310] on p "Each year in late November, children around the world begin sending their Chris…" at bounding box center [387, 325] width 391 height 102
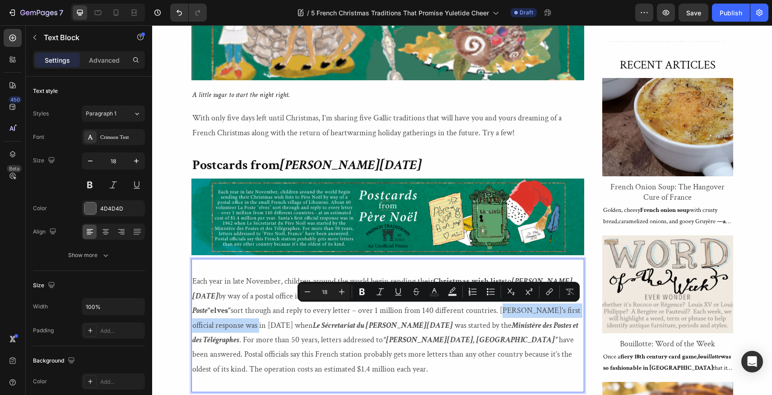
drag, startPoint x: 375, startPoint y: 310, endPoint x: 501, endPoint y: 311, distance: 126.4
click at [501, 311] on p "Each year in late November, children around the world begin sending their Chris…" at bounding box center [387, 325] width 391 height 102
click at [362, 292] on icon "Editor contextual toolbar" at bounding box center [361, 292] width 5 height 7
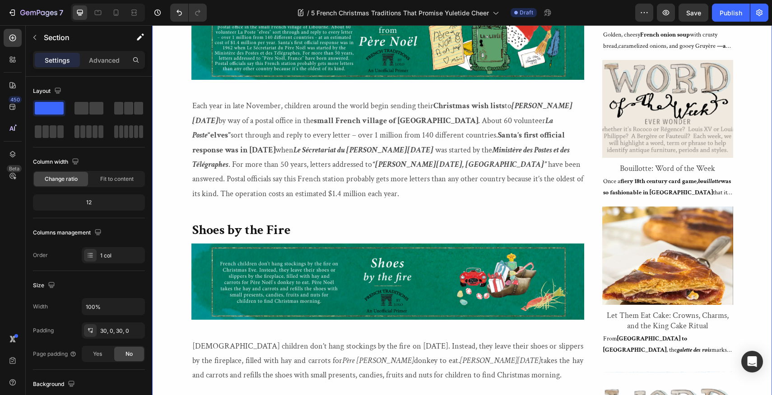
scroll to position [865, 0]
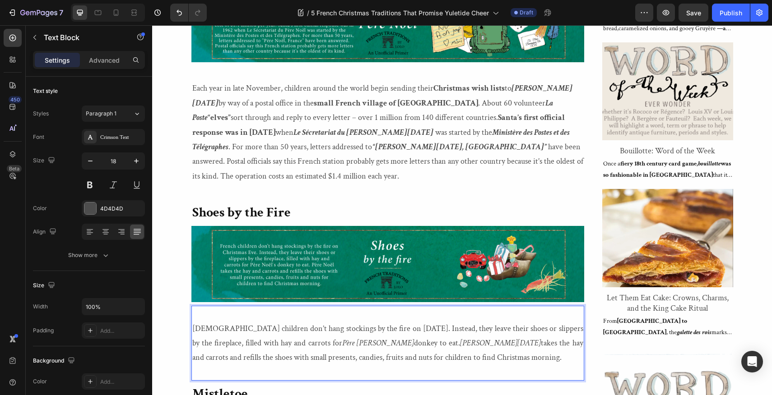
click at [247, 322] on p "French children don’t hang stockings by the fire on Christmas Eve. Instead, the…" at bounding box center [387, 344] width 391 height 44
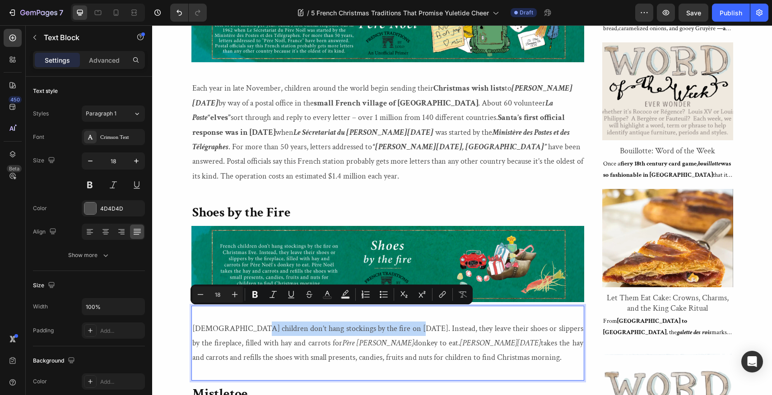
drag, startPoint x: 247, startPoint y: 316, endPoint x: 414, endPoint y: 318, distance: 167.0
click at [414, 322] on p "French children don’t hang stockings by the fire on Christmas Eve. Instead, the…" at bounding box center [387, 344] width 391 height 44
click at [257, 298] on icon "Editor contextual toolbar" at bounding box center [255, 294] width 9 height 9
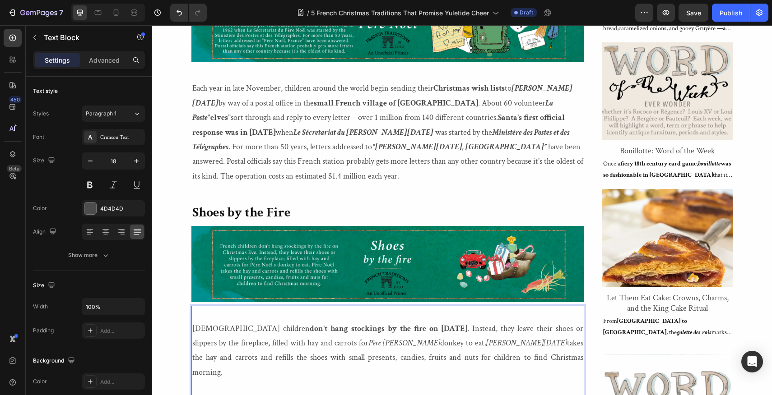
click at [223, 329] on p "French children don’t hang stockings by the fire on Christmas Eve . Instead, th…" at bounding box center [387, 351] width 391 height 59
drag, startPoint x: 223, startPoint y: 329, endPoint x: 309, endPoint y: 332, distance: 85.8
click at [309, 332] on p "French children don’t hang stockings by the fire on Christmas Eve . Instead, th…" at bounding box center [387, 351] width 391 height 59
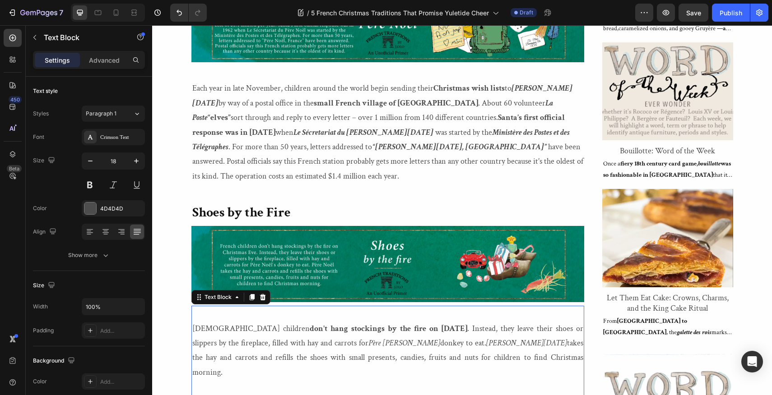
click at [506, 322] on p "French children don’t hang stockings by the fire on Christmas Eve . Instead, th…" at bounding box center [387, 351] width 391 height 59
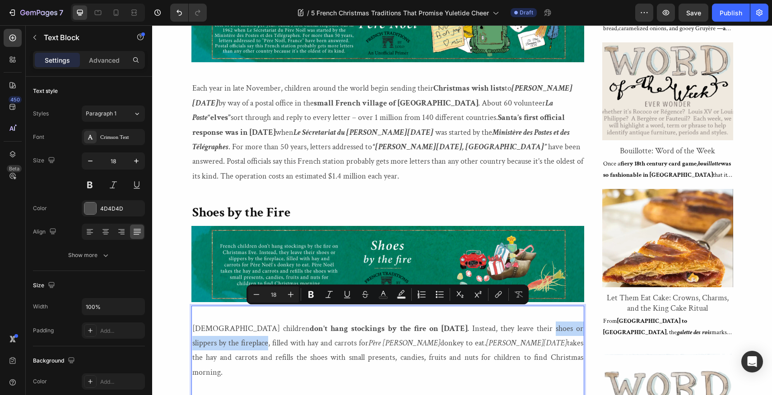
drag, startPoint x: 506, startPoint y: 317, endPoint x: 219, endPoint y: 331, distance: 287.9
click at [219, 331] on p "French children don’t hang stockings by the fire on Christmas Eve . Instead, th…" at bounding box center [387, 351] width 391 height 59
click at [311, 296] on icon "Editor contextual toolbar" at bounding box center [310, 294] width 9 height 9
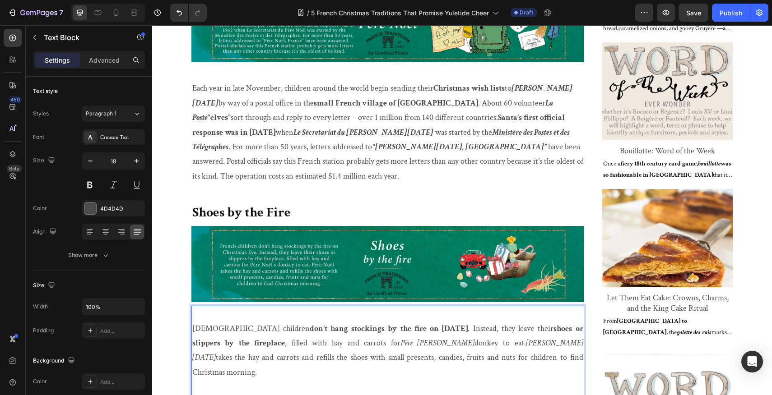
click at [262, 329] on p "French children don’t hang stockings by the fire on Christmas Eve . Instead, th…" at bounding box center [387, 351] width 391 height 59
drag, startPoint x: 262, startPoint y: 329, endPoint x: 310, endPoint y: 328, distance: 47.9
click at [310, 328] on p "French children don’t hang stockings by the fire on Christmas Eve . Instead, th…" at bounding box center [387, 351] width 391 height 59
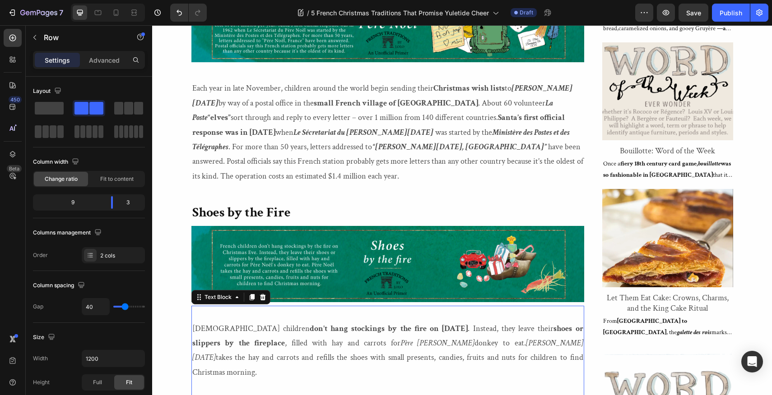
click at [262, 330] on p "French children don’t hang stockings by the fire on Christmas Eve . Instead, th…" at bounding box center [387, 351] width 391 height 59
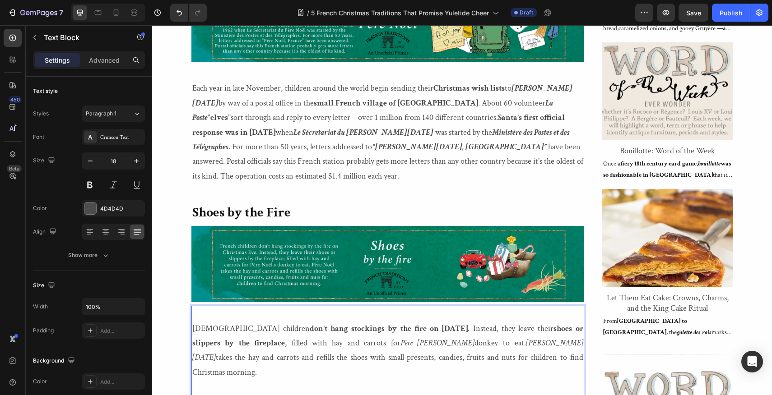
click at [262, 330] on p "French children don’t hang stockings by the fire on Christmas Eve . Instead, th…" at bounding box center [387, 351] width 391 height 59
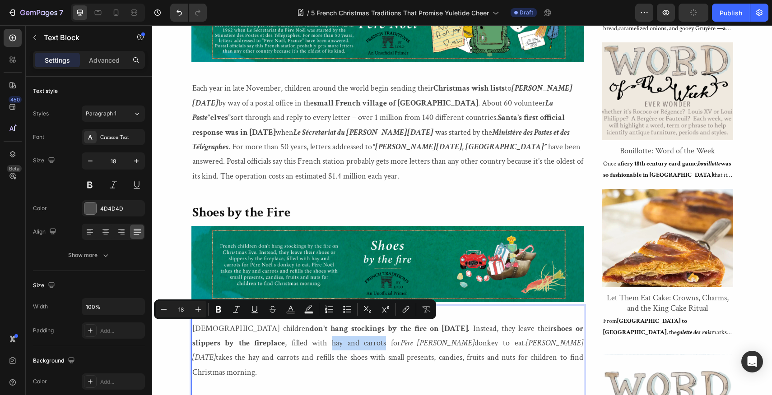
drag, startPoint x: 262, startPoint y: 330, endPoint x: 311, endPoint y: 329, distance: 48.8
click at [311, 329] on p "French children don’t hang stockings by the fire on Christmas Eve . Instead, th…" at bounding box center [387, 351] width 391 height 59
click at [218, 311] on icon "Editor contextual toolbar" at bounding box center [218, 309] width 9 height 9
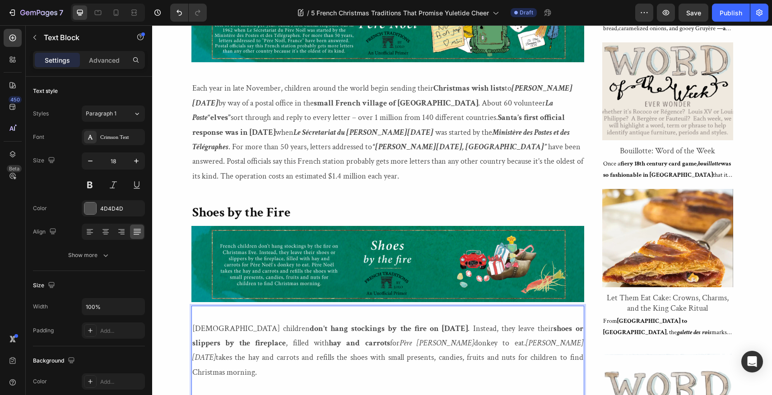
click at [209, 344] on p "French children don’t hang stockings by the fire on Christmas Eve . Instead, th…" at bounding box center [387, 351] width 391 height 59
drag, startPoint x: 209, startPoint y: 344, endPoint x: 329, endPoint y: 350, distance: 120.2
click at [329, 350] on p "French children don’t hang stockings by the fire on Christmas Eve . Instead, th…" at bounding box center [387, 351] width 391 height 59
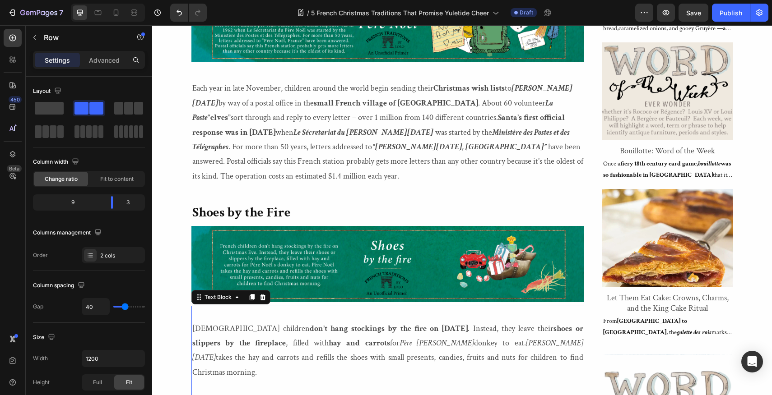
click at [209, 345] on p "French children don’t hang stockings by the fire on Christmas Eve . Instead, th…" at bounding box center [387, 351] width 391 height 59
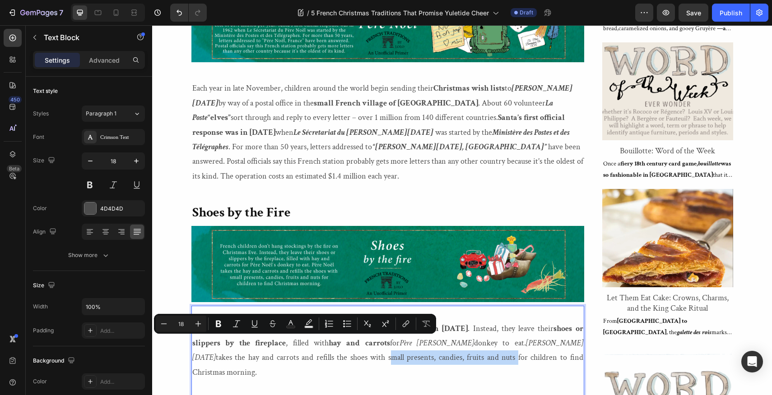
drag, startPoint x: 209, startPoint y: 345, endPoint x: 330, endPoint y: 348, distance: 120.5
click at [330, 348] on p "French children don’t hang stockings by the fire on Christmas Eve . Instead, th…" at bounding box center [387, 351] width 391 height 59
click at [221, 325] on icon "Editor contextual toolbar" at bounding box center [218, 324] width 9 height 9
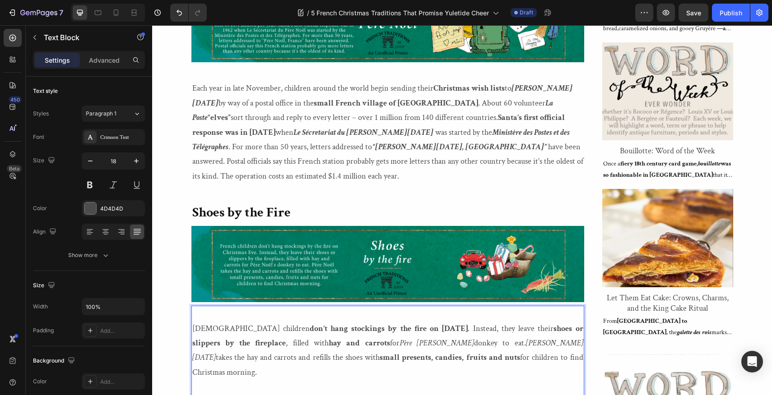
click at [399, 338] on icon "Père [PERSON_NAME]" at bounding box center [436, 343] width 74 height 10
drag, startPoint x: 330, startPoint y: 326, endPoint x: 386, endPoint y: 327, distance: 55.5
click at [386, 327] on p "French children don’t hang stockings by the fire on Christmas Eve . Instead, th…" at bounding box center [387, 351] width 391 height 59
click at [399, 338] on icon "Père [PERSON_NAME]" at bounding box center [436, 343] width 74 height 10
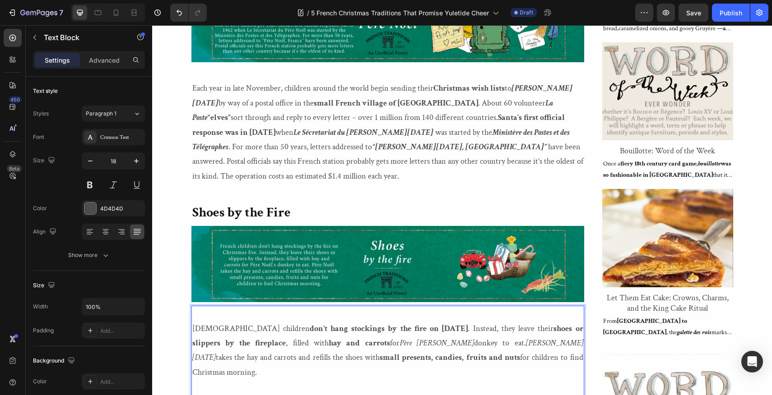
click at [399, 338] on icon "Père [PERSON_NAME]" at bounding box center [436, 343] width 74 height 10
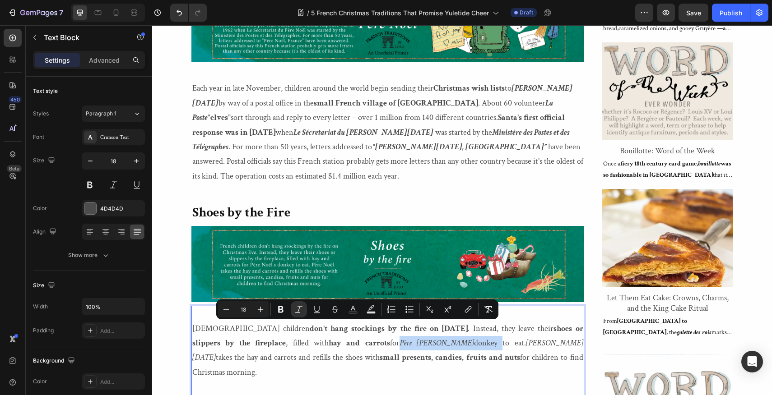
drag, startPoint x: 330, startPoint y: 326, endPoint x: 385, endPoint y: 327, distance: 54.6
click at [385, 327] on p "French children don’t hang stockings by the fire on Christmas Eve . Instead, th…" at bounding box center [387, 351] width 391 height 59
click at [282, 312] on icon "Editor contextual toolbar" at bounding box center [280, 309] width 5 height 7
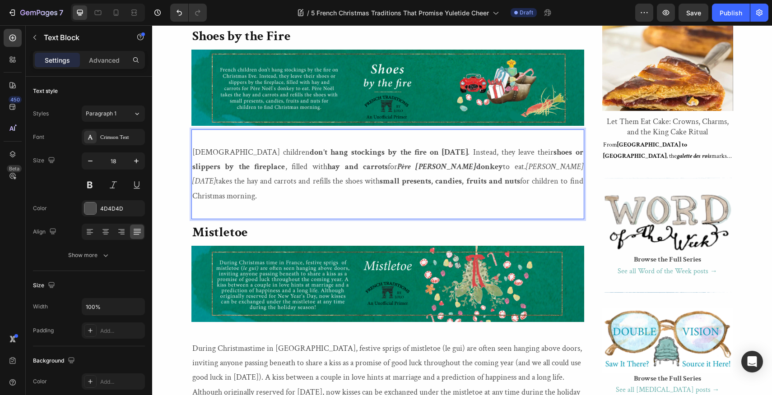
scroll to position [1059, 0]
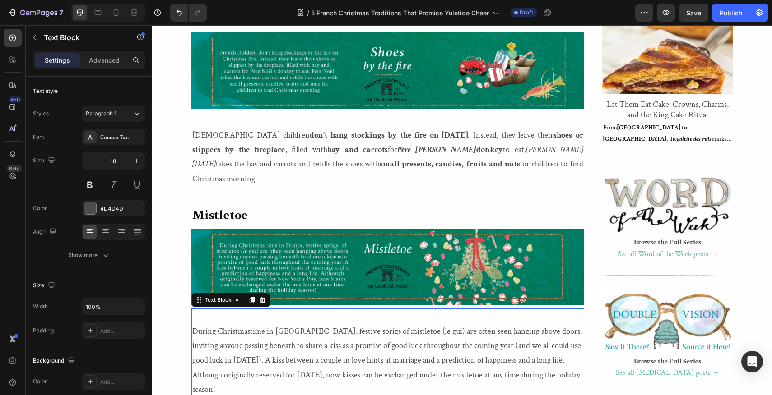
click at [351, 325] on p "During Christmastime in France, festive sprigs of mistletoe (le gui) are often …" at bounding box center [387, 361] width 391 height 73
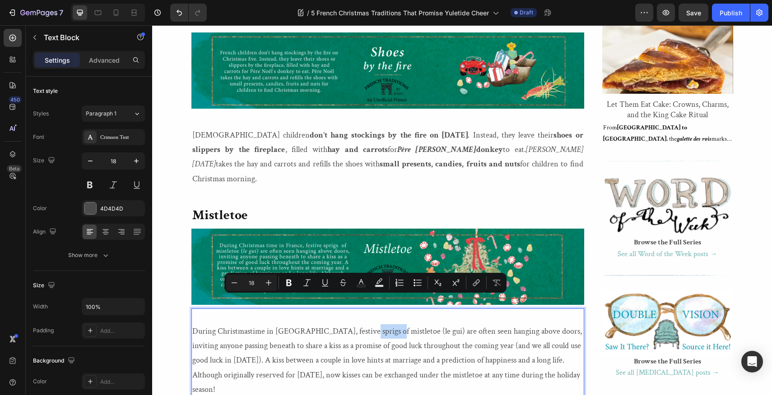
drag, startPoint x: 351, startPoint y: 302, endPoint x: 380, endPoint y: 303, distance: 29.4
click at [380, 325] on p "During Christmastime in France, festive sprigs of mistletoe (le gui) are often …" at bounding box center [387, 361] width 391 height 73
click at [289, 285] on icon "Editor contextual toolbar" at bounding box center [288, 282] width 9 height 9
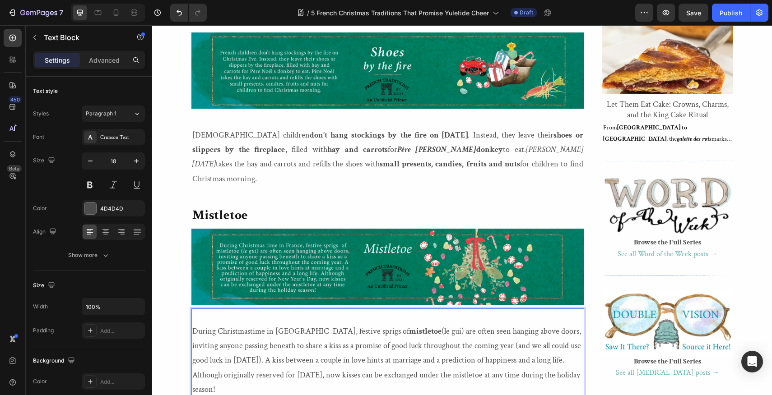
click at [388, 325] on p "During Christmastime in France, festive sprigs of mistletoe (le gui) are often …" at bounding box center [387, 361] width 391 height 73
drag, startPoint x: 388, startPoint y: 303, endPoint x: 405, endPoint y: 303, distance: 17.2
click at [405, 325] on p "During Christmastime in France, festive sprigs of mistletoe (le gui) are often …" at bounding box center [387, 361] width 391 height 73
click at [595, 288] on div "5 French Christmas Traditions that Promise Yuletide Cheer Heading Heading "So t…" at bounding box center [462, 259] width 542 height 2216
click at [388, 325] on p "During Christmastime in France, festive sprigs of mistletoe (le gui) are often …" at bounding box center [387, 361] width 391 height 73
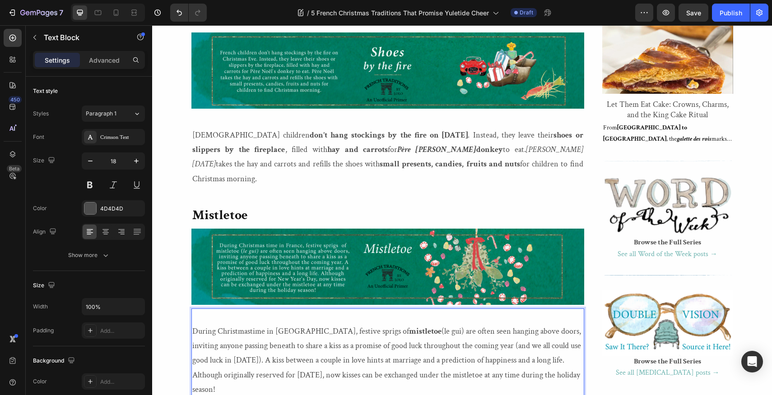
click at [388, 325] on p "During Christmastime in France, festive sprigs of mistletoe (le gui) are often …" at bounding box center [387, 361] width 391 height 73
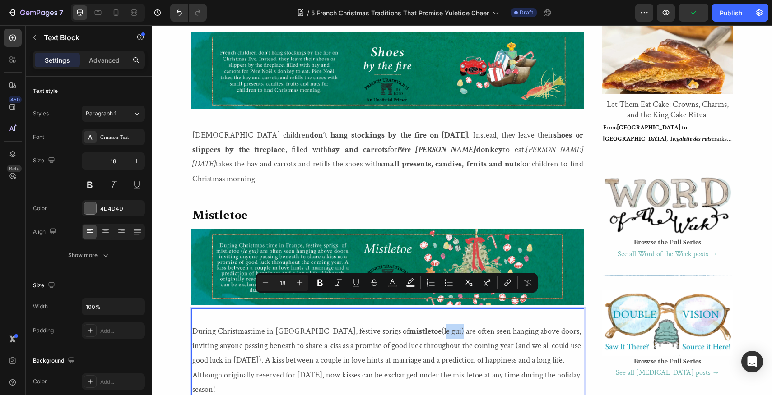
drag, startPoint x: 388, startPoint y: 302, endPoint x: 404, endPoint y: 302, distance: 16.3
click at [404, 325] on p "During Christmastime in France, festive sprigs of mistletoe (le gui) are often …" at bounding box center [387, 361] width 391 height 73
click at [338, 283] on icon "Editor contextual toolbar" at bounding box center [338, 282] width 9 height 9
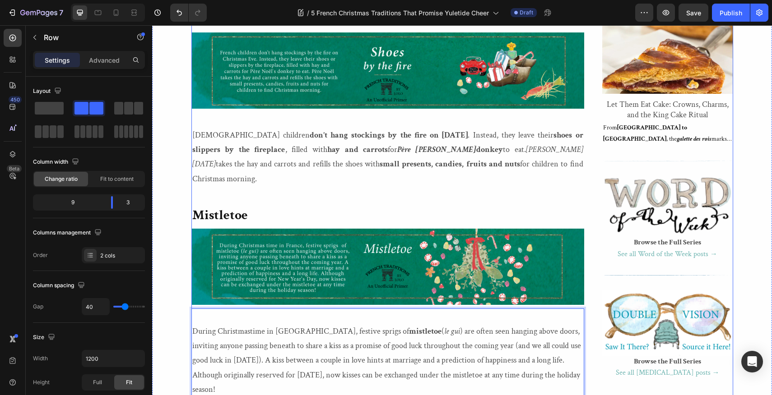
click at [591, 305] on div "5 French Christmas Traditions that Promise Yuletide Cheer Heading Heading "So t…" at bounding box center [462, 259] width 542 height 2216
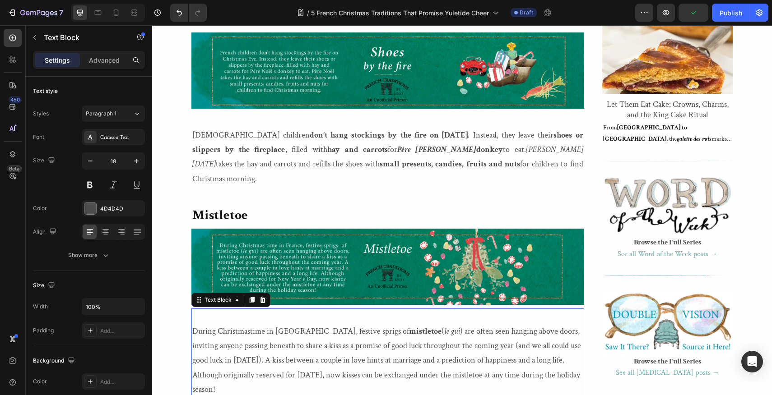
click at [252, 325] on p "During Christmastime in France, festive sprigs of mistletoe ( le gui ) are ofte…" at bounding box center [387, 361] width 391 height 73
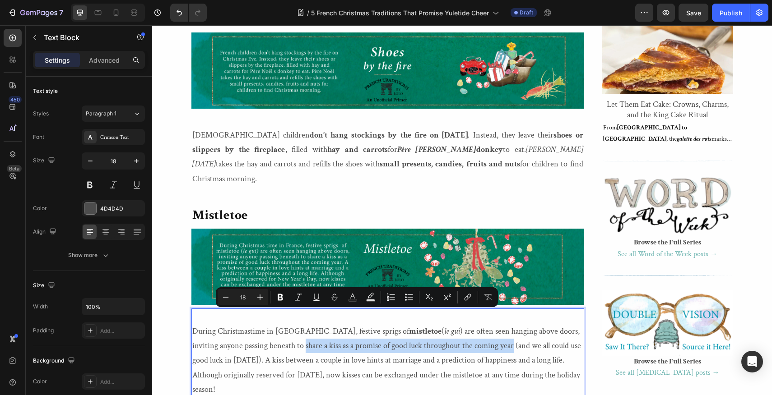
drag, startPoint x: 252, startPoint y: 318, endPoint x: 461, endPoint y: 321, distance: 209.0
click at [461, 325] on p "During Christmastime in France, festive sprigs of mistletoe ( le gui ) are ofte…" at bounding box center [387, 361] width 391 height 73
click at [282, 298] on icon "Editor contextual toolbar" at bounding box center [280, 297] width 5 height 7
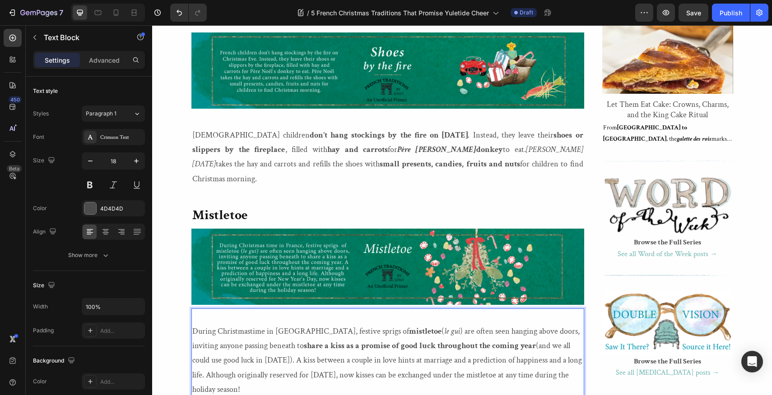
click at [347, 332] on p "During Christmastime in France, festive sprigs of mistletoe ( le gui ) are ofte…" at bounding box center [387, 361] width 391 height 73
drag, startPoint x: 348, startPoint y: 332, endPoint x: 376, endPoint y: 333, distance: 28.5
click at [376, 333] on p "During Christmastime in France, festive sprigs of mistletoe ( le gui ) are ofte…" at bounding box center [387, 361] width 391 height 73
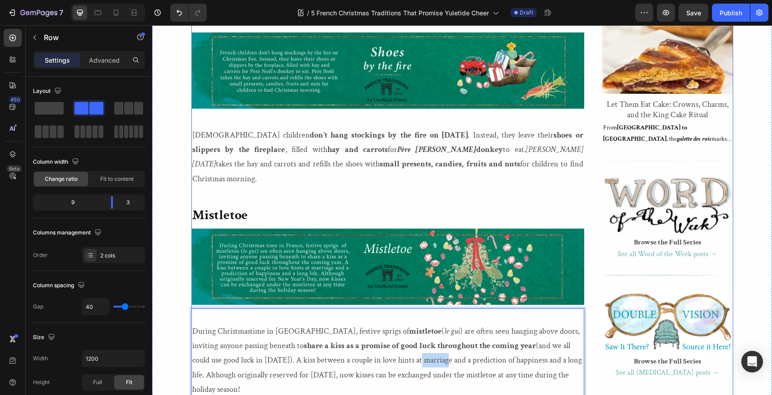
click at [591, 315] on div "5 French Christmas Traditions that Promise Yuletide Cheer Heading Heading "So t…" at bounding box center [462, 259] width 542 height 2216
click at [347, 332] on p "During Christmastime in France, festive sprigs of mistletoe ( le gui ) are ofte…" at bounding box center [387, 361] width 391 height 73
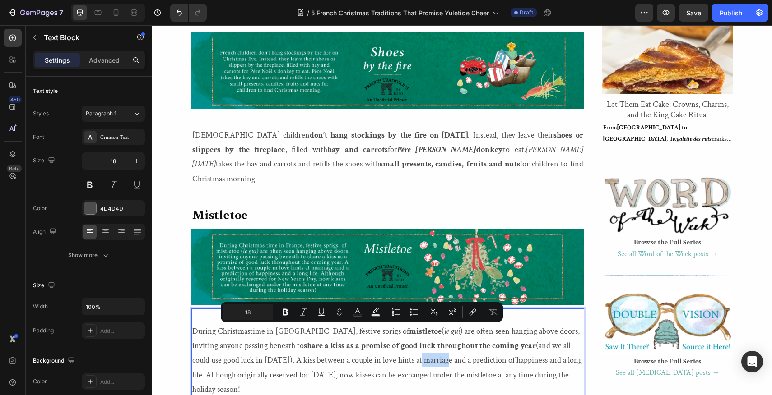
drag, startPoint x: 347, startPoint y: 332, endPoint x: 375, endPoint y: 332, distance: 28.0
click at [375, 332] on p "During Christmastime in France, festive sprigs of mistletoe ( le gui ) are ofte…" at bounding box center [387, 361] width 391 height 73
click at [285, 314] on icon "Editor contextual toolbar" at bounding box center [285, 312] width 9 height 9
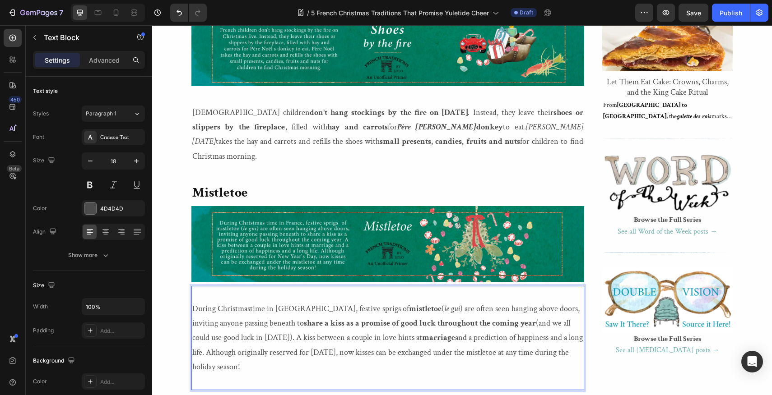
scroll to position [1082, 0]
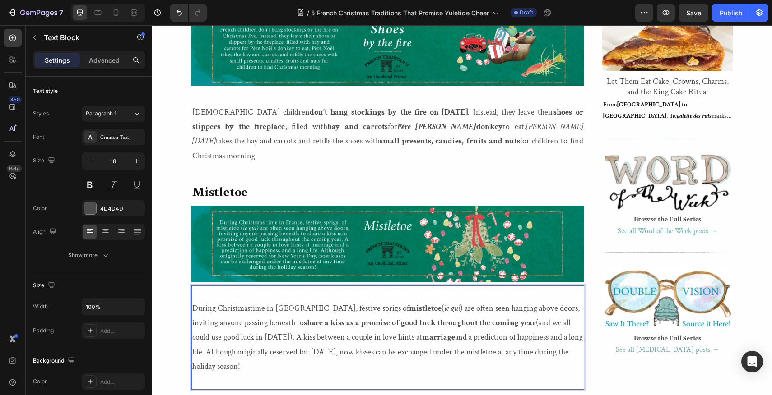
click at [193, 323] on p "During Christmastime in France, festive sprigs of mistletoe ( le gui ) are ofte…" at bounding box center [387, 338] width 391 height 73
drag, startPoint x: 193, startPoint y: 323, endPoint x: 313, endPoint y: 322, distance: 120.5
click at [313, 322] on p "During Christmastime in France, festive sprigs of mistletoe ( le gui ) are ofte…" at bounding box center [387, 338] width 391 height 73
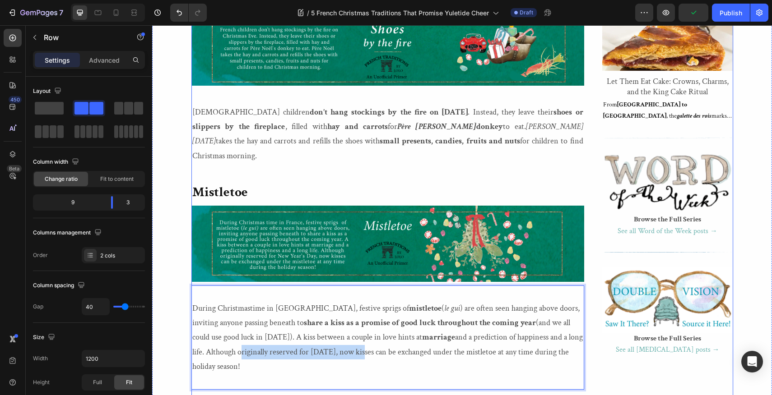
click at [599, 304] on div "5 French Christmas Traditions that Promise Yuletide Cheer Heading Heading "So t…" at bounding box center [462, 236] width 542 height 2216
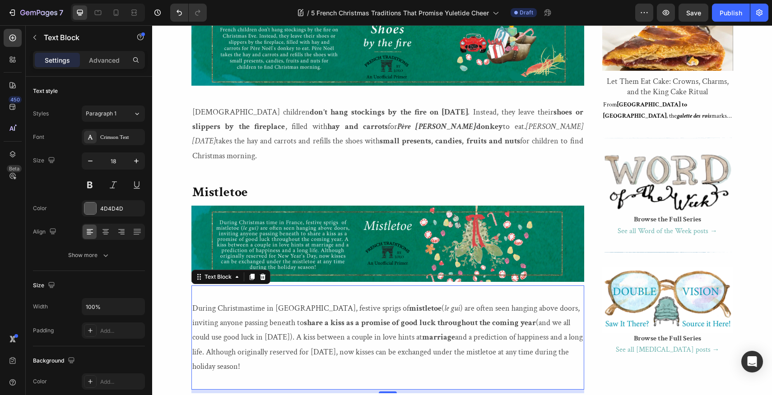
click at [192, 323] on p "During Christmastime in France, festive sprigs of mistletoe ( le gui ) are ofte…" at bounding box center [387, 338] width 391 height 73
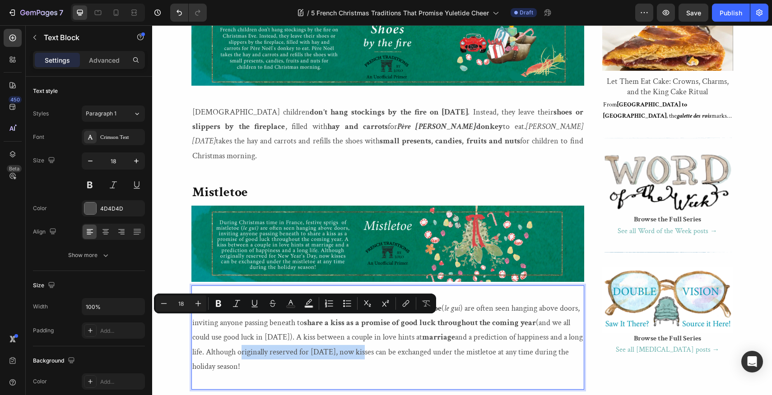
drag, startPoint x: 192, startPoint y: 323, endPoint x: 314, endPoint y: 325, distance: 122.3
click at [314, 325] on p "During Christmastime in France, festive sprigs of mistletoe ( le gui ) are ofte…" at bounding box center [387, 338] width 391 height 73
click at [218, 304] on icon "Editor contextual toolbar" at bounding box center [218, 303] width 9 height 9
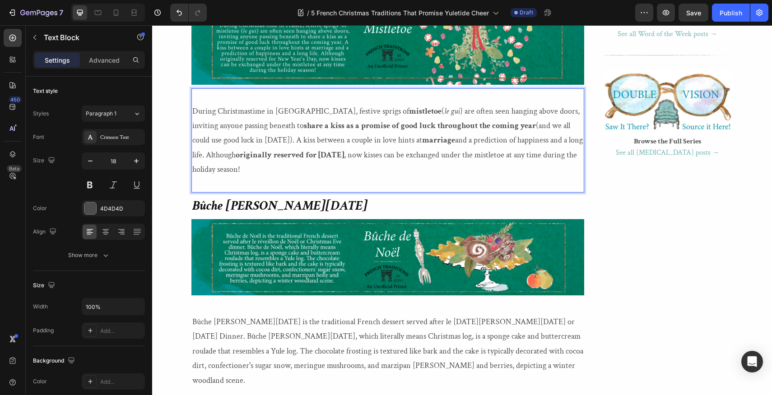
scroll to position [1295, 0]
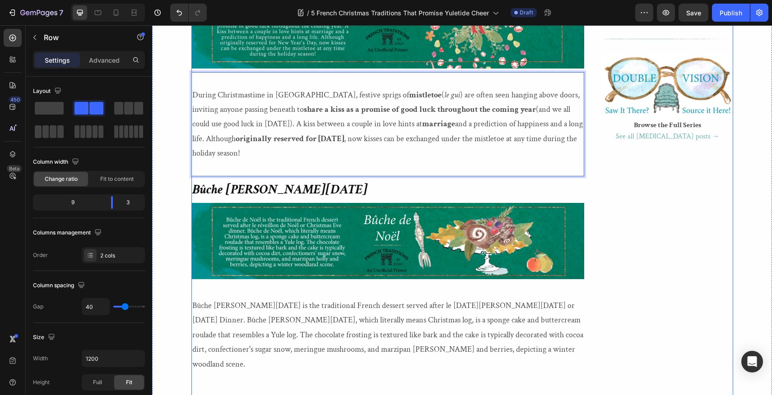
click at [610, 270] on div "Image [PERSON_NAME] When this self-described Francophile is not reading or writ…" at bounding box center [667, 22] width 131 height 2216
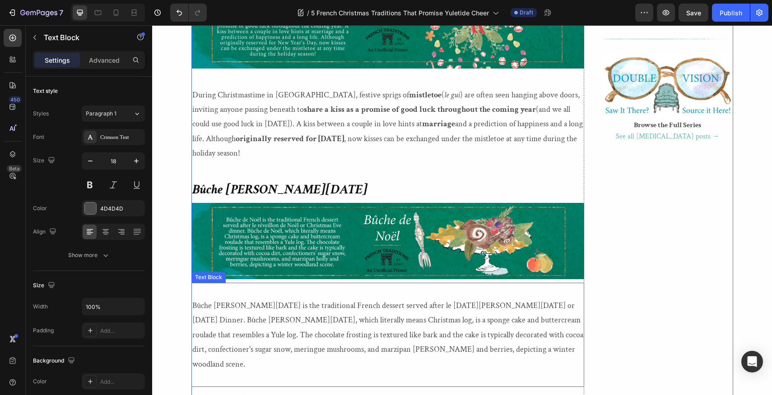
click at [193, 299] on p "Bûche de Noël is the traditional French dessert served after le réveillon de No…" at bounding box center [387, 335] width 391 height 73
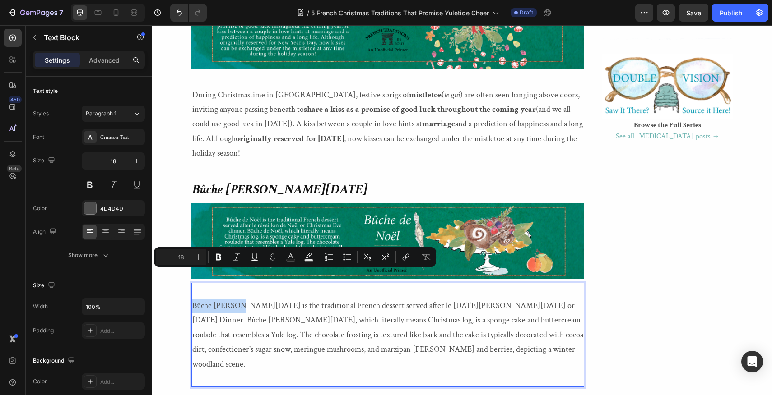
drag, startPoint x: 193, startPoint y: 275, endPoint x: 238, endPoint y: 273, distance: 45.2
click at [238, 299] on p "Bûche de Noël is the traditional French dessert served after le réveillon de No…" at bounding box center [387, 335] width 391 height 73
click at [236, 257] on icon "Editor contextual toolbar" at bounding box center [236, 257] width 9 height 9
click at [221, 256] on icon "Editor contextual toolbar" at bounding box center [218, 257] width 9 height 9
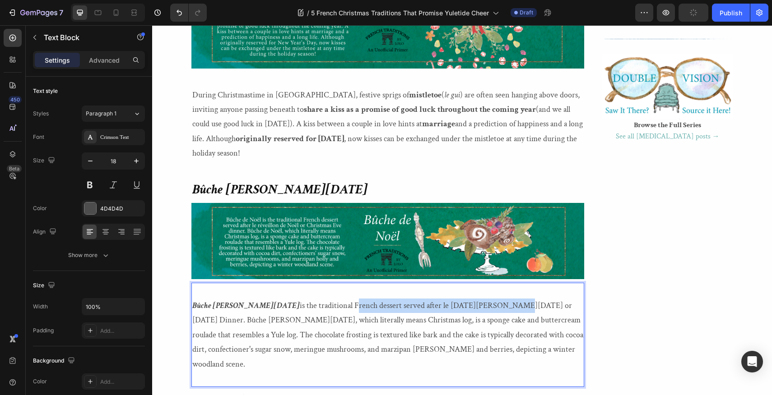
drag, startPoint x: 291, startPoint y: 275, endPoint x: 439, endPoint y: 279, distance: 148.6
click at [439, 299] on p "Bûche de Noël is the traditional French dessert served after le réveillon de No…" at bounding box center [387, 335] width 391 height 73
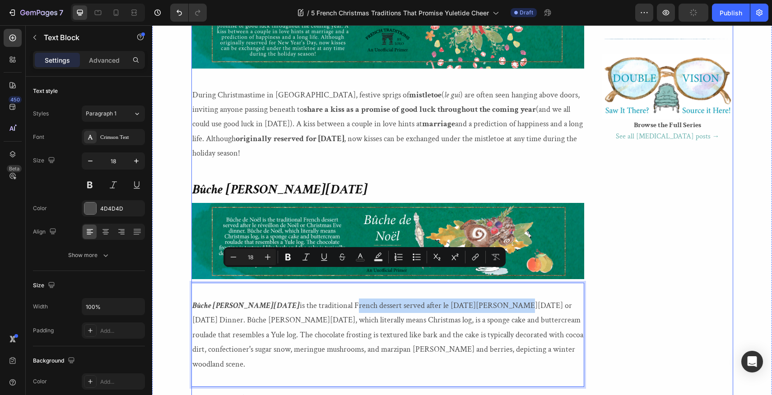
click at [633, 250] on div "Image [PERSON_NAME] When this self-described Francophile is not reading or writ…" at bounding box center [667, 22] width 131 height 2216
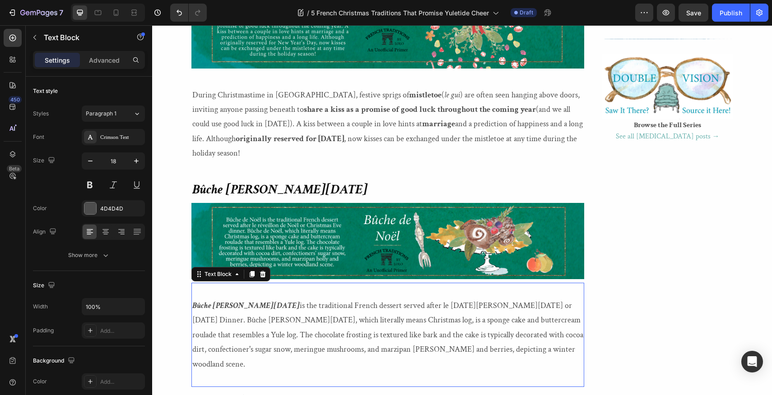
click at [291, 299] on p "Bûche de Noël is the traditional French dessert served after le réveillon de No…" at bounding box center [387, 335] width 391 height 73
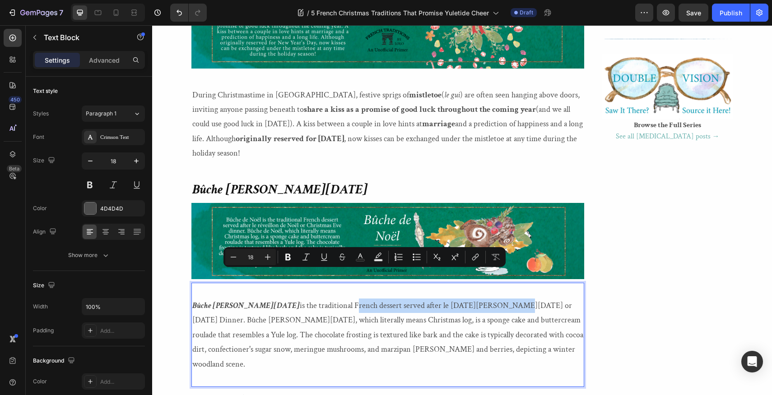
drag, startPoint x: 291, startPoint y: 276, endPoint x: 439, endPoint y: 278, distance: 148.1
click at [439, 299] on p "Bûche de Noël is the traditional French dessert served after le réveillon de No…" at bounding box center [387, 335] width 391 height 73
click at [288, 258] on icon "Editor contextual toolbar" at bounding box center [287, 257] width 9 height 9
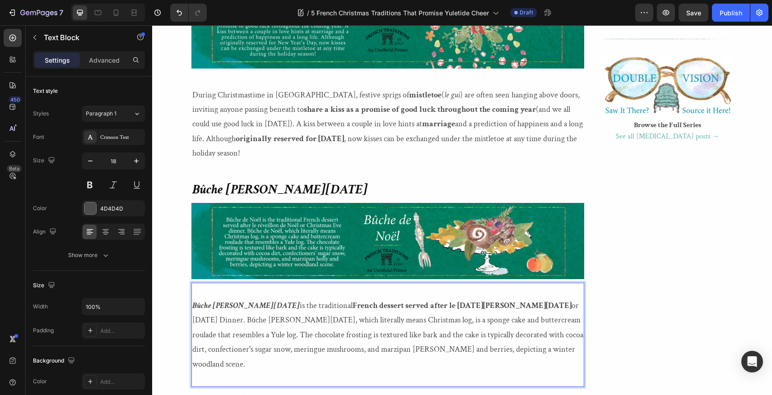
click at [386, 301] on strong "French dessert served after le réveillon de Noël" at bounding box center [462, 306] width 219 height 10
drag, startPoint x: 386, startPoint y: 277, endPoint x: 455, endPoint y: 277, distance: 68.6
click at [455, 299] on p "Bûche de Noël is the traditional French dessert served after le réveillon de No…" at bounding box center [387, 335] width 391 height 73
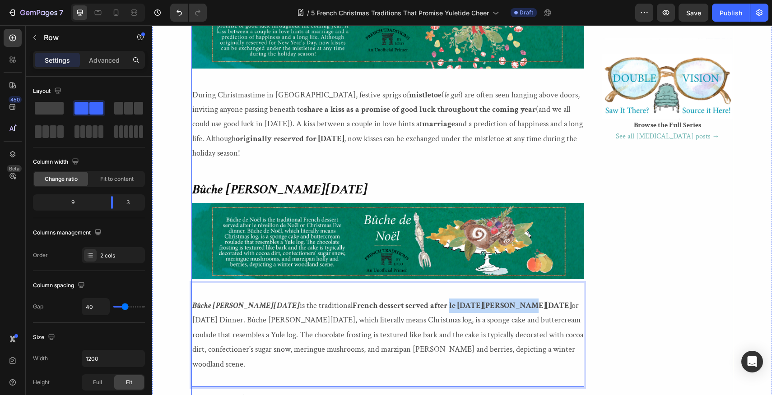
click at [603, 264] on div "Image [PERSON_NAME] When this self-described Francophile is not reading or writ…" at bounding box center [667, 22] width 131 height 2216
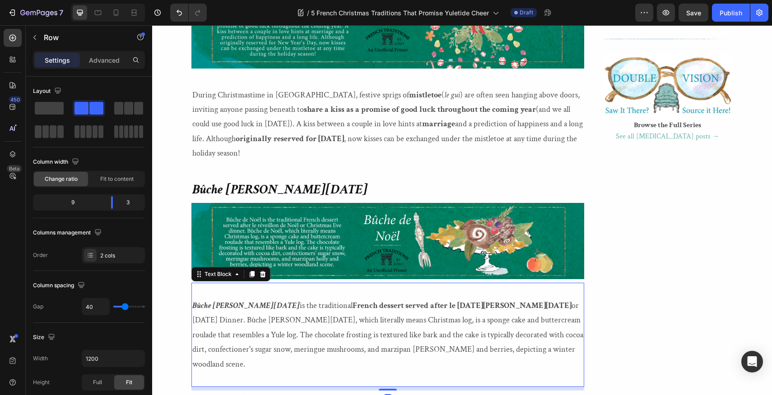
click at [386, 301] on strong "French dessert served after le réveillon de Noël" at bounding box center [462, 306] width 219 height 10
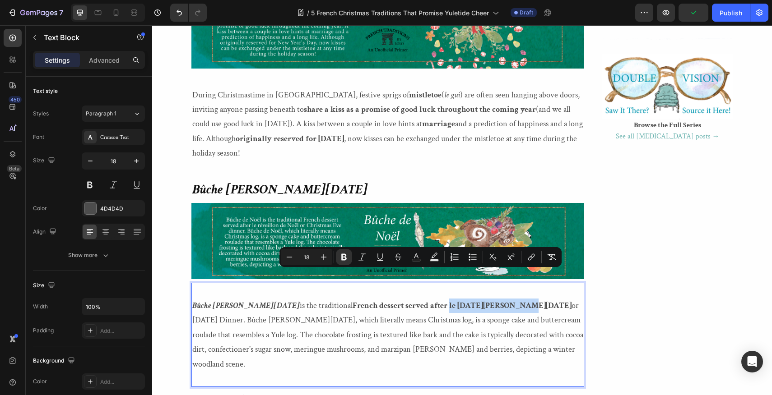
drag, startPoint x: 386, startPoint y: 277, endPoint x: 513, endPoint y: 287, distance: 126.7
click at [454, 299] on p "Bûche de Noël is the traditional French dessert served after le réveillon de No…" at bounding box center [387, 335] width 391 height 73
click at [360, 258] on icon "Editor contextual toolbar" at bounding box center [361, 257] width 9 height 9
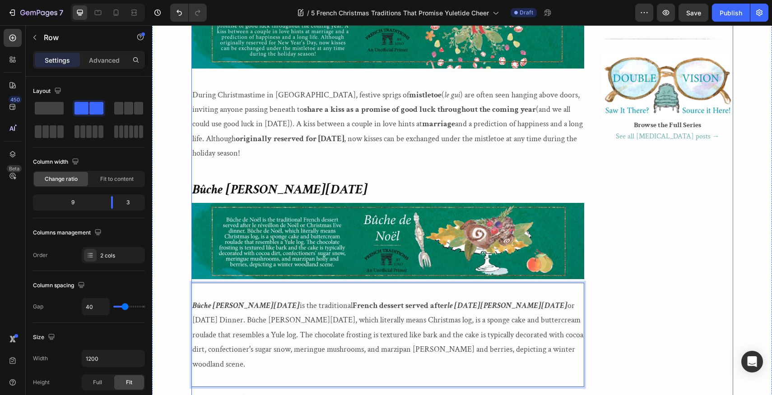
click at [626, 276] on div "Image [PERSON_NAME] When this self-described Francophile is not reading or writ…" at bounding box center [667, 22] width 131 height 2216
click at [530, 299] on p "Bûche de Noël is the traditional French dessert served after le réveillon de No…" at bounding box center [387, 335] width 391 height 73
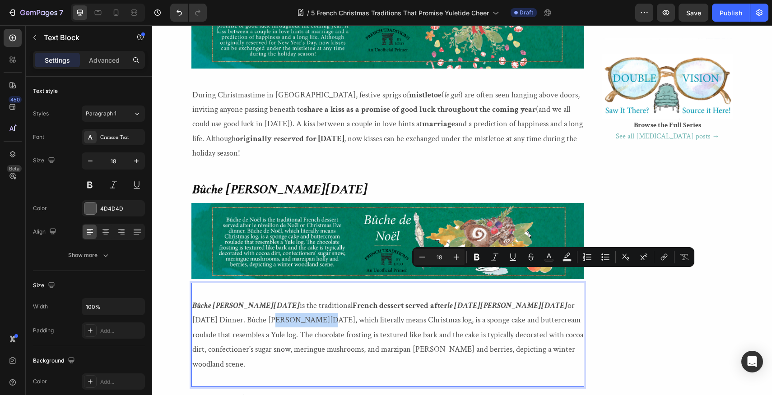
drag, startPoint x: 530, startPoint y: 277, endPoint x: 575, endPoint y: 277, distance: 45.1
click at [495, 259] on icon "Editor contextual toolbar" at bounding box center [494, 257] width 9 height 9
click at [478, 257] on icon "Editor contextual toolbar" at bounding box center [476, 257] width 5 height 7
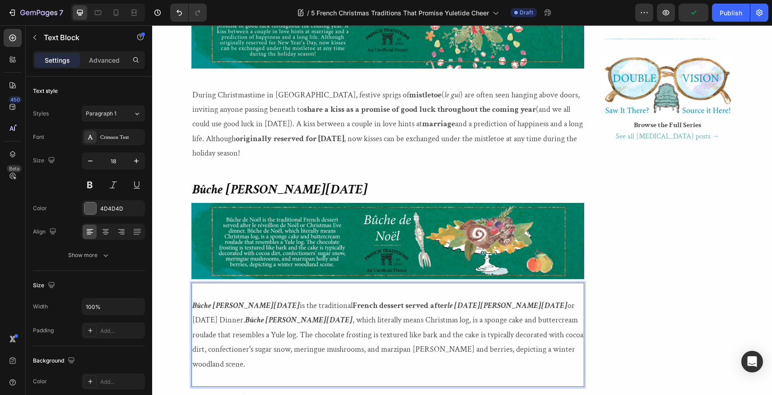
click at [261, 299] on p "Bûche de Noël is the traditional French dessert served after le réveillon de No…" at bounding box center [387, 335] width 391 height 73
drag, startPoint x: 261, startPoint y: 291, endPoint x: 306, endPoint y: 292, distance: 44.2
click at [306, 299] on p "Bûche de Noël is the traditional French dessert served after le réveillon de No…" at bounding box center [387, 335] width 391 height 73
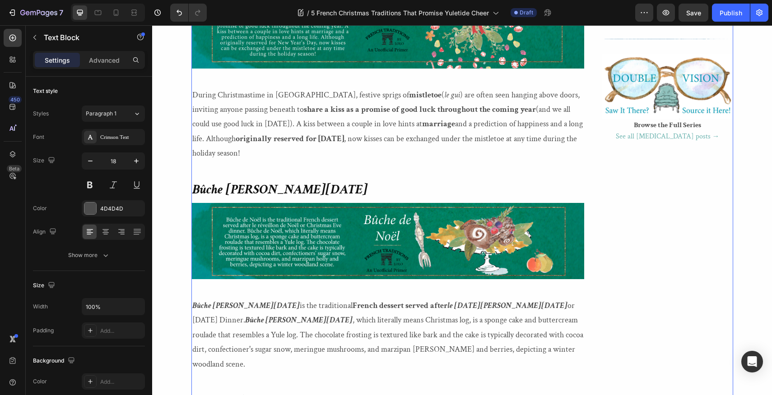
click at [633, 275] on div "Image [PERSON_NAME] When this self-described Francophile is not reading or writ…" at bounding box center [667, 22] width 131 height 2216
click at [261, 299] on p "Bûche de Noël is the traditional French dessert served after le réveillon de No…" at bounding box center [387, 335] width 391 height 73
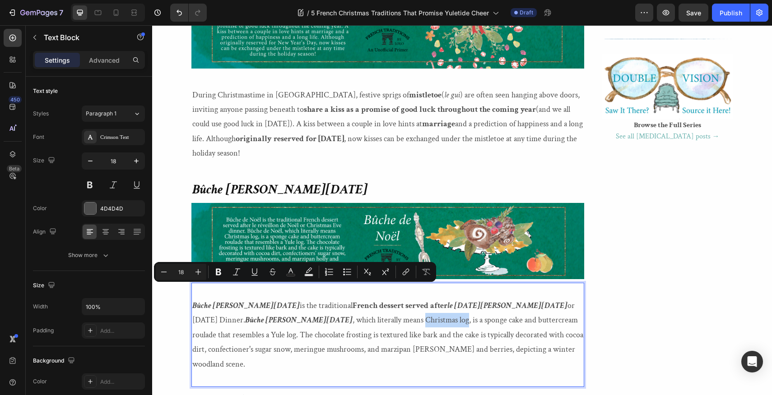
drag, startPoint x: 261, startPoint y: 290, endPoint x: 304, endPoint y: 290, distance: 42.9
click at [304, 299] on p "Bûche de Noël is the traditional French dessert served after le réveillon de No…" at bounding box center [387, 335] width 391 height 73
click at [218, 272] on icon "Editor contextual toolbar" at bounding box center [218, 272] width 5 height 7
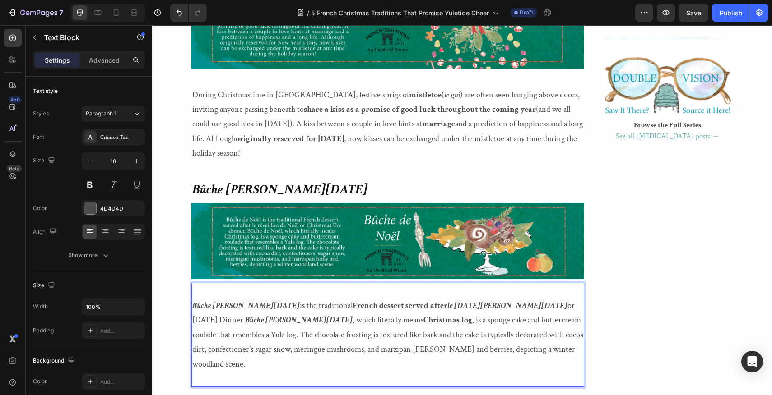
click at [498, 299] on p "Bûche de Noël is the traditional French dessert served after le réveillon de No…" at bounding box center [387, 335] width 391 height 73
drag, startPoint x: 498, startPoint y: 293, endPoint x: 522, endPoint y: 294, distance: 24.0
click at [522, 299] on p "Bûche de Noël is the traditional French dessert served after le réveillon de No…" at bounding box center [387, 335] width 391 height 73
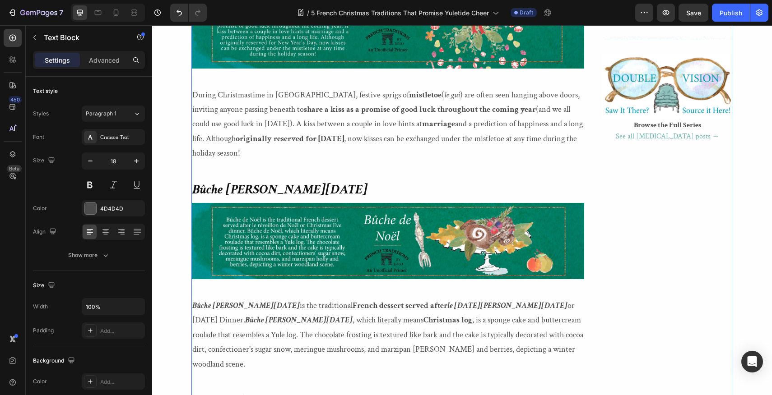
click at [620, 283] on div "Image [PERSON_NAME] When this self-described Francophile is not reading or writ…" at bounding box center [667, 22] width 131 height 2216
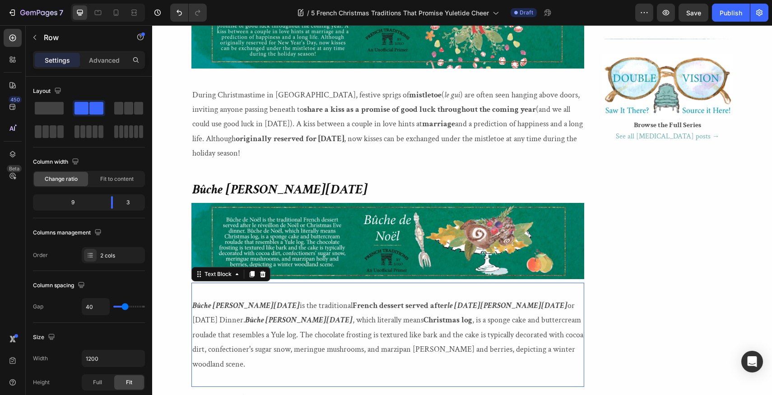
click at [499, 299] on p "Bûche de Noël is the traditional French dessert served after le réveillon de No…" at bounding box center [387, 335] width 391 height 73
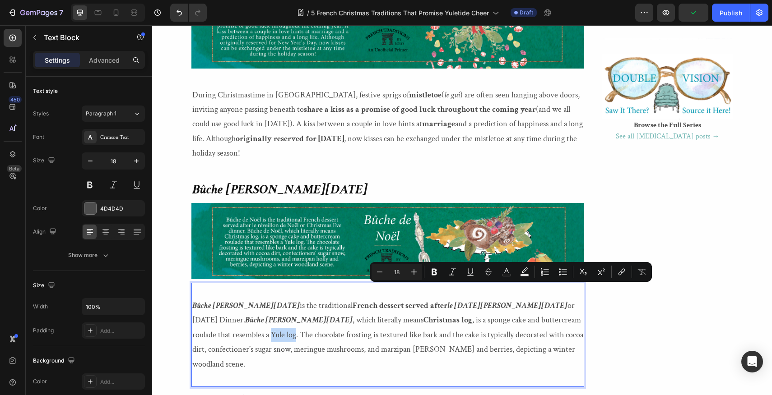
drag, startPoint x: 499, startPoint y: 292, endPoint x: 522, endPoint y: 294, distance: 23.6
click at [522, 299] on p "Bûche de Noël is the traditional French dessert served after le réveillon de No…" at bounding box center [387, 335] width 391 height 73
click at [434, 271] on icon "Editor contextual toolbar" at bounding box center [434, 272] width 9 height 9
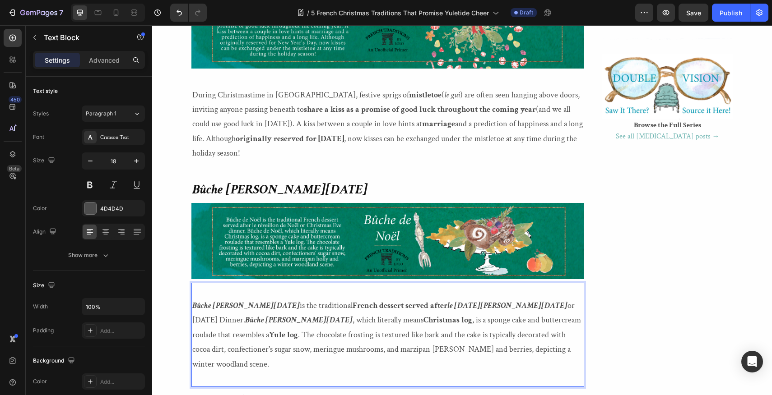
click at [372, 322] on p "Bûche de Noël is the traditional French dessert served after le réveillon de No…" at bounding box center [387, 335] width 391 height 73
drag, startPoint x: 372, startPoint y: 322, endPoint x: 445, endPoint y: 323, distance: 72.7
click at [445, 323] on p "Bûche de Noël is the traditional French dessert served after le réveillon de No…" at bounding box center [387, 335] width 391 height 73
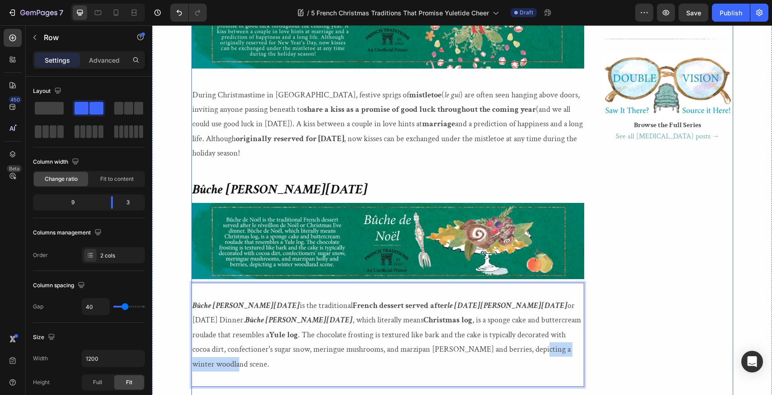
click at [630, 292] on div "Image [PERSON_NAME] When this self-described Francophile is not reading or writ…" at bounding box center [667, 22] width 131 height 2216
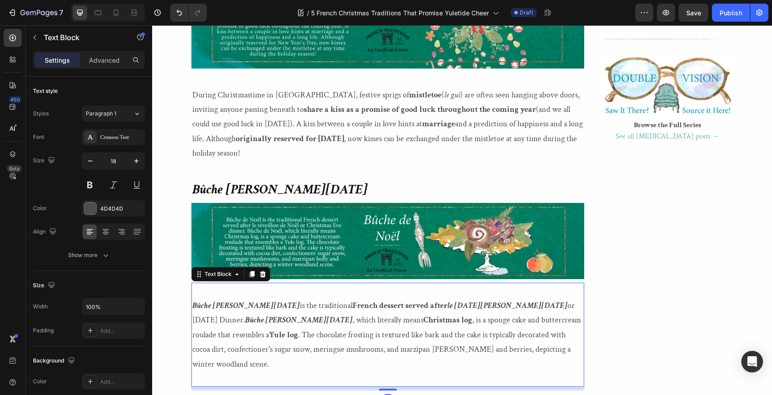
click at [372, 321] on p "Bûche de Noël is the traditional French dessert served after le réveillon de No…" at bounding box center [387, 335] width 391 height 73
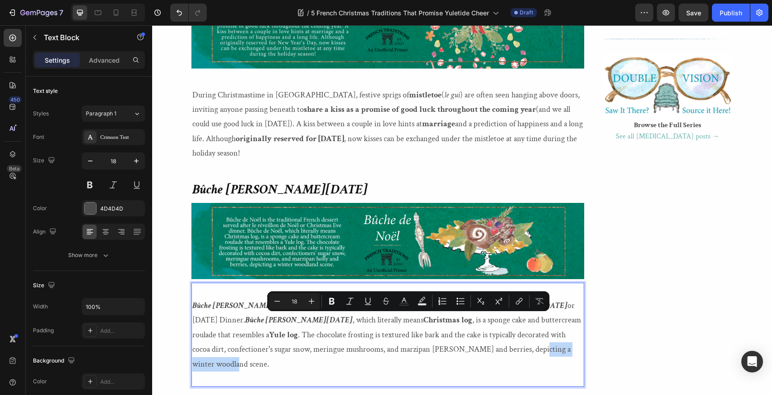
drag, startPoint x: 372, startPoint y: 321, endPoint x: 445, endPoint y: 323, distance: 72.7
click at [445, 323] on p "Bûche de Noël is the traditional French dessert served after le réveillon de No…" at bounding box center [387, 335] width 391 height 73
click at [330, 304] on icon "Editor contextual toolbar" at bounding box center [331, 301] width 5 height 7
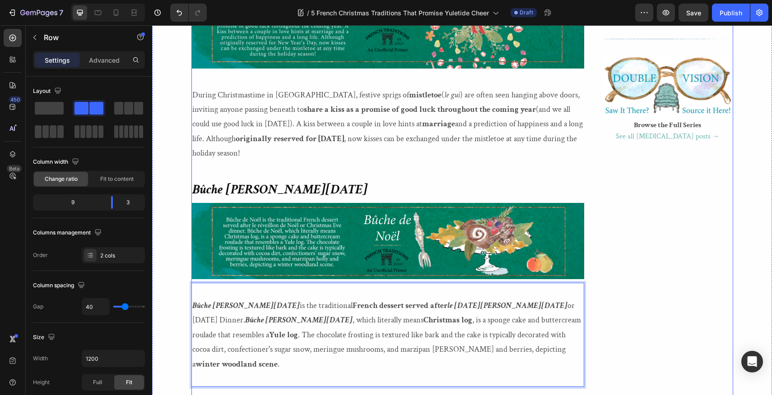
click at [602, 283] on div "Image [PERSON_NAME] When this self-described Francophile is not reading or writ…" at bounding box center [667, 22] width 131 height 2216
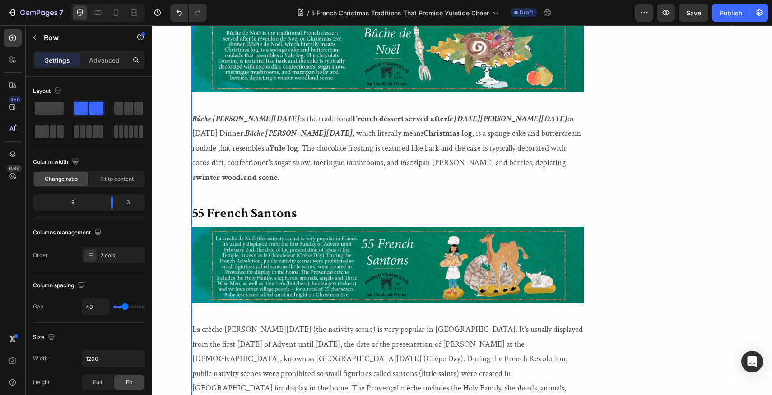
scroll to position [1501, 0]
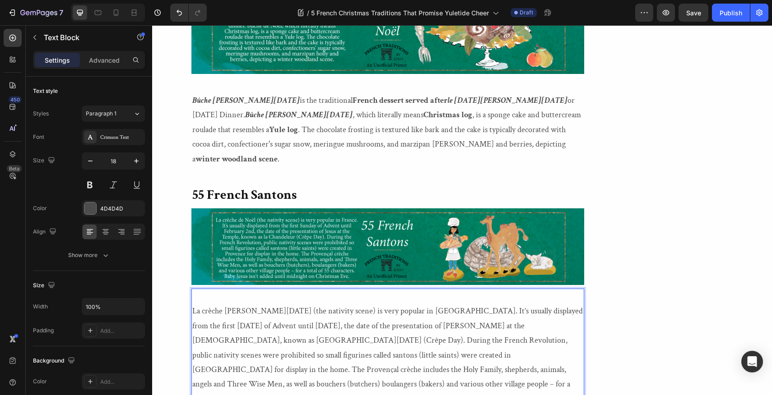
click at [192, 304] on p "La crèche de Noël (the nativity scene) is very popular in France. It’s usually …" at bounding box center [387, 355] width 391 height 102
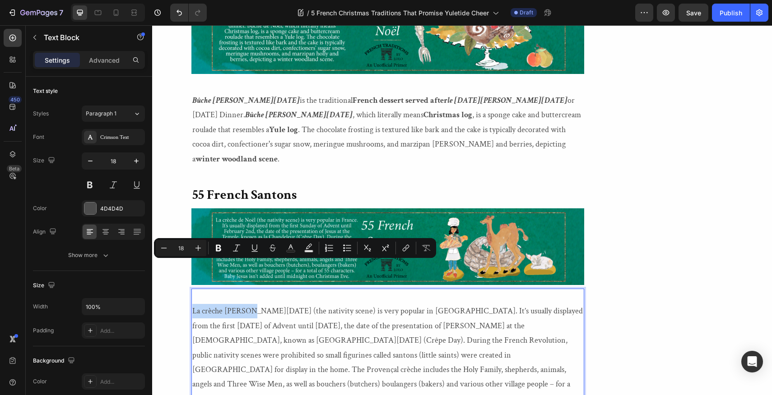
drag, startPoint x: 192, startPoint y: 267, endPoint x: 249, endPoint y: 267, distance: 56.4
click at [249, 304] on p "La crèche de Noël (the nativity scene) is very popular in France. It’s usually …" at bounding box center [387, 355] width 391 height 102
click at [237, 248] on icon "Editor contextual toolbar" at bounding box center [236, 248] width 7 height 7
click at [218, 249] on icon "Editor contextual toolbar" at bounding box center [218, 248] width 9 height 9
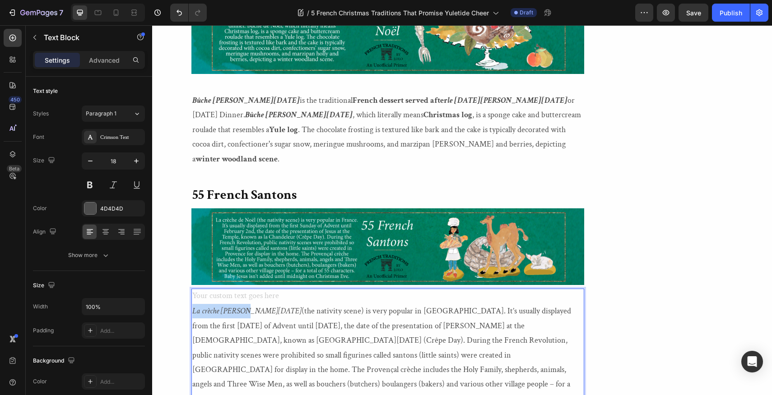
drag, startPoint x: 193, startPoint y: 265, endPoint x: 242, endPoint y: 267, distance: 49.2
click at [242, 306] on icon "La crèche [PERSON_NAME][DATE]" at bounding box center [246, 311] width 109 height 10
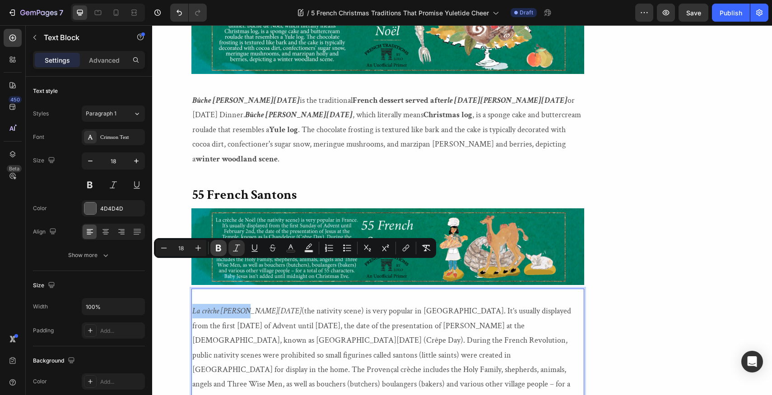
click at [221, 246] on icon "Editor contextual toolbar" at bounding box center [218, 248] width 9 height 9
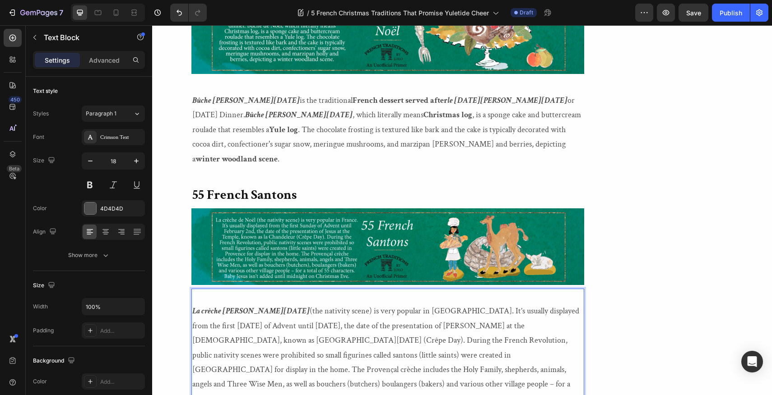
click at [425, 304] on p "La crèche de Noël (the nativity scene) is very popular in France. It’s usually …" at bounding box center [387, 355] width 391 height 102
click at [427, 304] on p "La crèche de Noël (the nativity scene) is very popular in France. It’s usually …" at bounding box center [387, 355] width 391 height 102
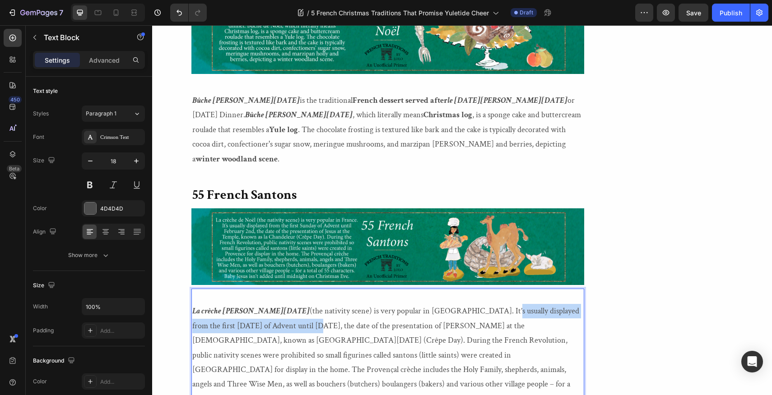
drag, startPoint x: 427, startPoint y: 269, endPoint x: 234, endPoint y: 283, distance: 193.2
click at [234, 304] on p "La crèche de Noël (the nativity scene) is very popular in France. It’s usually …" at bounding box center [387, 355] width 391 height 102
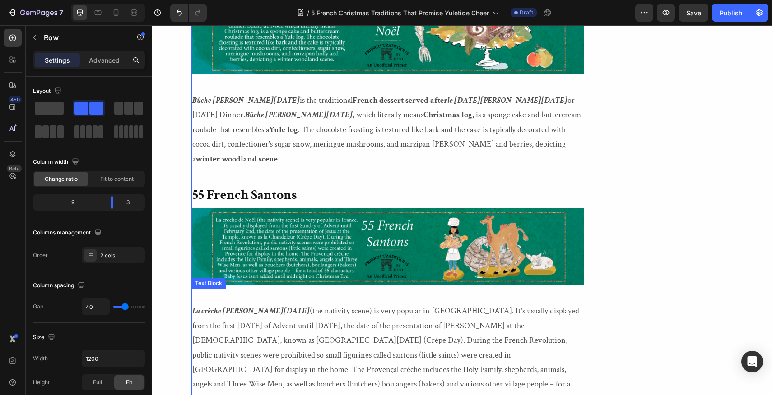
click at [427, 304] on p "La crèche de Noël (the nativity scene) is very popular in France. It’s usually …" at bounding box center [387, 355] width 391 height 102
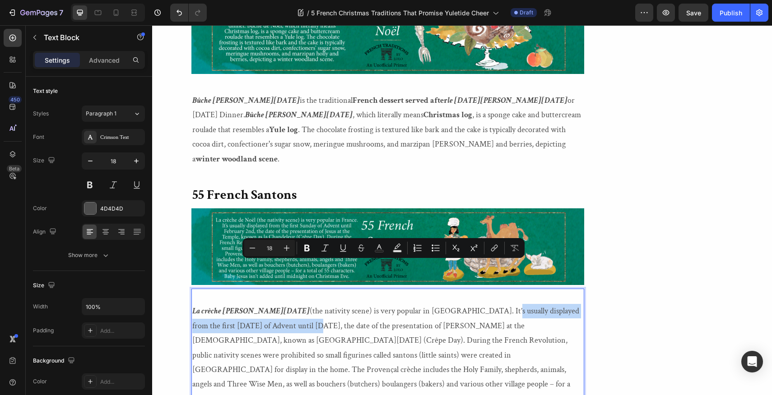
drag, startPoint x: 427, startPoint y: 266, endPoint x: 235, endPoint y: 286, distance: 193.3
click at [235, 304] on p "La crèche de Noël (the nativity scene) is very popular in France. It’s usually …" at bounding box center [387, 355] width 391 height 102
click at [308, 249] on icon "Editor contextual toolbar" at bounding box center [306, 248] width 5 height 7
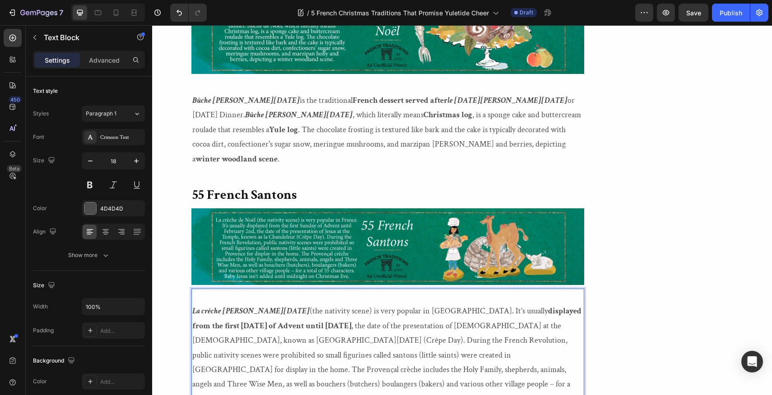
click at [457, 304] on p "La crèche de Noël (the nativity scene) is very popular in France. It’s usually …" at bounding box center [387, 355] width 391 height 102
drag, startPoint x: 457, startPoint y: 283, endPoint x: 500, endPoint y: 284, distance: 43.3
click at [500, 304] on p "La crèche de Noël (the nativity scene) is very popular in France. It’s usually …" at bounding box center [387, 355] width 391 height 102
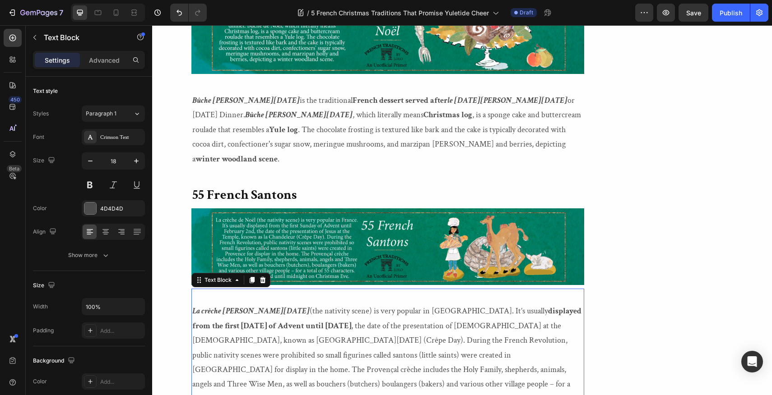
click at [457, 304] on p "La crèche de Noël (the nativity scene) is very popular in France. It’s usually …" at bounding box center [387, 355] width 391 height 102
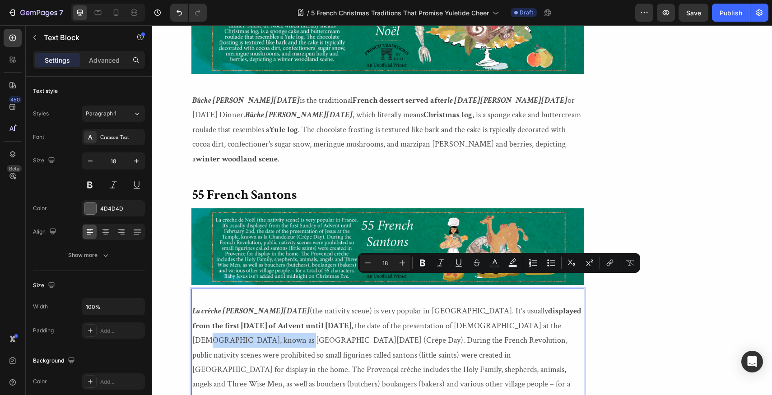
drag, startPoint x: 457, startPoint y: 284, endPoint x: 541, endPoint y: 284, distance: 84.0
click at [541, 304] on p "La crèche de Noël (the nativity scene) is very popular in France. It’s usually …" at bounding box center [387, 355] width 391 height 102
click at [441, 266] on icon "Editor contextual toolbar" at bounding box center [440, 263] width 7 height 7
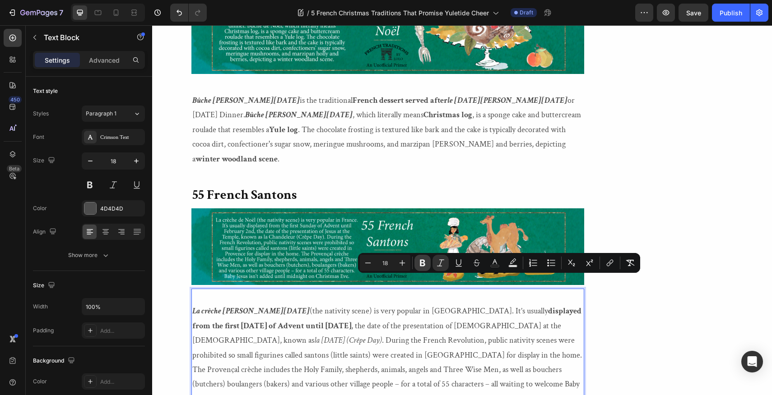
click at [423, 264] on icon "Editor contextual toolbar" at bounding box center [422, 263] width 9 height 9
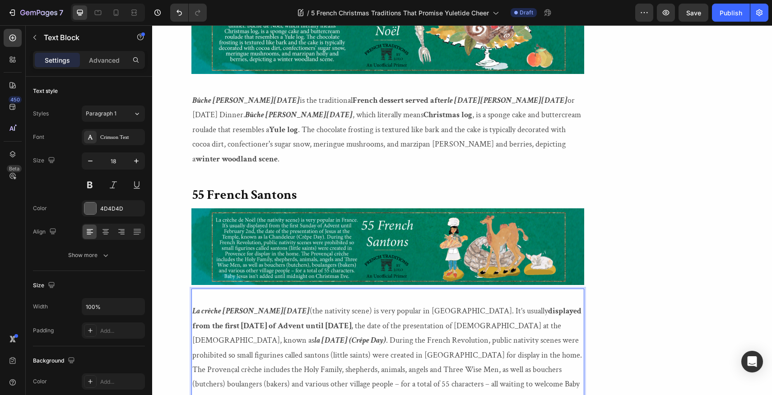
click at [456, 304] on p "La crèche de Noël (the nativity scene) is very popular in France. It’s usually …" at bounding box center [387, 355] width 391 height 102
drag, startPoint x: 455, startPoint y: 298, endPoint x: 520, endPoint y: 298, distance: 64.5
click at [520, 304] on p "La crèche de Noël (the nativity scene) is very popular in France. It’s usually …" at bounding box center [387, 355] width 391 height 102
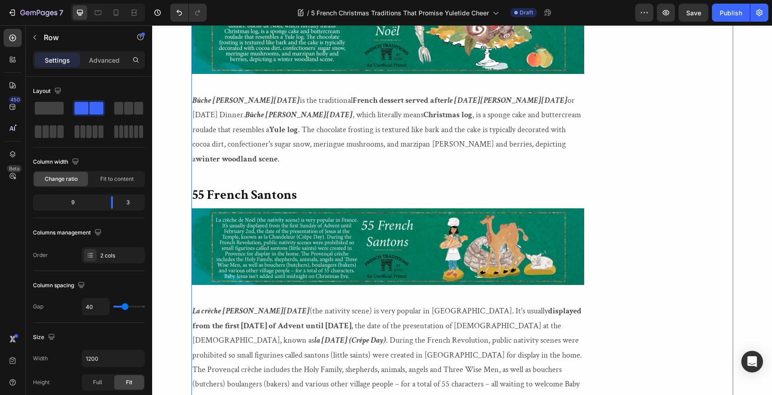
click at [455, 304] on p "La crèche de Noël (the nativity scene) is very popular in France. It’s usually …" at bounding box center [387, 355] width 391 height 102
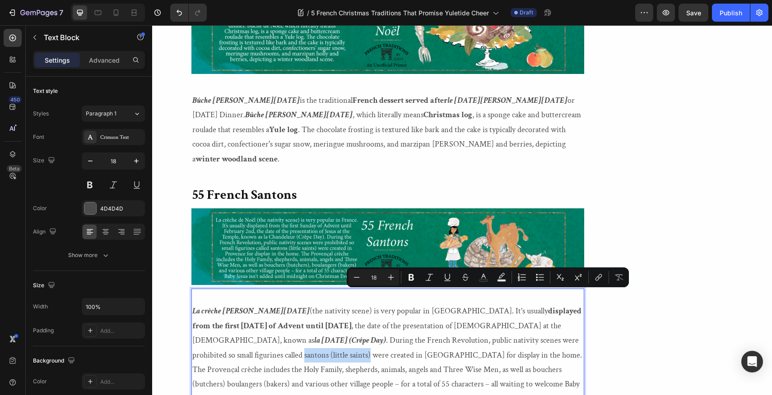
drag, startPoint x: 455, startPoint y: 297, endPoint x: 520, endPoint y: 297, distance: 65.4
click at [520, 304] on p "La crèche de Noël (the nativity scene) is very popular in France. It’s usually …" at bounding box center [387, 355] width 391 height 102
click at [428, 277] on icon "Editor contextual toolbar" at bounding box center [429, 277] width 9 height 9
click at [411, 277] on icon "Editor contextual toolbar" at bounding box center [410, 277] width 5 height 7
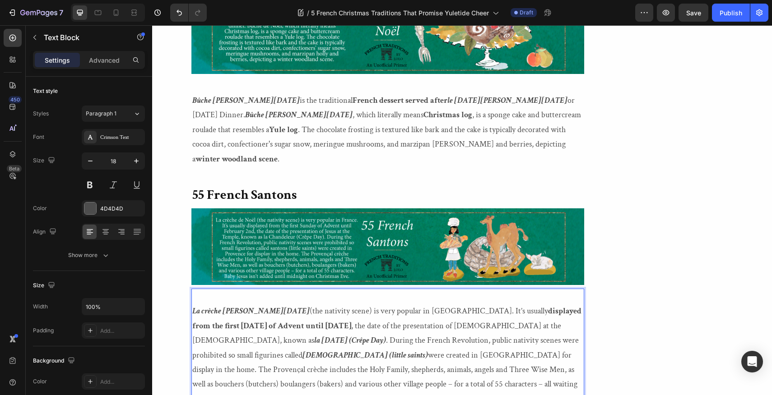
click at [428, 350] on strong "santons (little saints)" at bounding box center [364, 355] width 125 height 10
drag, startPoint x: 479, startPoint y: 300, endPoint x: 519, endPoint y: 301, distance: 39.7
click at [519, 304] on p "La crèche de Noël (the nativity scene) is very popular in France. It’s usually …" at bounding box center [387, 355] width 391 height 102
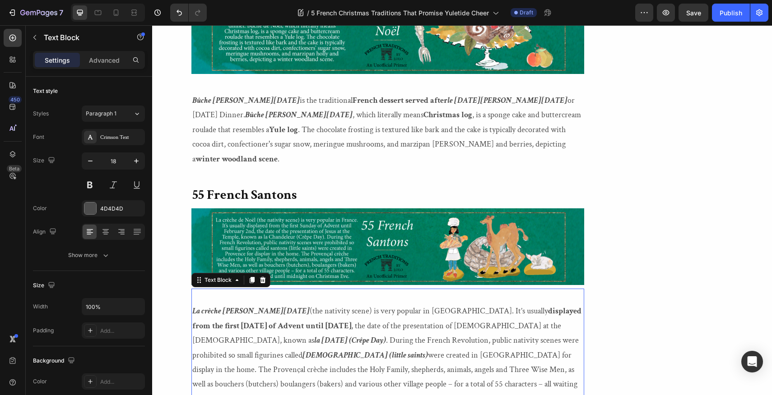
click at [428, 350] on strong "santons (little saints)" at bounding box center [364, 355] width 125 height 10
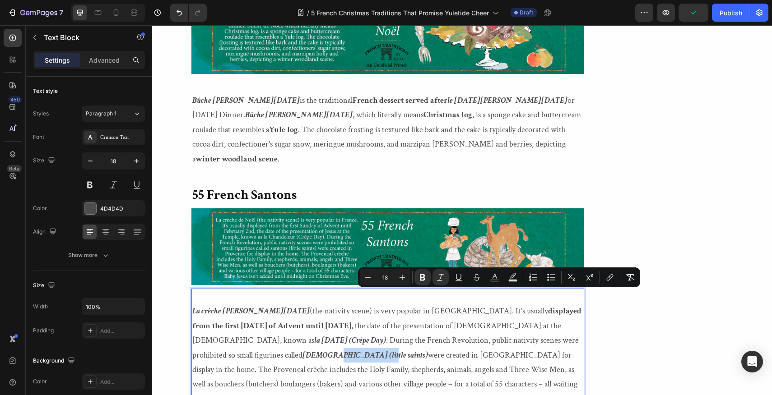
drag, startPoint x: 480, startPoint y: 297, endPoint x: 519, endPoint y: 296, distance: 38.8
click at [519, 304] on p "La crèche de Noël (the nativity scene) is very popular in France. It’s usually …" at bounding box center [387, 355] width 391 height 102
click at [442, 277] on icon "Editor contextual toolbar" at bounding box center [440, 277] width 9 height 9
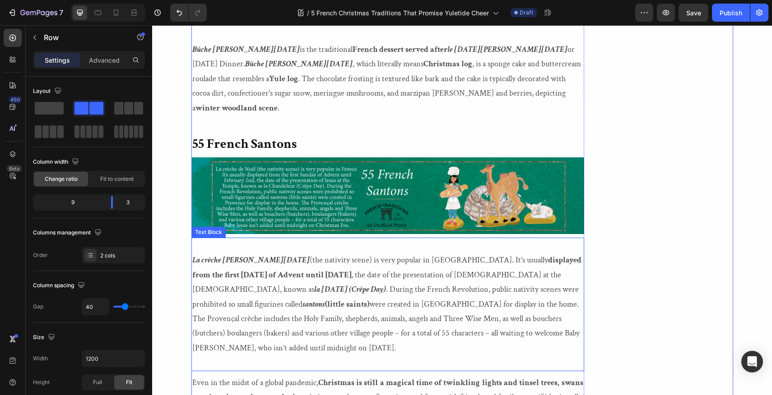
scroll to position [1557, 0]
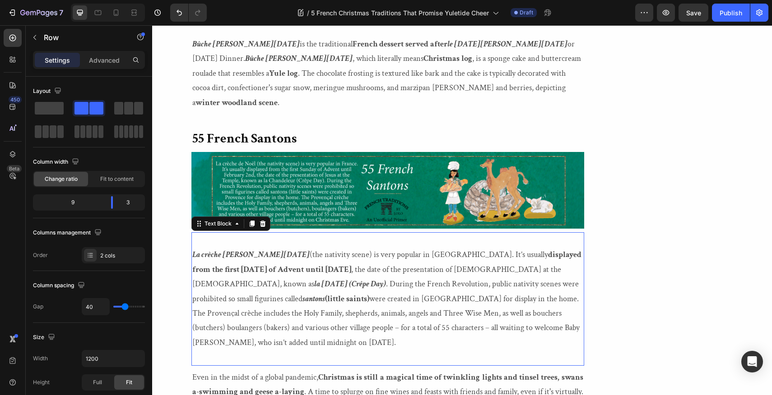
click at [527, 248] on p "La crèche de Noël (the nativity scene) is very popular in France. It’s usually …" at bounding box center [387, 299] width 391 height 102
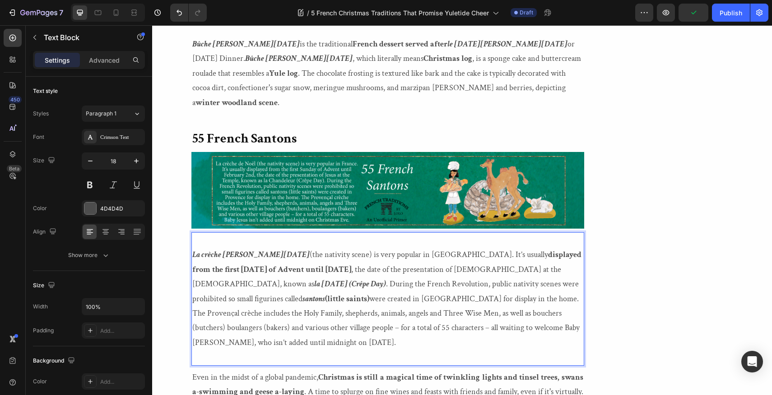
click at [524, 248] on p "La crèche de Noël (the nativity scene) is very popular in France. It’s usually …" at bounding box center [387, 299] width 391 height 102
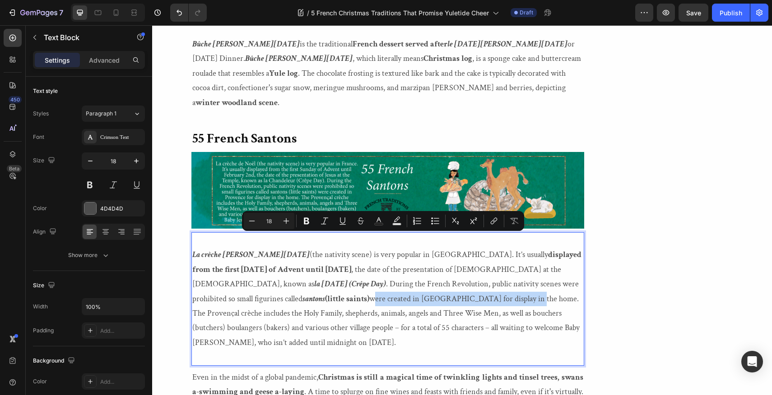
drag, startPoint x: 524, startPoint y: 240, endPoint x: 297, endPoint y: 253, distance: 227.9
click at [297, 253] on p "La crèche de Noël (the nativity scene) is very popular in France. It’s usually …" at bounding box center [387, 299] width 391 height 102
click at [306, 221] on icon "Editor contextual toolbar" at bounding box center [306, 221] width 5 height 7
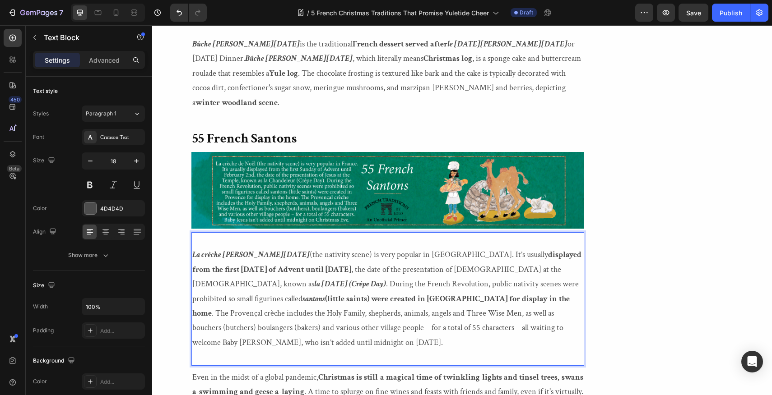
click at [326, 255] on p "La crèche de Noël (the nativity scene) is very popular in France. It’s usually …" at bounding box center [387, 299] width 391 height 102
drag, startPoint x: 326, startPoint y: 255, endPoint x: 380, endPoint y: 260, distance: 53.9
click at [380, 260] on p "La crèche de Noël (the nativity scene) is very popular in France. It’s usually …" at bounding box center [387, 299] width 391 height 102
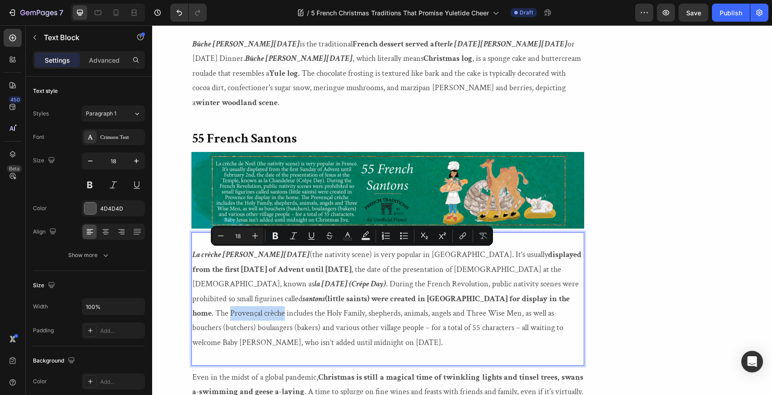
drag, startPoint x: 325, startPoint y: 255, endPoint x: 378, endPoint y: 254, distance: 52.8
click at [378, 254] on p "La crèche de Noël (the nativity scene) is very popular in France. It’s usually …" at bounding box center [387, 299] width 391 height 102
click at [292, 236] on icon "Editor contextual toolbar" at bounding box center [293, 236] width 9 height 9
click at [276, 236] on icon "Editor contextual toolbar" at bounding box center [275, 236] width 5 height 7
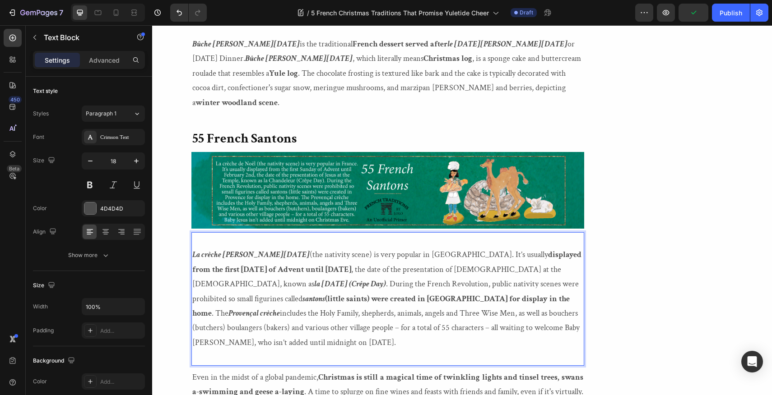
click at [261, 272] on p "La crèche de Noël (the nativity scene) is very popular in France. It’s usually …" at bounding box center [387, 299] width 391 height 102
drag, startPoint x: 261, startPoint y: 272, endPoint x: 290, endPoint y: 273, distance: 28.9
click at [290, 273] on p "La crèche de Noël (the nativity scene) is very popular in France. It’s usually …" at bounding box center [387, 299] width 391 height 102
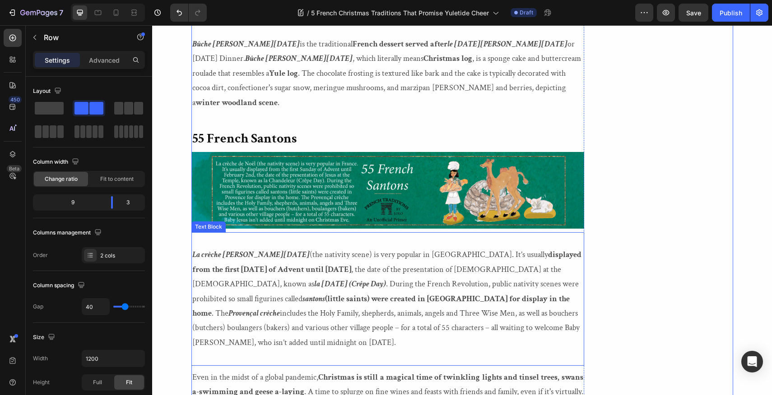
click at [261, 270] on p "La crèche de Noël (the nativity scene) is very popular in France. It’s usually …" at bounding box center [387, 299] width 391 height 102
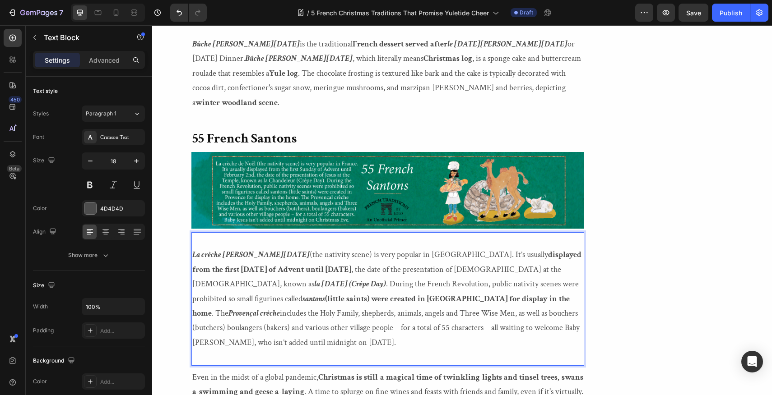
click at [261, 269] on p "La crèche de Noël (the nativity scene) is very popular in France. It’s usually …" at bounding box center [387, 299] width 391 height 102
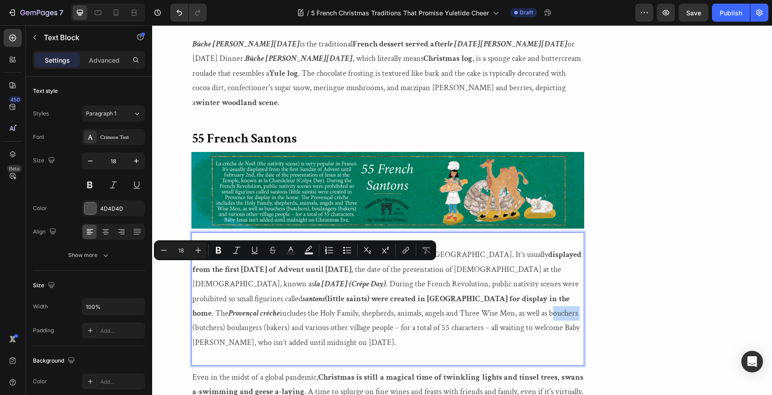
drag, startPoint x: 261, startPoint y: 269, endPoint x: 289, endPoint y: 271, distance: 28.0
click at [289, 271] on p "La crèche de Noël (the nativity scene) is very popular in France. It’s usually …" at bounding box center [387, 299] width 391 height 102
click at [237, 249] on icon "Editor contextual toolbar" at bounding box center [236, 250] width 9 height 9
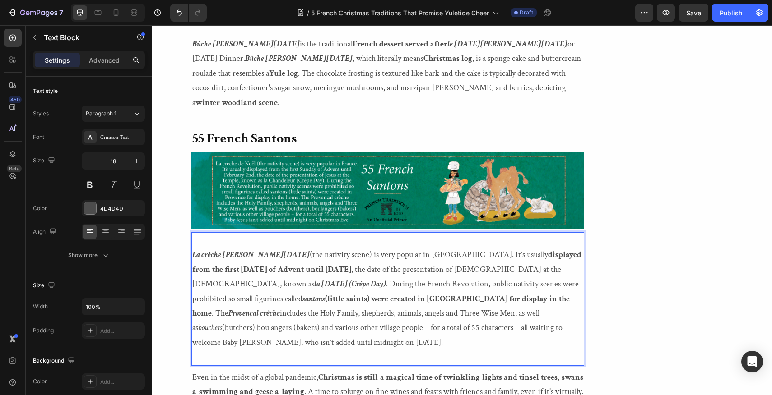
click at [321, 269] on p "La crèche de Noël (the nativity scene) is very popular in France. It’s usually …" at bounding box center [387, 299] width 391 height 102
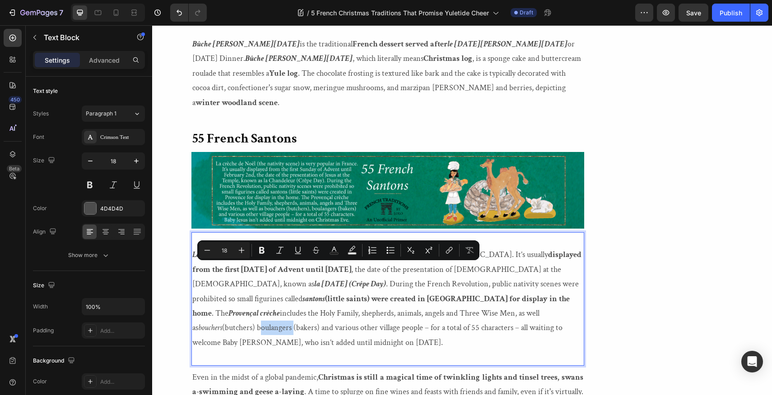
drag, startPoint x: 321, startPoint y: 269, endPoint x: 354, endPoint y: 269, distance: 33.4
click at [354, 269] on p "La crèche de Noël (the nativity scene) is very popular in France. It’s usually …" at bounding box center [387, 299] width 391 height 102
click at [278, 251] on icon "Editor contextual toolbar" at bounding box center [279, 250] width 9 height 9
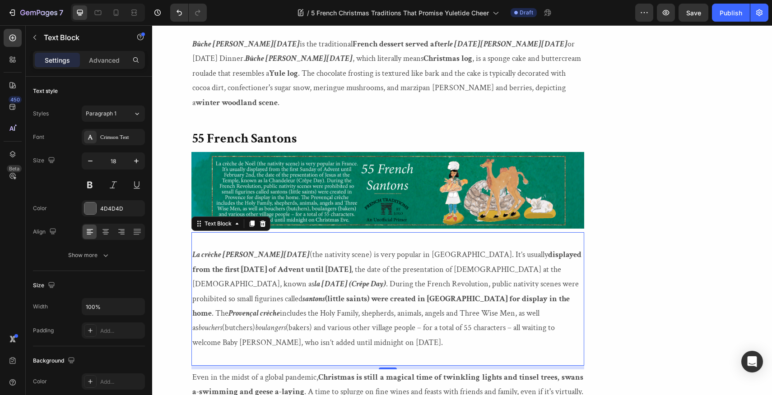
click at [501, 270] on p "La crèche de Noël (the nativity scene) is very popular in France. It’s usually …" at bounding box center [387, 299] width 391 height 102
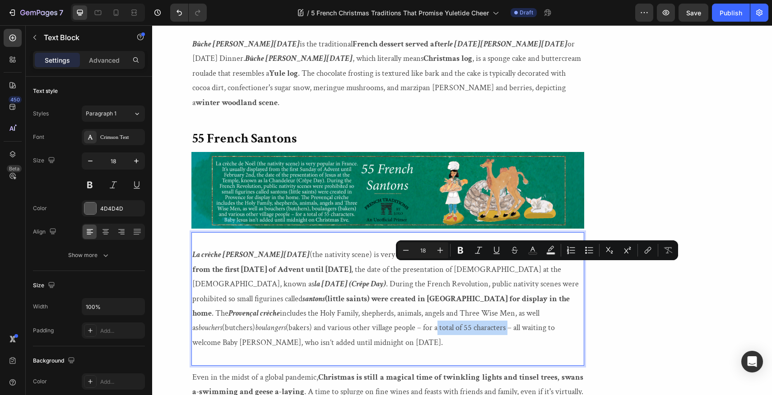
drag, startPoint x: 501, startPoint y: 270, endPoint x: 571, endPoint y: 271, distance: 70.4
click at [571, 271] on p "La crèche de Noël (the nativity scene) is very popular in France. It’s usually …" at bounding box center [387, 299] width 391 height 102
click at [462, 249] on icon "Editor contextual toolbar" at bounding box center [460, 250] width 5 height 7
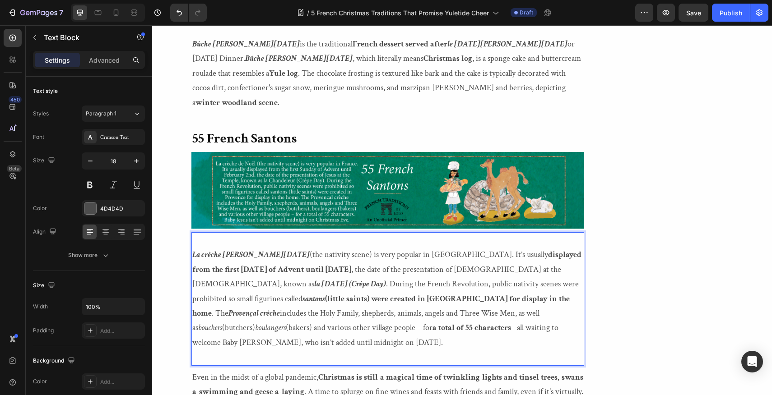
click at [270, 284] on p "La crèche de Noël (the nativity scene) is very popular in France. It’s usually …" at bounding box center [387, 299] width 391 height 102
click at [272, 283] on p "La crèche de Noël (the nativity scene) is very popular in France. It’s usually …" at bounding box center [387, 299] width 391 height 102
drag, startPoint x: 272, startPoint y: 283, endPoint x: 304, endPoint y: 285, distance: 32.6
click at [304, 285] on p "La crèche de Noël (the nativity scene) is very popular in France. It’s usually …" at bounding box center [387, 299] width 391 height 102
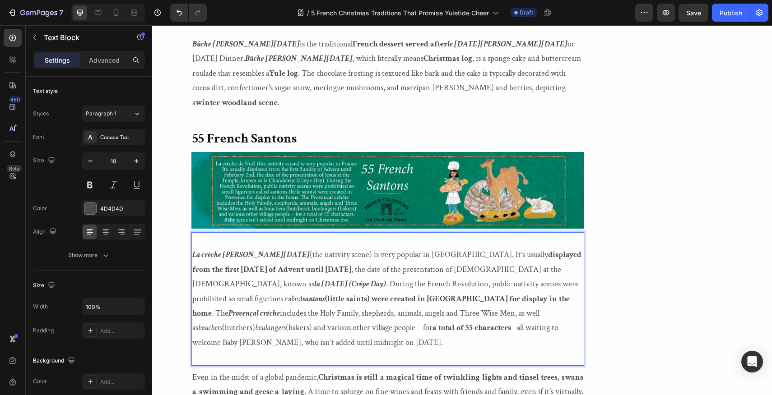
click at [271, 284] on p "La crèche de Noël (the nativity scene) is very popular in France. It’s usually …" at bounding box center [387, 299] width 391 height 102
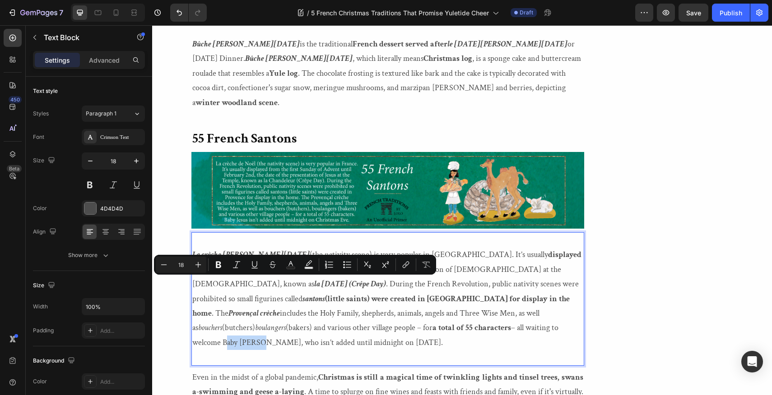
drag, startPoint x: 271, startPoint y: 284, endPoint x: 303, endPoint y: 286, distance: 32.1
click at [303, 286] on p "La crèche de Noël (the nativity scene) is very popular in France. It’s usually …" at bounding box center [387, 299] width 391 height 102
click at [217, 264] on icon "Editor contextual toolbar" at bounding box center [218, 265] width 5 height 7
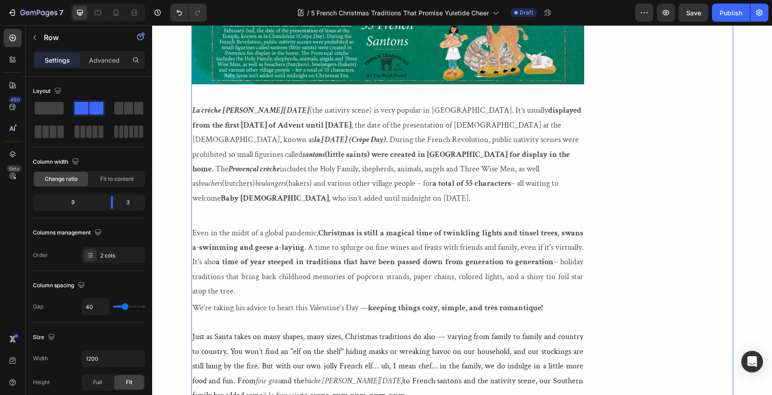
scroll to position [1721, 0]
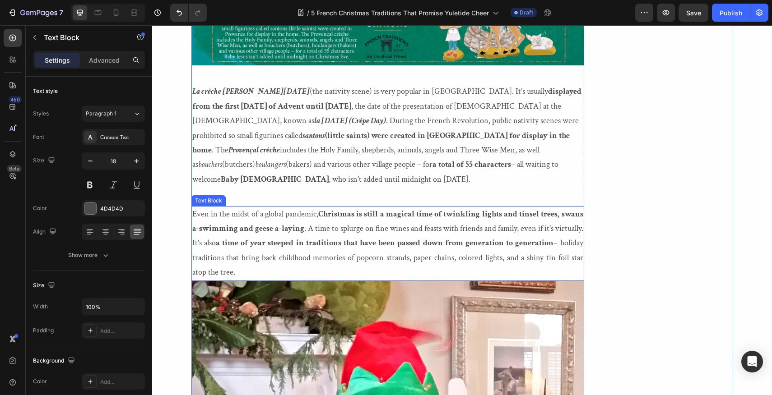
click at [237, 216] on p "Even in the midst of a global pandemic, Christmas is still a magical time of tw…" at bounding box center [387, 243] width 391 height 73
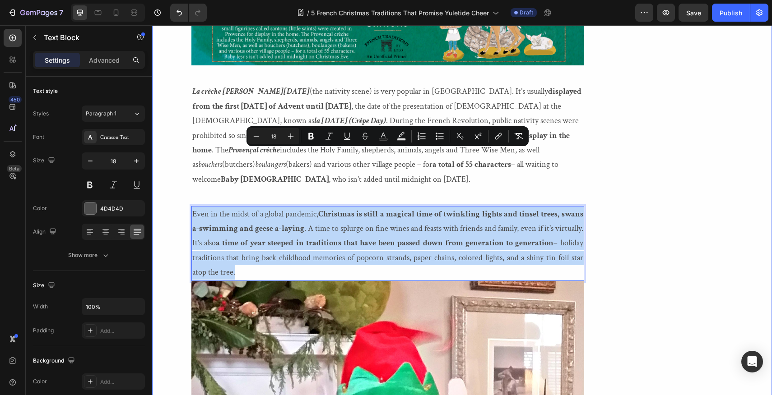
drag, startPoint x: 237, startPoint y: 216, endPoint x: 190, endPoint y: 154, distance: 77.9
copy p "Even in the midst of a global pandemic, Christmas is still a magical time of tw…"
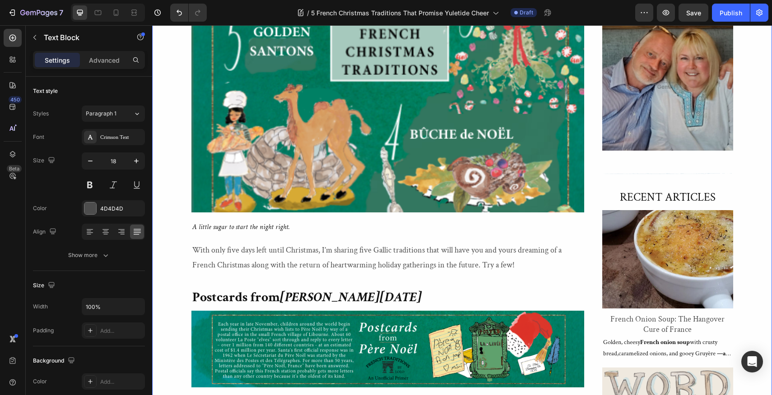
scroll to position [598, 0]
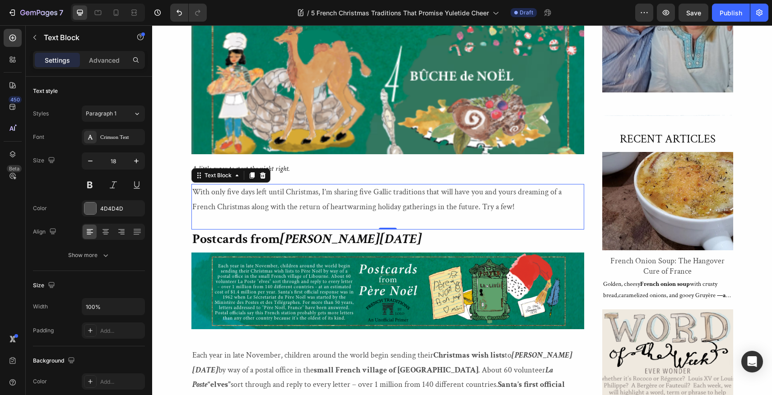
click at [193, 191] on p "With only five days left until Christmas, I’m sharing five Gallic traditions th…" at bounding box center [387, 199] width 391 height 29
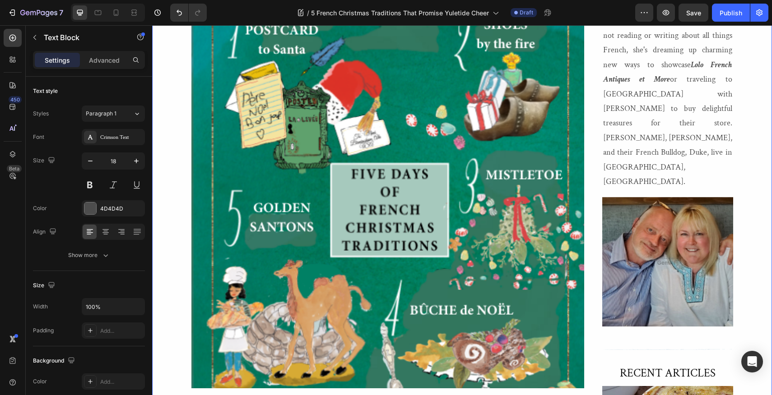
scroll to position [336, 0]
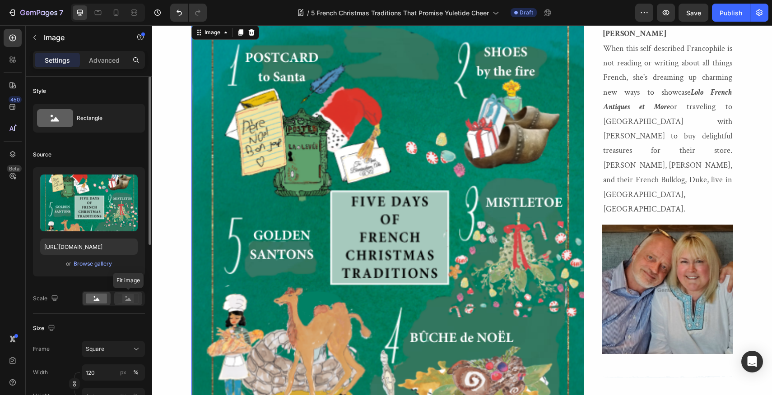
click at [126, 298] on rect at bounding box center [128, 298] width 12 height 9
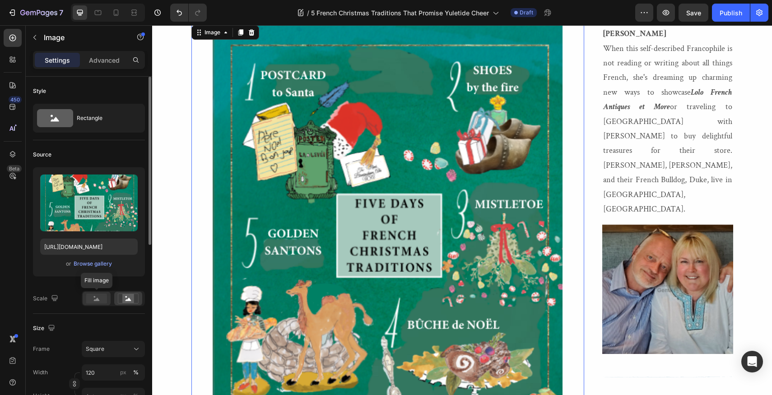
click at [97, 297] on rect at bounding box center [96, 299] width 21 height 10
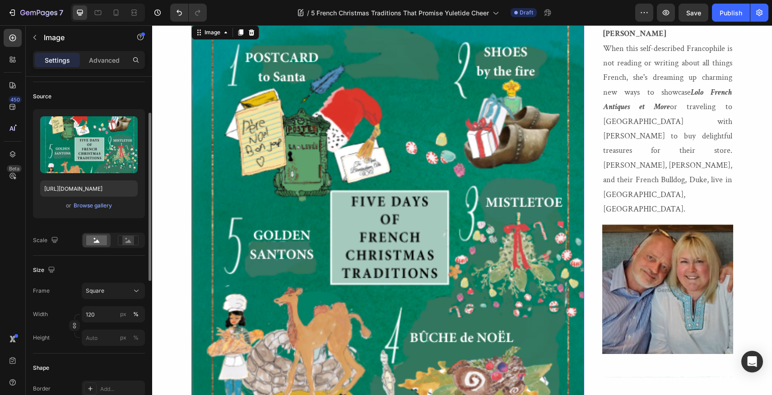
scroll to position [64, 0]
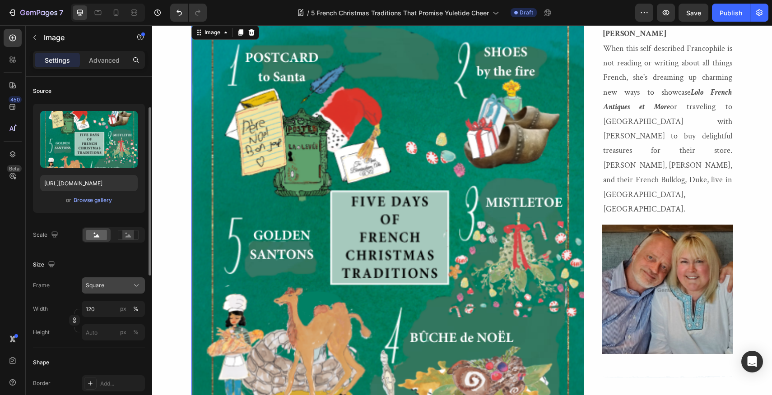
click at [136, 284] on icon at bounding box center [136, 285] width 9 height 9
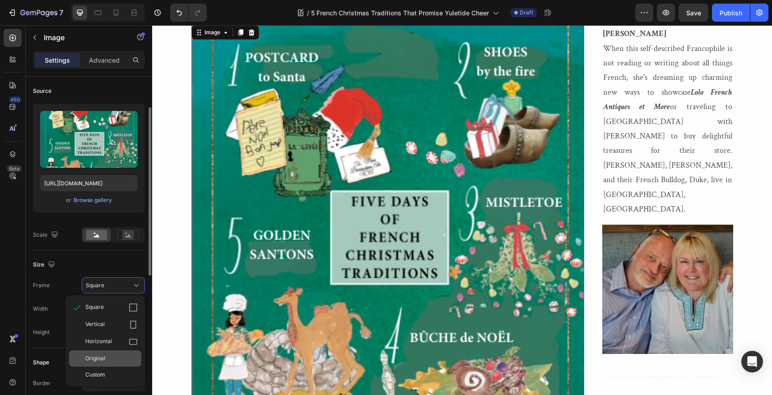
click at [95, 357] on span "Original" at bounding box center [95, 359] width 20 height 8
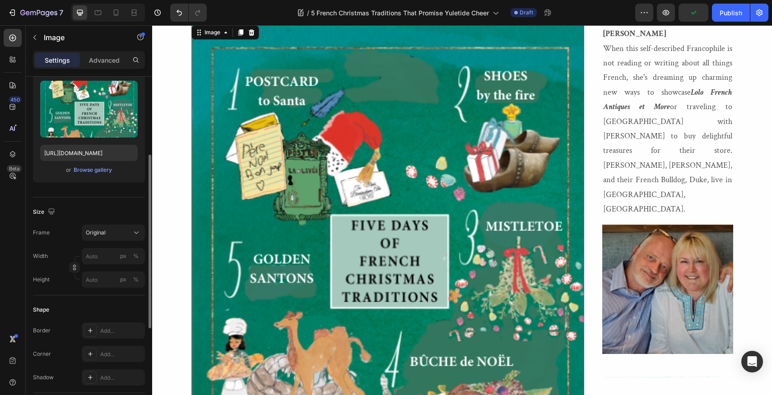
scroll to position [114, 0]
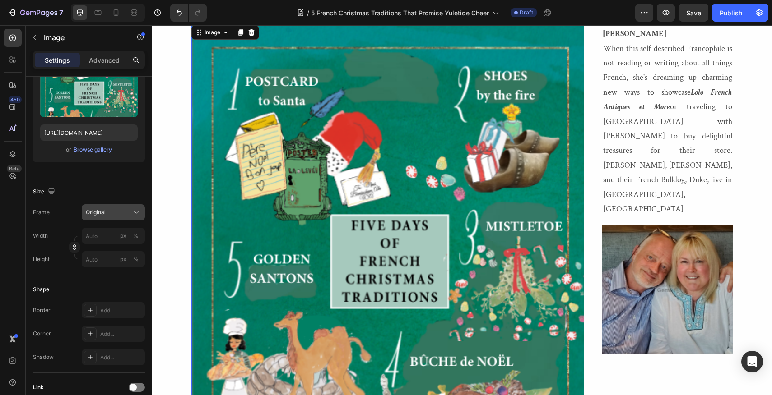
click at [137, 212] on icon at bounding box center [136, 212] width 9 height 9
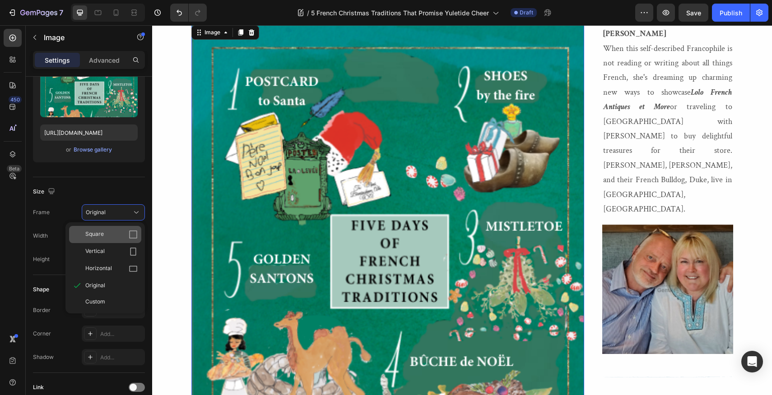
click at [133, 234] on icon at bounding box center [133, 234] width 9 height 9
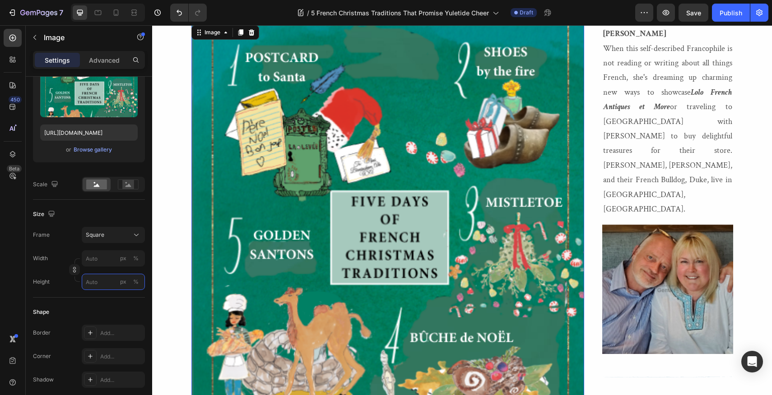
click at [102, 280] on input "px %" at bounding box center [113, 282] width 63 height 16
click at [125, 300] on span "100%" at bounding box center [130, 304] width 15 height 8
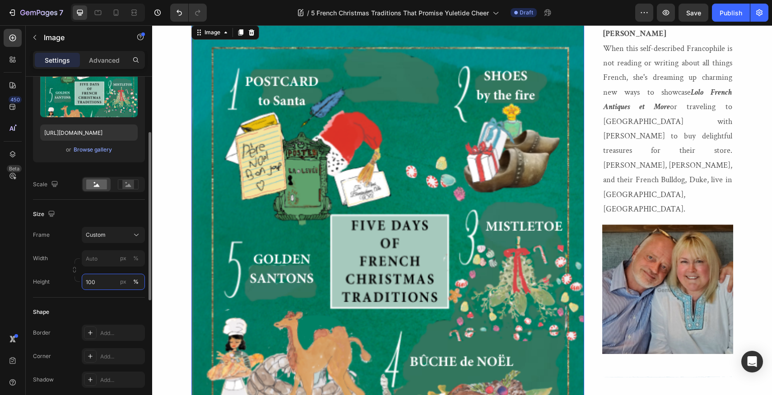
click at [100, 283] on input "100" at bounding box center [113, 282] width 63 height 16
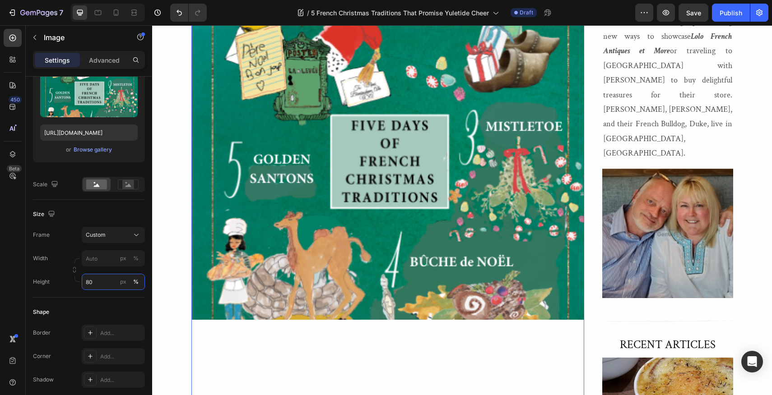
scroll to position [240, 0]
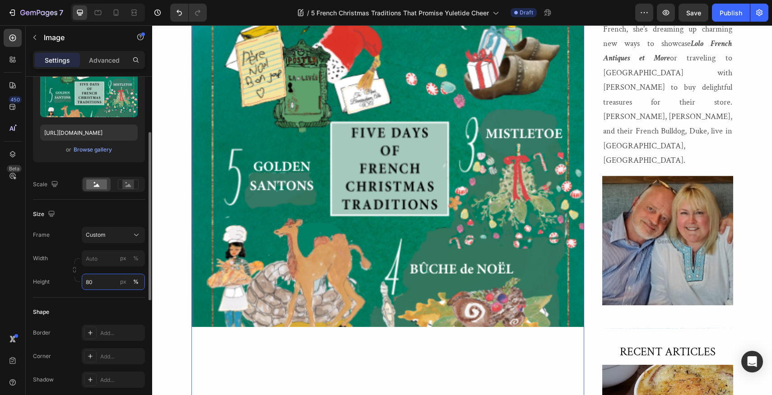
click at [94, 280] on input "80" at bounding box center [113, 282] width 63 height 16
click at [94, 306] on p "Full 100%" at bounding box center [111, 304] width 52 height 8
type input "100"
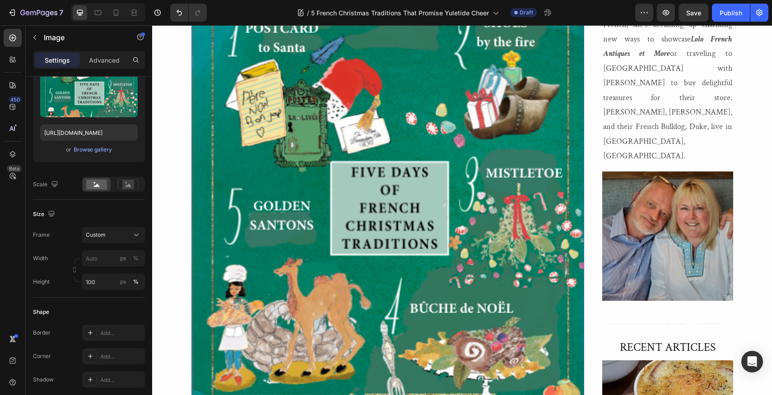
scroll to position [239, 0]
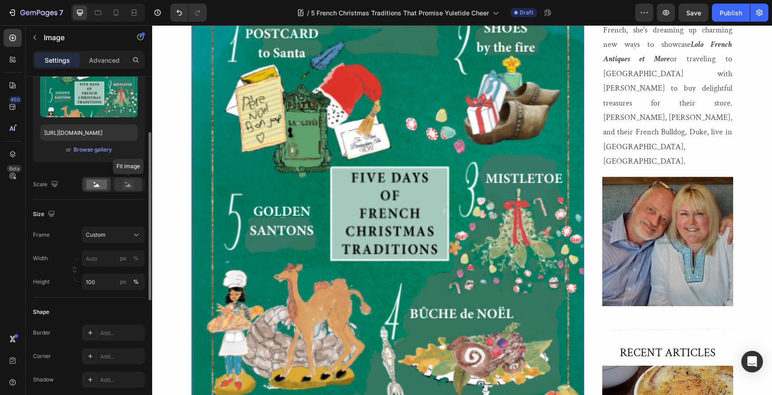
click at [129, 186] on icon at bounding box center [128, 185] width 6 height 3
click at [97, 186] on icon at bounding box center [97, 185] width 6 height 3
click at [136, 235] on icon at bounding box center [136, 235] width 9 height 9
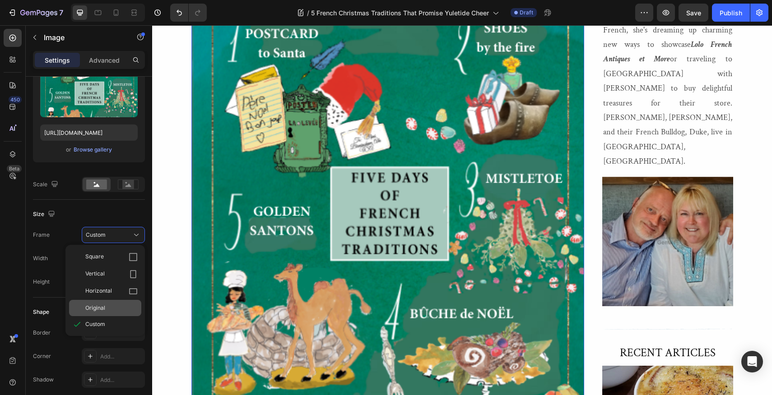
click at [97, 307] on span "Original" at bounding box center [95, 308] width 20 height 8
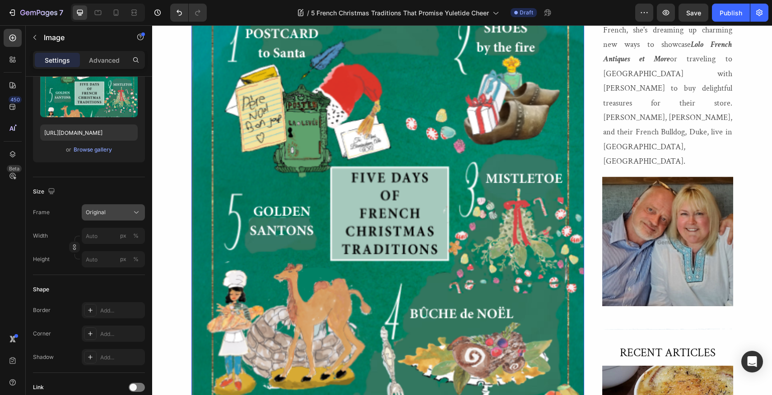
click at [102, 211] on span "Original" at bounding box center [96, 213] width 20 height 8
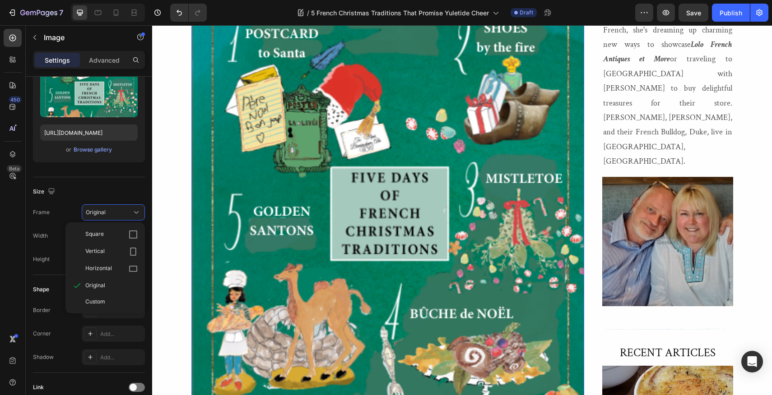
click at [116, 189] on div "Size" at bounding box center [89, 192] width 112 height 14
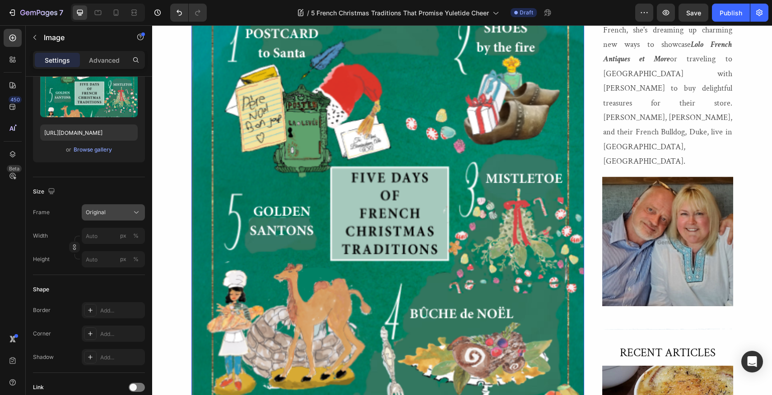
click at [136, 211] on icon at bounding box center [136, 212] width 9 height 9
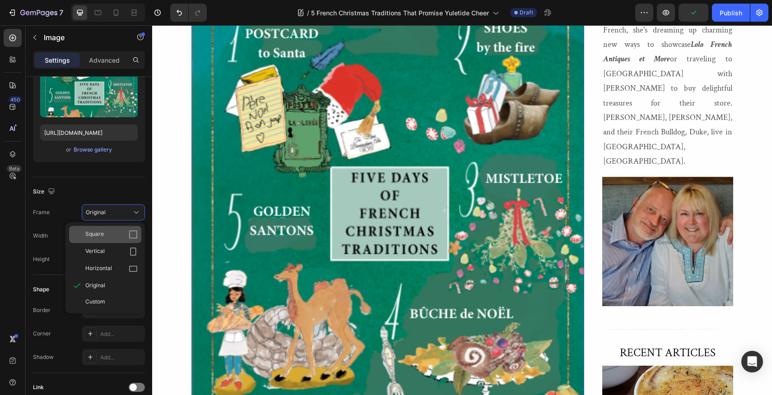
click at [134, 233] on icon at bounding box center [133, 234] width 9 height 9
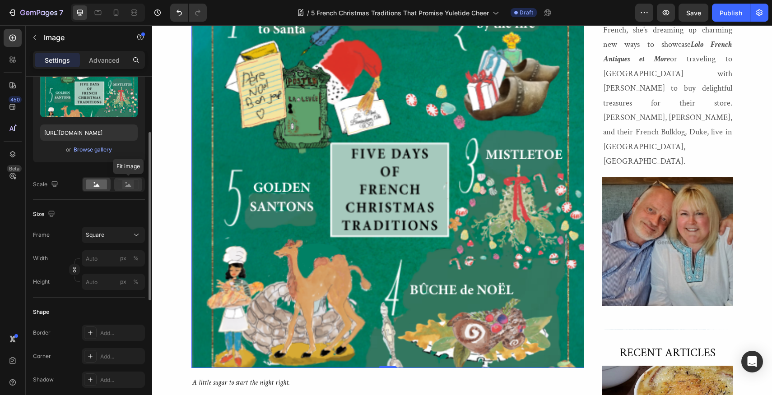
click at [128, 187] on rect at bounding box center [128, 184] width 12 height 9
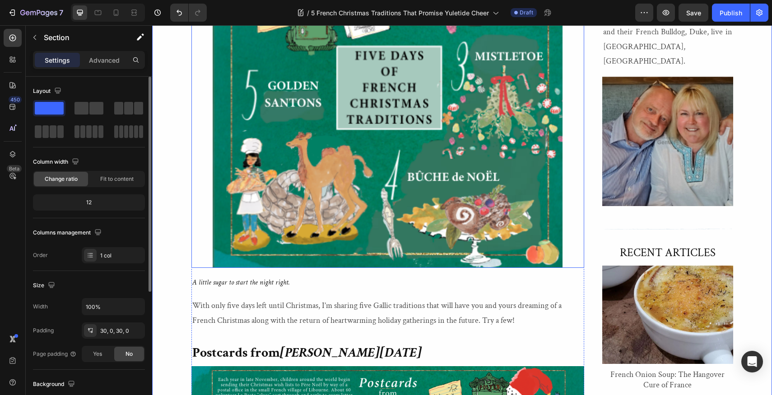
scroll to position [349, 0]
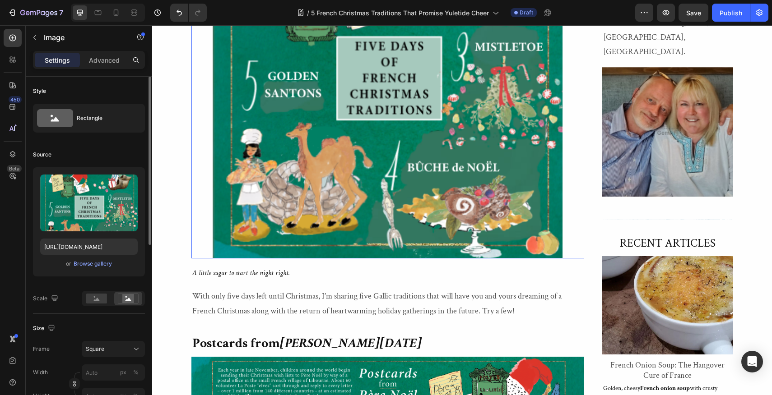
click at [240, 198] on img at bounding box center [387, 62] width 393 height 393
click at [94, 299] on rect at bounding box center [96, 299] width 21 height 10
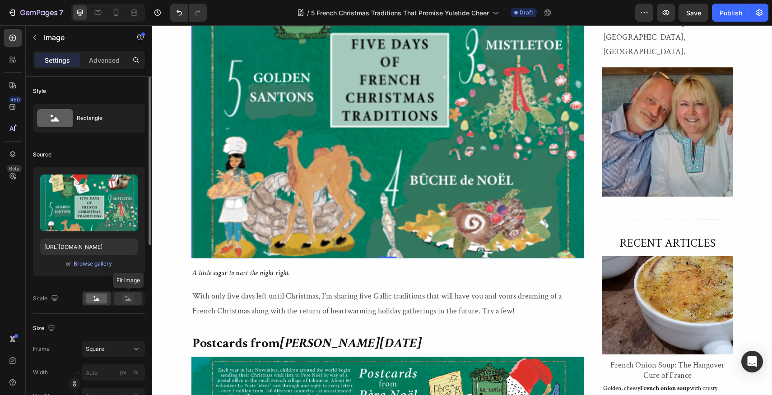
click at [127, 297] on rect at bounding box center [128, 298] width 12 height 9
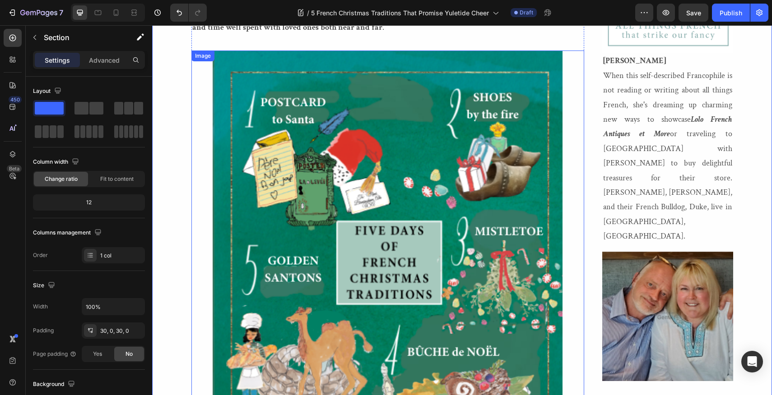
scroll to position [313, 0]
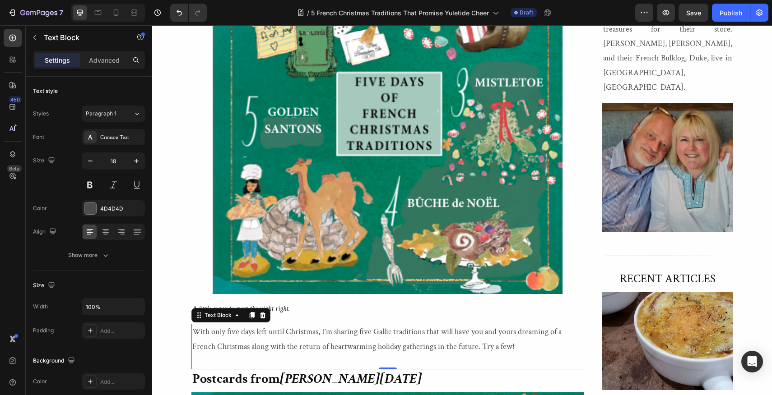
click at [193, 331] on p "With only five days left until Christmas, I’m sharing five Gallic traditions th…" at bounding box center [387, 339] width 391 height 29
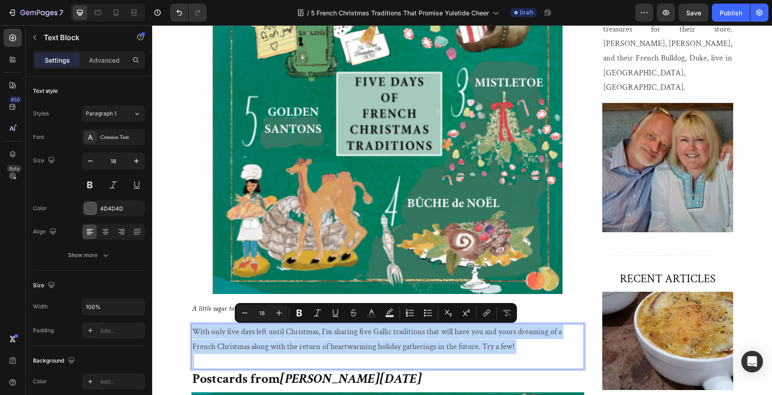
drag, startPoint x: 193, startPoint y: 331, endPoint x: 232, endPoint y: 354, distance: 46.1
click at [232, 354] on div "With only five days left until Christmas, I’m sharing five Gallic traditions th…" at bounding box center [387, 347] width 393 height 46
copy p "With only five days left until Christmas, I’m sharing five Gallic traditions th…"
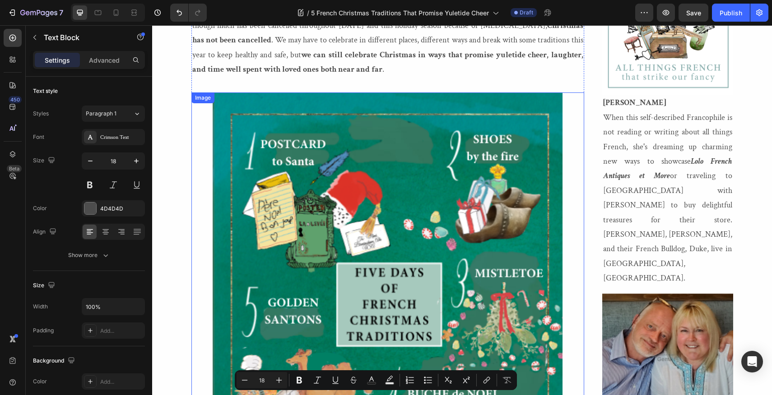
scroll to position [64, 0]
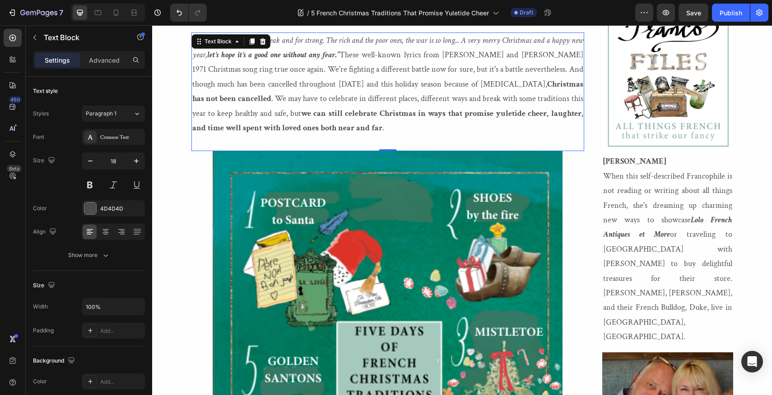
click at [339, 130] on p ""So this is Christmas, for weak and for strong. The rich and the poor ones, the…" at bounding box center [387, 84] width 391 height 102
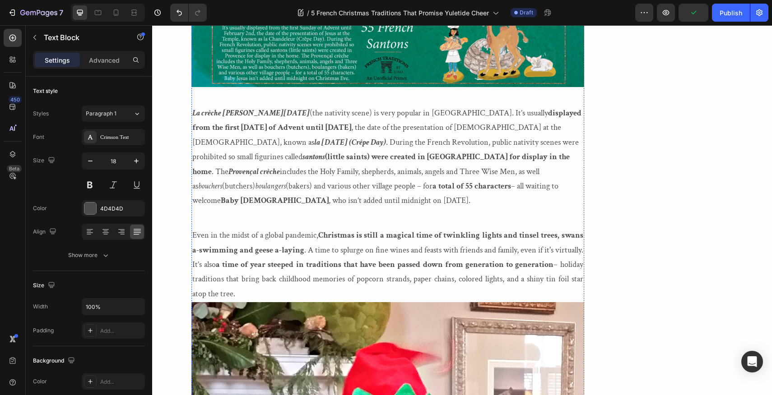
scroll to position [1632, 0]
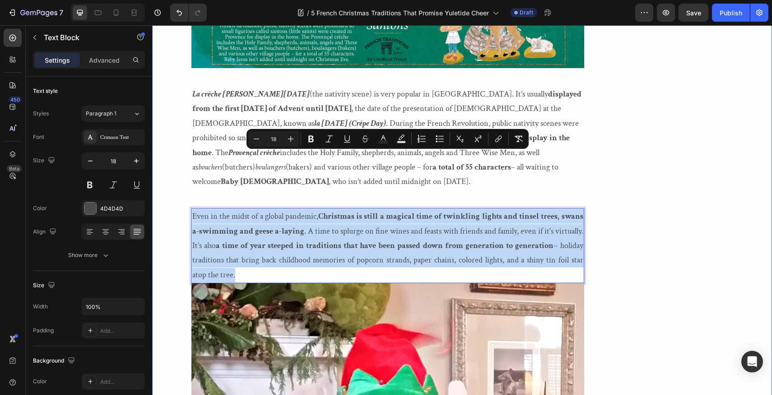
drag, startPoint x: 239, startPoint y: 218, endPoint x: 190, endPoint y: 155, distance: 79.1
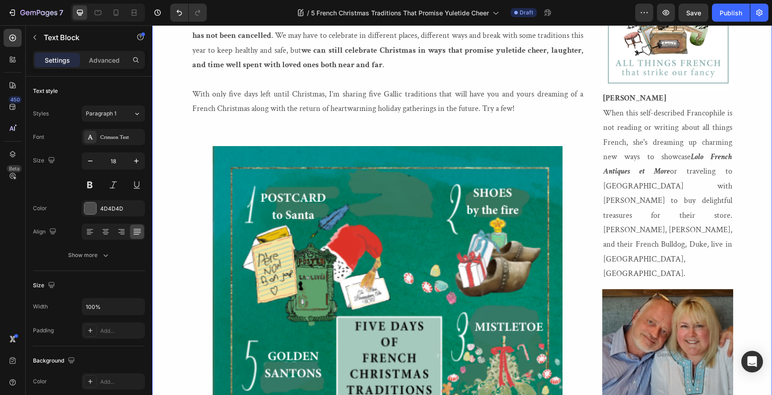
scroll to position [124, 0]
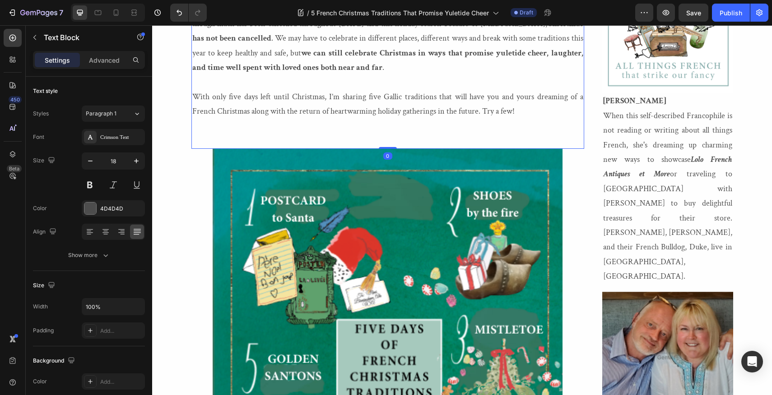
click at [342, 67] on p ""So this is Christmas, for weak and for strong. The rich and the poor ones, the…" at bounding box center [387, 24] width 391 height 102
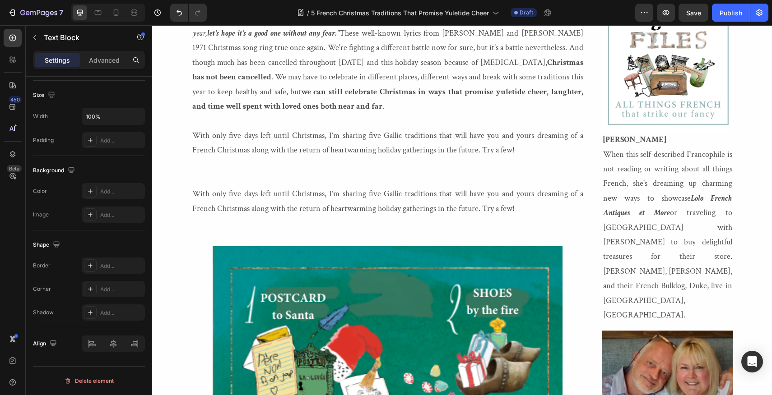
scroll to position [234, 0]
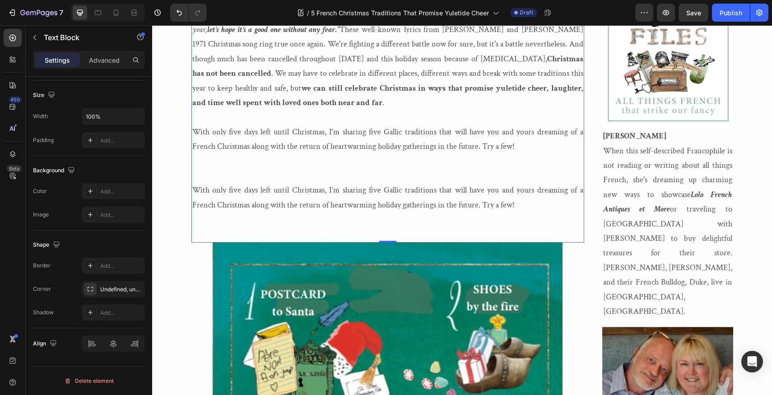
click at [516, 205] on p "With only five days left until Christmas, I’m sharing five Gallic traditions th…" at bounding box center [387, 197] width 391 height 29
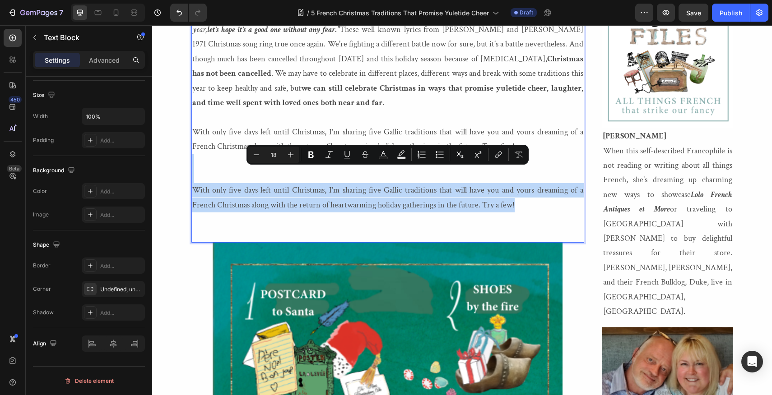
drag, startPoint x: 516, startPoint y: 205, endPoint x: 326, endPoint y: 162, distance: 194.8
click at [326, 162] on div ""So this is Christmas, for weak and for strong. The rich and the poor ones, the…" at bounding box center [387, 125] width 393 height 236
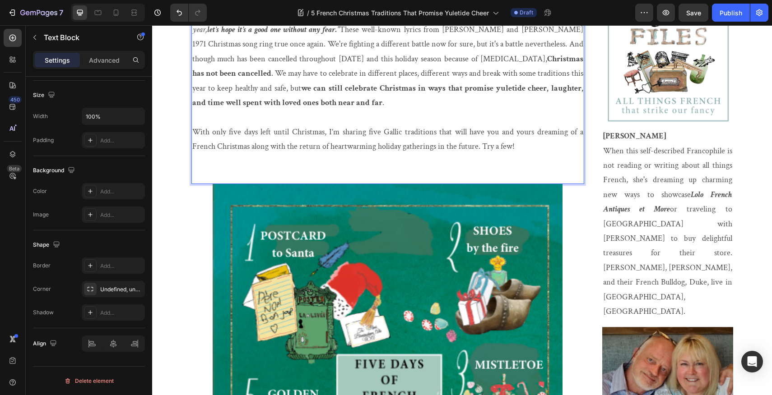
click at [202, 177] on p "Rich Text Editor. Editing area: main" at bounding box center [387, 176] width 391 height 14
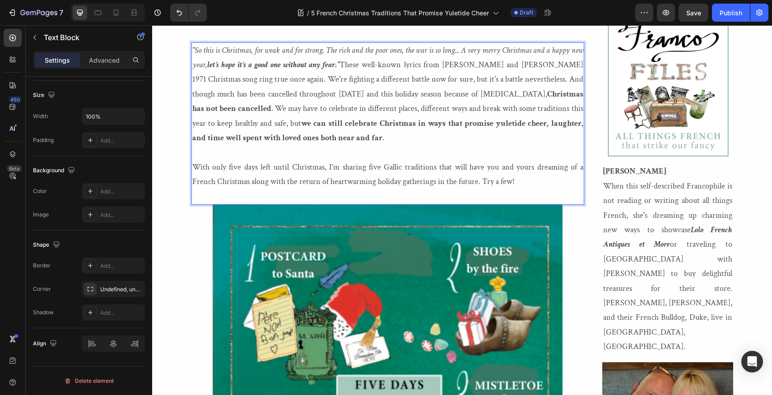
scroll to position [60, 0]
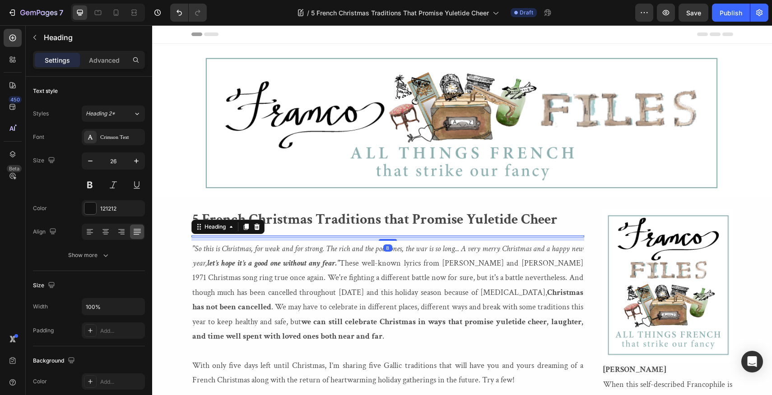
scroll to position [60, 0]
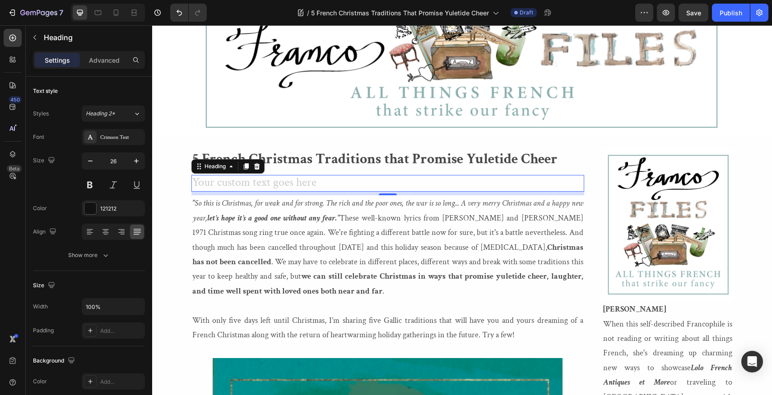
click at [208, 181] on h2 "Rich Text Editor. Editing area: main" at bounding box center [387, 183] width 393 height 17
click at [345, 182] on p "Dreaming of a French Christmas" at bounding box center [387, 183] width 391 height 15
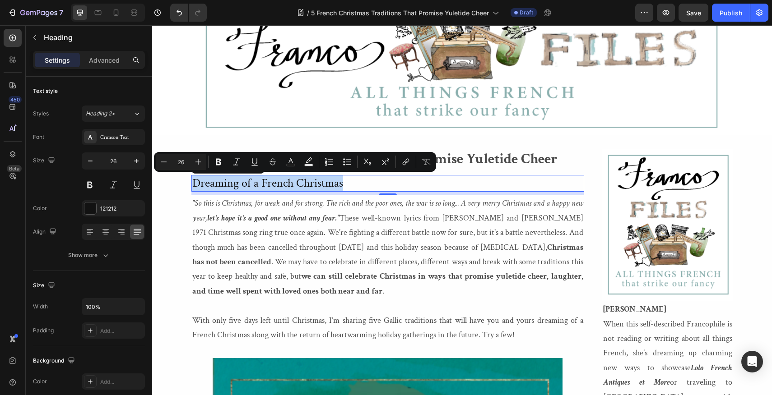
drag, startPoint x: 345, startPoint y: 182, endPoint x: 191, endPoint y: 180, distance: 153.9
click at [191, 180] on h2 "Dreaming of a French Christmas" at bounding box center [387, 183] width 393 height 17
click at [218, 163] on icon "Editor contextual toolbar" at bounding box center [218, 162] width 9 height 9
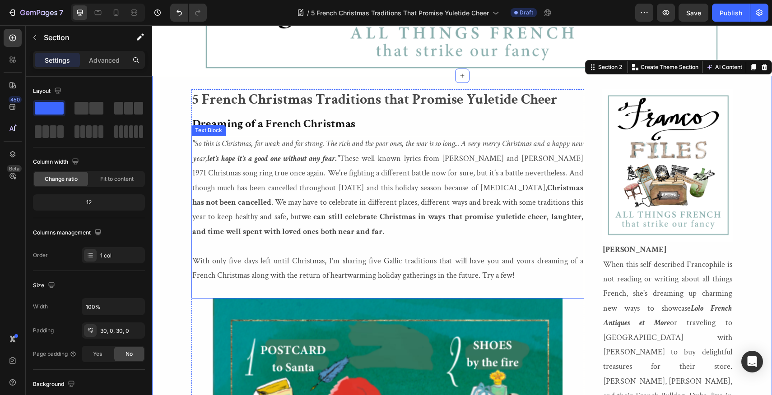
scroll to position [132, 0]
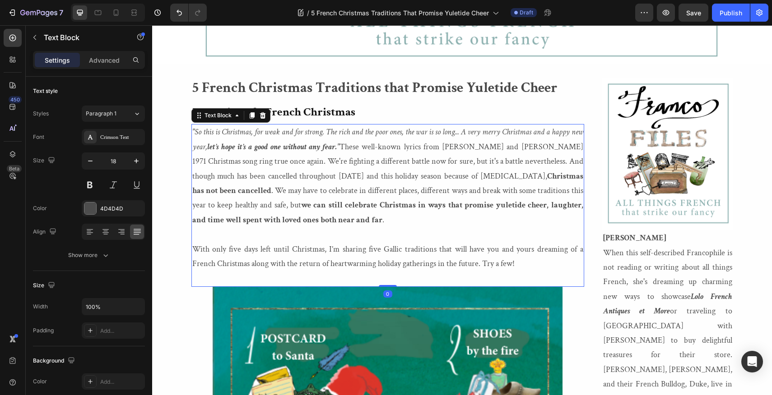
click at [370, 248] on p "With only five days left until Christmas, I’m sharing five Gallic traditions th…" at bounding box center [387, 256] width 391 height 29
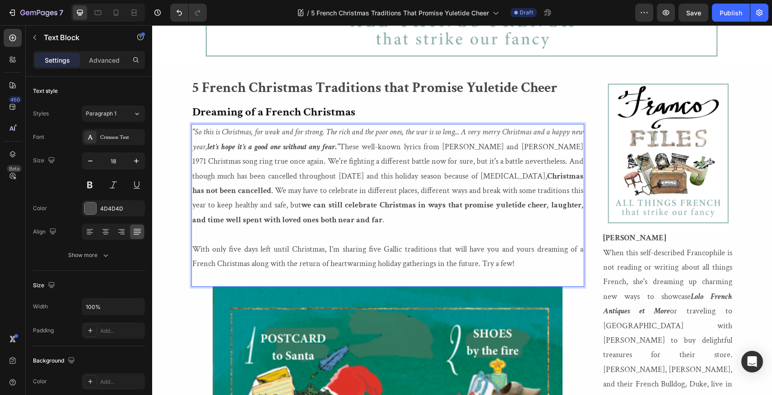
click at [370, 248] on p "With only five days left until Christmas, I’m sharing five Gallic traditions th…" at bounding box center [387, 256] width 391 height 29
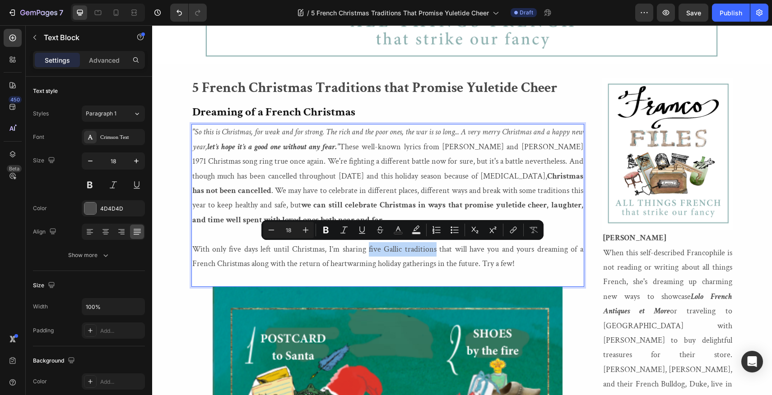
drag, startPoint x: 370, startPoint y: 248, endPoint x: 436, endPoint y: 252, distance: 66.0
click at [436, 252] on p "With only five days left until Christmas, I’m sharing five Gallic traditions th…" at bounding box center [387, 256] width 391 height 29
click at [325, 229] on icon "Editor contextual toolbar" at bounding box center [325, 230] width 9 height 9
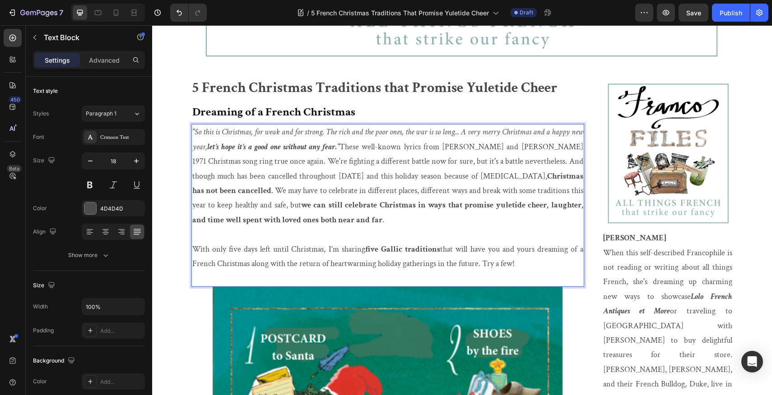
click at [537, 249] on p "With only five days left until Christmas, I’m sharing five Gallic traditions th…" at bounding box center [387, 256] width 391 height 29
drag, startPoint x: 537, startPoint y: 249, endPoint x: 251, endPoint y: 262, distance: 286.5
click at [251, 262] on p "With only five days left until Christmas, I’m sharing five Gallic traditions th…" at bounding box center [387, 256] width 391 height 29
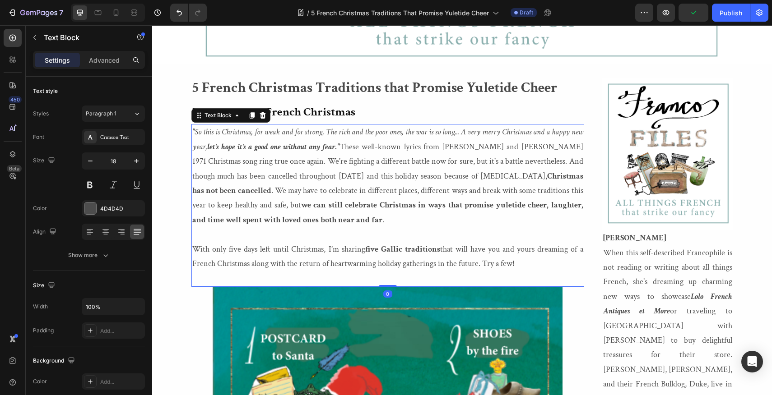
click at [537, 250] on p "With only five days left until Christmas, I’m sharing five Gallic traditions th…" at bounding box center [387, 256] width 391 height 29
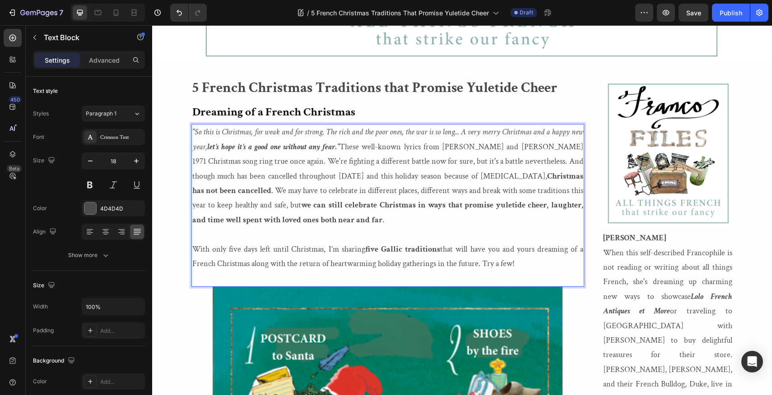
click at [537, 250] on p "With only five days left until Christmas, I’m sharing five Gallic traditions th…" at bounding box center [387, 256] width 391 height 29
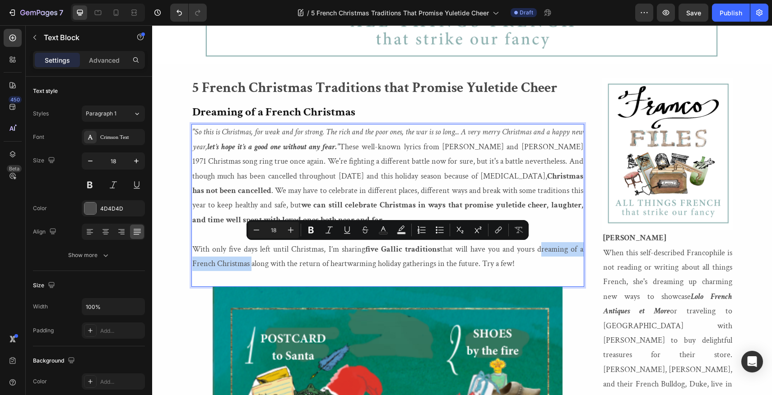
drag, startPoint x: 537, startPoint y: 249, endPoint x: 248, endPoint y: 266, distance: 289.4
click at [248, 266] on p "With only five days left until Christmas, I’m sharing five Gallic traditions th…" at bounding box center [387, 256] width 391 height 29
click at [311, 233] on icon "Editor contextual toolbar" at bounding box center [310, 230] width 5 height 7
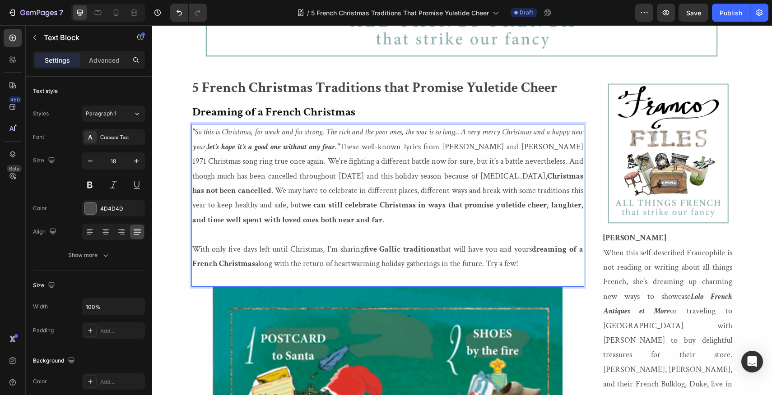
click at [255, 263] on p "With only five days left until Christmas, I’m sharing five Gallic traditions th…" at bounding box center [387, 256] width 391 height 29
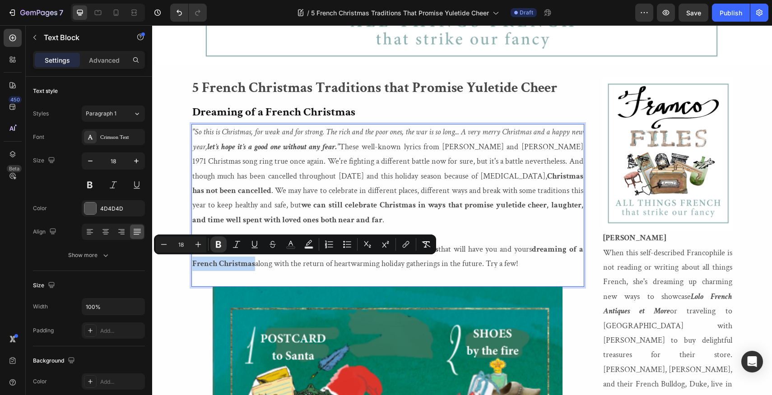
drag, startPoint x: 255, startPoint y: 263, endPoint x: 194, endPoint y: 260, distance: 60.6
click at [194, 260] on p "With only five days left until Christmas, I’m sharing five Gallic traditions th…" at bounding box center [387, 256] width 391 height 29
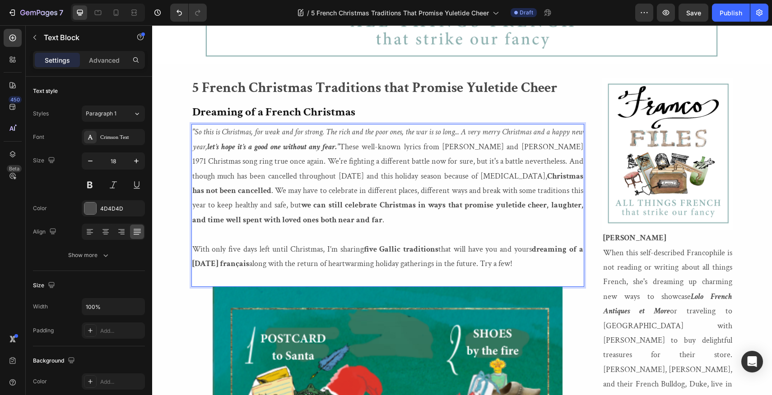
click at [238, 264] on strong "dreaming of a [DATE] français" at bounding box center [387, 256] width 391 height 25
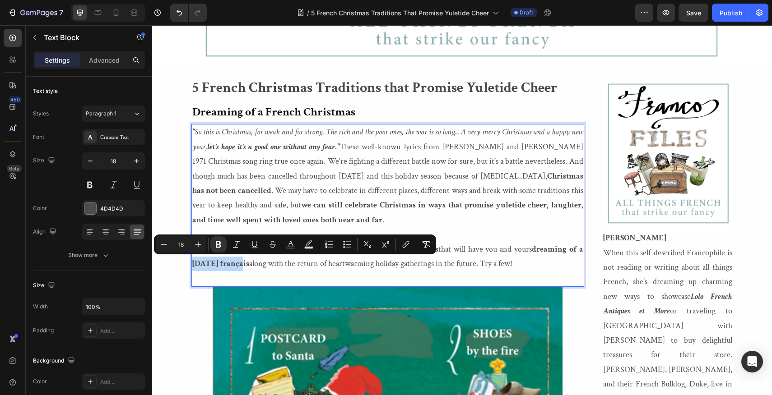
drag, startPoint x: 238, startPoint y: 264, endPoint x: 195, endPoint y: 264, distance: 42.9
click at [195, 264] on strong "dreaming of a [DATE] français" at bounding box center [387, 256] width 391 height 25
click at [236, 246] on icon "Editor contextual toolbar" at bounding box center [236, 244] width 9 height 9
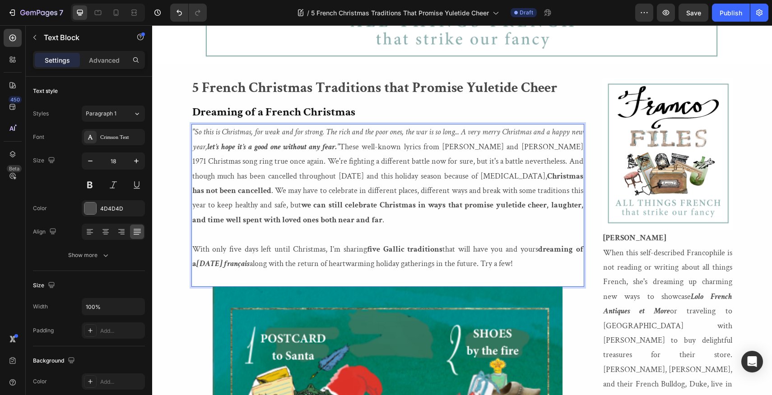
click at [578, 249] on strong "dreaming of a" at bounding box center [387, 256] width 391 height 25
click at [243, 162] on p ""So this is Christmas, for weak and for strong. The rich and the poor ones, the…" at bounding box center [387, 176] width 391 height 102
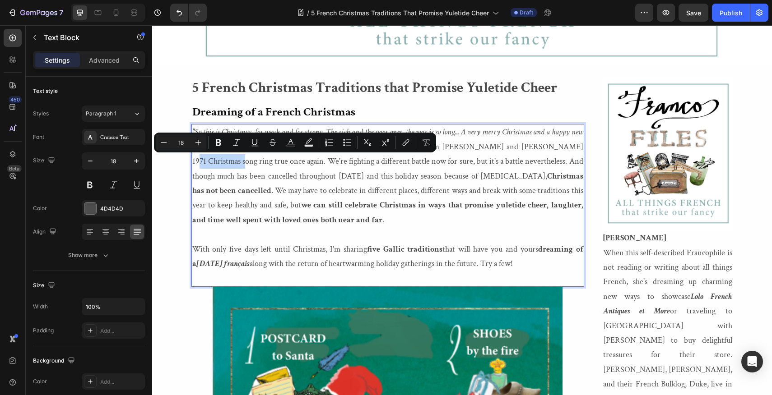
drag, startPoint x: 243, startPoint y: 162, endPoint x: 193, endPoint y: 165, distance: 49.7
click at [193, 165] on p ""So this is Christmas, for weak and for strong. The rich and the poor ones, the…" at bounding box center [387, 176] width 391 height 102
click at [218, 144] on icon "Editor contextual toolbar" at bounding box center [218, 142] width 9 height 9
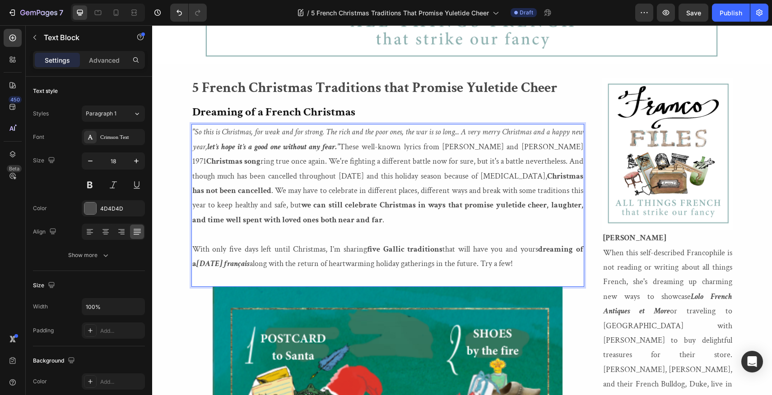
click at [423, 194] on p ""So this is Christmas, for weak and for strong. The rich and the poor ones, the…" at bounding box center [387, 176] width 391 height 102
click at [324, 193] on p ""So this is Christmas, for weak and for strong. The rich and the poor ones, the…" at bounding box center [387, 176] width 391 height 102
drag, startPoint x: 324, startPoint y: 193, endPoint x: 422, endPoint y: 194, distance: 98.4
click at [422, 194] on p ""So this is Christmas, for weak and for strong. The rich and the poor ones, the…" at bounding box center [387, 176] width 391 height 102
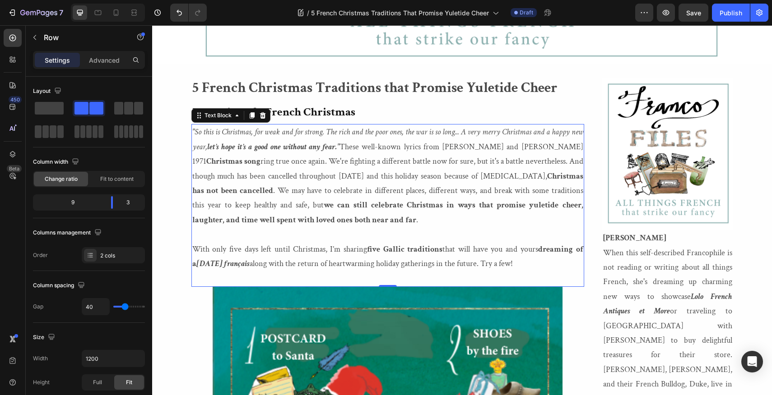
click at [323, 191] on p ""So this is Christmas, for weak and for strong. The rich and the poor ones, the…" at bounding box center [387, 176] width 391 height 102
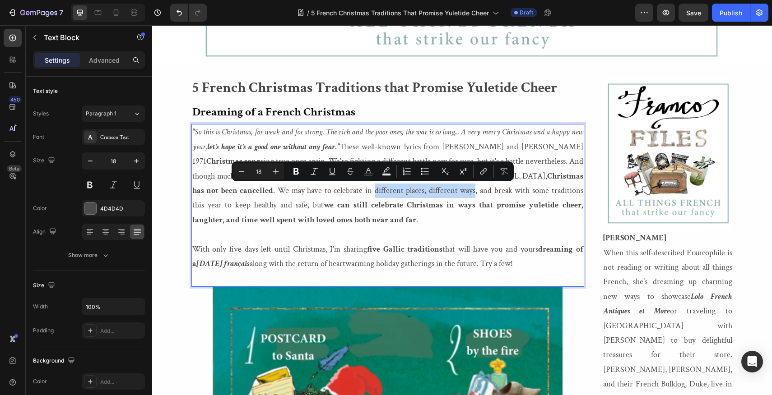
drag, startPoint x: 323, startPoint y: 191, endPoint x: 421, endPoint y: 194, distance: 98.0
click at [421, 194] on p ""So this is Christmas, for weak and for strong. The rich and the poor ones, the…" at bounding box center [387, 176] width 391 height 102
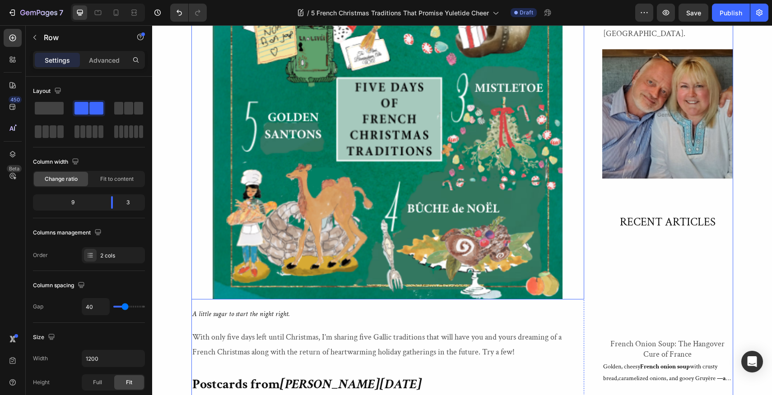
scroll to position [558, 0]
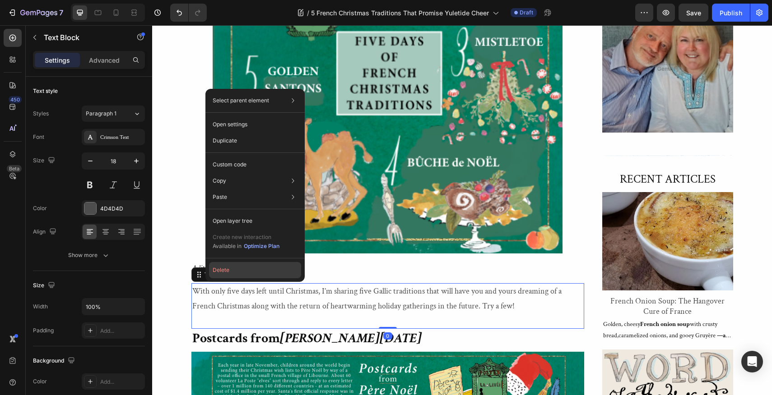
click at [221, 270] on button "Delete" at bounding box center [255, 270] width 92 height 16
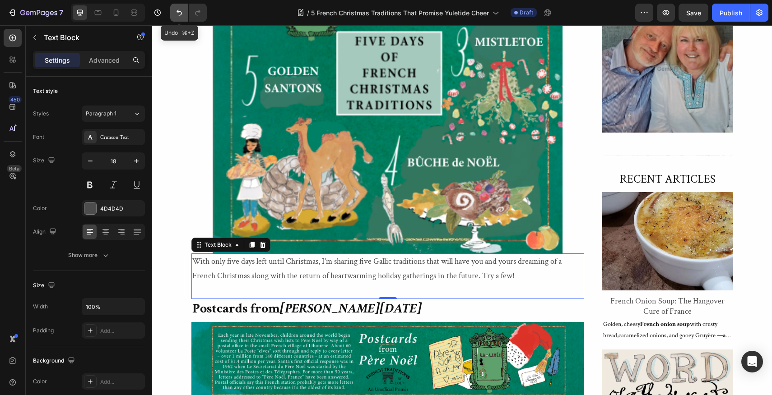
click at [178, 15] on icon "Undo/Redo" at bounding box center [179, 12] width 9 height 9
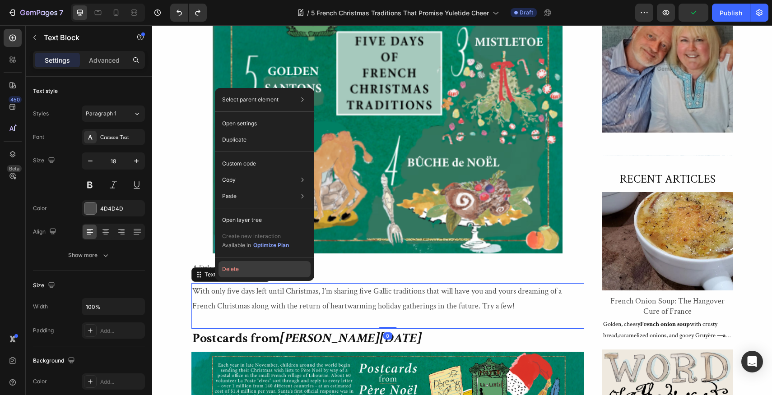
click at [231, 269] on button "Delete" at bounding box center [264, 269] width 92 height 16
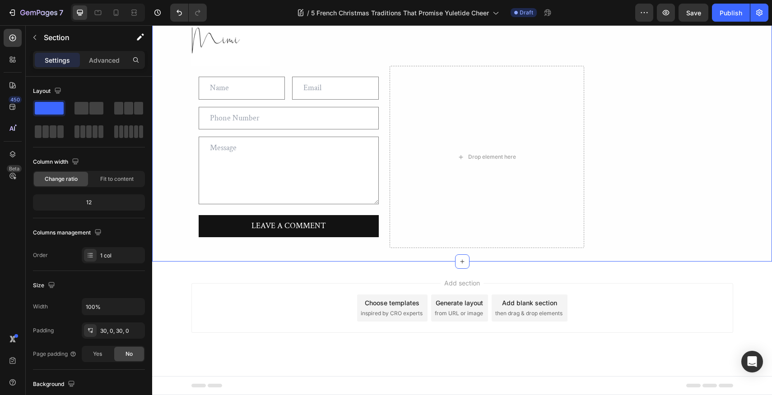
scroll to position [2222, 0]
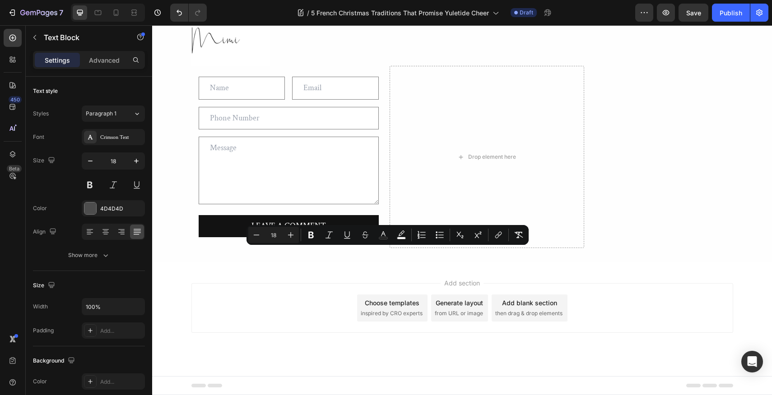
drag, startPoint x: 193, startPoint y: 253, endPoint x: 360, endPoint y: 324, distance: 181.2
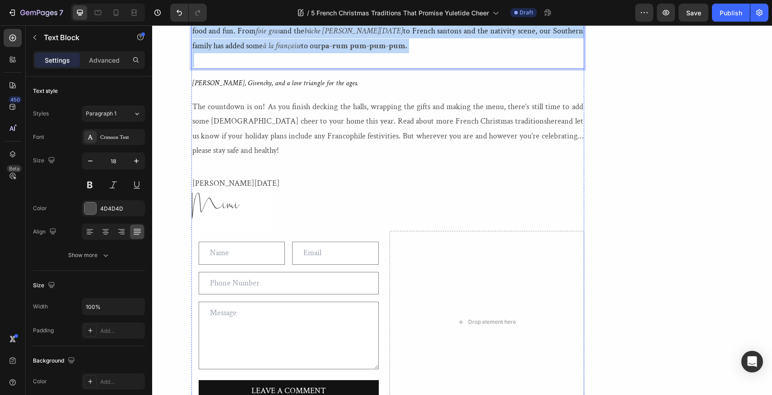
scroll to position [1696, 0]
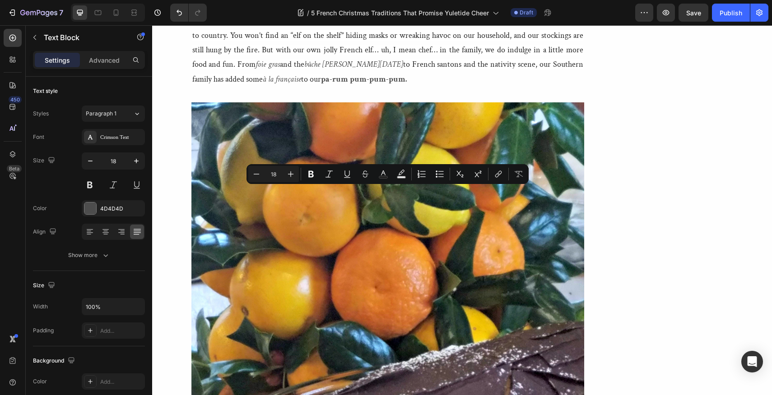
drag, startPoint x: 193, startPoint y: 192, endPoint x: 218, endPoint y: 219, distance: 36.7
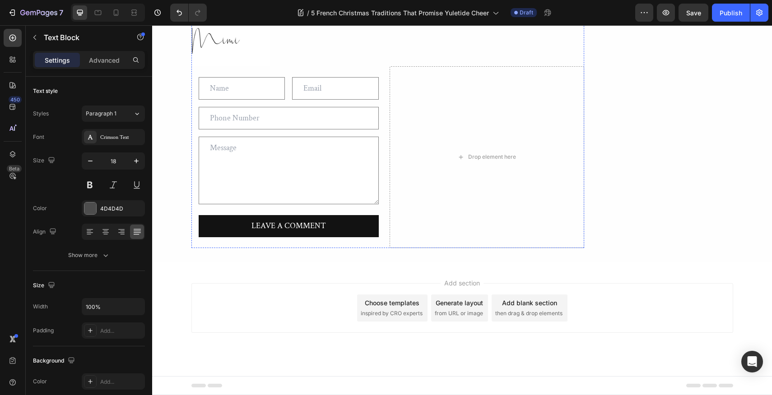
scroll to position [2847, 0]
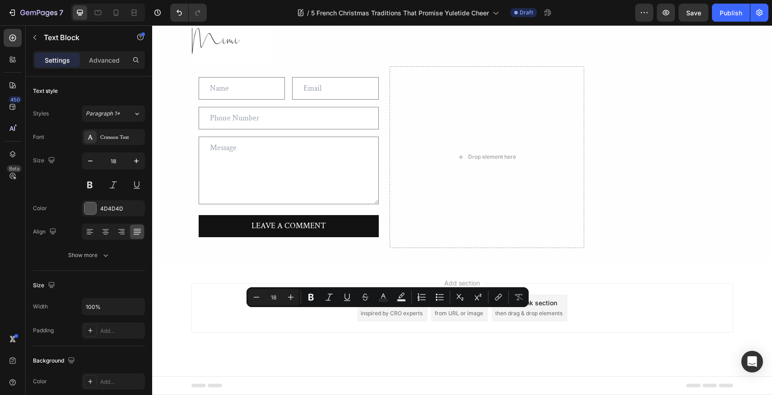
drag, startPoint x: 233, startPoint y: 361, endPoint x: 191, endPoint y: 315, distance: 62.0
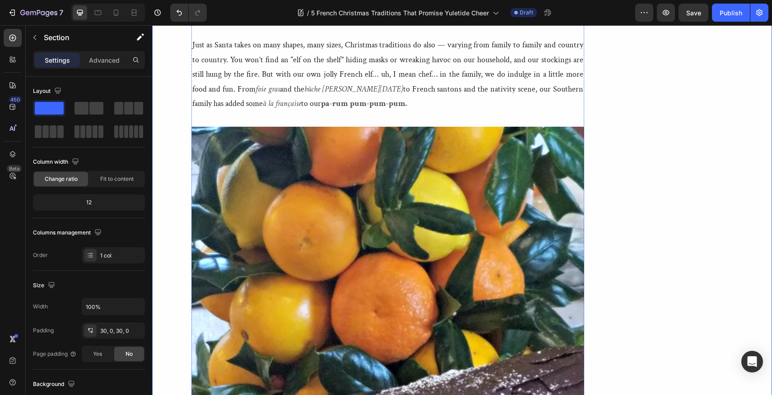
scroll to position [1709, 0]
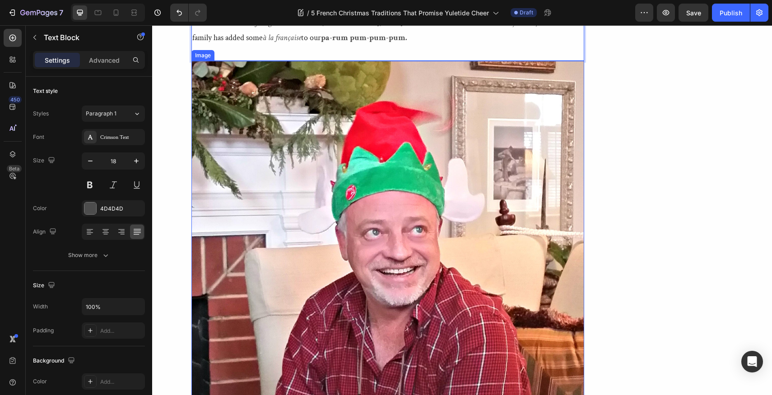
scroll to position [1665, 0]
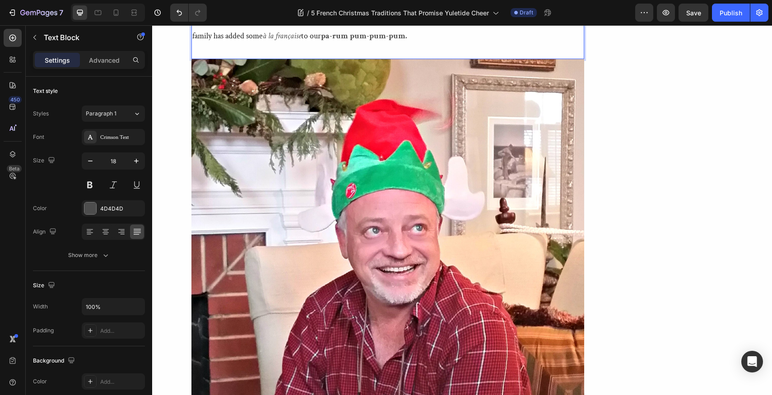
click at [320, 58] on p "Rich Text Editor. Editing area: main" at bounding box center [387, 50] width 391 height 14
click at [608, 234] on div "Image [PERSON_NAME] When this self-described Francophile is not reading or writ…" at bounding box center [667, 51] width 131 height 3013
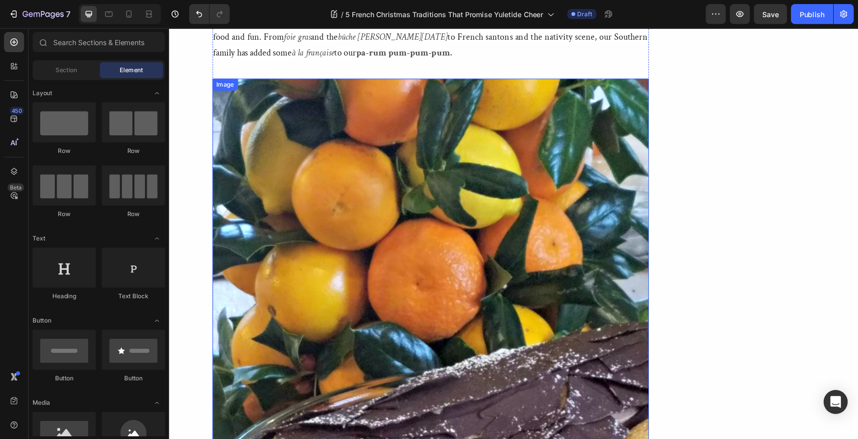
scroll to position [2214, 0]
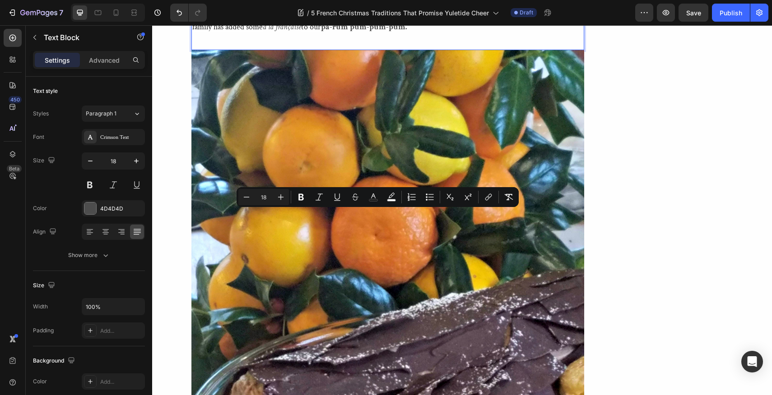
drag, startPoint x: 346, startPoint y: 218, endPoint x: 410, endPoint y: 218, distance: 64.1
click at [301, 199] on icon "Editor contextual toolbar" at bounding box center [301, 197] width 9 height 9
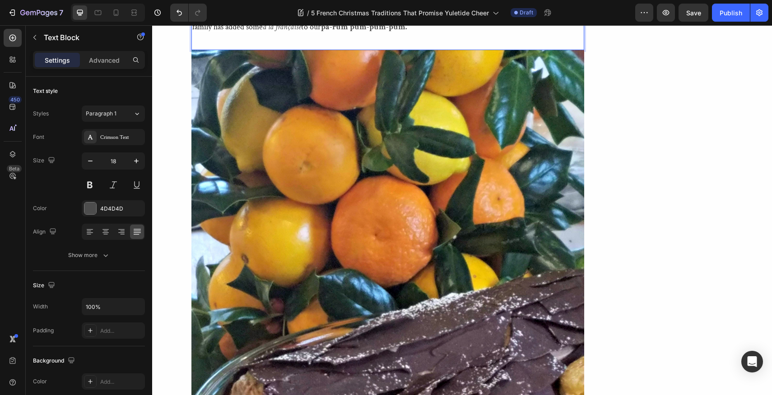
drag, startPoint x: 364, startPoint y: 246, endPoint x: 412, endPoint y: 250, distance: 48.4
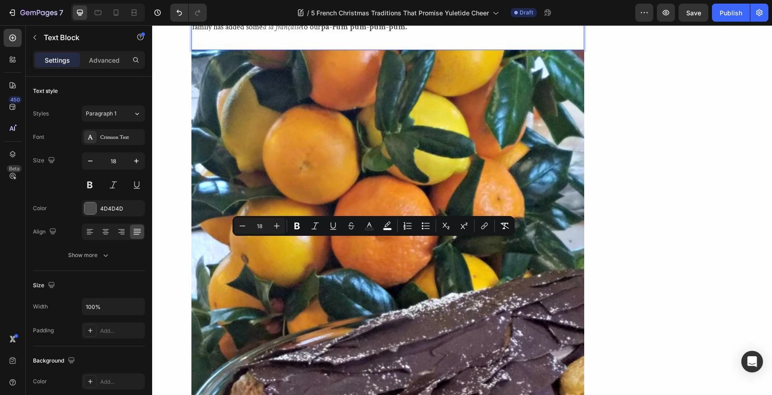
drag, startPoint x: 334, startPoint y: 246, endPoint x: 413, endPoint y: 248, distance: 79.0
click at [298, 227] on icon "Editor contextual toolbar" at bounding box center [296, 226] width 5 height 7
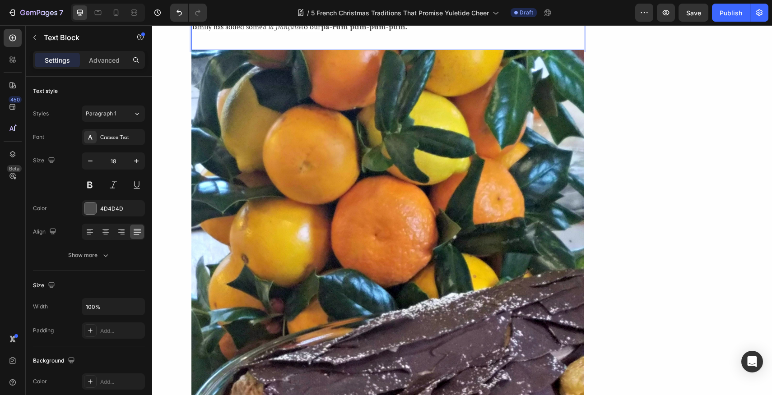
drag, startPoint x: 425, startPoint y: 246, endPoint x: 417, endPoint y: 247, distance: 8.1
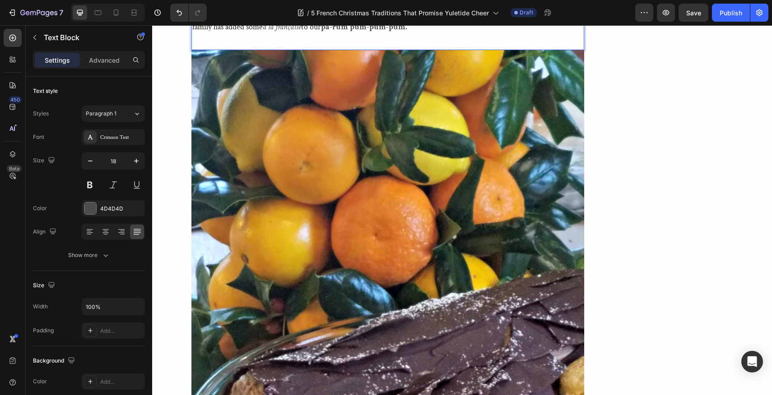
drag, startPoint x: 419, startPoint y: 245, endPoint x: 427, endPoint y: 245, distance: 8.6
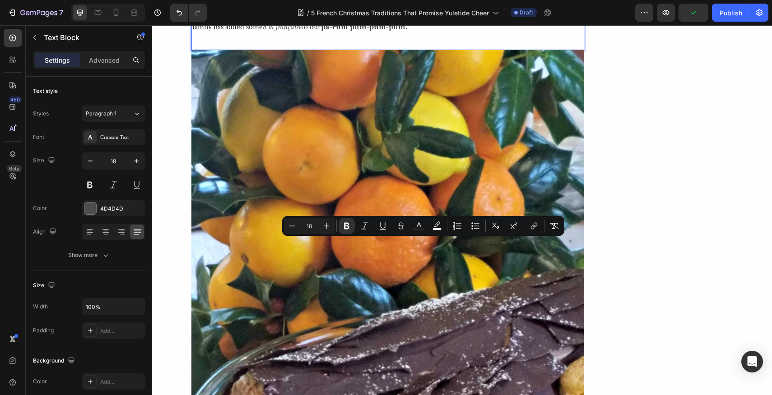
drag, startPoint x: 418, startPoint y: 246, endPoint x: 428, endPoint y: 246, distance: 9.5
click at [346, 226] on icon "Editor contextual toolbar" at bounding box center [346, 226] width 5 height 7
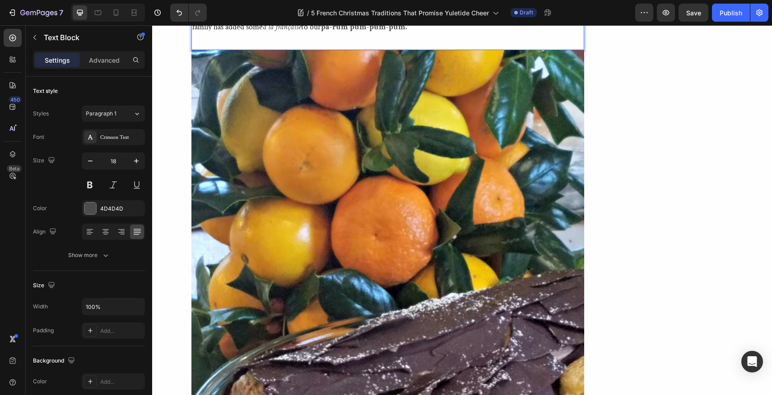
drag, startPoint x: 486, startPoint y: 246, endPoint x: 478, endPoint y: 246, distance: 7.2
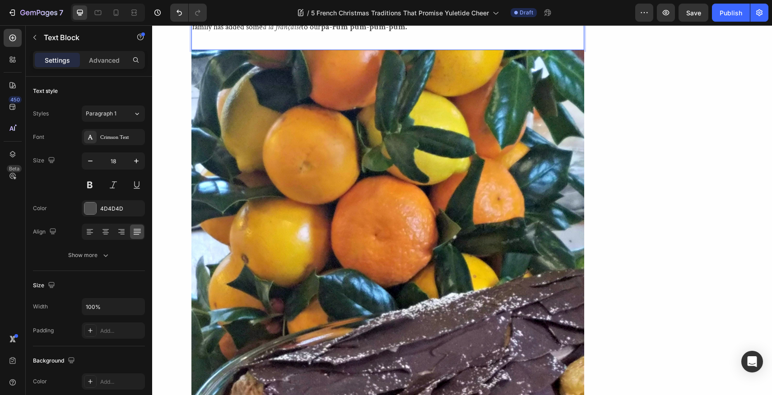
drag, startPoint x: 493, startPoint y: 246, endPoint x: 485, endPoint y: 246, distance: 8.1
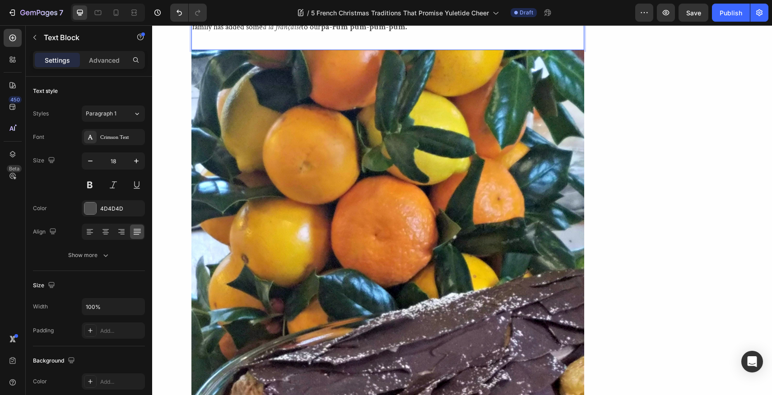
drag, startPoint x: 308, startPoint y: 259, endPoint x: 535, endPoint y: 263, distance: 227.1
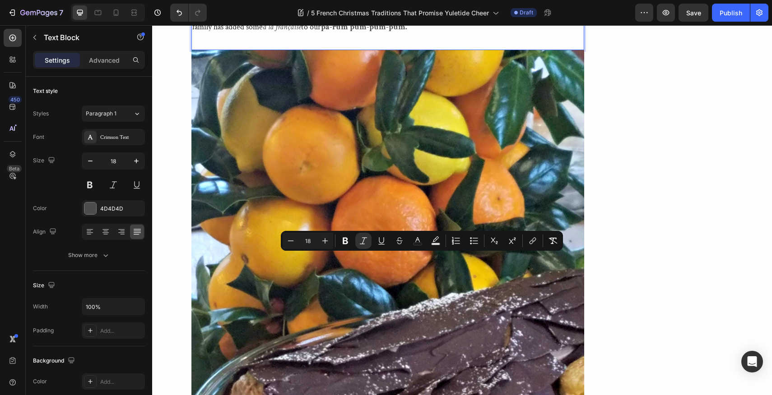
drag, startPoint x: 307, startPoint y: 260, endPoint x: 535, endPoint y: 263, distance: 227.5
click at [345, 241] on icon "Editor contextual toolbar" at bounding box center [345, 241] width 5 height 7
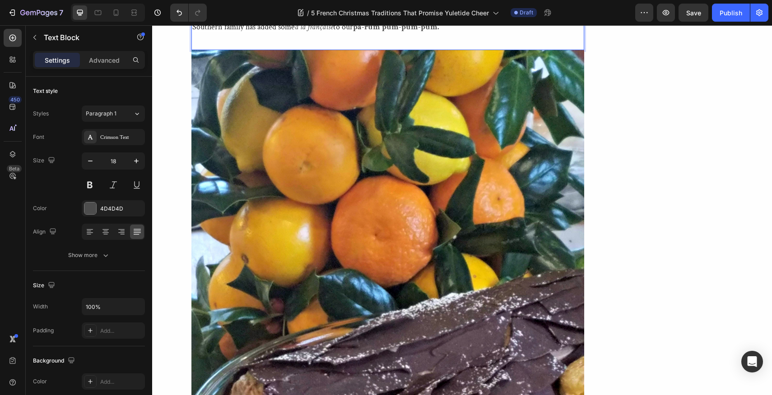
click at [571, 32] on span "to French santons and the nativity scene , our Southern family has added some" at bounding box center [387, 19] width 391 height 25
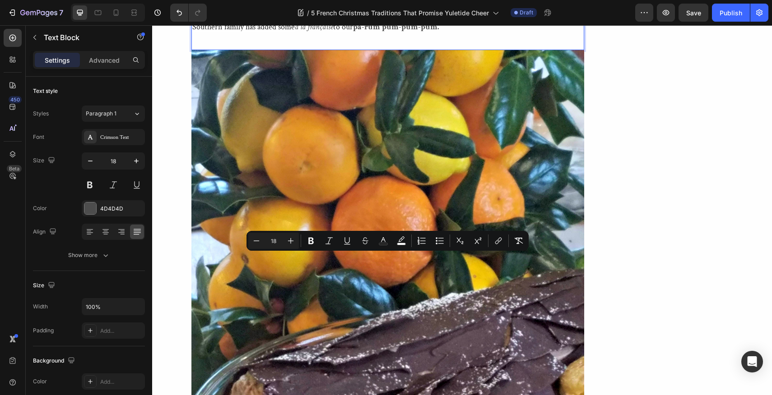
drag, startPoint x: 571, startPoint y: 260, endPoint x: 538, endPoint y: 274, distance: 35.6
click at [311, 241] on icon "Editor contextual toolbar" at bounding box center [310, 241] width 9 height 9
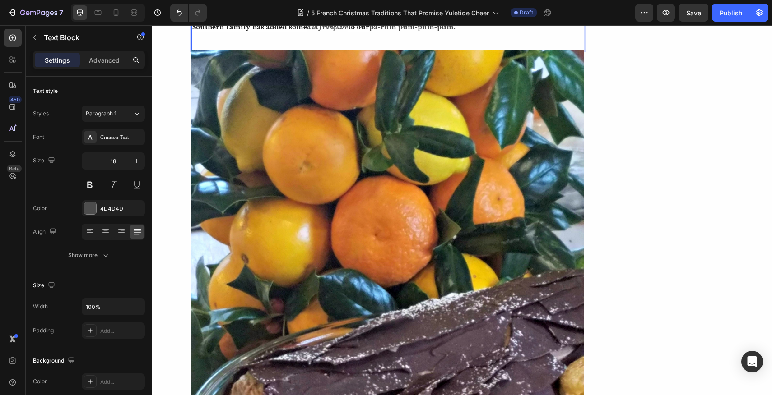
drag, startPoint x: 292, startPoint y: 260, endPoint x: 309, endPoint y: 261, distance: 17.2
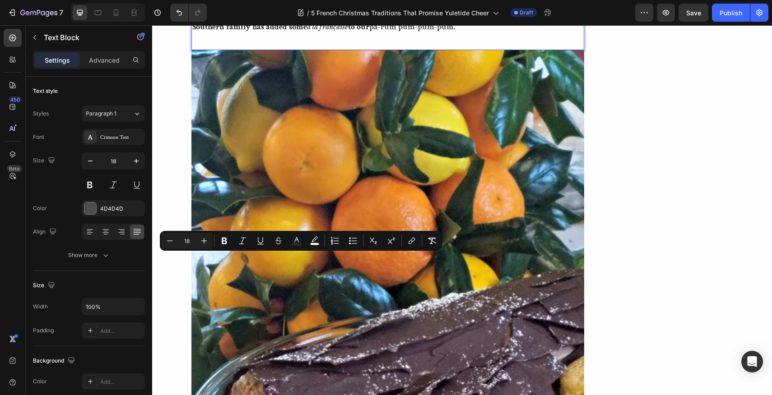
drag, startPoint x: 292, startPoint y: 259, endPoint x: 308, endPoint y: 259, distance: 16.3
click at [224, 240] on icon "Editor contextual toolbar" at bounding box center [224, 241] width 9 height 9
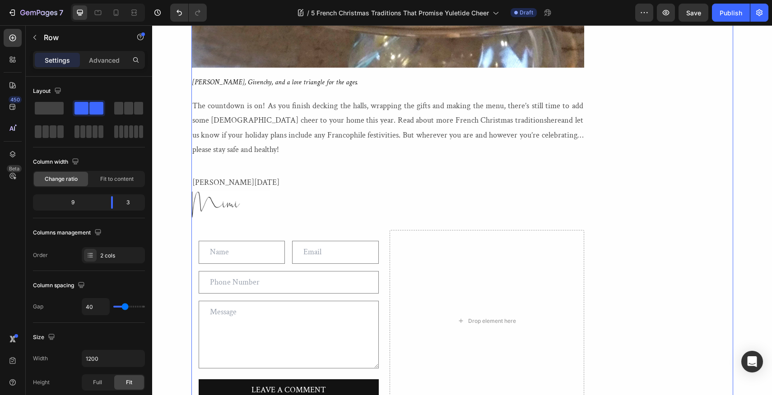
scroll to position [2786, 0]
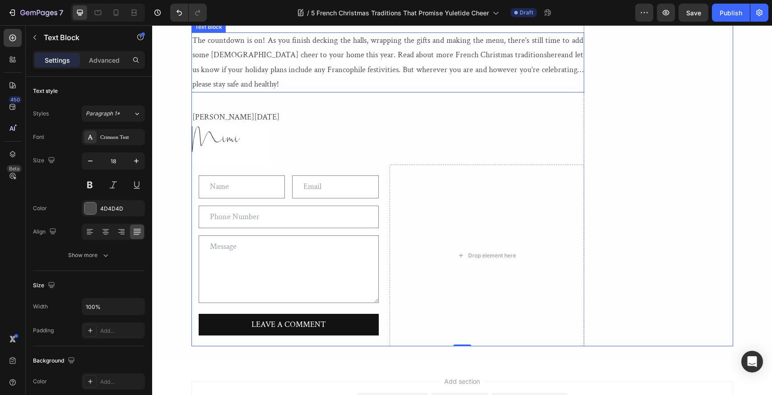
click at [312, 92] on p "The countdown is on! As you finish decking the halls, wrapping the gifts and ma…" at bounding box center [387, 62] width 391 height 59
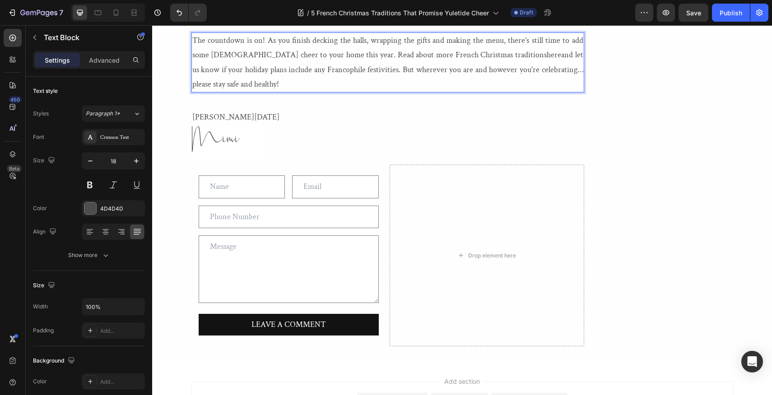
click at [312, 92] on p "The countdown is on! As you finish decking the halls, wrapping the gifts and ma…" at bounding box center [387, 62] width 391 height 59
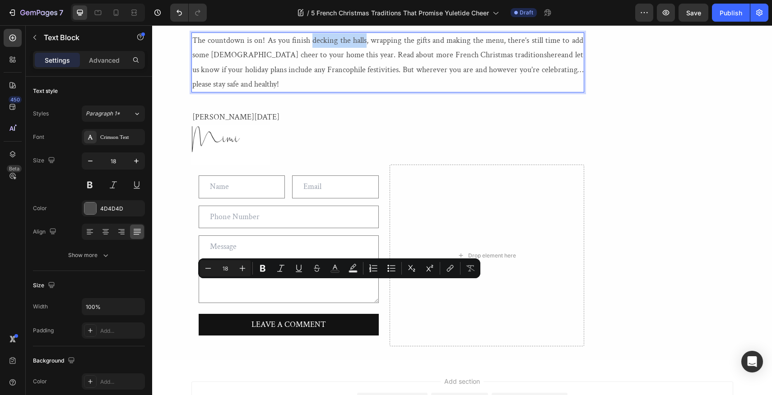
drag, startPoint x: 312, startPoint y: 288, endPoint x: 366, endPoint y: 288, distance: 54.2
click at [366, 92] on p "The countdown is on! As you finish decking the halls, wrapping the gifts and ma…" at bounding box center [387, 62] width 391 height 59
click at [263, 265] on icon "Editor contextual toolbar" at bounding box center [262, 268] width 5 height 7
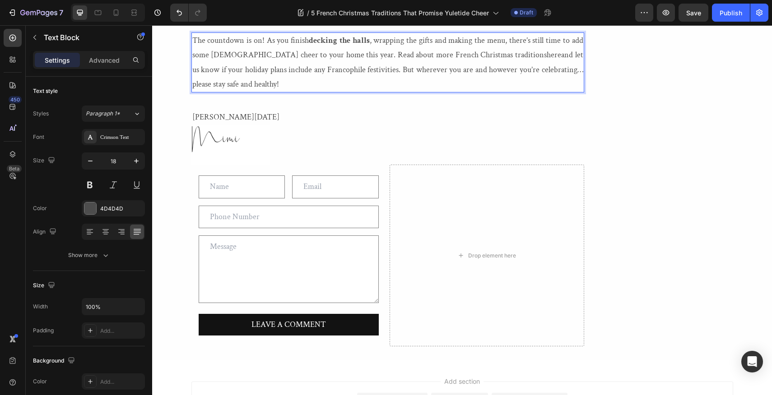
click at [572, 92] on p "The countdown is on! As you finish decking the halls , wrapping the gifts and m…" at bounding box center [387, 62] width 391 height 59
drag, startPoint x: 572, startPoint y: 289, endPoint x: 332, endPoint y: 307, distance: 240.4
click at [332, 92] on p "The countdown is on! As you finish decking the halls , wrapping the gifts and m…" at bounding box center [387, 62] width 391 height 59
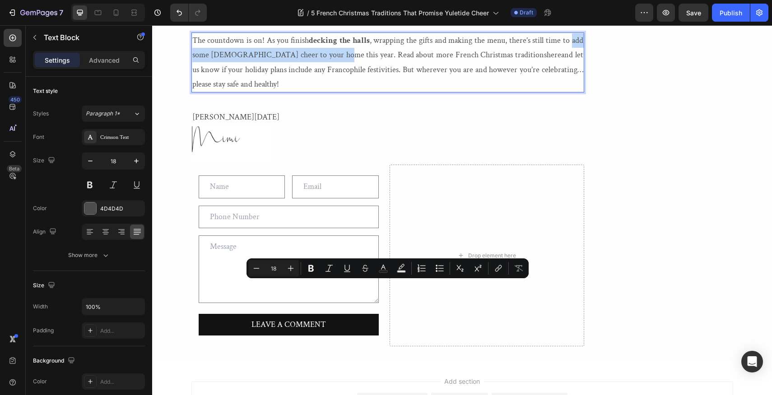
drag, startPoint x: 572, startPoint y: 288, endPoint x: 332, endPoint y: 302, distance: 240.6
click at [332, 92] on p "The countdown is on! As you finish decking the halls , wrapping the gifts and m…" at bounding box center [387, 62] width 391 height 59
click at [310, 269] on icon "Editor contextual toolbar" at bounding box center [310, 268] width 9 height 9
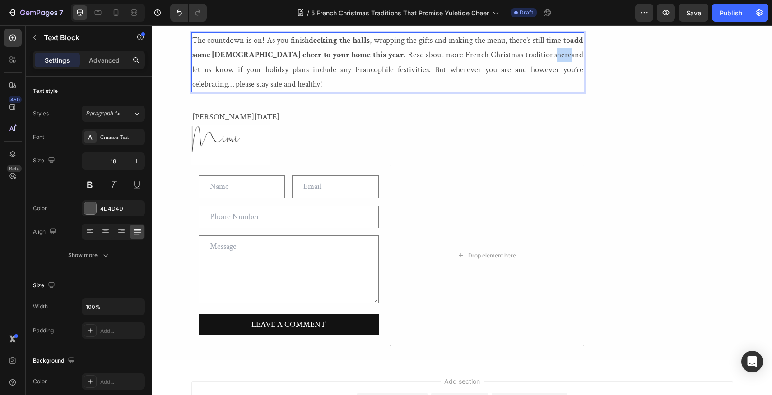
drag, startPoint x: 492, startPoint y: 303, endPoint x: 507, endPoint y: 303, distance: 14.4
click at [507, 92] on p "The countdown is on! As you finish decking the halls , wrapping the gifts and m…" at bounding box center [387, 62] width 391 height 59
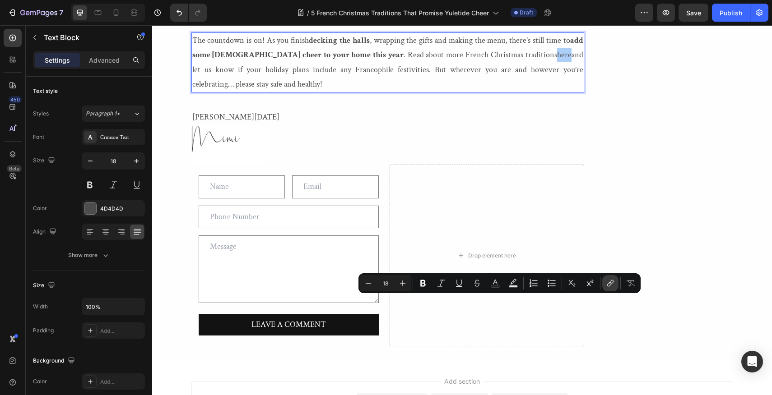
click at [610, 282] on icon "Editor contextual toolbar" at bounding box center [610, 283] width 9 height 9
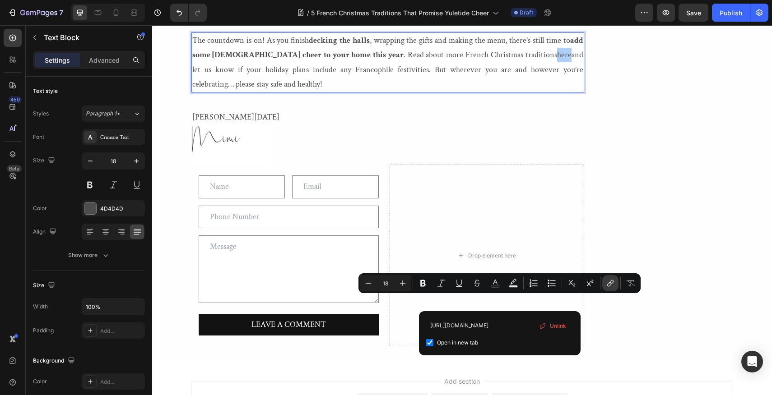
scroll to position [0, 167]
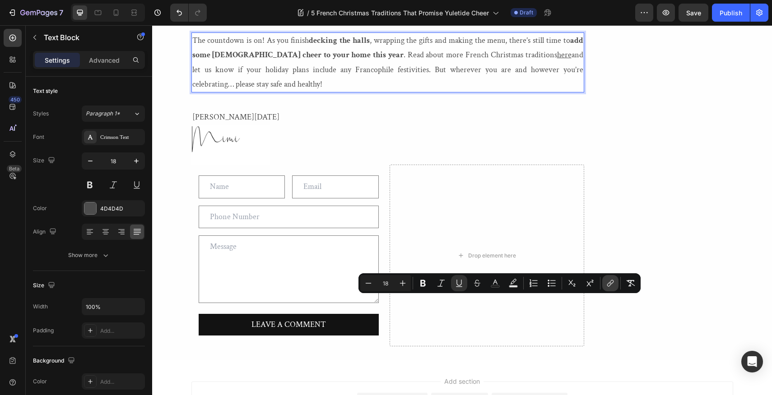
click at [610, 282] on icon "Editor contextual toolbar" at bounding box center [610, 283] width 9 height 9
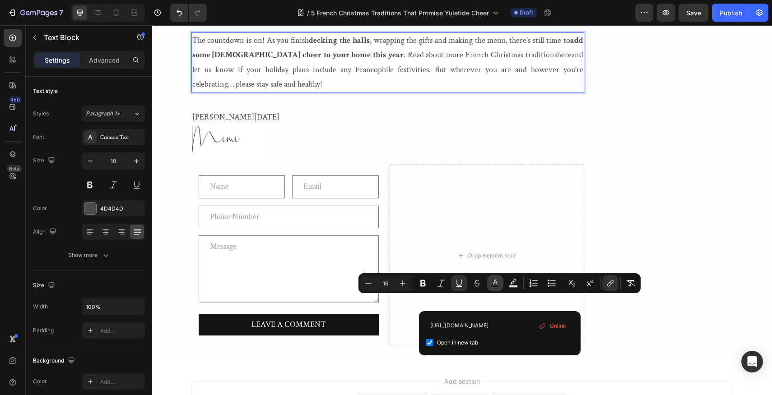
type input "18"
click at [494, 286] on rect "Editor contextual toolbar" at bounding box center [495, 287] width 9 height 2
type input "4D4D4D"
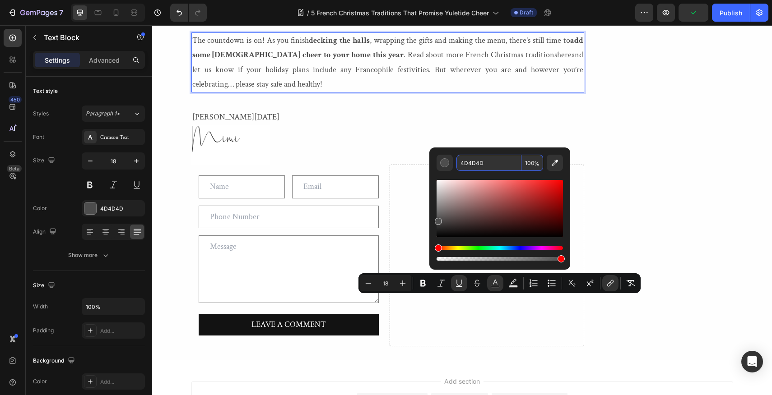
click at [487, 166] on input "4D4D4D" at bounding box center [488, 163] width 65 height 16
click at [487, 163] on input "4D4D4D" at bounding box center [488, 163] width 65 height 16
drag, startPoint x: 487, startPoint y: 163, endPoint x: 461, endPoint y: 163, distance: 26.2
click at [461, 163] on input "4D4D4D" at bounding box center [488, 163] width 65 height 16
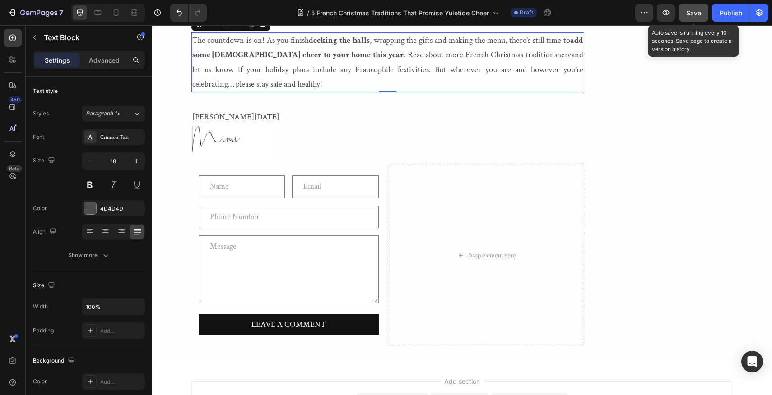
click at [692, 11] on span "Save" at bounding box center [693, 13] width 15 height 8
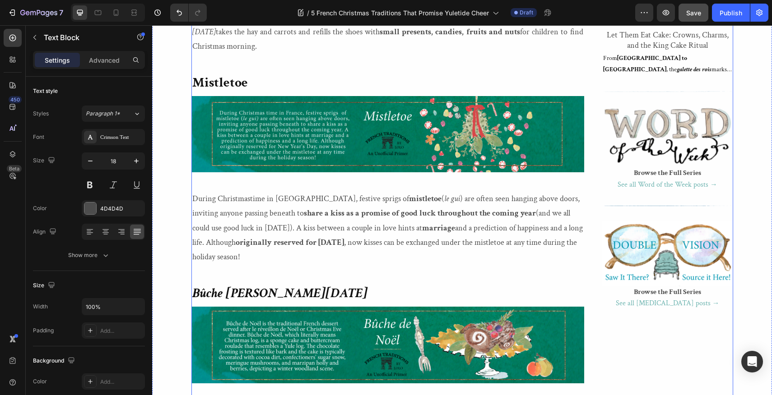
scroll to position [1131, 0]
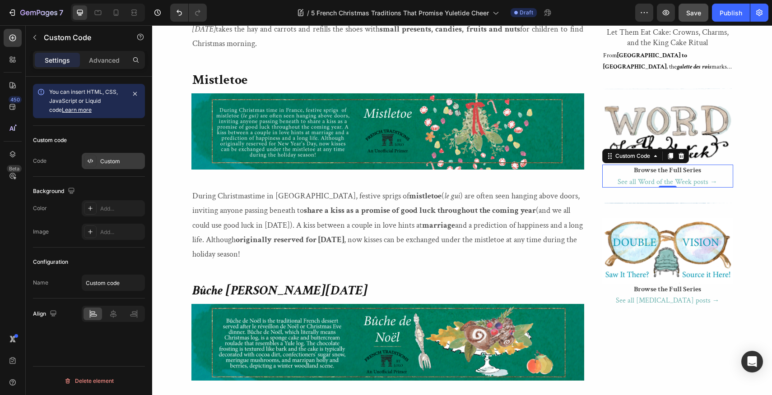
click at [113, 162] on div "Custom" at bounding box center [121, 162] width 42 height 8
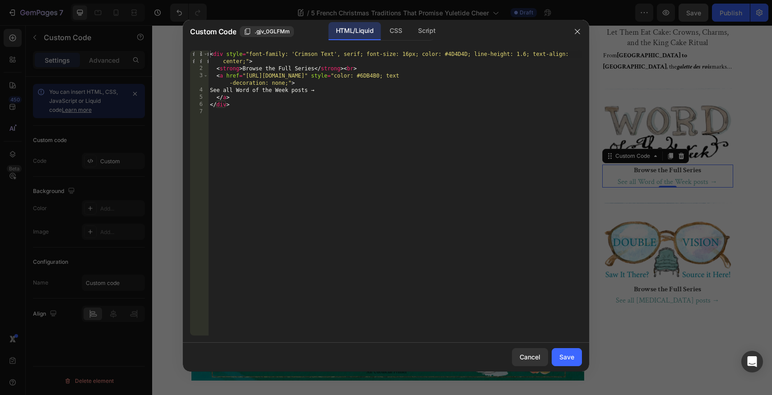
type textarea "<a href="[URL][DOMAIN_NAME]" style="color: #6DB4B0; text-decoration: none;">"
drag, startPoint x: 538, startPoint y: 76, endPoint x: 557, endPoint y: 77, distance: 18.5
click at [557, 77] on div "< div style = "font-family: 'Crimson Text', serif; font-size: 16px; color: #4D4…" at bounding box center [395, 204] width 374 height 307
click at [623, 331] on div at bounding box center [386, 197] width 772 height 395
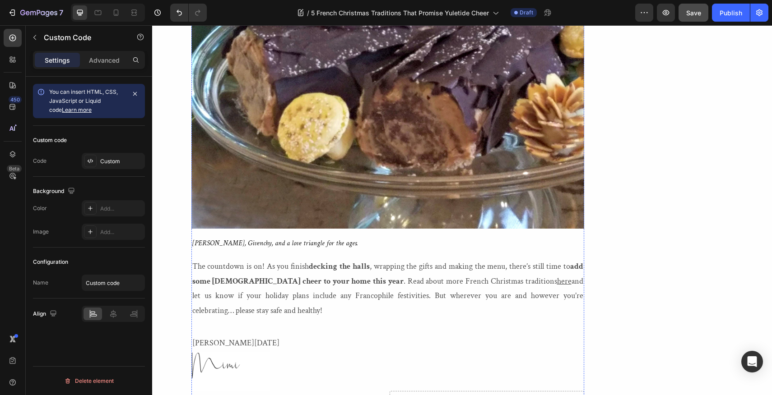
scroll to position [2874, 0]
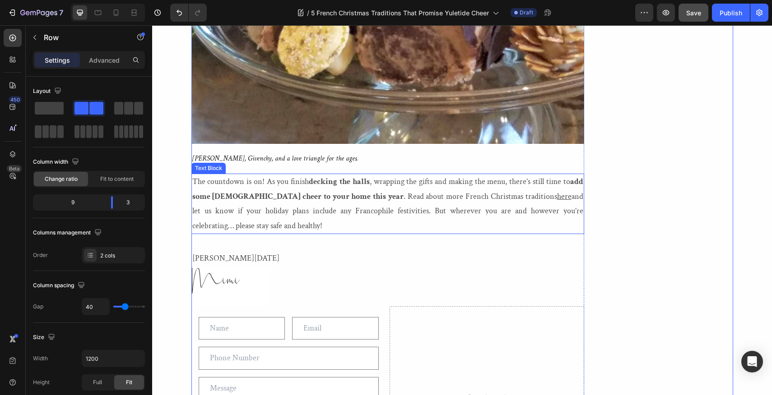
click at [492, 213] on p "The countdown is on! As you finish decking the halls , wrapping the gifts and m…" at bounding box center [387, 204] width 391 height 59
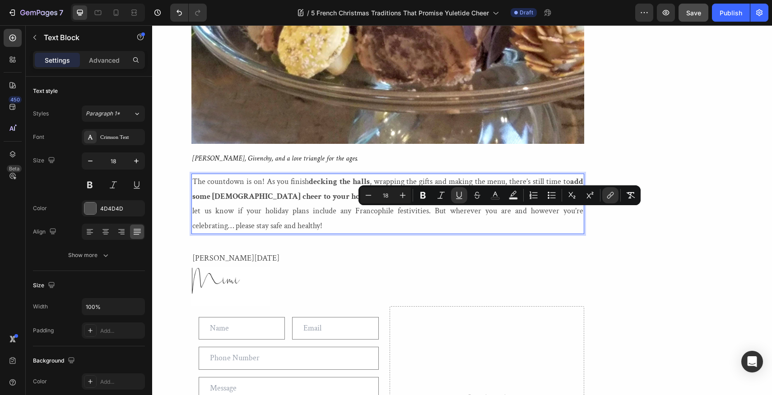
drag, startPoint x: 492, startPoint y: 213, endPoint x: 506, endPoint y: 213, distance: 14.4
click at [506, 213] on p "The countdown is on! As you finish decking the halls , wrapping the gifts and m…" at bounding box center [387, 204] width 391 height 59
click at [496, 193] on icon "Editor contextual toolbar" at bounding box center [495, 195] width 9 height 9
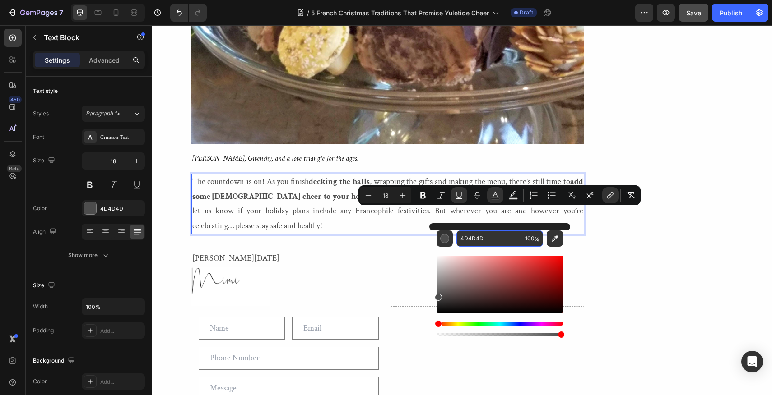
click at [483, 237] on input "4D4D4D" at bounding box center [488, 239] width 65 height 16
paste input "6DB4B0"
type input "6DB4B0"
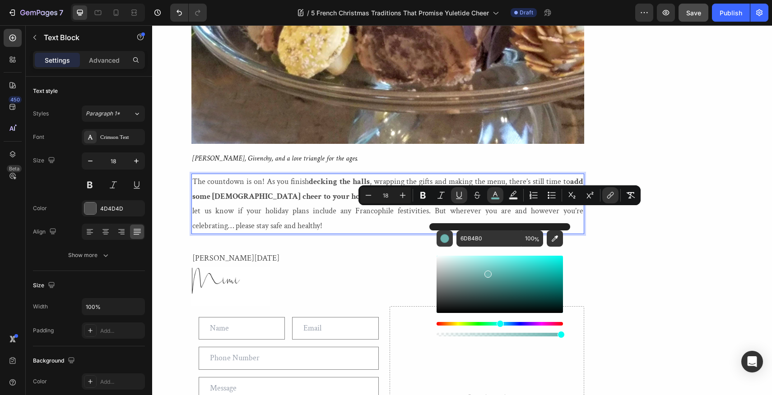
click at [444, 238] on div "Editor contextual toolbar" at bounding box center [444, 238] width 9 height 9
click at [457, 196] on icon "Editor contextual toolbar" at bounding box center [459, 195] width 9 height 9
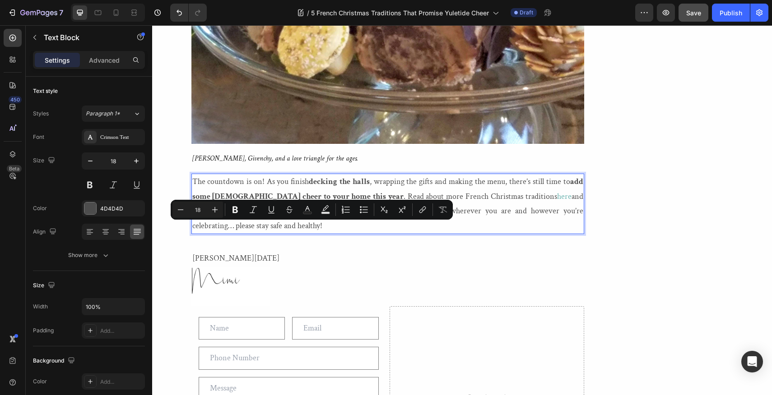
drag, startPoint x: 275, startPoint y: 230, endPoint x: 346, endPoint y: 234, distance: 70.5
click at [346, 233] on p "The countdown is on! As you finish decking the halls , wrapping the gifts and m…" at bounding box center [387, 204] width 391 height 59
click at [235, 209] on icon "Editor contextual toolbar" at bounding box center [234, 210] width 5 height 7
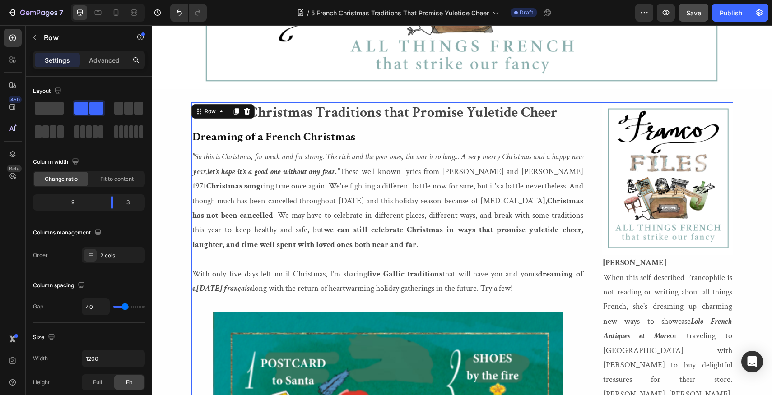
scroll to position [111, 0]
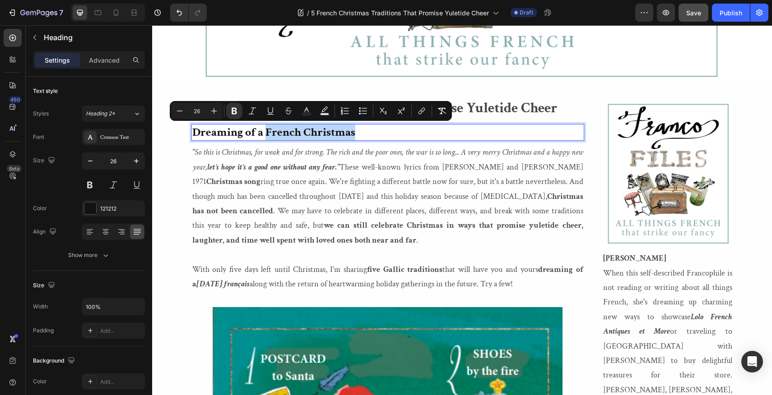
drag, startPoint x: 357, startPoint y: 132, endPoint x: 269, endPoint y: 133, distance: 88.5
click at [269, 133] on p "Dreaming of a French Christmas" at bounding box center [387, 132] width 391 height 15
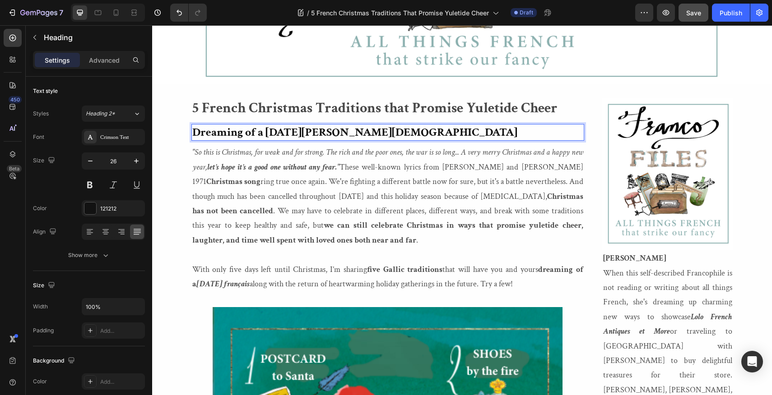
click at [342, 133] on p "Dreaming of a [DATE][PERSON_NAME][DEMOGRAPHIC_DATA]" at bounding box center [387, 132] width 391 height 15
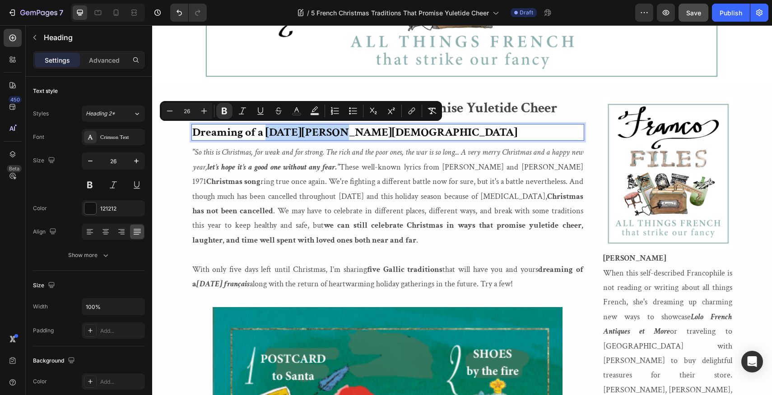
drag, startPoint x: 342, startPoint y: 133, endPoint x: 266, endPoint y: 131, distance: 76.3
click at [266, 131] on p "Dreaming of a [DATE][PERSON_NAME][DEMOGRAPHIC_DATA]" at bounding box center [387, 132] width 391 height 15
click at [242, 110] on icon "Editor contextual toolbar" at bounding box center [242, 111] width 9 height 9
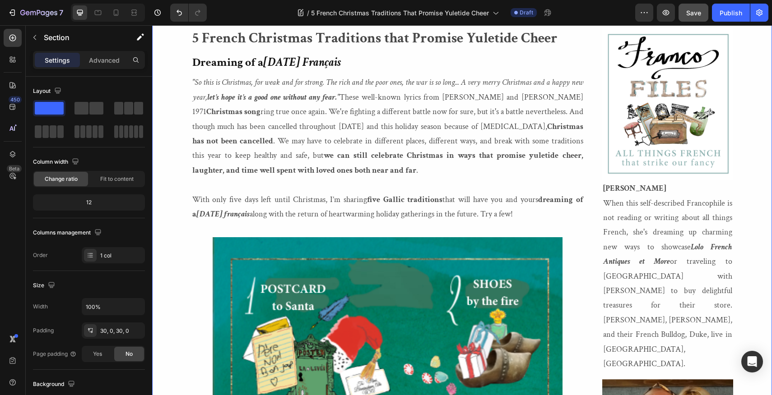
scroll to position [199, 0]
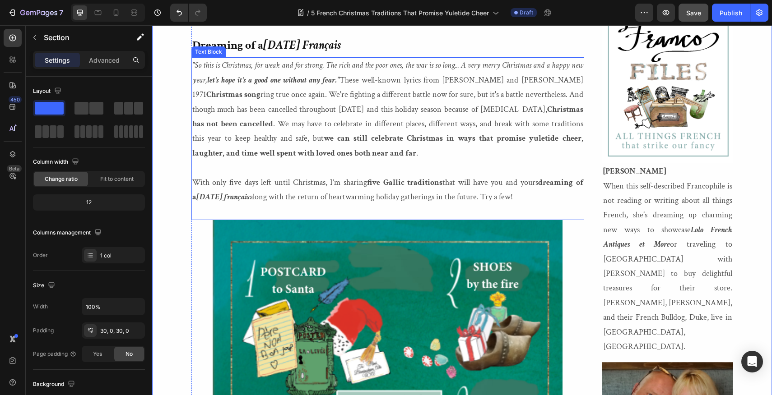
click at [218, 125] on strong "Christmas has not been cancelled" at bounding box center [387, 116] width 391 height 25
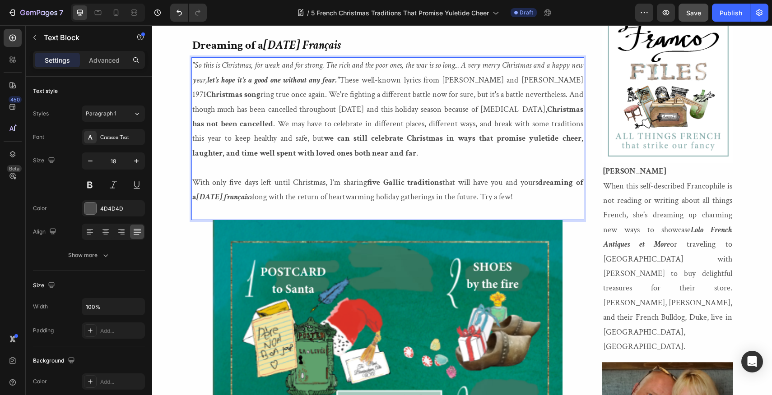
click at [218, 125] on strong "Christmas has not been cancelled" at bounding box center [387, 116] width 391 height 25
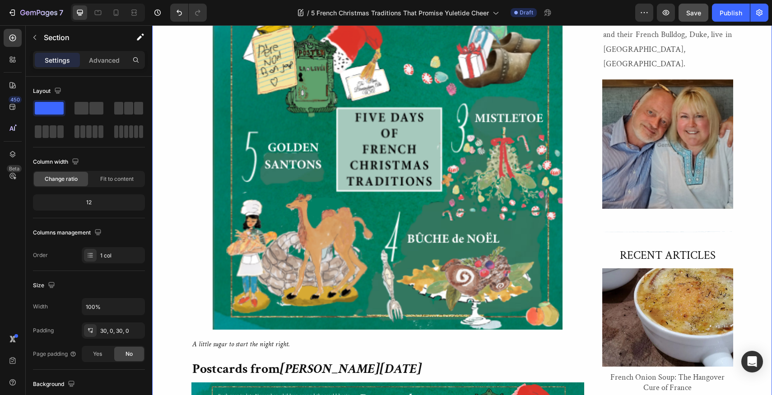
scroll to position [435, 0]
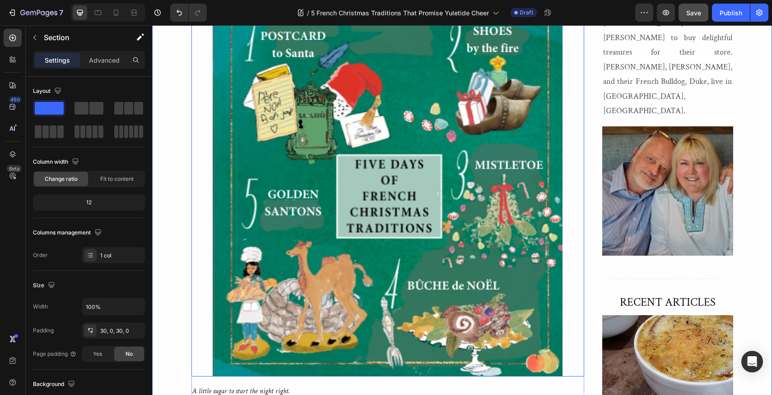
click at [348, 161] on img at bounding box center [387, 180] width 393 height 393
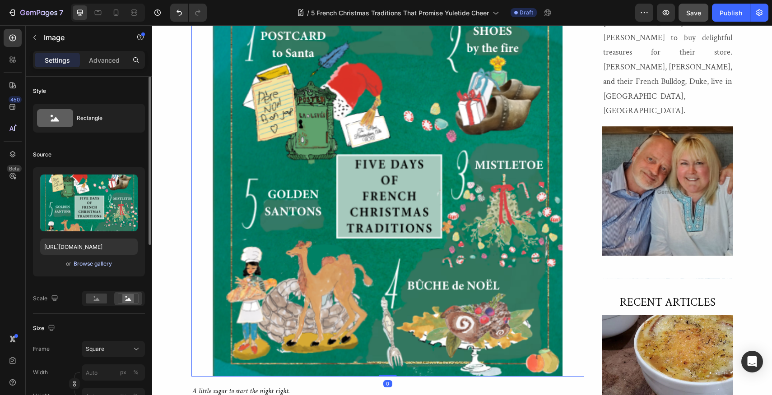
click at [93, 264] on div "Browse gallery" at bounding box center [93, 264] width 38 height 8
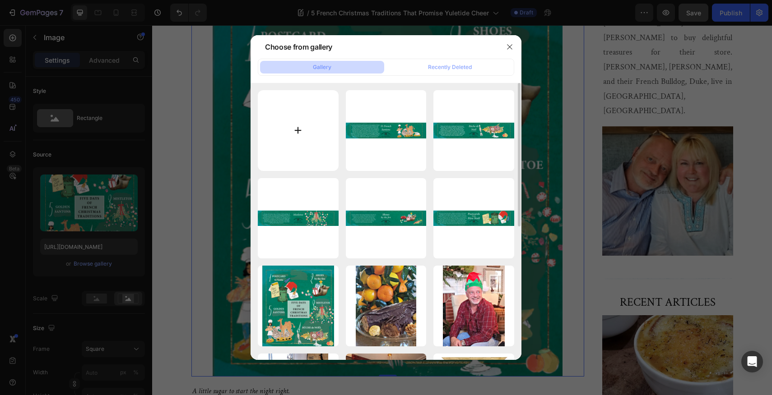
click at [297, 130] on input "file" at bounding box center [298, 130] width 81 height 81
type input "C:\fakepath\2020-lolo-french-antiques-five-french-christmas-traditions-blog.webp"
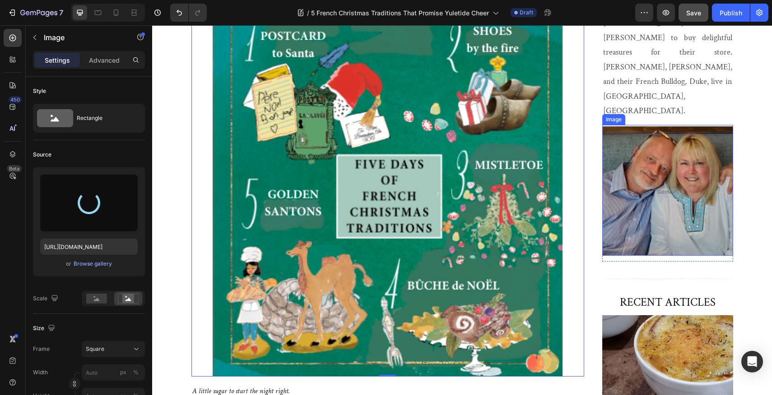
type input "[URL][DOMAIN_NAME]"
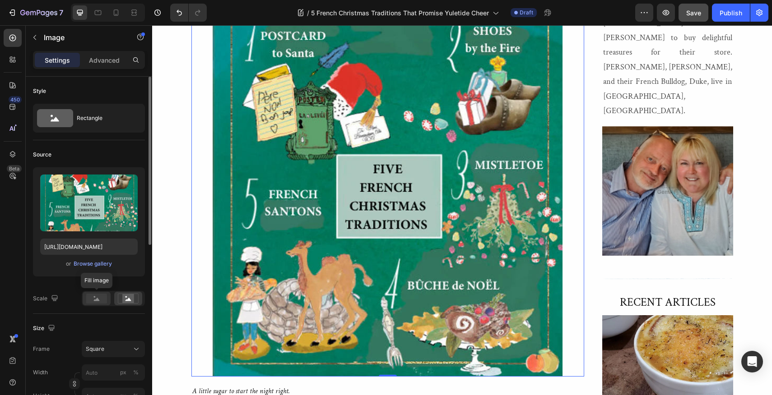
click at [97, 297] on rect at bounding box center [96, 299] width 21 height 10
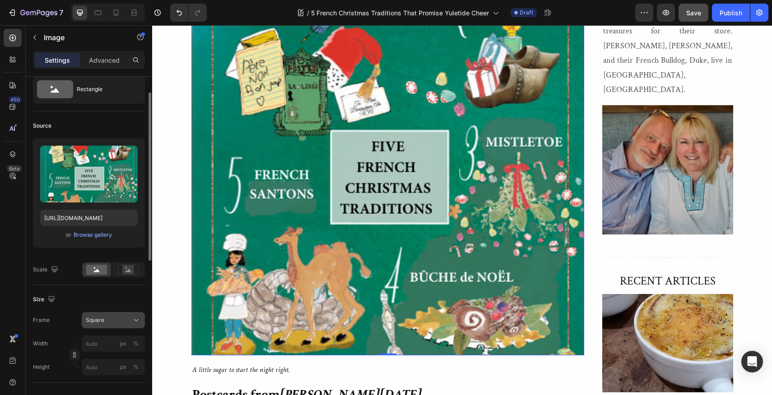
scroll to position [30, 0]
click at [137, 318] on icon at bounding box center [136, 319] width 9 height 9
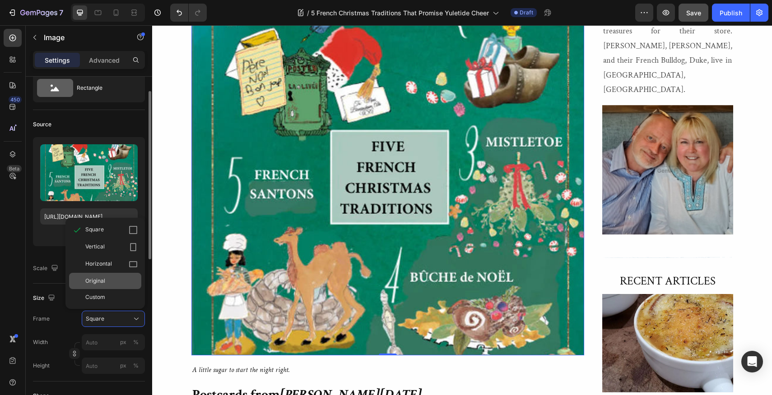
click at [103, 279] on span "Original" at bounding box center [95, 281] width 20 height 8
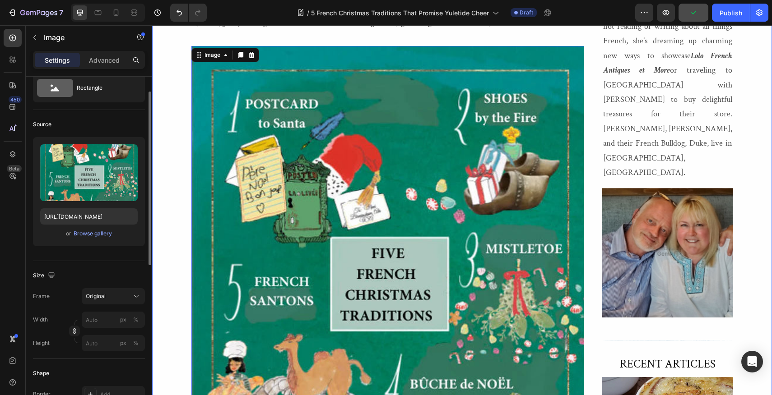
scroll to position [334, 0]
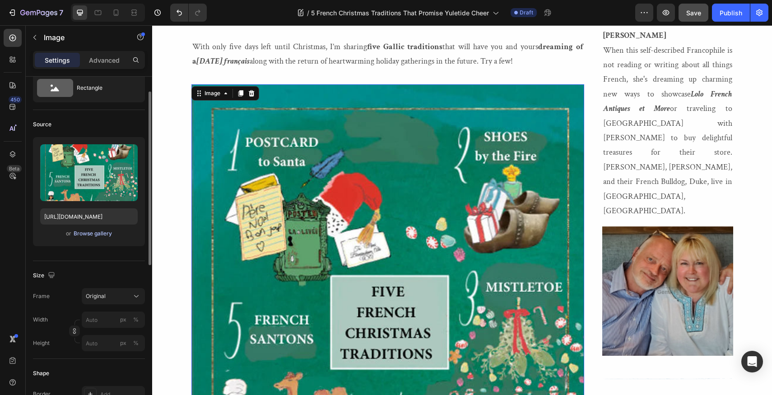
click at [105, 232] on div "Browse gallery" at bounding box center [93, 234] width 38 height 8
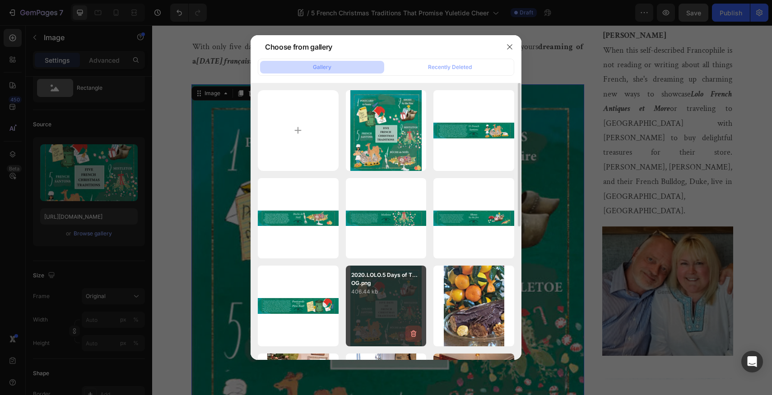
click at [414, 332] on icon "button" at bounding box center [414, 334] width 6 height 7
click at [406, 336] on div "Delete" at bounding box center [408, 336] width 17 height 8
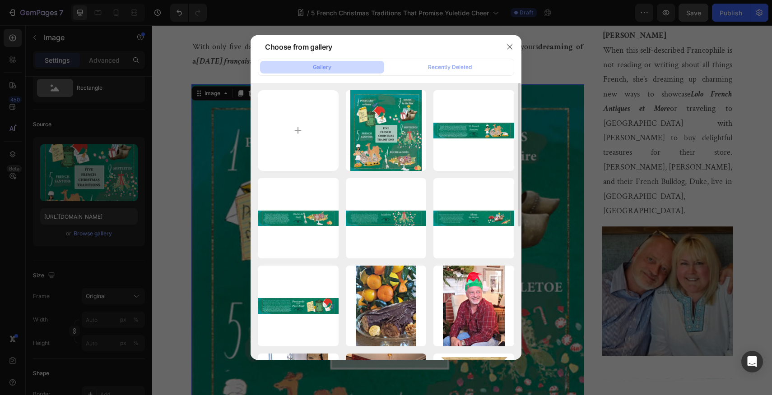
click at [171, 297] on div at bounding box center [386, 197] width 772 height 395
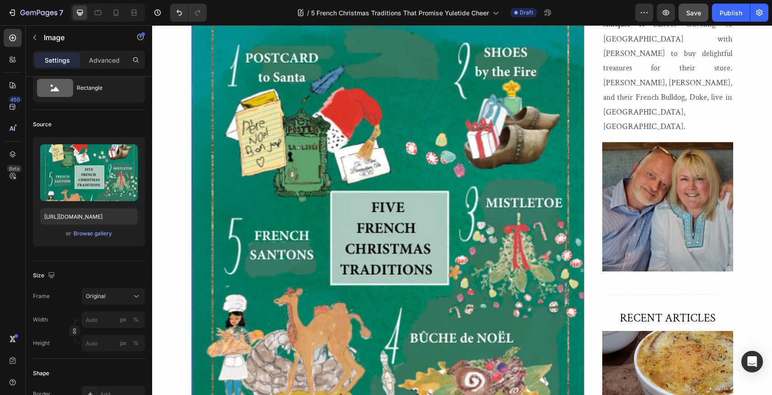
scroll to position [518, 0]
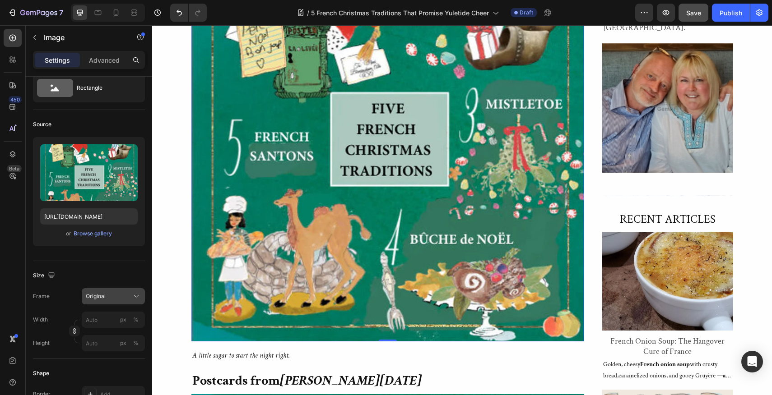
click at [102, 293] on span "Original" at bounding box center [96, 296] width 20 height 8
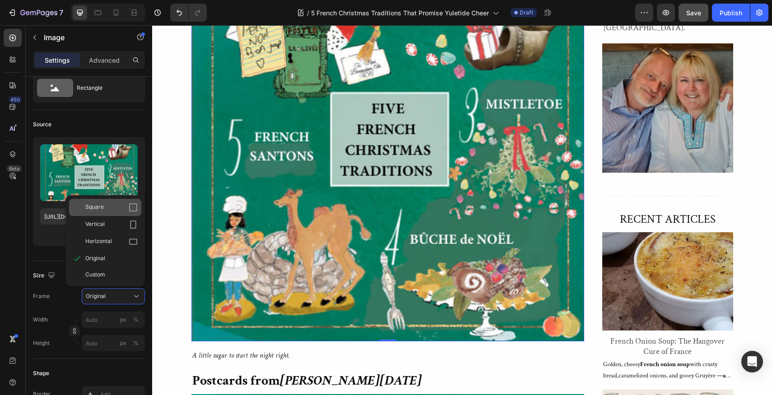
click at [132, 209] on icon at bounding box center [133, 207] width 9 height 9
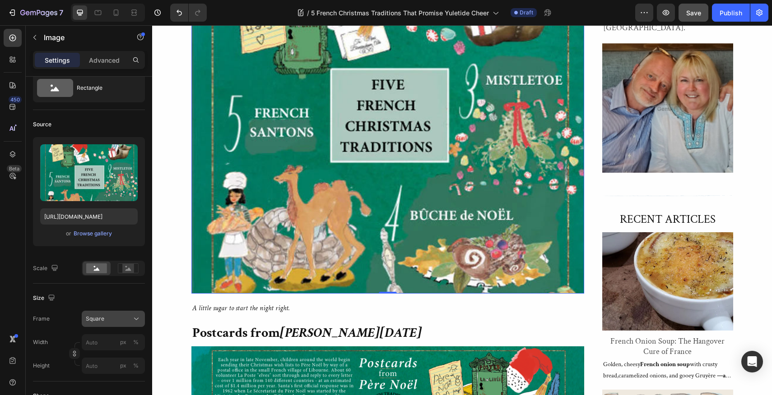
click at [138, 319] on icon at bounding box center [136, 319] width 5 height 2
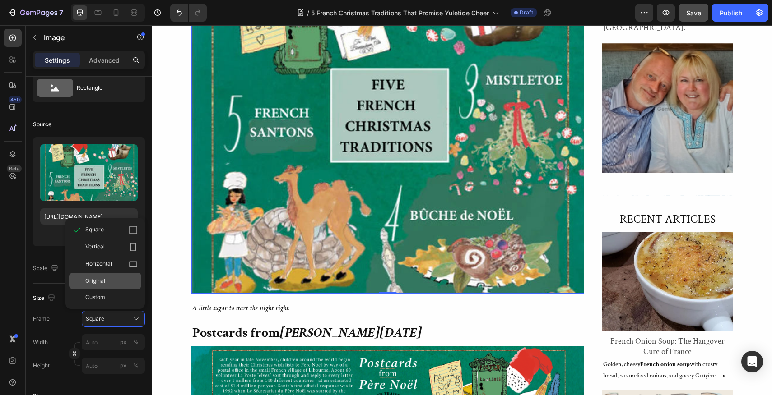
click at [103, 279] on span "Original" at bounding box center [95, 281] width 20 height 8
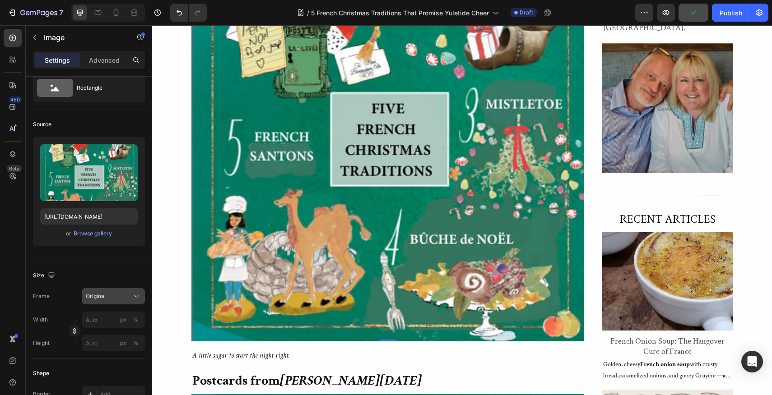
click at [135, 295] on icon at bounding box center [136, 296] width 9 height 9
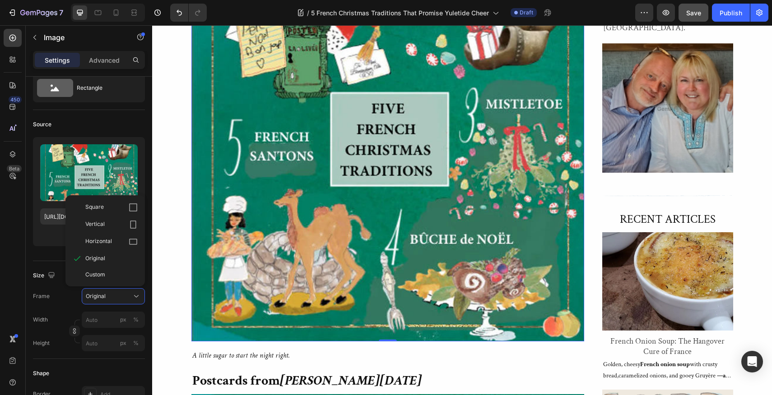
click at [5, 273] on div "450 Beta" at bounding box center [13, 180] width 18 height 302
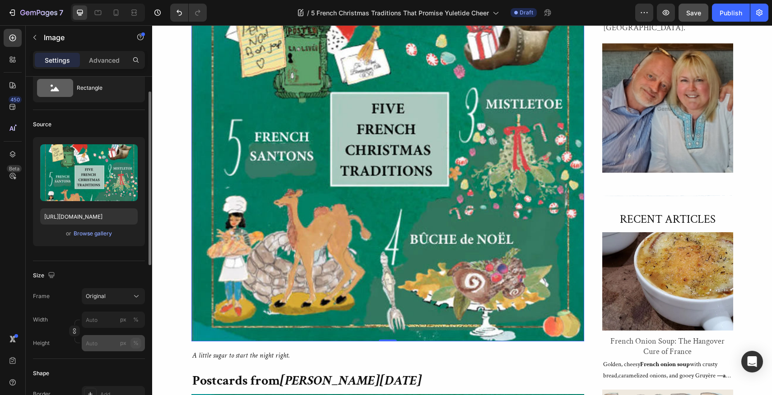
click at [138, 344] on div "%" at bounding box center [135, 343] width 5 height 8
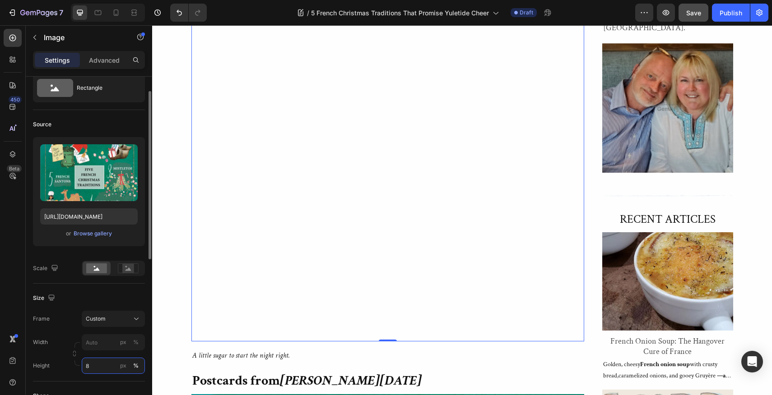
click at [94, 364] on input "8" at bounding box center [113, 366] width 63 height 16
type input "80"
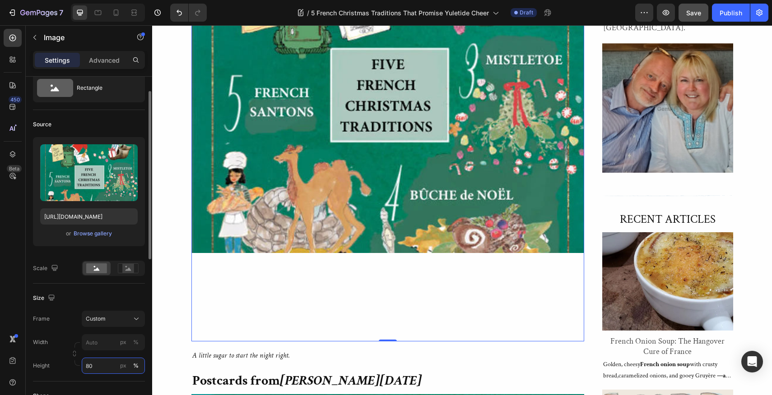
drag, startPoint x: 94, startPoint y: 365, endPoint x: 83, endPoint y: 364, distance: 10.8
click at [83, 364] on input "80" at bounding box center [113, 366] width 63 height 16
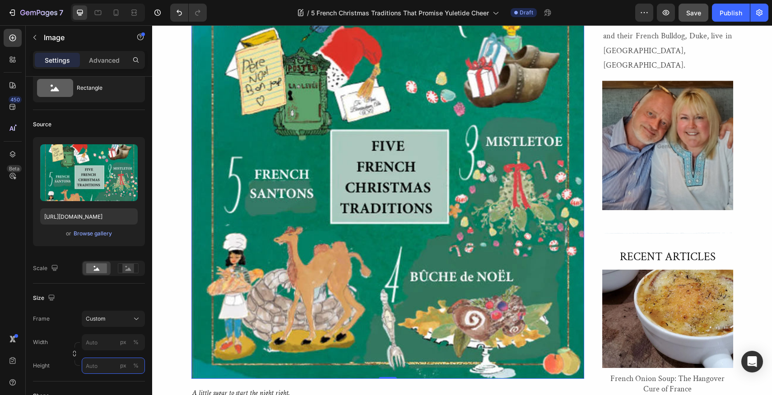
scroll to position [501, 0]
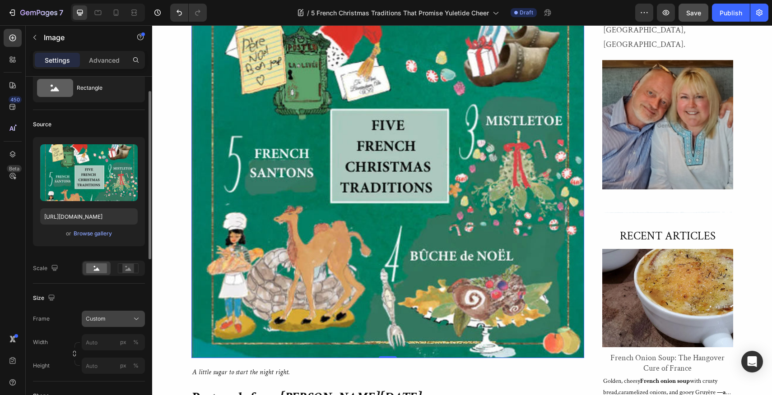
click at [137, 317] on icon at bounding box center [136, 319] width 9 height 9
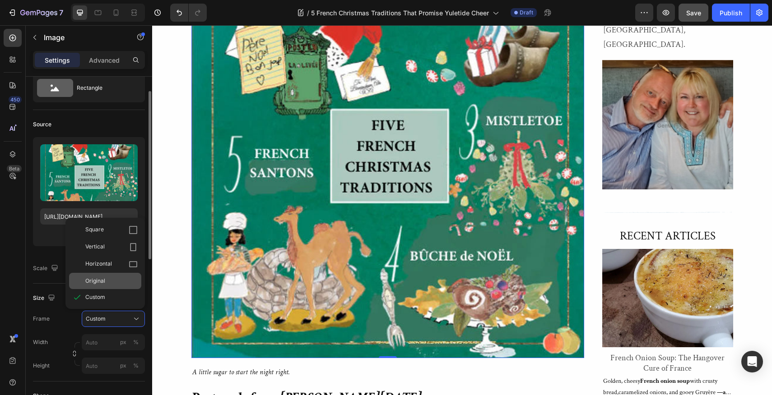
click at [107, 279] on div "Original" at bounding box center [111, 281] width 52 height 8
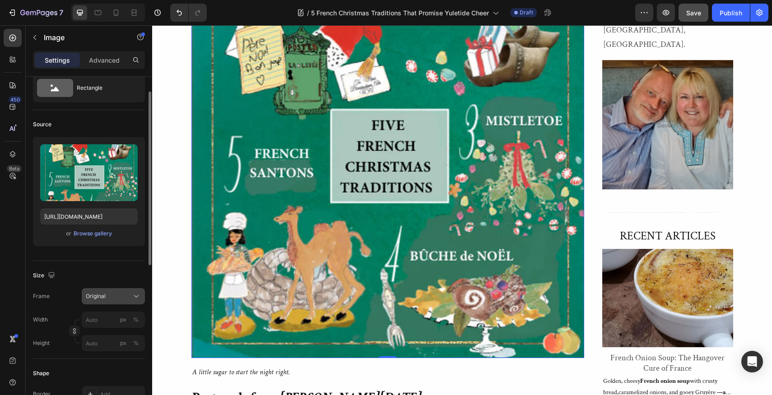
click at [135, 297] on icon at bounding box center [136, 297] width 5 height 2
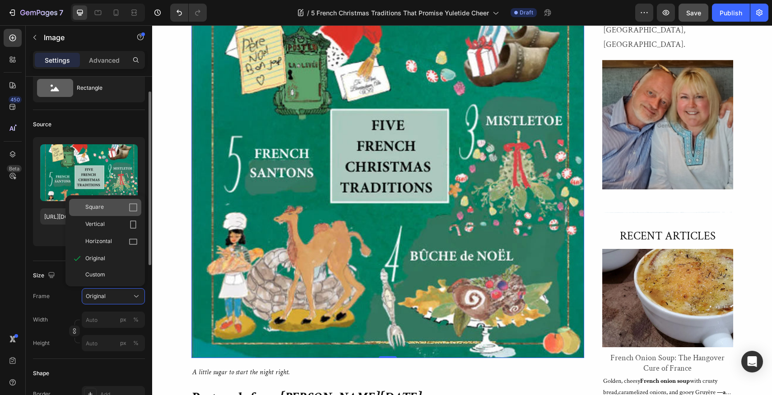
click at [133, 206] on icon at bounding box center [133, 207] width 9 height 9
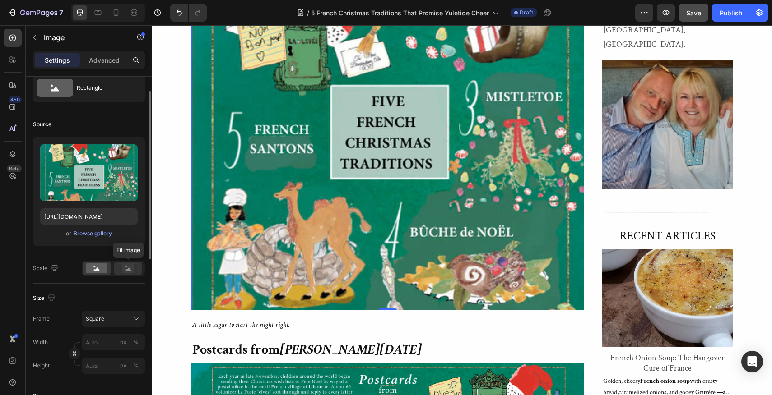
click at [127, 269] on rect at bounding box center [128, 268] width 12 height 9
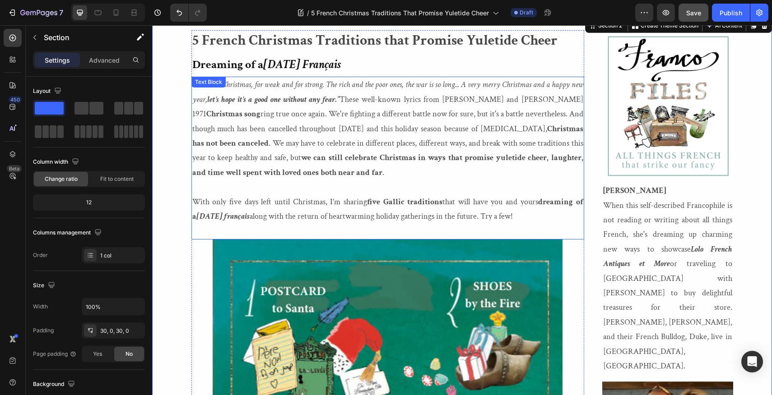
scroll to position [177, 0]
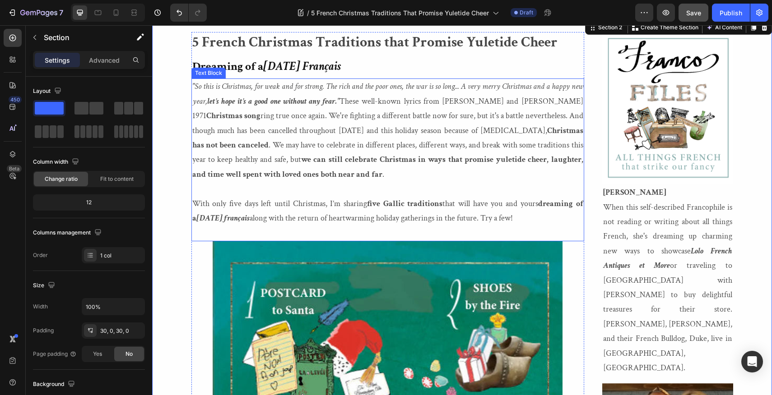
click at [192, 84] on icon ""So this is Christmas, for weak and for strong. The rich and the poor ones, the…" at bounding box center [387, 93] width 391 height 25
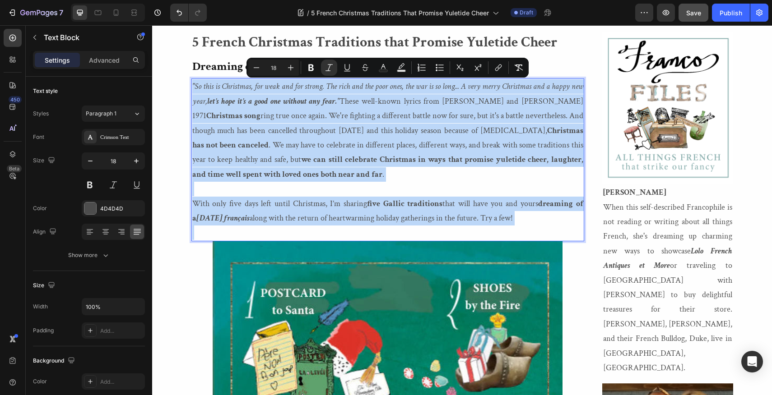
drag, startPoint x: 192, startPoint y: 84, endPoint x: 261, endPoint y: 233, distance: 164.0
click at [261, 233] on div ""So this is Christmas, for weak and for strong. The rich and the poor ones, the…" at bounding box center [387, 160] width 393 height 162
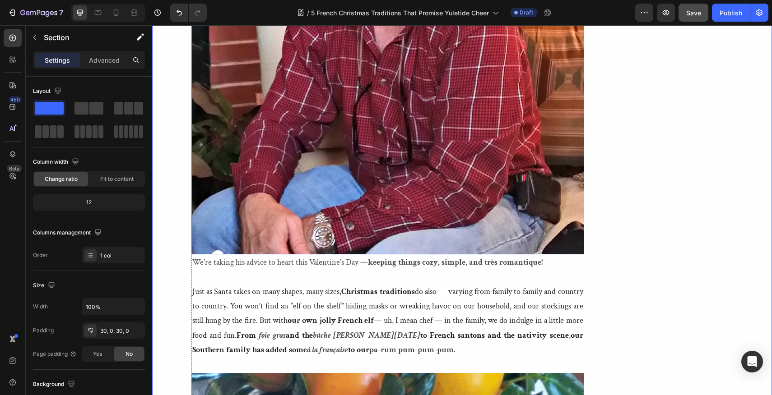
scroll to position [2144, 0]
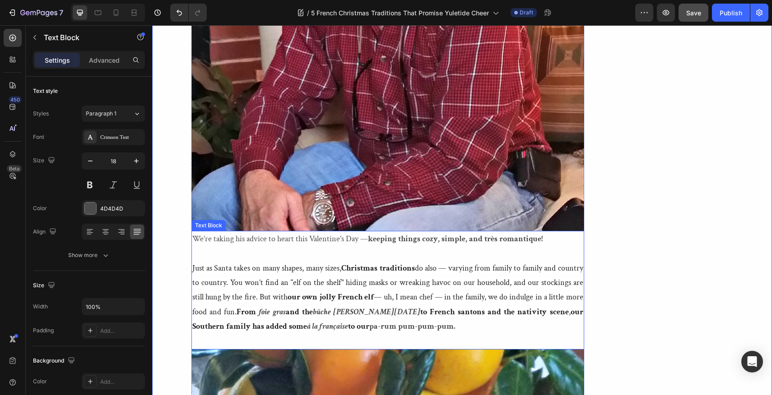
click at [193, 286] on span "Just as Santa takes on many shapes, many sizes, Christmas traditions do also — …" at bounding box center [387, 290] width 391 height 54
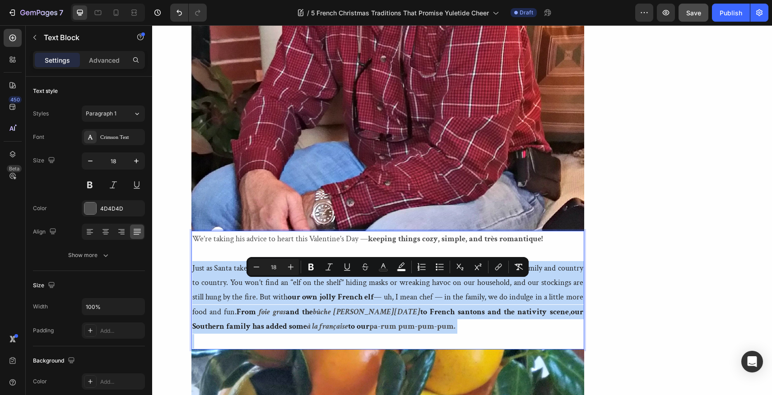
drag, startPoint x: 193, startPoint y: 286, endPoint x: 289, endPoint y: 353, distance: 117.2
click at [289, 350] on div "We’re taking his advice to heart this Valentine’s Day — keeping things cozy, si…" at bounding box center [387, 290] width 393 height 119
copy p "Just as Santa takes on many shapes, many sizes, Christmas traditions do also — …"
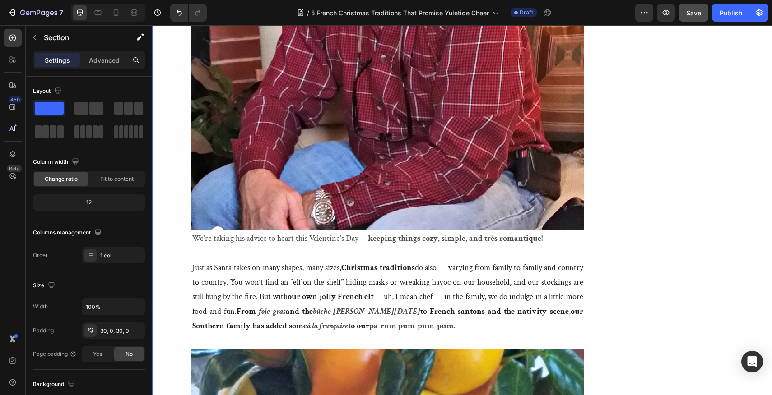
scroll to position [2192, 0]
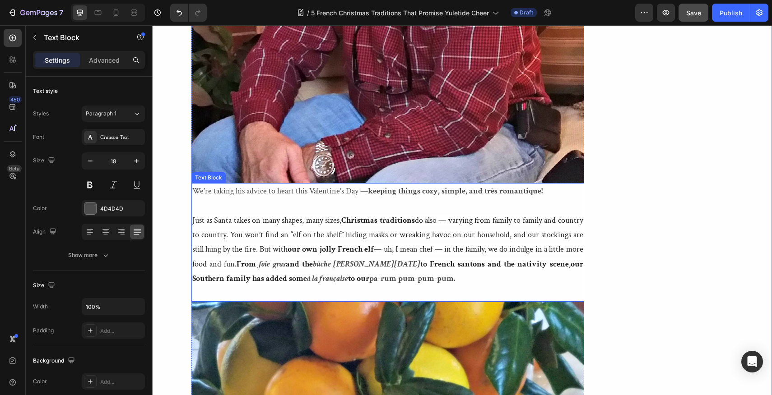
click at [192, 237] on span "Just as Santa takes on many shapes, many sizes, Christmas traditions do also — …" at bounding box center [387, 242] width 391 height 54
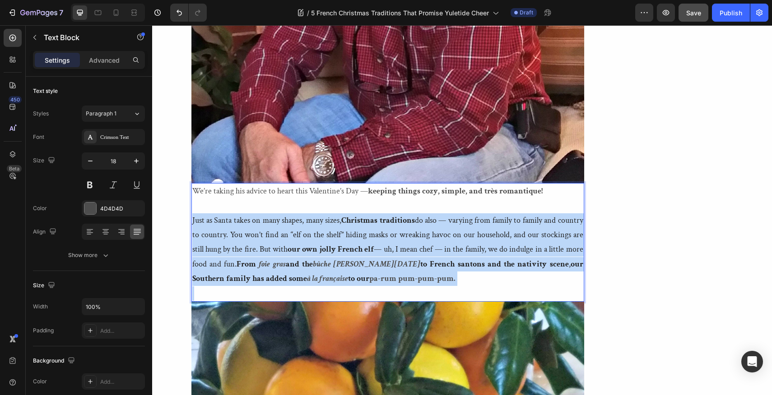
drag, startPoint x: 192, startPoint y: 237, endPoint x: 309, endPoint y: 311, distance: 137.7
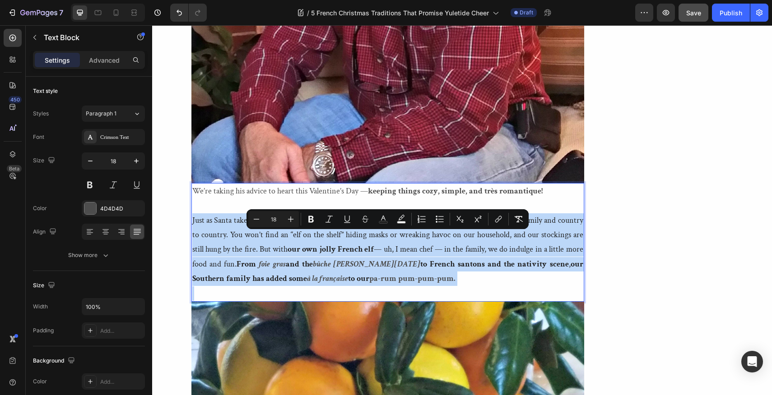
copy p "Just as Santa takes on many shapes, many sizes, Christmas traditions do also — …"
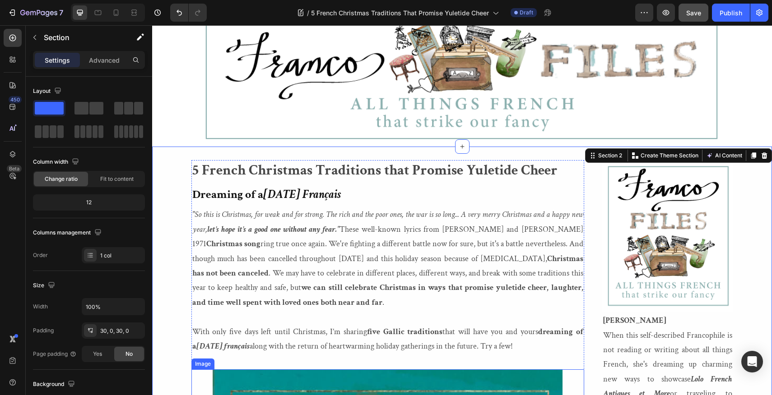
scroll to position [55, 0]
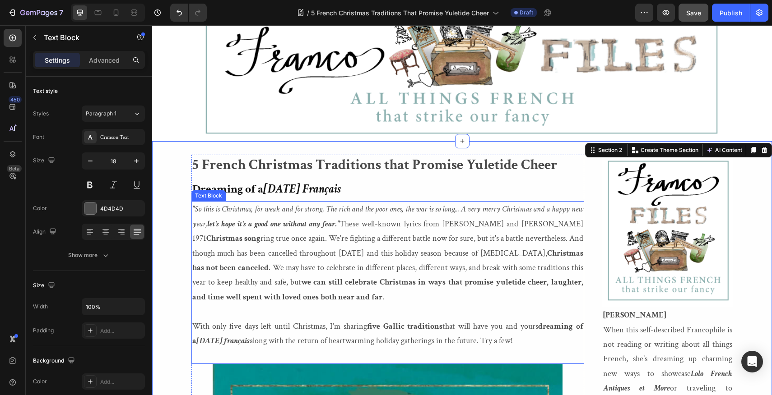
click at [191, 208] on div ""So this is Christmas, for weak and for strong. The rich and the poor ones, the…" at bounding box center [387, 282] width 393 height 162
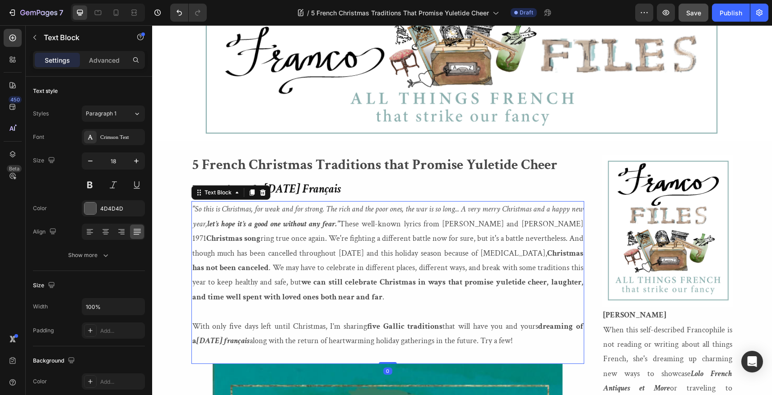
click at [191, 208] on div ""So this is Christmas, for weak and for strong. The rich and the poor ones, the…" at bounding box center [387, 282] width 393 height 162
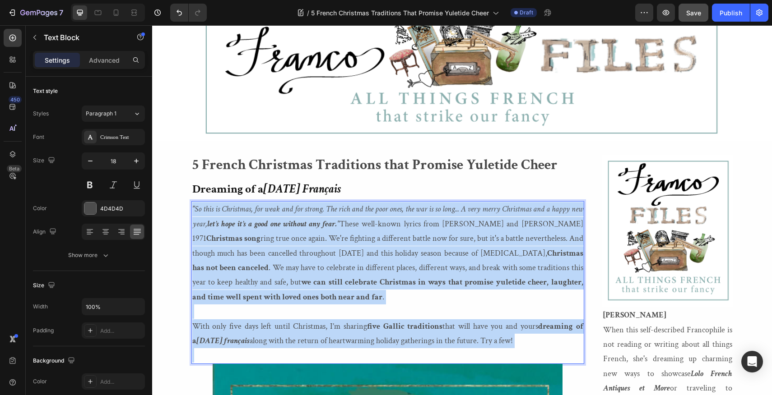
drag, startPoint x: 191, startPoint y: 208, endPoint x: 283, endPoint y: 354, distance: 172.7
click at [283, 354] on div ""So this is Christmas, for weak and for strong. The rich and the poor ones, the…" at bounding box center [387, 282] width 393 height 162
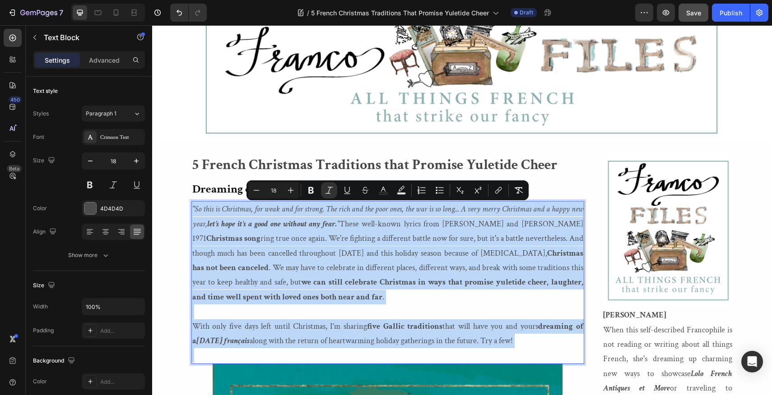
copy div ""So this is Christmas, for weak and for strong. The rich and the poor ones, the…"
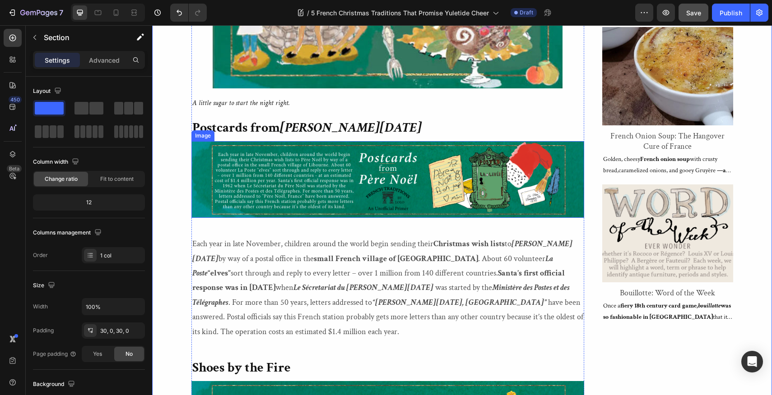
scroll to position [726, 0]
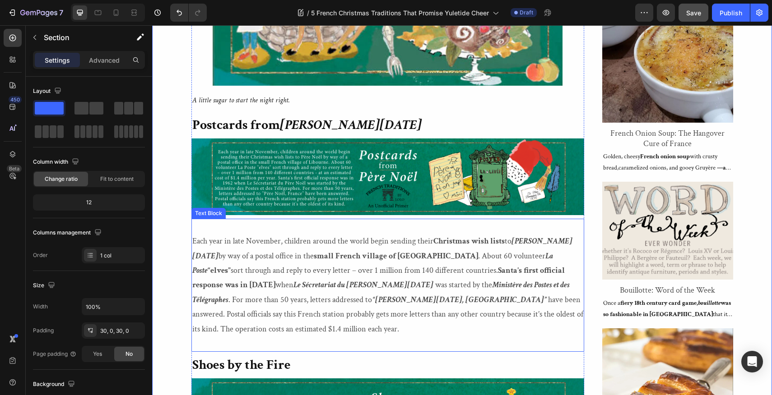
click at [193, 239] on p "Each year in late November, children around the world begin sending their Chris…" at bounding box center [387, 285] width 391 height 102
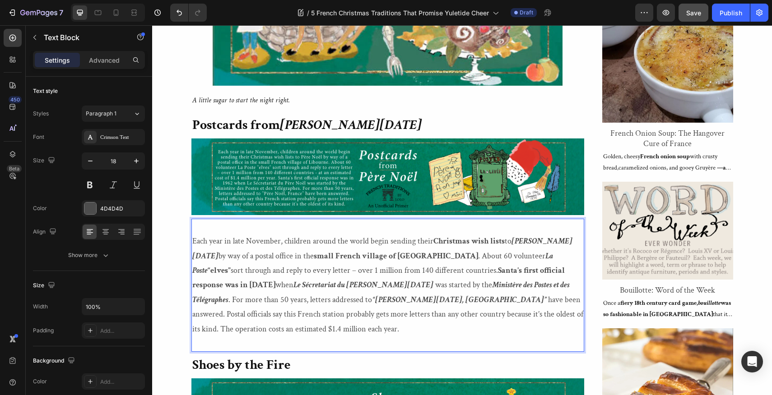
click at [193, 239] on p "Each year in late November, children around the world begin sending their Chris…" at bounding box center [387, 285] width 391 height 102
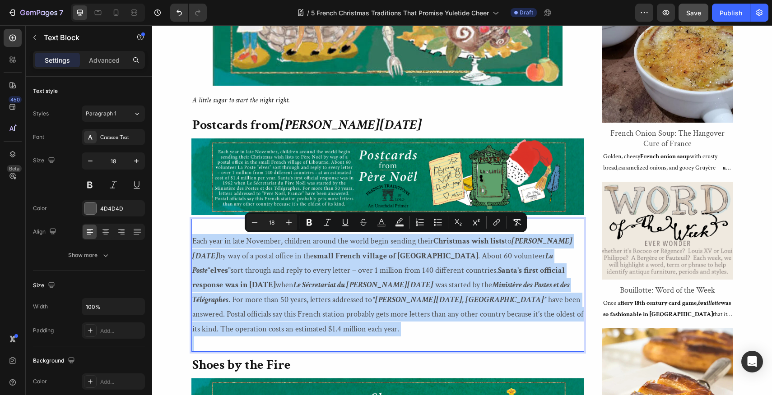
drag, startPoint x: 193, startPoint y: 239, endPoint x: 409, endPoint y: 329, distance: 233.9
click at [409, 329] on div "Each year in late November, children around the world begin sending their Chris…" at bounding box center [387, 286] width 393 height 134
copy p "Each year in late November, children around the world begin sending their Chris…"
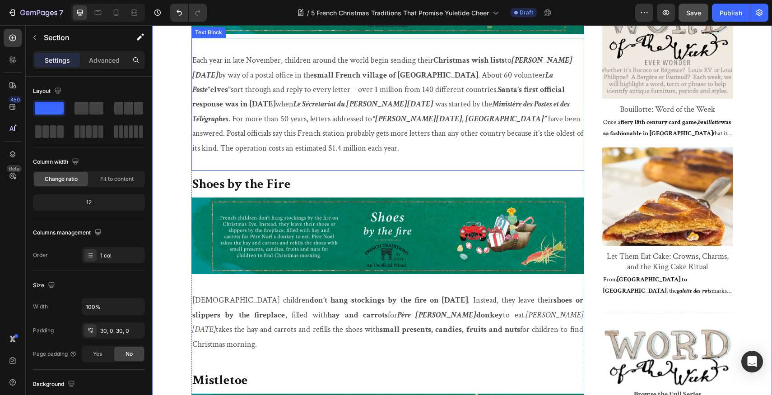
scroll to position [924, 0]
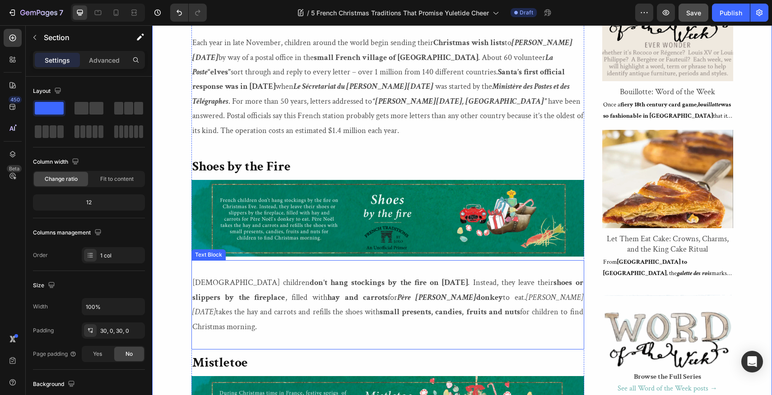
click at [193, 276] on p "[DEMOGRAPHIC_DATA] children don’t hang stockings by the fire on [DATE] . Instea…" at bounding box center [387, 305] width 391 height 59
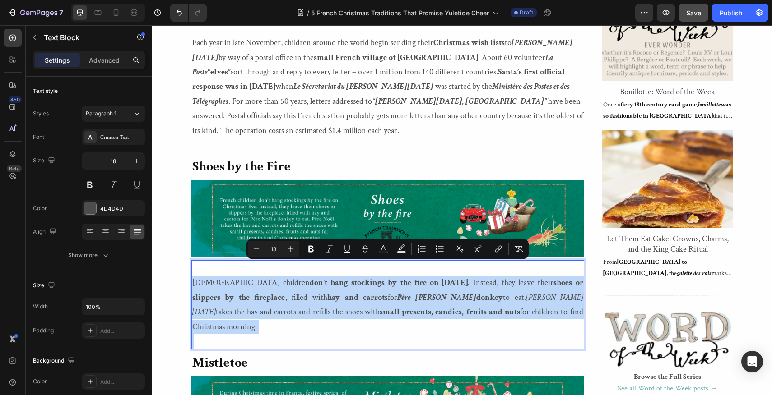
drag, startPoint x: 193, startPoint y: 266, endPoint x: 284, endPoint y: 308, distance: 100.6
click at [284, 308] on div "[DEMOGRAPHIC_DATA] children don’t hang stockings by the fire on [DATE] . Instea…" at bounding box center [387, 304] width 393 height 89
copy p "[DEMOGRAPHIC_DATA] children don’t hang stockings by the fire on [DATE] . Instea…"
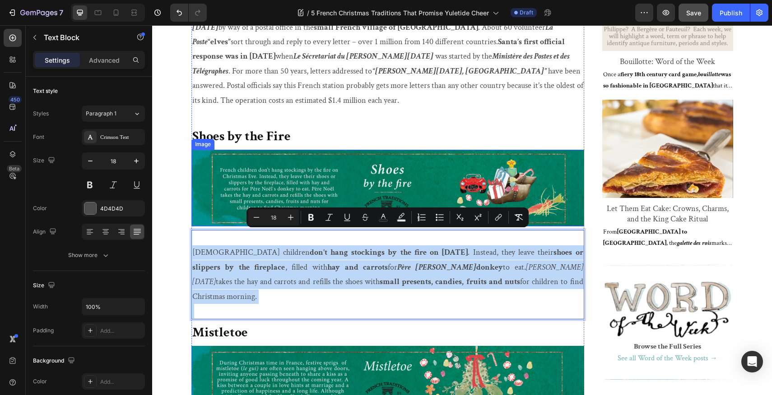
scroll to position [957, 0]
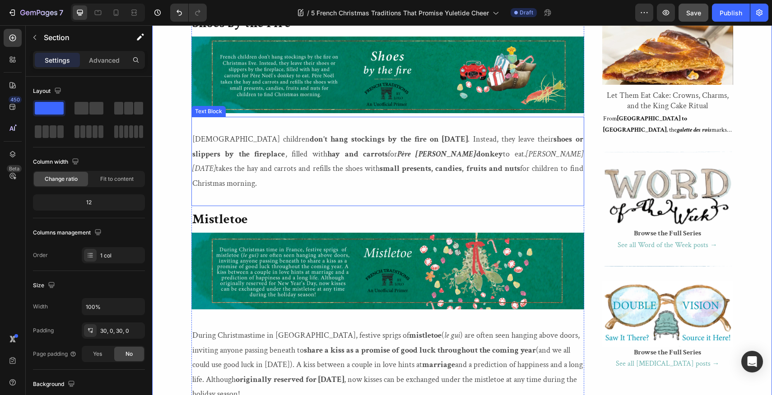
scroll to position [1119, 0]
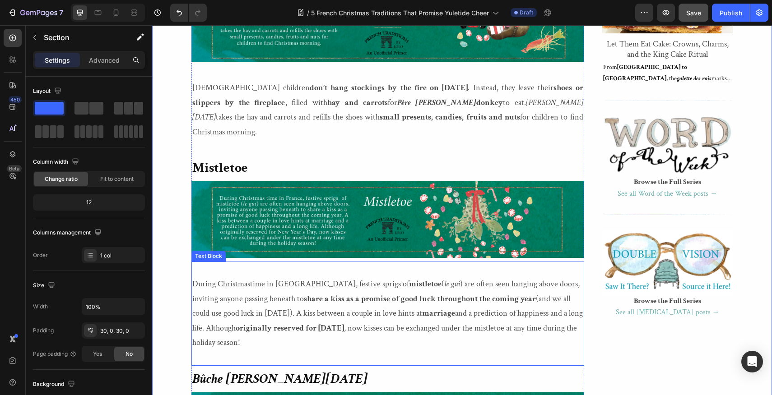
click at [245, 313] on p "During Christmastime in [GEOGRAPHIC_DATA], festive sprigs of mistletoe ( le gui…" at bounding box center [387, 313] width 391 height 73
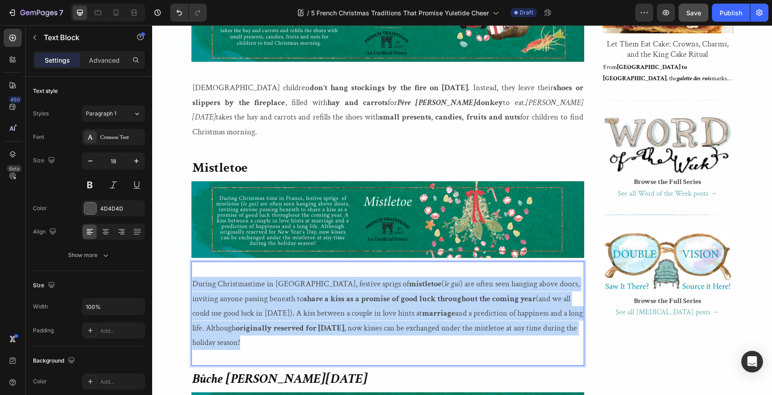
drag, startPoint x: 245, startPoint y: 313, endPoint x: 193, endPoint y: 256, distance: 76.7
click at [193, 277] on p "During Christmastime in [GEOGRAPHIC_DATA], festive sprigs of mistletoe ( le gui…" at bounding box center [387, 313] width 391 height 73
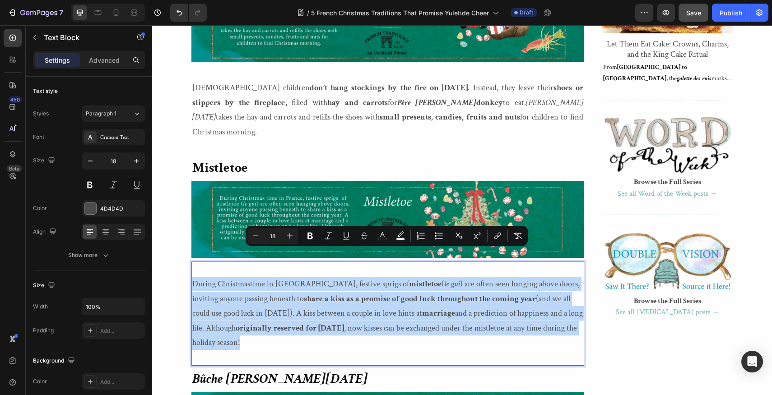
copy p "During Christmastime in [GEOGRAPHIC_DATA], festive sprigs of mistletoe ( le gui…"
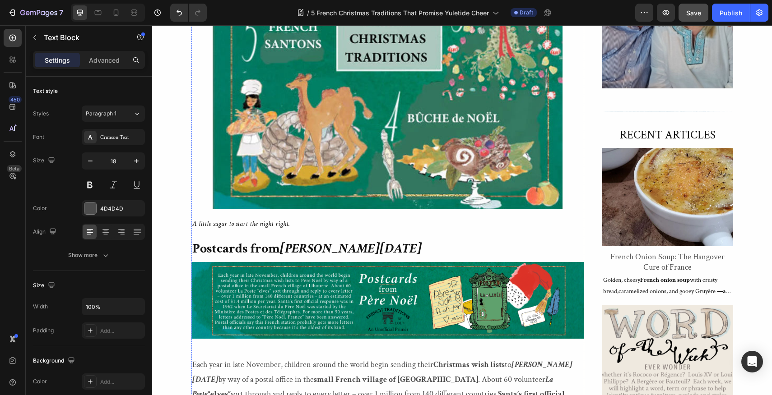
scroll to position [673, 0]
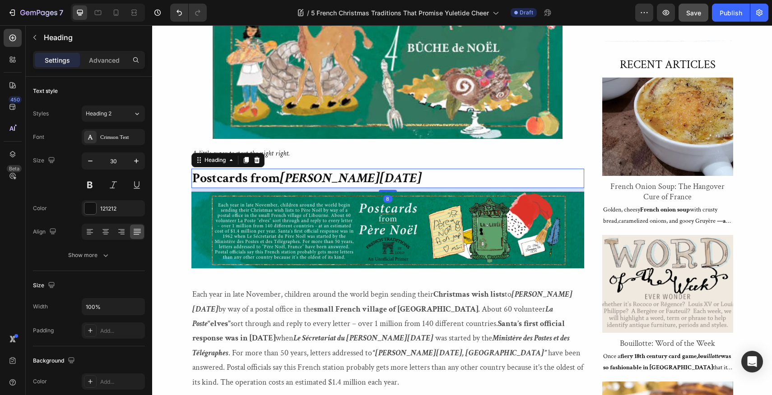
click at [193, 178] on strong "Postcards from" at bounding box center [236, 179] width 88 height 18
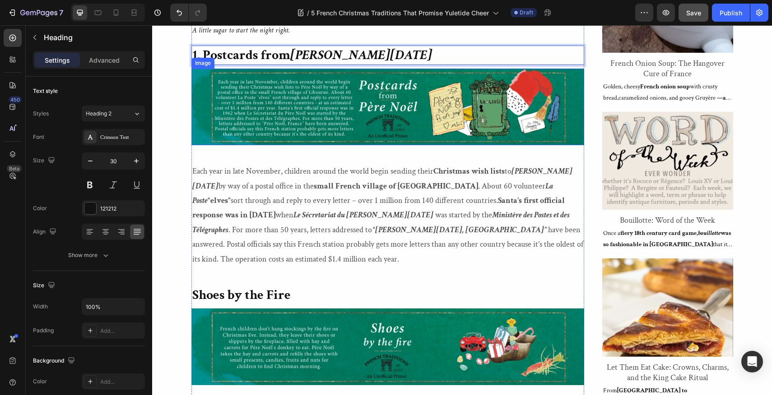
scroll to position [808, 0]
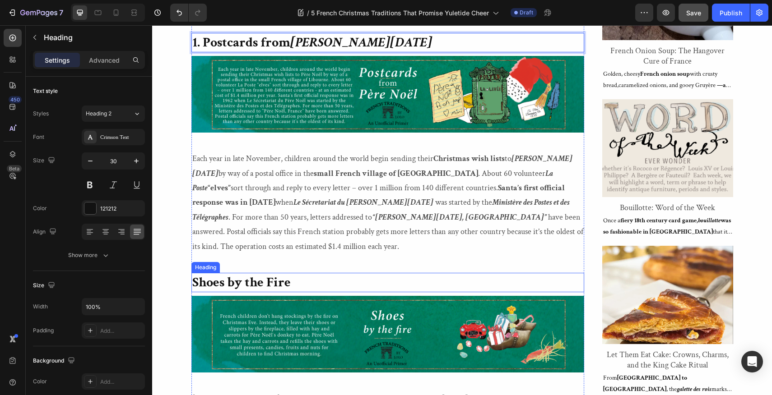
click at [193, 274] on strong "Shoes by the Fire" at bounding box center [241, 283] width 98 height 18
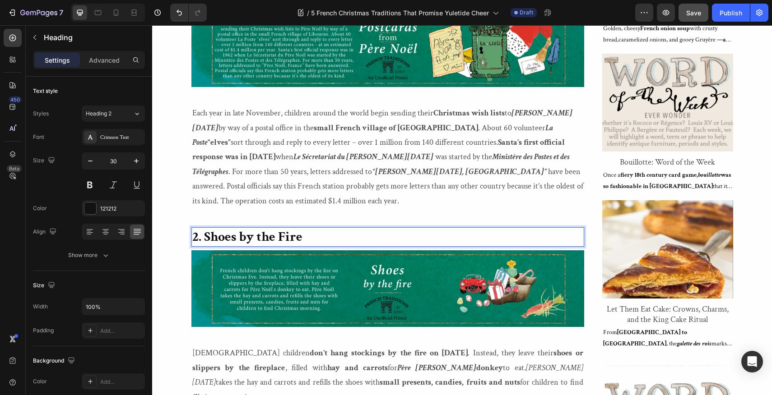
scroll to position [984, 0]
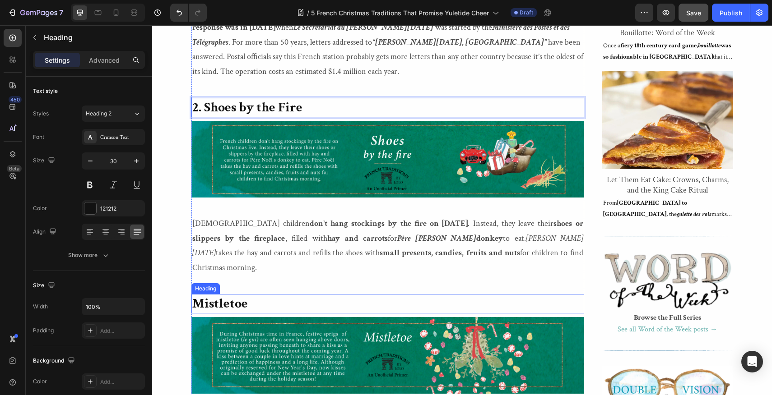
click at [194, 295] on strong "Mistletoe" at bounding box center [220, 304] width 56 height 18
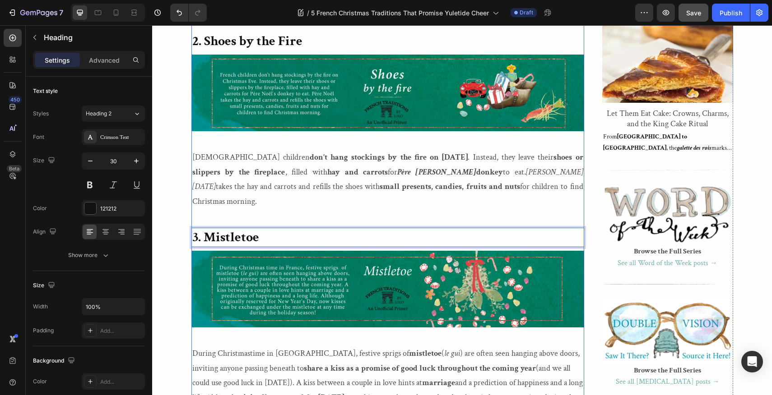
scroll to position [1158, 0]
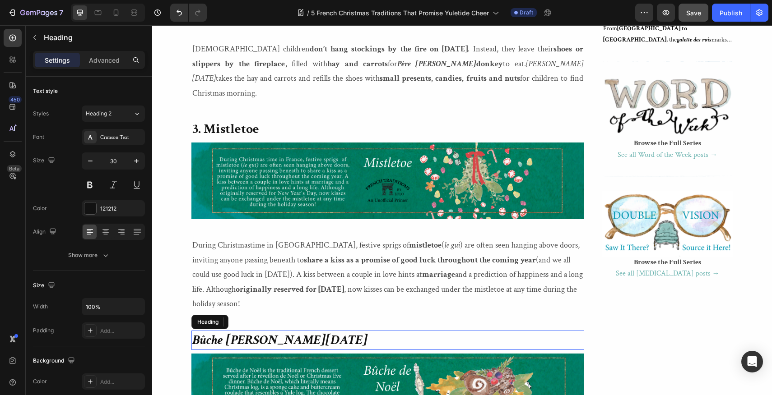
click at [193, 332] on strong "Bûche [PERSON_NAME][DATE]" at bounding box center [279, 341] width 175 height 18
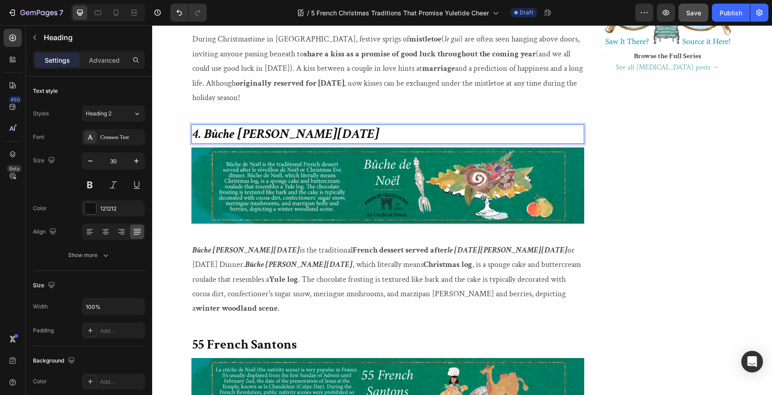
scroll to position [1374, 0]
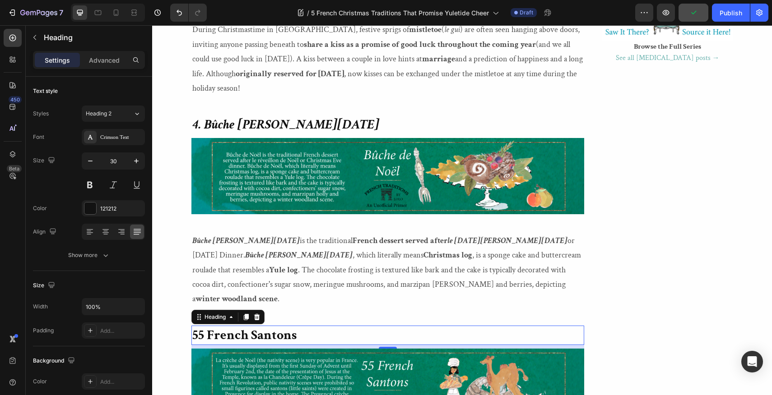
click at [194, 327] on strong "55 French Santons" at bounding box center [244, 336] width 104 height 18
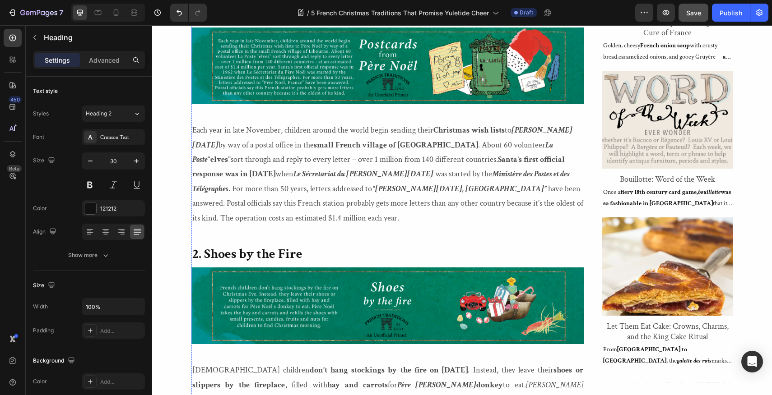
scroll to position [838, 0]
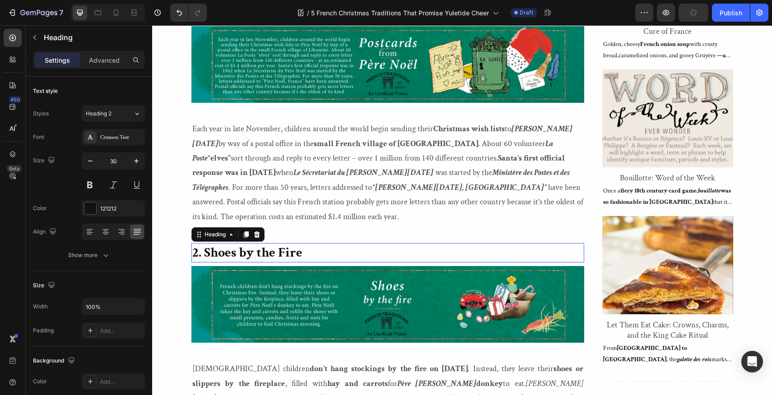
click at [198, 244] on strong "2. Shoes by the Fire" at bounding box center [247, 253] width 110 height 18
click at [201, 244] on strong "2. Shoes by the Fire" at bounding box center [247, 253] width 110 height 18
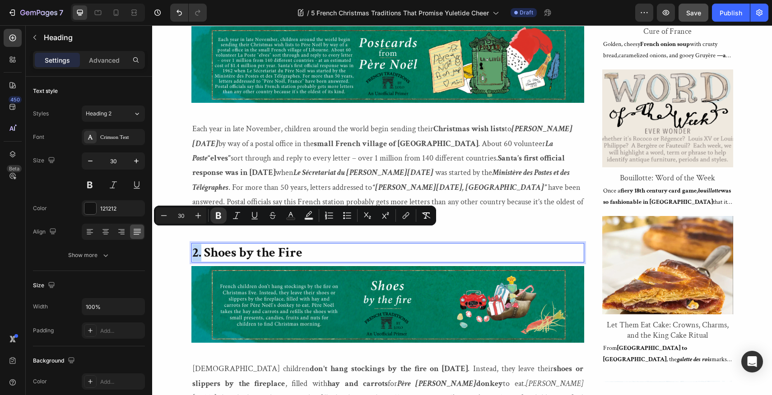
drag, startPoint x: 201, startPoint y: 241, endPoint x: 191, endPoint y: 241, distance: 10.4
click at [191, 243] on h2 "2. Shoes by the Fire" at bounding box center [387, 252] width 393 height 19
click at [137, 160] on icon "button" at bounding box center [136, 161] width 9 height 9
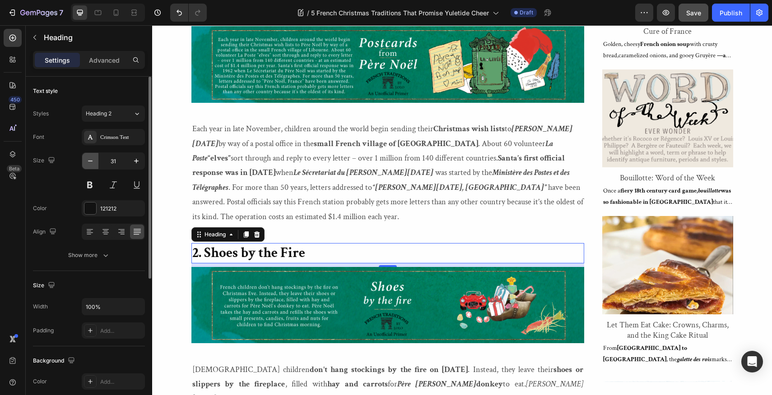
click at [92, 161] on icon "button" at bounding box center [90, 161] width 5 height 1
type input "30"
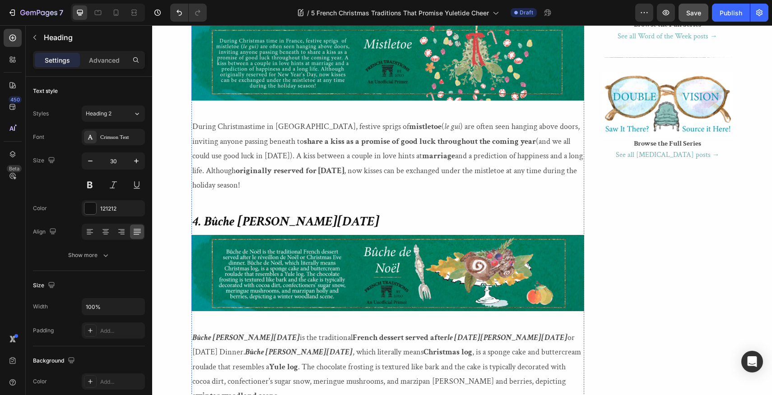
scroll to position [1318, 0]
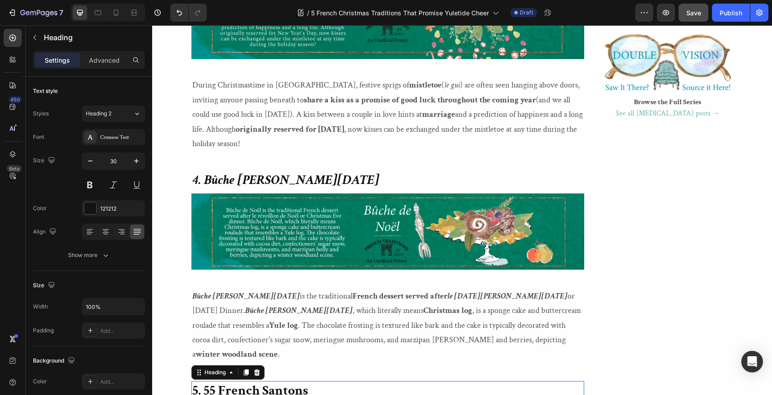
click at [200, 382] on strong "5. 55 French Santons" at bounding box center [250, 391] width 116 height 18
drag, startPoint x: 200, startPoint y: 348, endPoint x: 194, endPoint y: 348, distance: 6.3
click at [194, 382] on strong "5. 55 French Santons" at bounding box center [250, 391] width 116 height 18
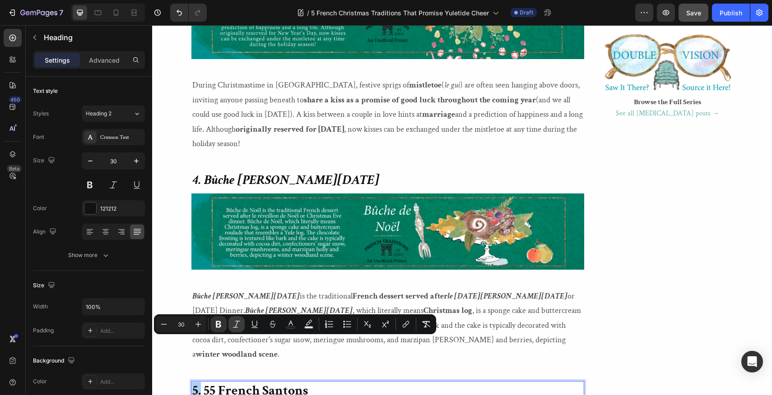
click at [237, 323] on icon "Editor contextual toolbar" at bounding box center [236, 324] width 9 height 9
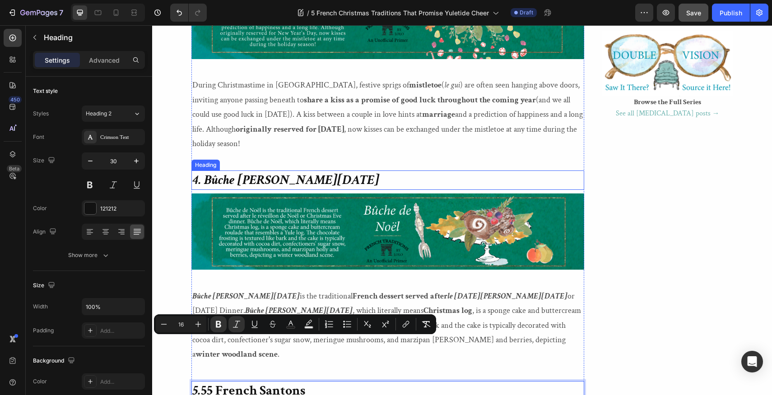
click at [200, 172] on strong "4. Bûche [PERSON_NAME][DATE]" at bounding box center [285, 181] width 187 height 18
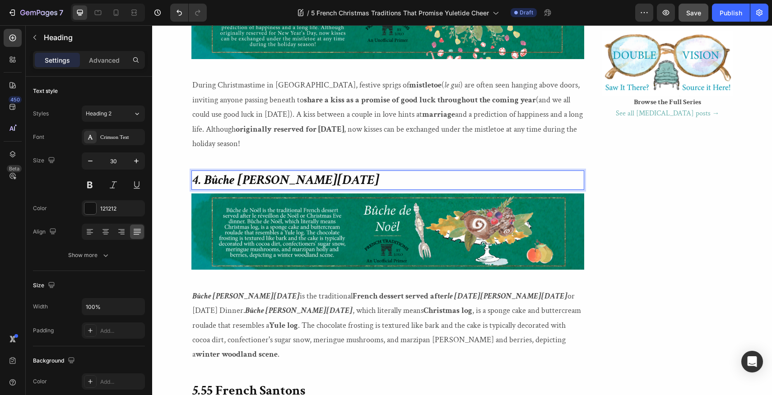
click at [200, 172] on strong "4. Bûche [PERSON_NAME][DATE]" at bounding box center [285, 181] width 187 height 18
drag, startPoint x: 200, startPoint y: 153, endPoint x: 191, endPoint y: 153, distance: 9.5
click at [191, 171] on h2 "4. Bûche [PERSON_NAME][DATE]" at bounding box center [387, 180] width 393 height 19
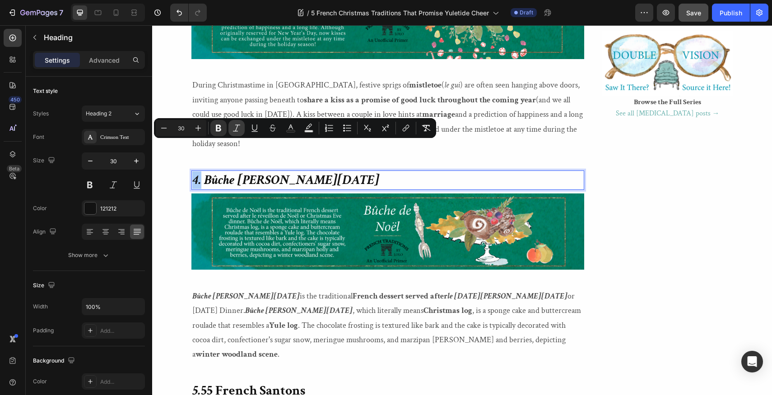
click at [238, 127] on icon "Editor contextual toolbar" at bounding box center [236, 128] width 9 height 9
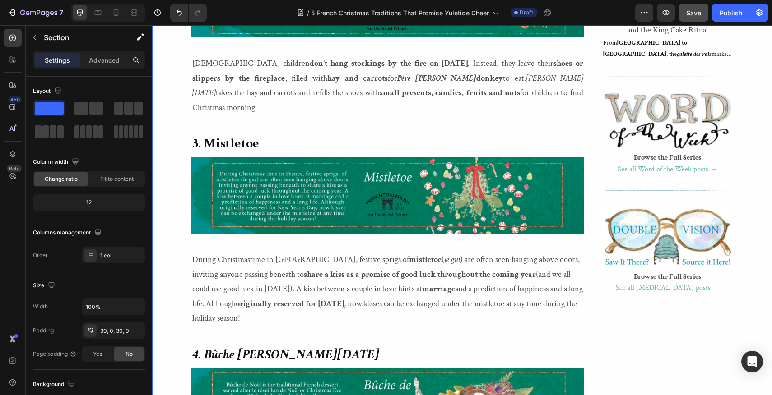
scroll to position [1103, 0]
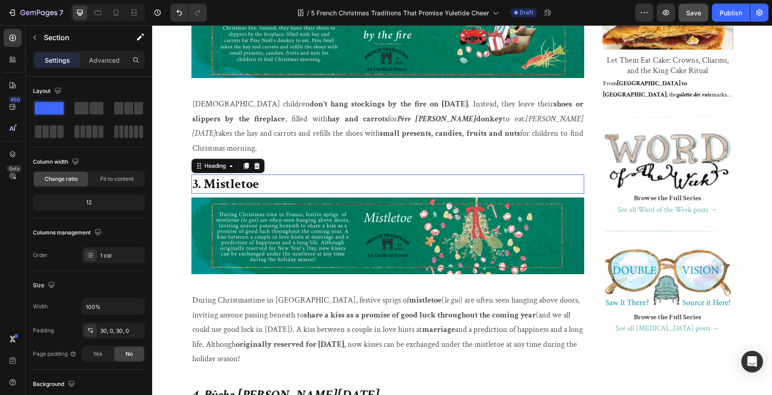
click at [200, 176] on strong "3. Mistletoe" at bounding box center [225, 185] width 67 height 18
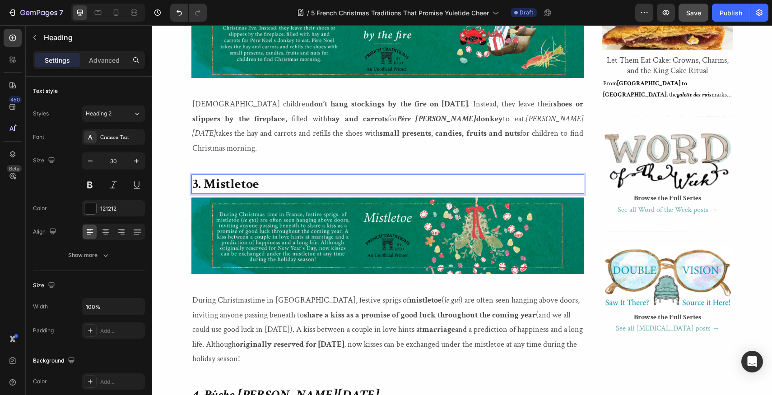
click at [200, 176] on strong "3. Mistletoe" at bounding box center [225, 185] width 67 height 18
drag, startPoint x: 200, startPoint y: 158, endPoint x: 193, endPoint y: 158, distance: 6.8
click at [193, 176] on strong "3. Mistletoe" at bounding box center [225, 185] width 67 height 18
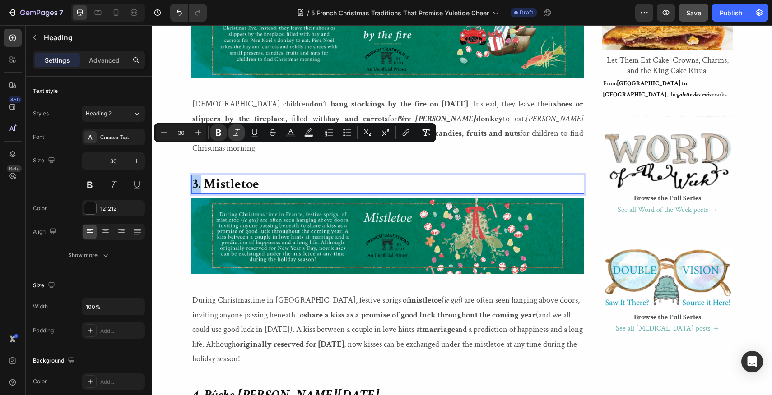
click at [234, 130] on icon "Editor contextual toolbar" at bounding box center [236, 132] width 9 height 9
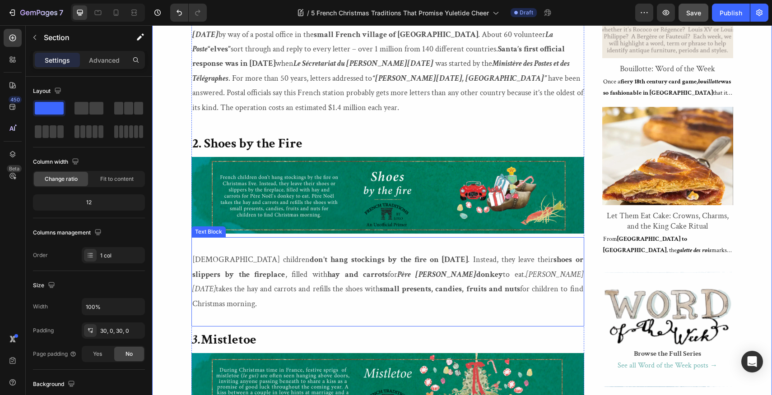
scroll to position [883, 0]
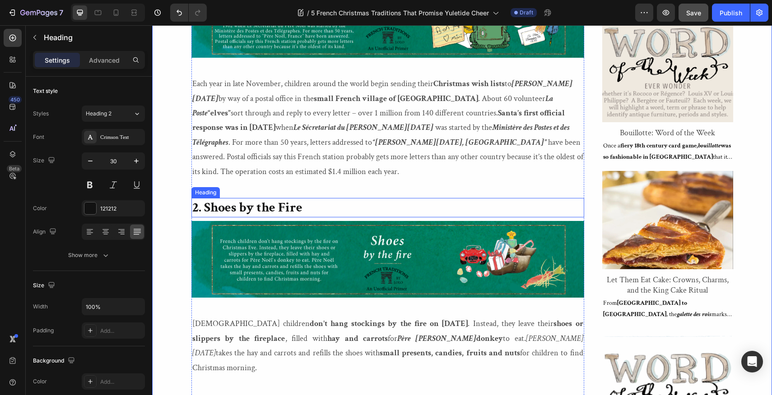
click at [202, 199] on strong "2. Shoes by the Fire" at bounding box center [247, 208] width 110 height 18
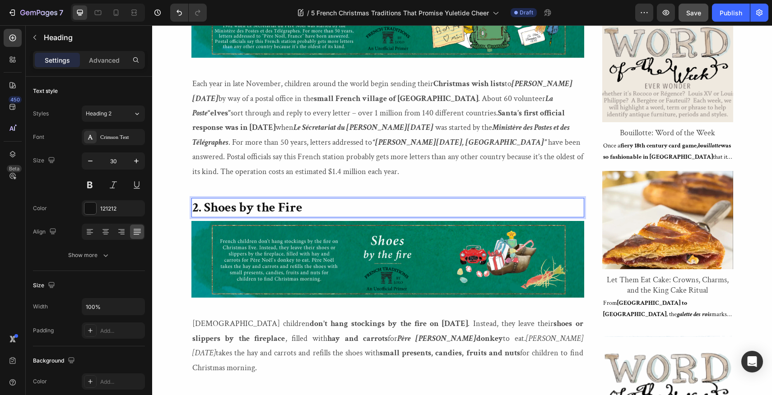
click at [202, 199] on strong "2. Shoes by the Fire" at bounding box center [247, 208] width 110 height 18
drag, startPoint x: 202, startPoint y: 193, endPoint x: 192, endPoint y: 193, distance: 9.9
click at [192, 199] on strong "2. Shoes by the Fire" at bounding box center [247, 208] width 110 height 18
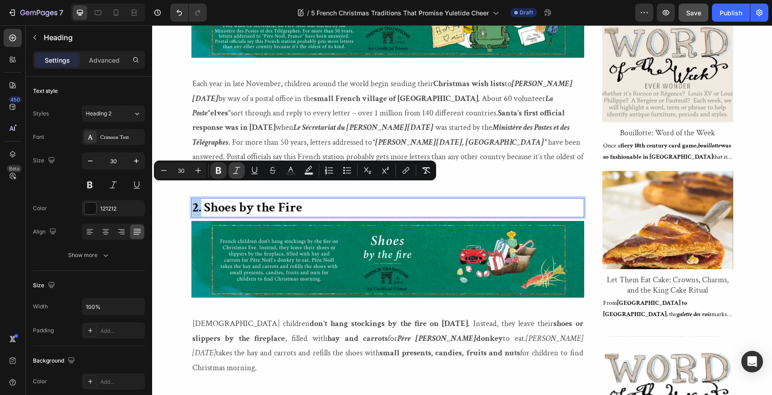
click at [237, 167] on icon "Editor contextual toolbar" at bounding box center [236, 170] width 9 height 9
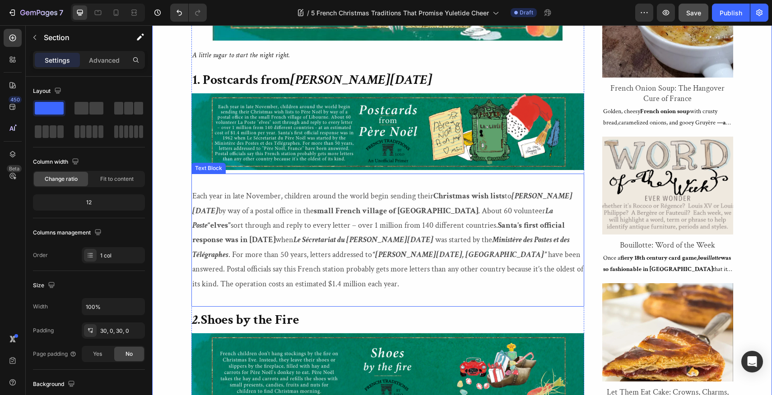
scroll to position [709, 0]
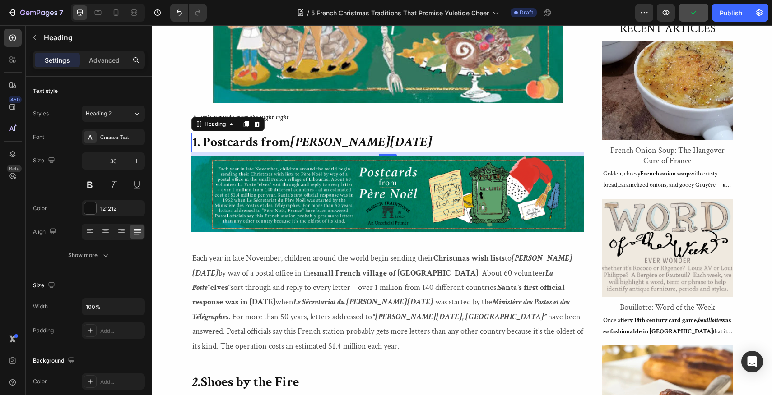
click at [200, 144] on strong "1. Postcards from" at bounding box center [241, 143] width 98 height 18
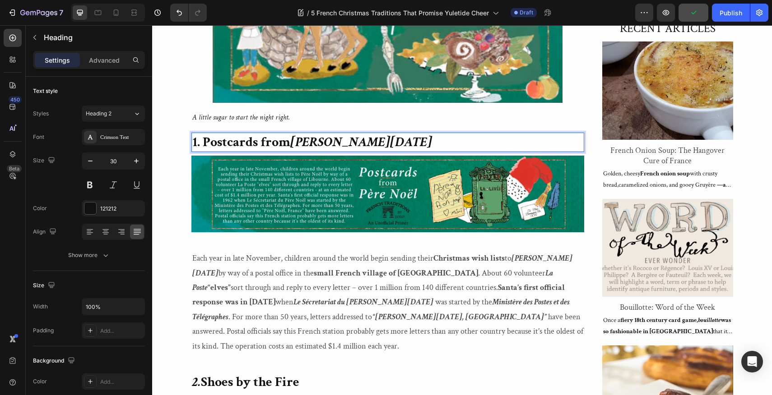
click at [200, 144] on strong "1. Postcards from" at bounding box center [241, 143] width 98 height 18
drag, startPoint x: 200, startPoint y: 144, endPoint x: 190, endPoint y: 144, distance: 10.4
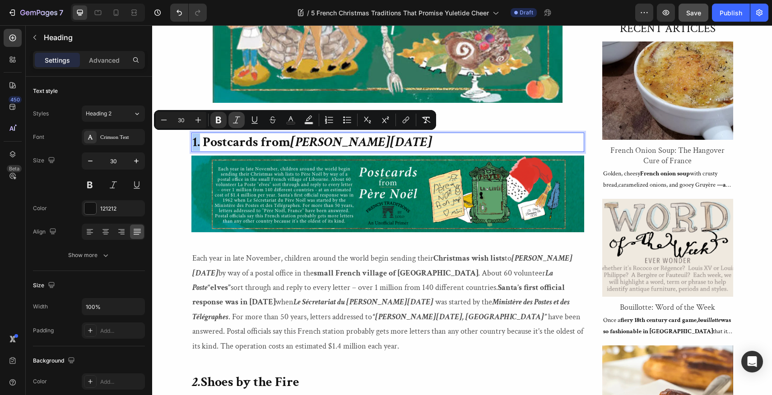
click at [238, 119] on icon "Editor contextual toolbar" at bounding box center [236, 120] width 9 height 9
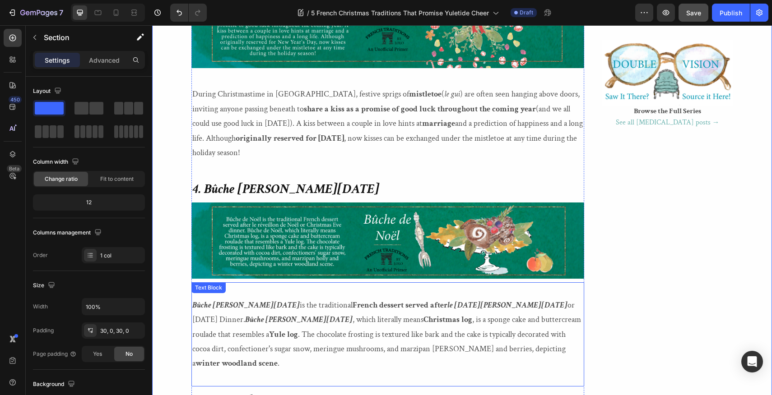
scroll to position [1360, 0]
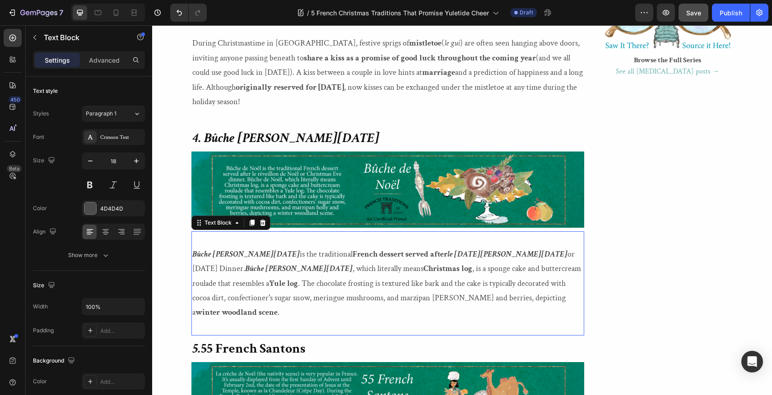
click at [460, 271] on p "Bûche [PERSON_NAME][DATE] is the traditional French dessert served after le [DA…" at bounding box center [387, 283] width 391 height 73
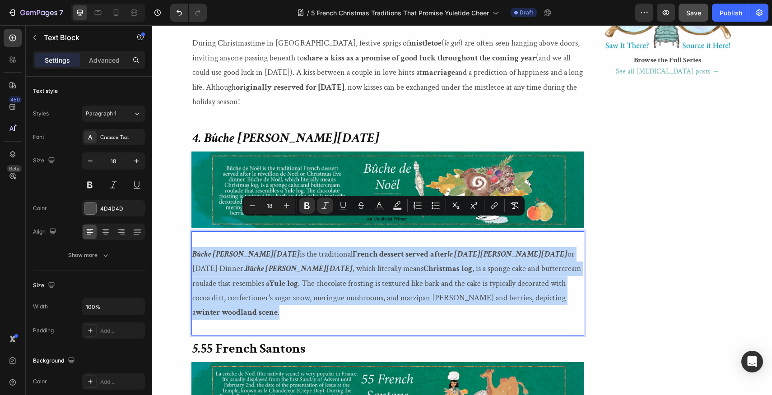
drag, startPoint x: 460, startPoint y: 271, endPoint x: 194, endPoint y: 223, distance: 270.6
click at [194, 247] on p "Bûche [PERSON_NAME][DATE] is the traditional French dessert served after le [DA…" at bounding box center [387, 283] width 391 height 73
copy p "Bûche [PERSON_NAME][DATE] is the traditional French dessert served after le [DA…"
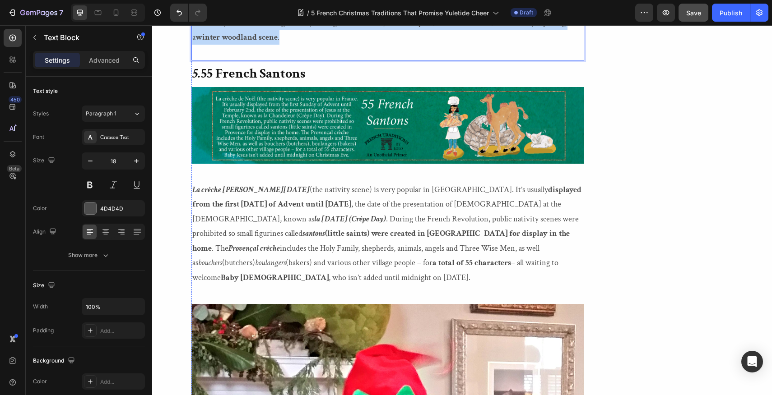
scroll to position [1636, 0]
click at [475, 219] on p "La crèche [PERSON_NAME][DATE] (the nativity scene) is very popular in [GEOGRAPH…" at bounding box center [387, 233] width 391 height 102
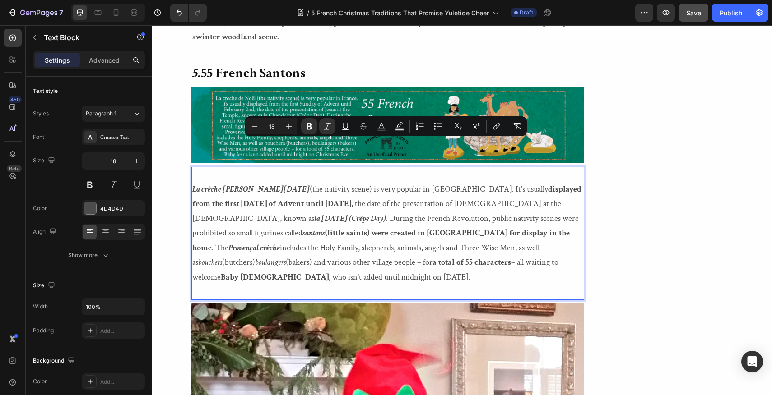
drag, startPoint x: 475, startPoint y: 219, endPoint x: 193, endPoint y: 144, distance: 292.4
click at [193, 182] on p "La crèche [PERSON_NAME][DATE] (the nativity scene) is very popular in [GEOGRAPH…" at bounding box center [387, 233] width 391 height 102
copy p "La crèche [PERSON_NAME][DATE] (the nativity scene) is very popular in [GEOGRAPH…"
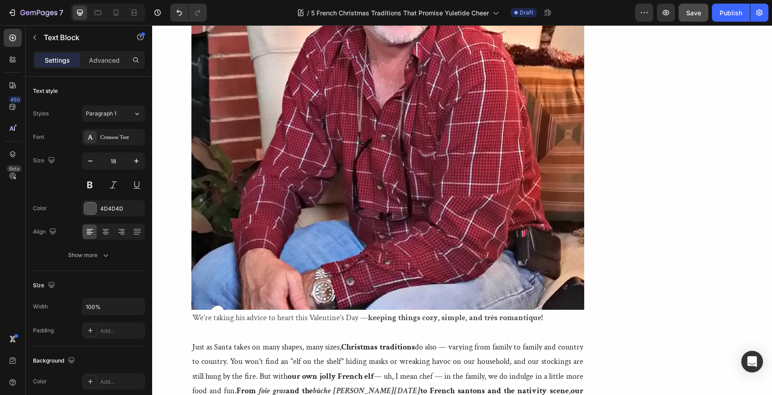
scroll to position [2192, 0]
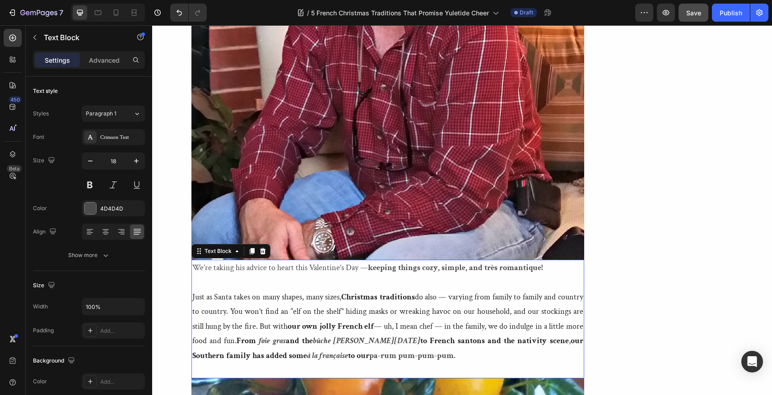
click at [195, 261] on p "We’re taking his advice to heart this Valentine’s Day — keeping things cozy, si…" at bounding box center [387, 268] width 391 height 14
drag, startPoint x: 195, startPoint y: 211, endPoint x: 225, endPoint y: 213, distance: 30.3
click at [225, 261] on p "We’re taking his advice to heart this Valentine’s Day — keeping things cozy, si…" at bounding box center [387, 268] width 391 height 14
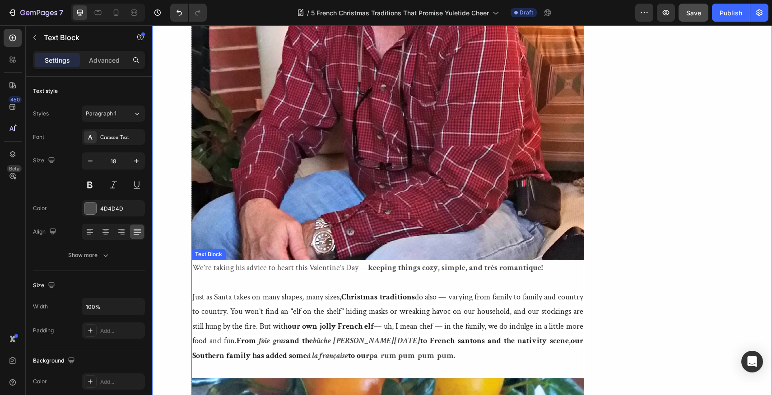
click at [546, 261] on p "We’re taking his advice to heart this Valentine’s Day — keeping things cozy, si…" at bounding box center [387, 268] width 391 height 14
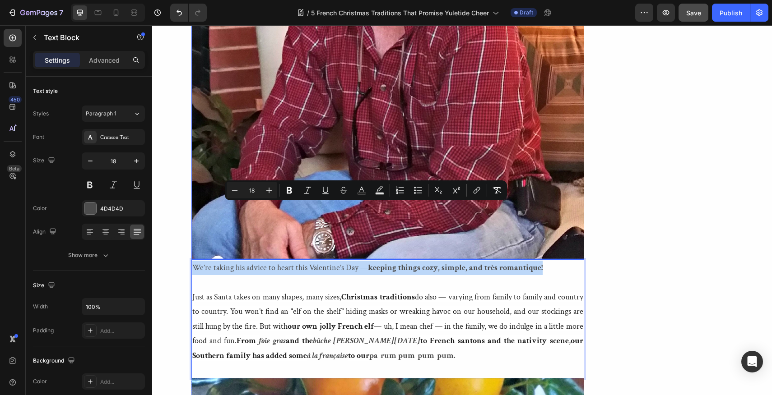
drag, startPoint x: 546, startPoint y: 209, endPoint x: 285, endPoint y: 200, distance: 260.6
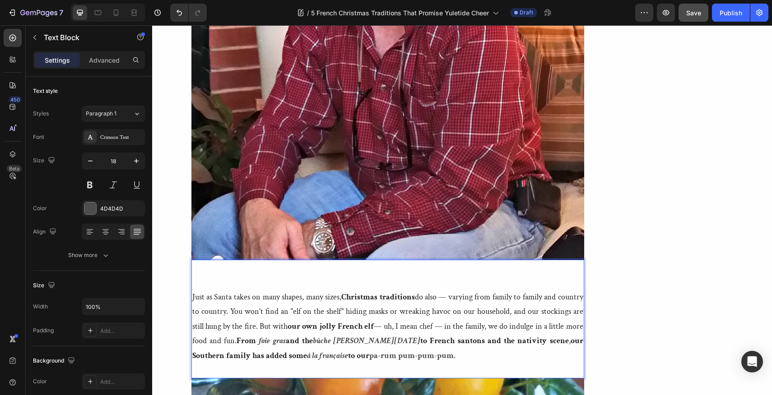
click at [193, 290] on p "Just as Santa takes on many shapes, many sizes, Christmas traditions do also — …" at bounding box center [387, 326] width 391 height 73
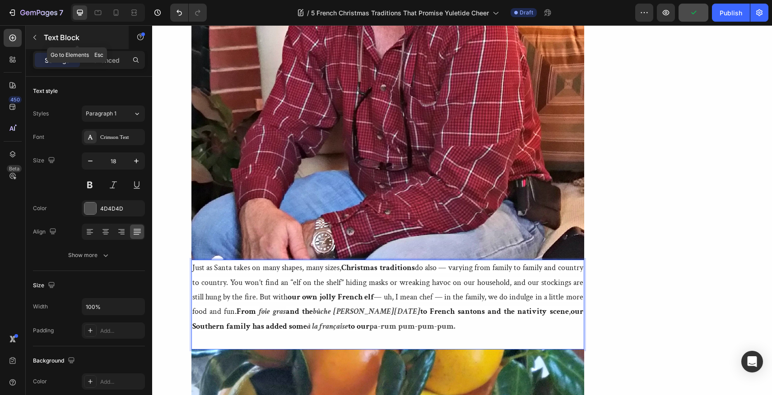
click at [34, 34] on icon "button" at bounding box center [34, 37] width 7 height 7
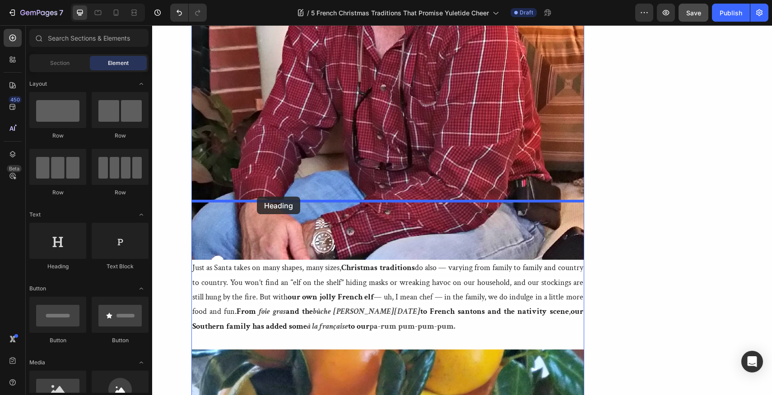
drag, startPoint x: 210, startPoint y: 265, endPoint x: 257, endPoint y: 197, distance: 82.5
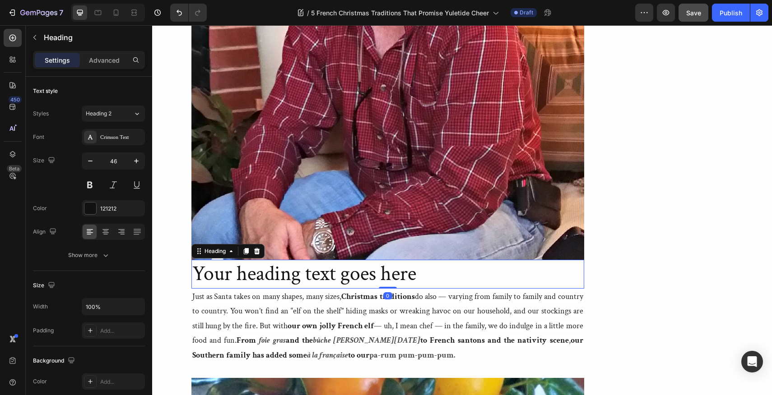
click at [420, 260] on h2 "Your heading text goes here" at bounding box center [387, 274] width 393 height 29
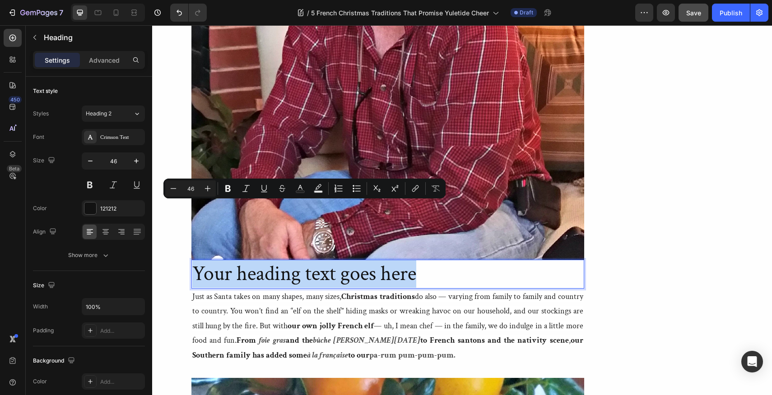
drag, startPoint x: 420, startPoint y: 217, endPoint x: 191, endPoint y: 217, distance: 229.3
click at [191, 260] on h2 "Your heading text goes here" at bounding box center [387, 274] width 393 height 29
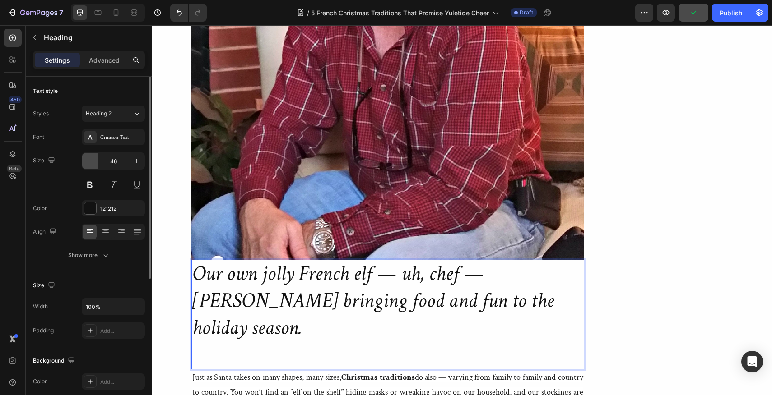
click at [90, 163] on icon "button" at bounding box center [90, 161] width 9 height 9
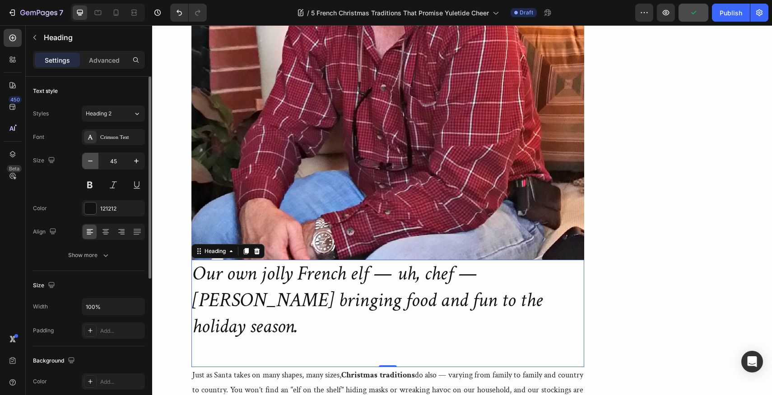
click at [90, 163] on icon "button" at bounding box center [90, 161] width 9 height 9
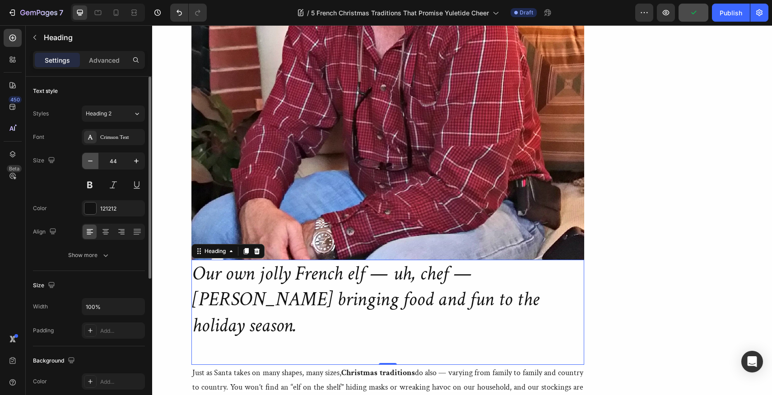
click at [90, 163] on icon "button" at bounding box center [90, 161] width 9 height 9
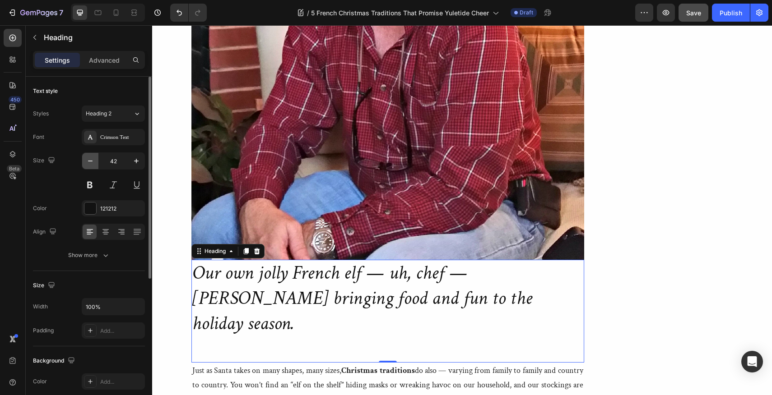
click at [90, 163] on icon "button" at bounding box center [90, 161] width 9 height 9
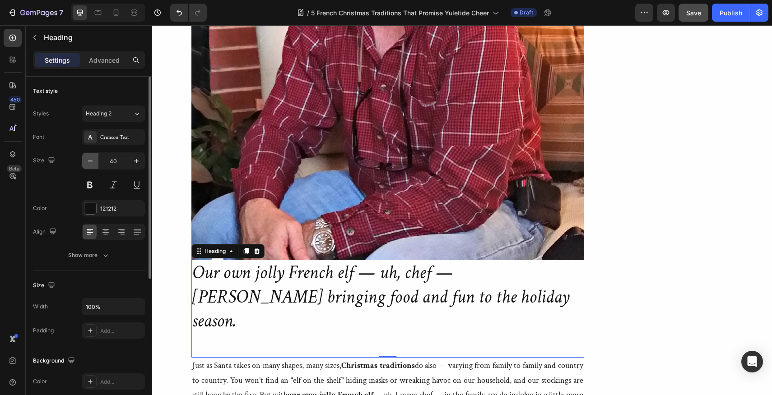
click at [90, 163] on icon "button" at bounding box center [90, 161] width 9 height 9
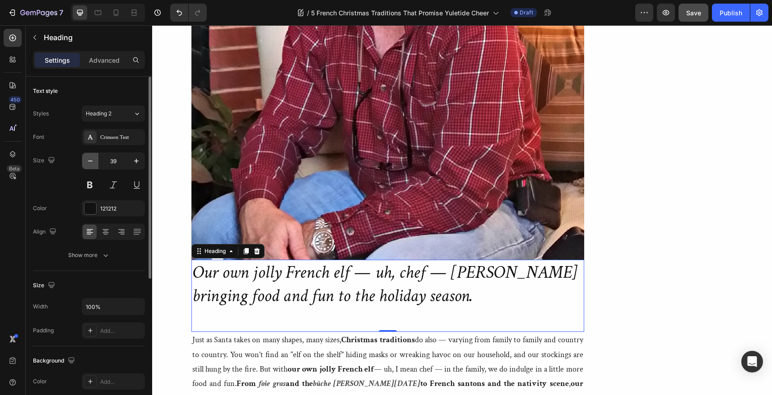
click at [90, 163] on icon "button" at bounding box center [90, 161] width 9 height 9
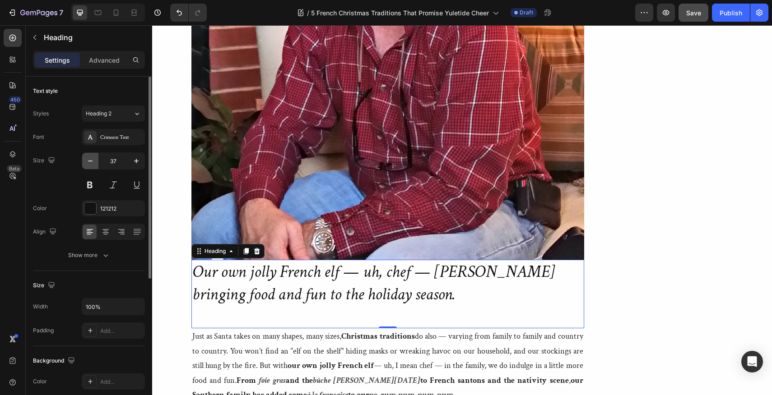
click at [90, 163] on icon "button" at bounding box center [90, 161] width 9 height 9
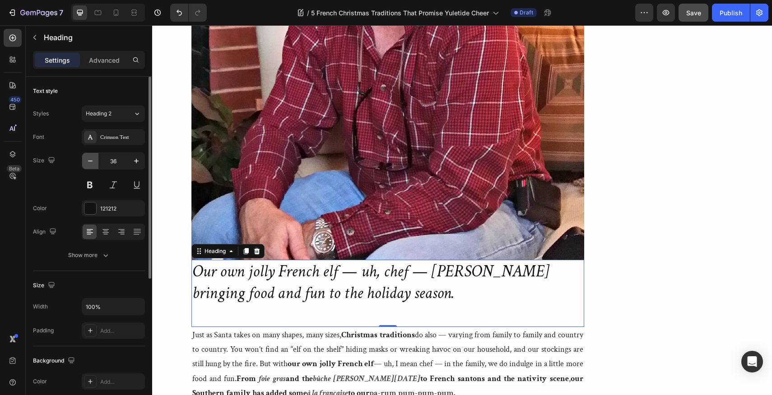
click at [90, 163] on icon "button" at bounding box center [90, 161] width 9 height 9
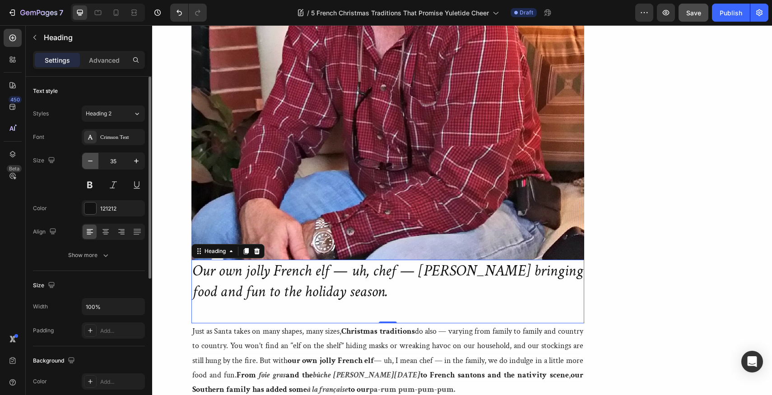
click at [90, 163] on icon "button" at bounding box center [90, 161] width 9 height 9
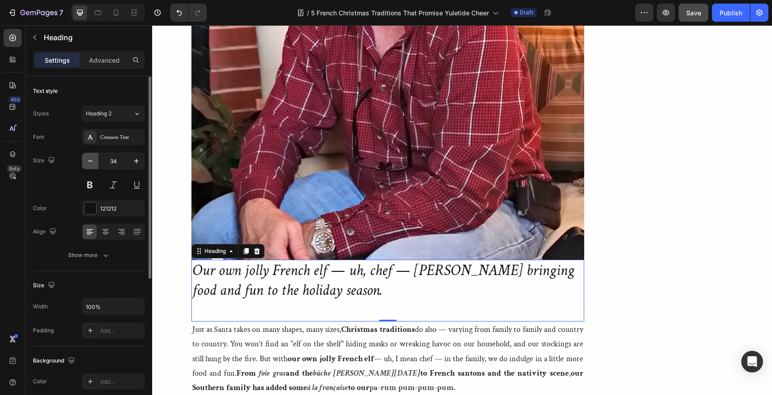
click at [90, 163] on icon "button" at bounding box center [90, 161] width 9 height 9
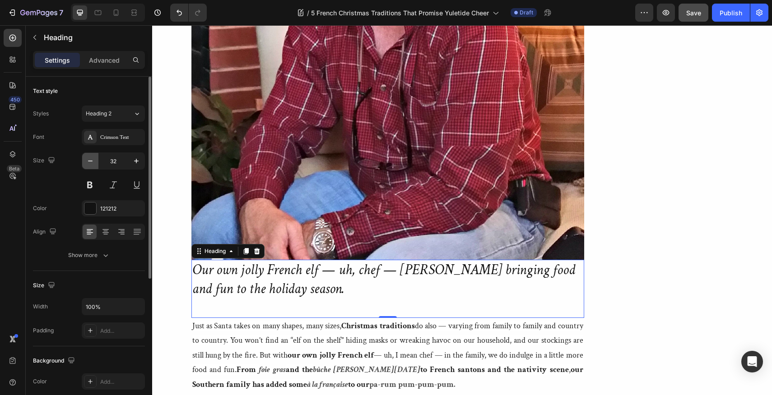
click at [90, 163] on icon "button" at bounding box center [90, 161] width 9 height 9
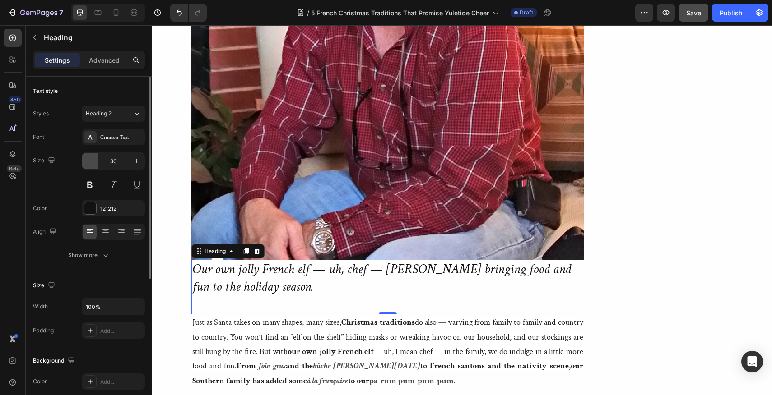
click at [90, 163] on icon "button" at bounding box center [90, 161] width 9 height 9
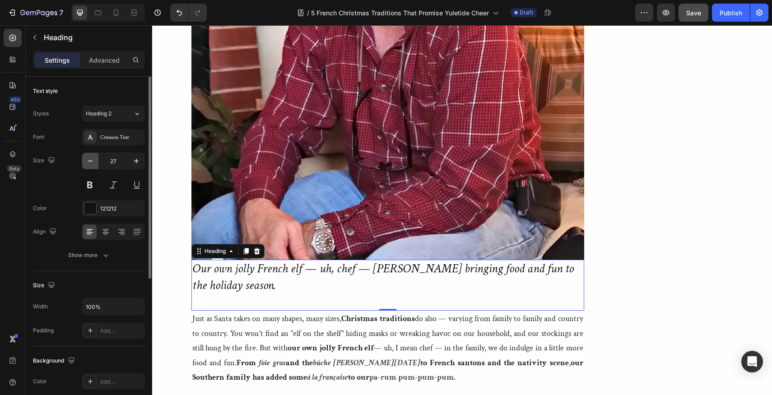
click at [90, 163] on icon "button" at bounding box center [90, 161] width 9 height 9
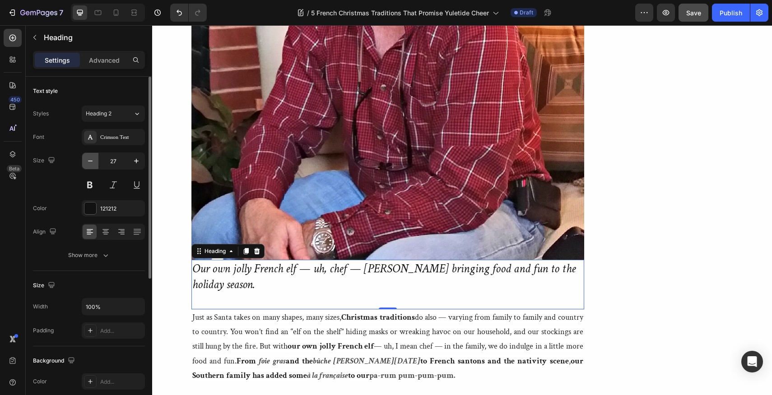
click at [90, 163] on icon "button" at bounding box center [90, 161] width 9 height 9
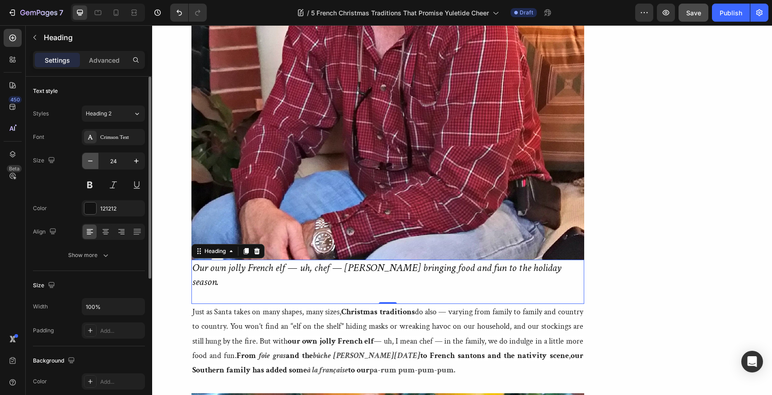
click at [90, 163] on icon "button" at bounding box center [90, 161] width 9 height 9
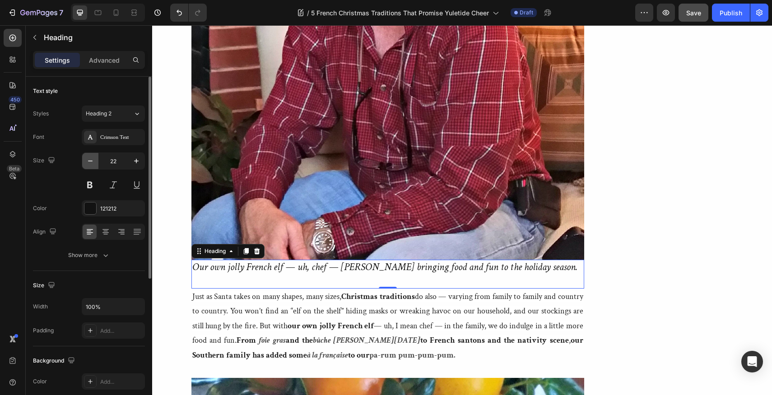
click at [90, 163] on icon "button" at bounding box center [90, 161] width 9 height 9
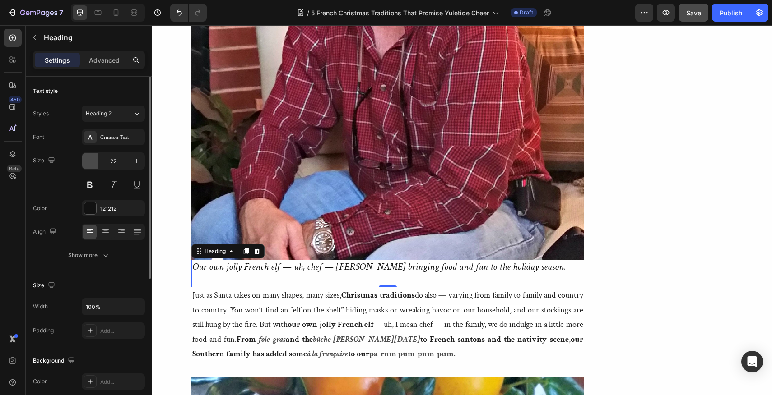
click at [90, 163] on icon "button" at bounding box center [90, 161] width 9 height 9
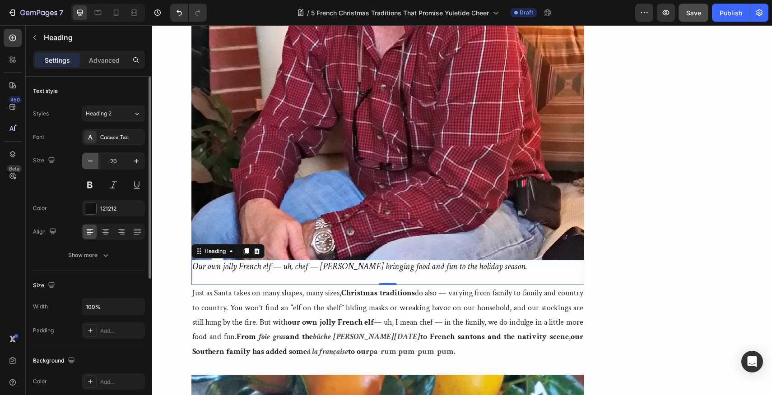
click at [90, 163] on icon "button" at bounding box center [90, 161] width 9 height 9
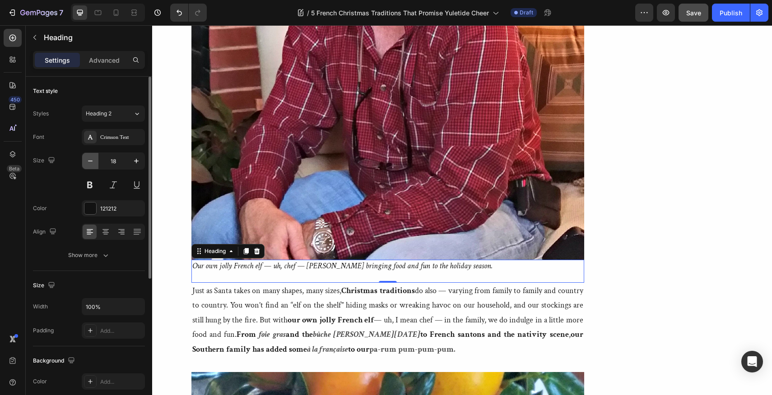
click at [90, 163] on icon "button" at bounding box center [90, 161] width 9 height 9
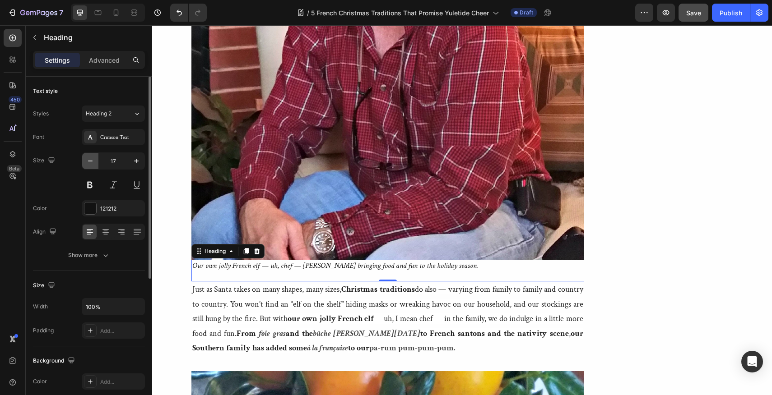
click at [90, 163] on icon "button" at bounding box center [90, 161] width 9 height 9
type input "16"
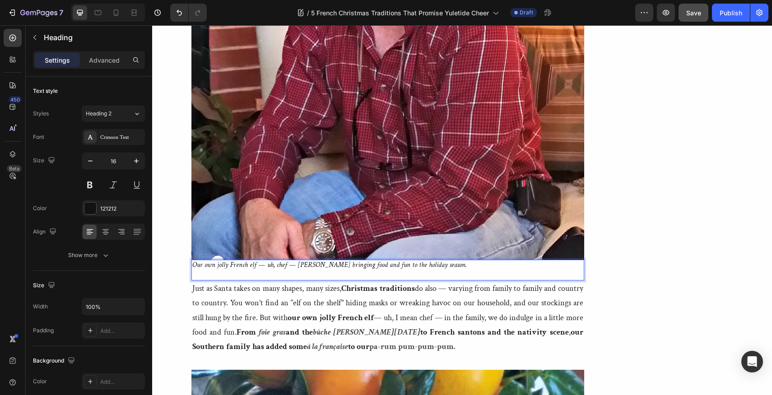
click at [193, 260] on icon "Our own jolly French elf — uh, chef — [PERSON_NAME] bringing food and fun to th…" at bounding box center [329, 264] width 274 height 9
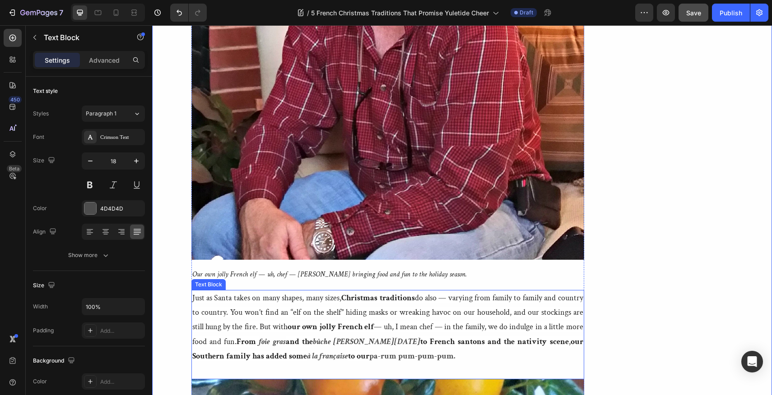
click at [460, 297] on p "Just as Santa takes on many shapes, many sizes, Christmas traditions do also — …" at bounding box center [387, 327] width 391 height 73
drag, startPoint x: 460, startPoint y: 297, endPoint x: 189, endPoint y: 239, distance: 277.4
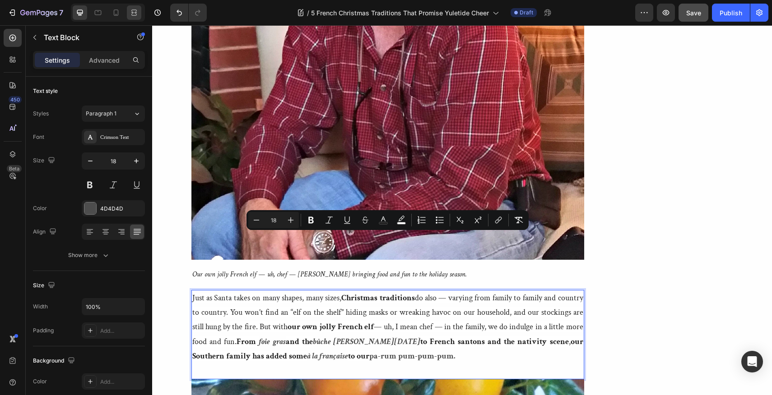
copy p "Just as Santa takes on many shapes, many sizes, Christmas traditions do also — …"
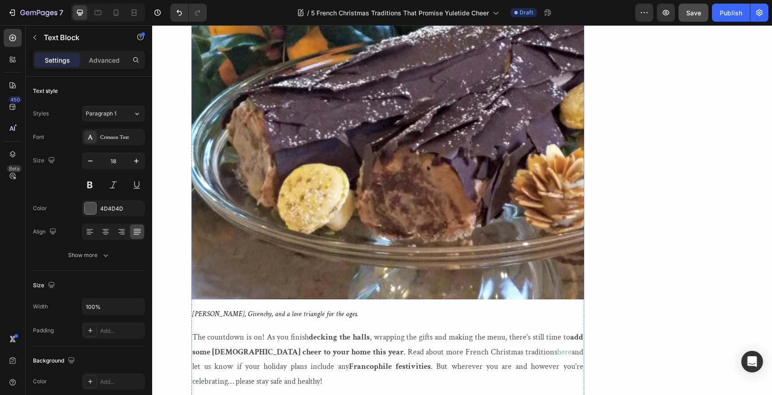
scroll to position [2841, 0]
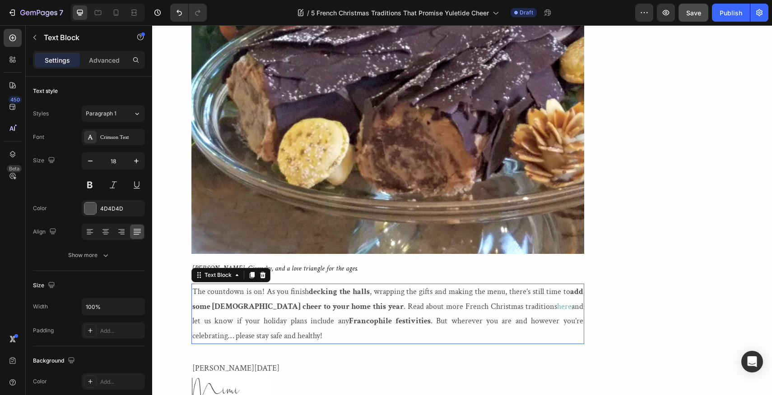
click at [194, 285] on p "The countdown is on! As you finish decking the halls , wrapping the gifts and m…" at bounding box center [387, 314] width 391 height 59
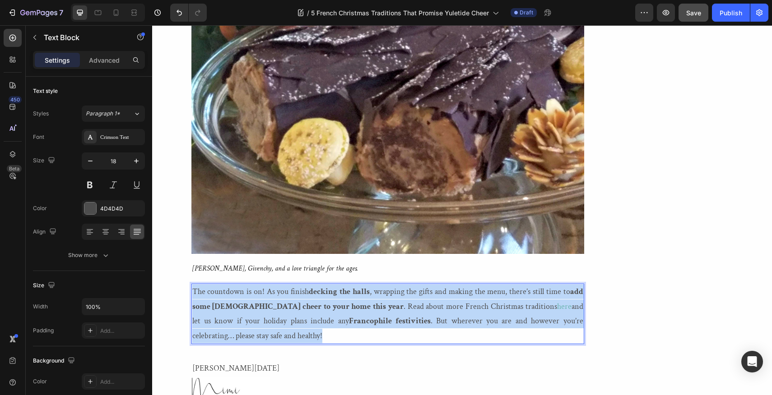
drag, startPoint x: 194, startPoint y: 233, endPoint x: 233, endPoint y: 278, distance: 59.4
click at [233, 285] on p "The countdown is on! As you finish decking the halls , wrapping the gifts and m…" at bounding box center [387, 314] width 391 height 59
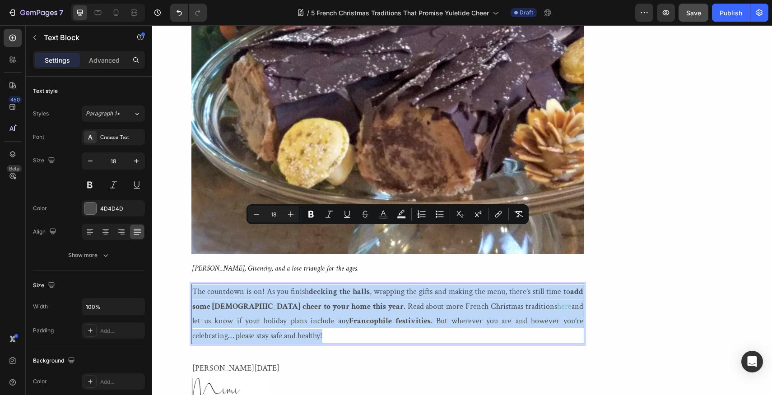
copy p "The countdown is on! As you finish decking the halls , wrapping the gifts and m…"
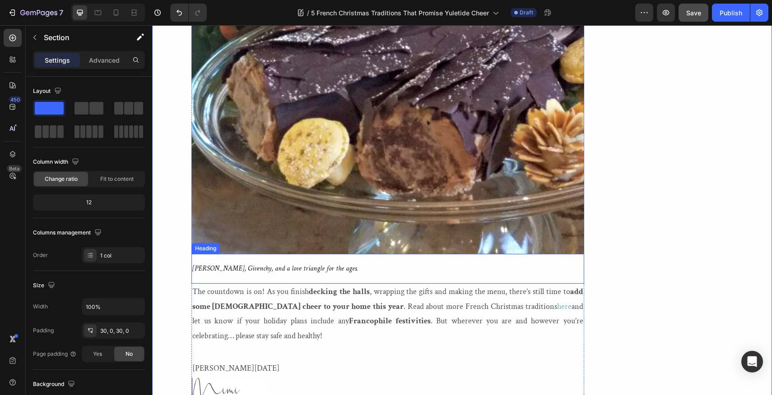
click at [350, 254] on h2 "[PERSON_NAME], Givenchy, and a love triangle for the ages." at bounding box center [387, 269] width 393 height 30
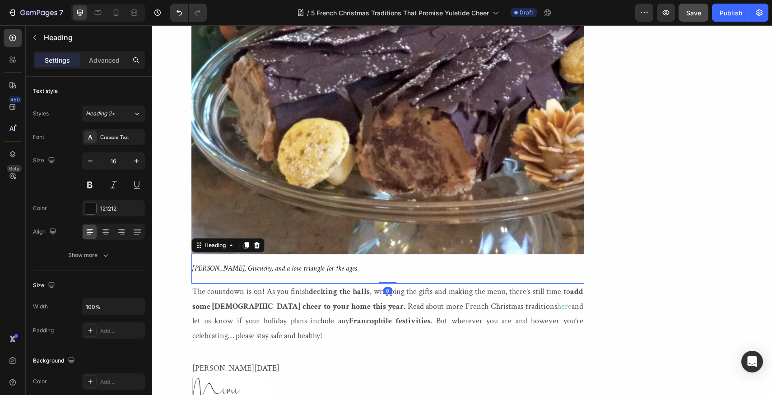
click at [350, 254] on h2 "⁠⁠⁠⁠⁠⁠⁠ [PERSON_NAME], Givenchy, and a love triangle for the ages." at bounding box center [387, 269] width 393 height 30
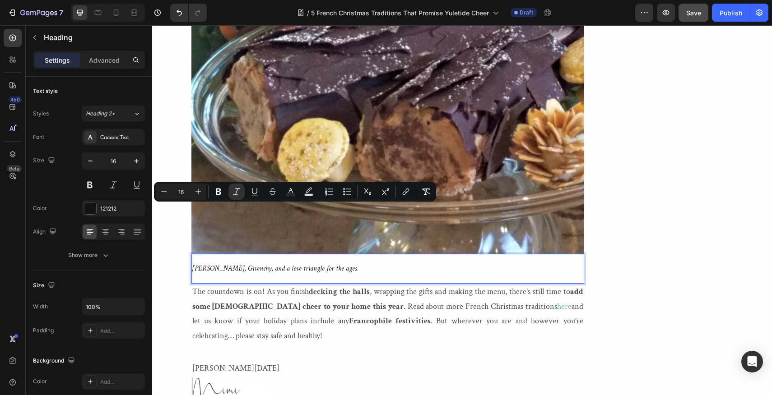
drag, startPoint x: 350, startPoint y: 210, endPoint x: 194, endPoint y: 210, distance: 156.2
click at [194, 255] on p "[PERSON_NAME], Givenchy, and a love triangle for the ages." at bounding box center [387, 269] width 391 height 28
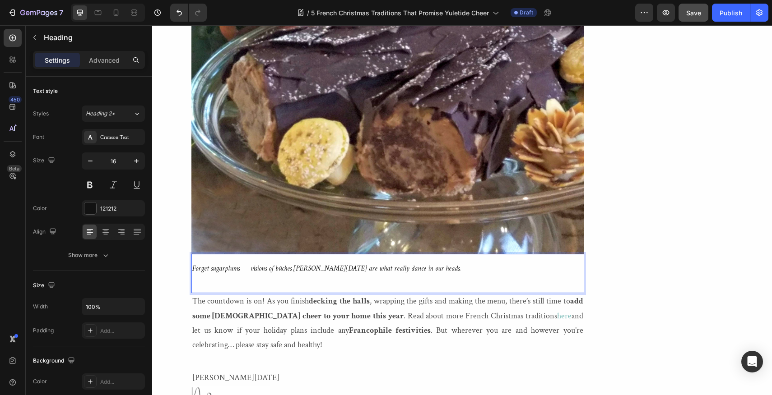
click at [193, 274] on p "⁠⁠⁠⁠⁠⁠⁠" at bounding box center [387, 283] width 391 height 19
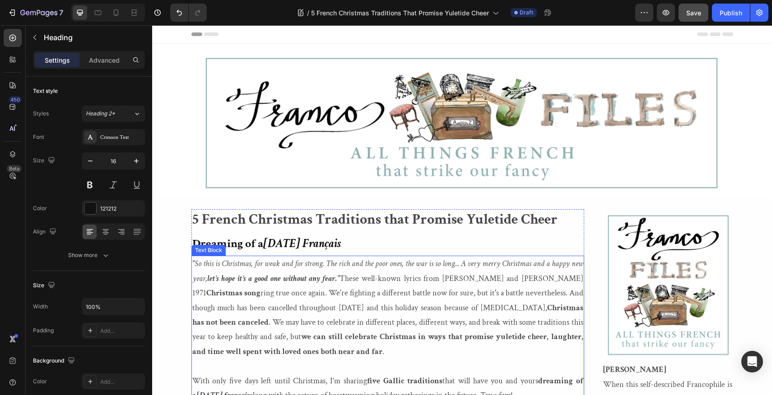
scroll to position [45, 0]
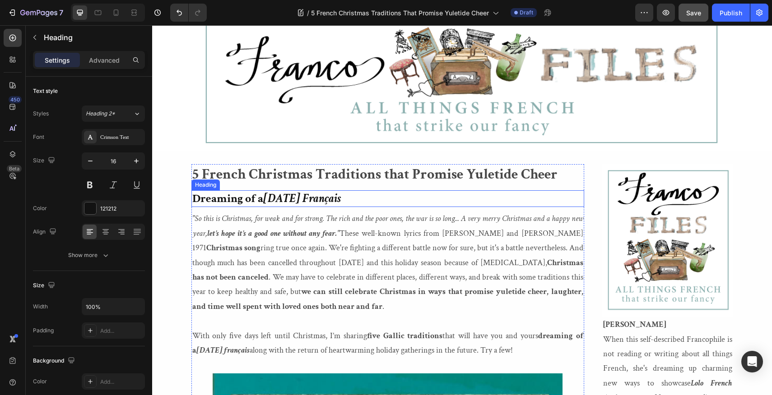
click at [327, 200] on strong "[DATE] Français" at bounding box center [302, 198] width 78 height 15
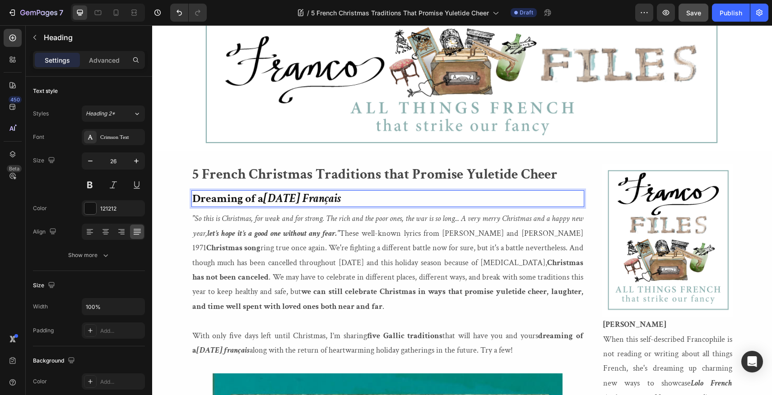
click at [327, 200] on strong "[DATE] Français" at bounding box center [302, 198] width 78 height 15
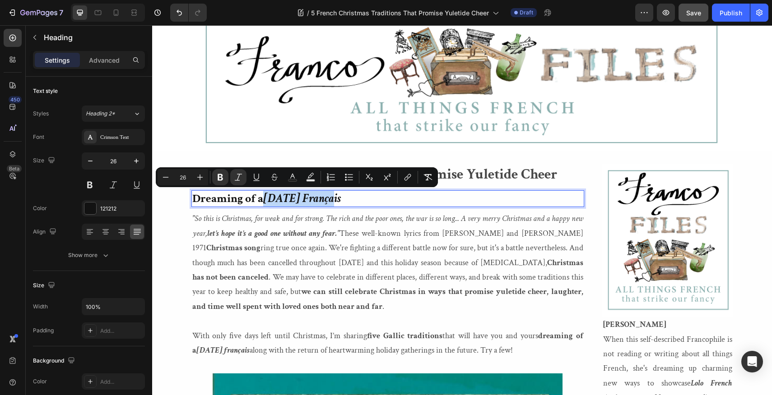
drag, startPoint x: 327, startPoint y: 200, endPoint x: 267, endPoint y: 199, distance: 60.0
click at [267, 199] on strong "[DATE] Français" at bounding box center [302, 198] width 78 height 15
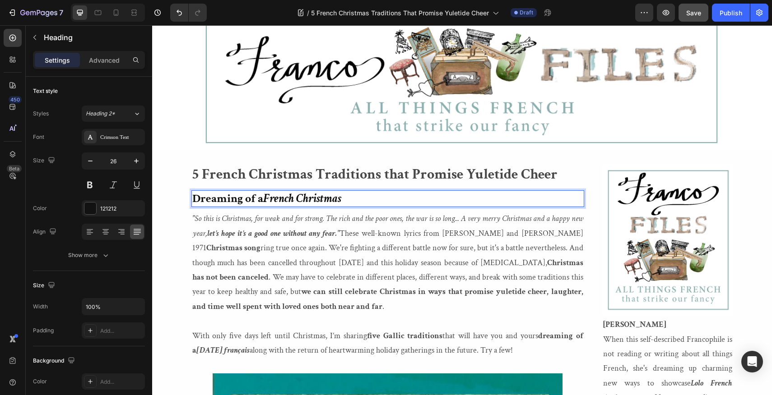
click at [349, 198] on p "Dreaming of a French Christmas" at bounding box center [387, 198] width 391 height 15
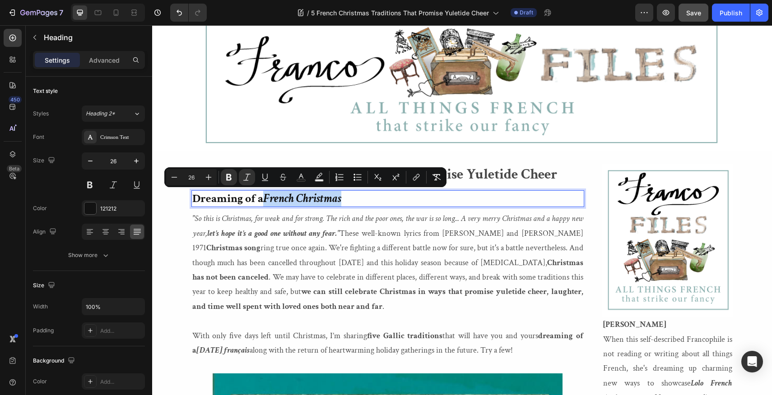
drag, startPoint x: 349, startPoint y: 198, endPoint x: 268, endPoint y: 197, distance: 81.2
click at [268, 197] on p "Dreaming of a French Christmas" at bounding box center [387, 198] width 391 height 15
click at [245, 176] on icon "Editor contextual toolbar" at bounding box center [246, 177] width 9 height 9
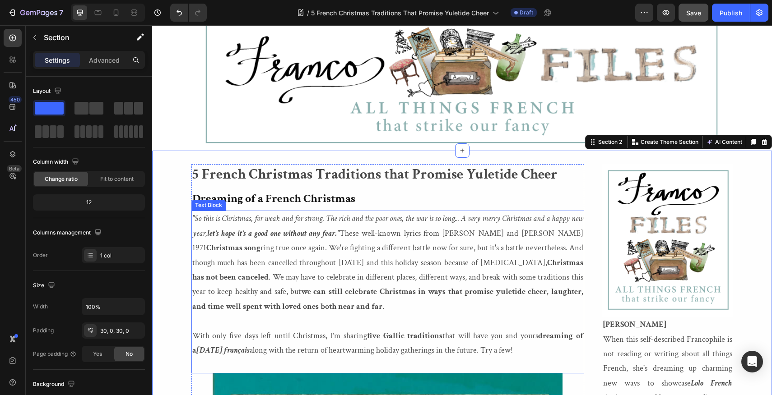
click at [236, 351] on p "With only five days left until Christmas, I’m sharing five Gallic traditions th…" at bounding box center [387, 343] width 391 height 29
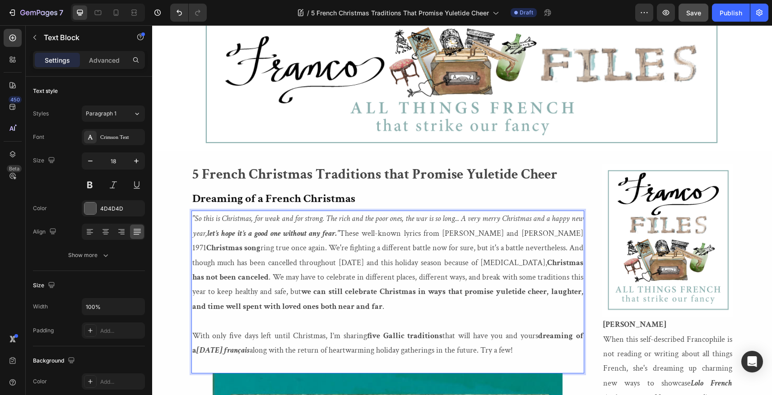
click at [236, 351] on p "With only five days left until Christmas, I’m sharing five Gallic traditions th…" at bounding box center [387, 343] width 391 height 29
click at [339, 305] on p ""So this is Christmas, for weak and for strong. The rich and the poor ones, the…" at bounding box center [387, 263] width 391 height 102
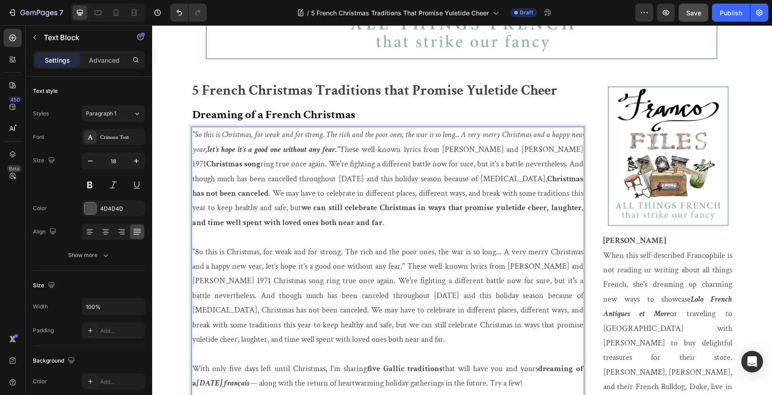
scroll to position [130, 0]
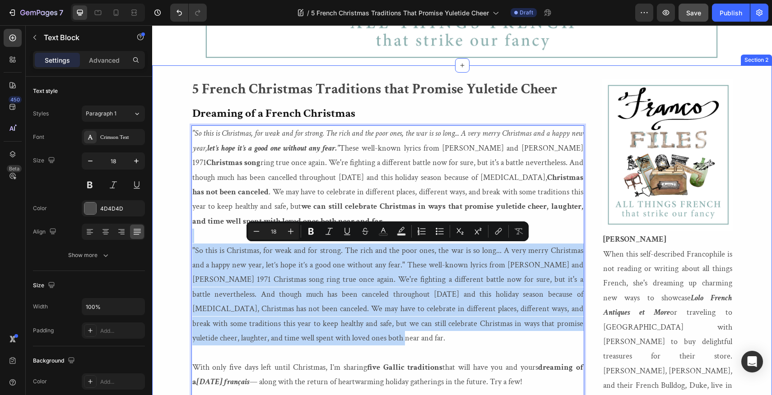
drag, startPoint x: 304, startPoint y: 337, endPoint x: 188, endPoint y: 238, distance: 152.7
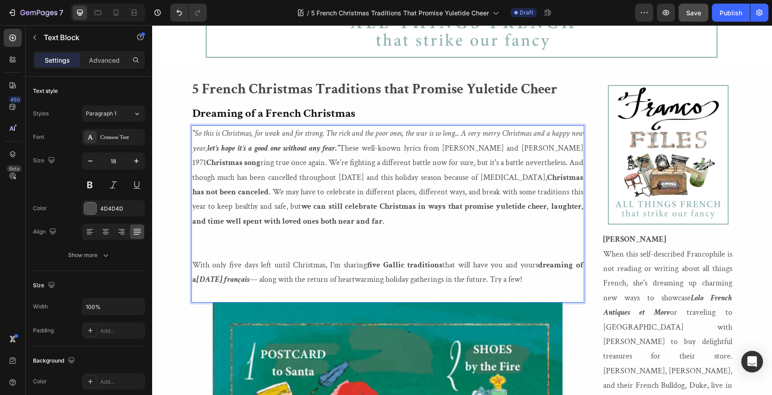
click at [194, 255] on p "Rich Text Editor. Editing area: main" at bounding box center [387, 251] width 391 height 14
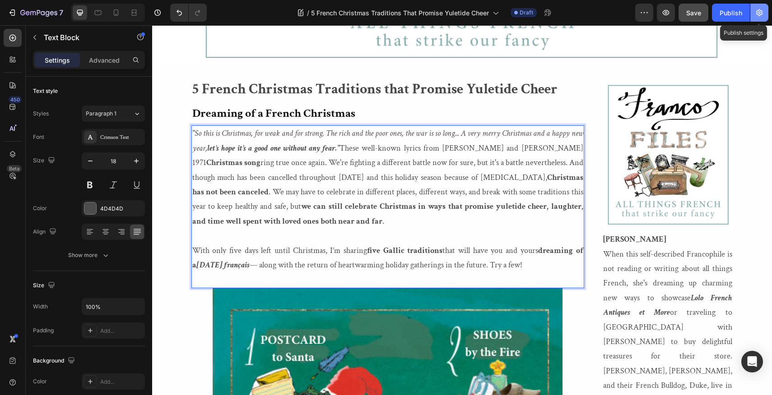
click at [761, 13] on icon "button" at bounding box center [759, 12] width 9 height 9
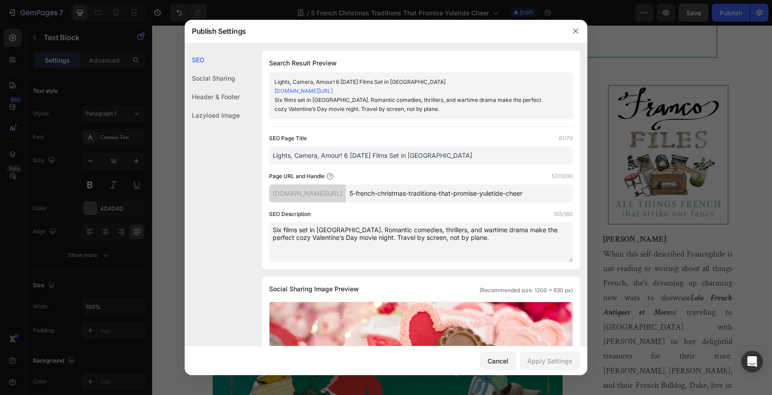
click at [453, 247] on textarea "Six films set in [GEOGRAPHIC_DATA]. Romantic comedies, thrillers, and wartime d…" at bounding box center [421, 243] width 304 height 40
drag, startPoint x: 453, startPoint y: 247, endPoint x: 265, endPoint y: 232, distance: 187.9
click at [265, 232] on div "Search Result Preview Lights, Camera, Amour! 6 [DATE] Films Set in [GEOGRAPHIC_…" at bounding box center [421, 160] width 318 height 219
paste textarea "Add a touch of French charm to your holidays with five festive traditions — fro…"
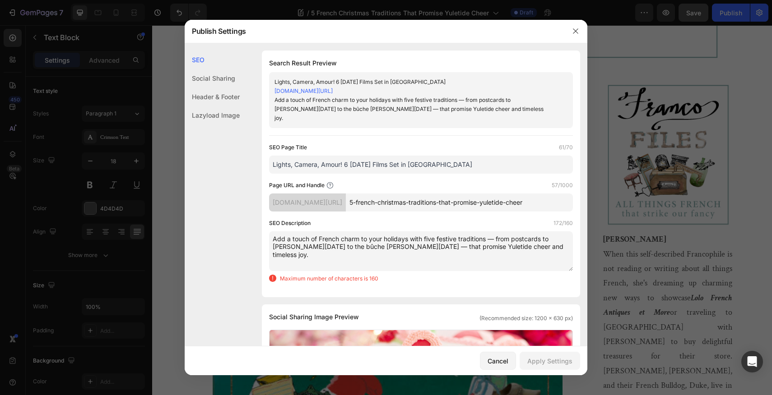
type textarea "Add a touch of French charm to your holidays with five festive traditions — fro…"
click at [459, 164] on input "Lights, Camera, Amour! 6 [DATE] Films Set in [GEOGRAPHIC_DATA]" at bounding box center [421, 165] width 304 height 18
drag, startPoint x: 459, startPoint y: 164, endPoint x: 268, endPoint y: 165, distance: 190.5
click at [268, 165] on div "Search Result Preview Lights, Camera, Amour! 6 [DATE] Films Set in [GEOGRAPHIC_…" at bounding box center [421, 174] width 318 height 247
type input "5 French Christmas traditions that Promise yuletide cheer"
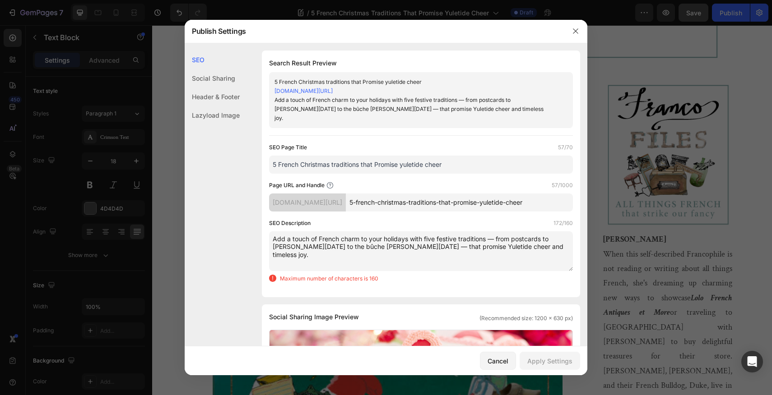
drag, startPoint x: 287, startPoint y: 238, endPoint x: 316, endPoint y: 239, distance: 28.5
click at [316, 239] on textarea "Add a touch of French charm to your holidays with five festive traditions — fro…" at bounding box center [421, 252] width 304 height 40
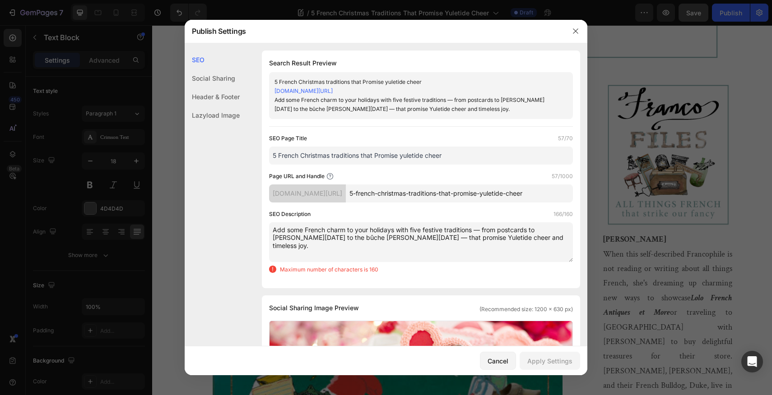
drag, startPoint x: 422, startPoint y: 238, endPoint x: 412, endPoint y: 237, distance: 10.0
click at [412, 237] on textarea "Add some French charm to your holidays with five festive traditions — from post…" at bounding box center [421, 243] width 304 height 40
drag, startPoint x: 305, startPoint y: 238, endPoint x: 286, endPoint y: 238, distance: 19.0
click at [286, 238] on textarea "Add some French charm to your holidays with 5 festive traditions — from postcar…" at bounding box center [421, 243] width 304 height 40
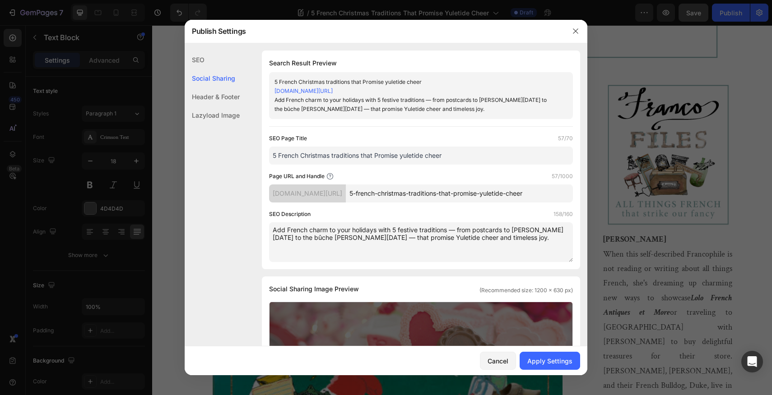
scroll to position [111, 0]
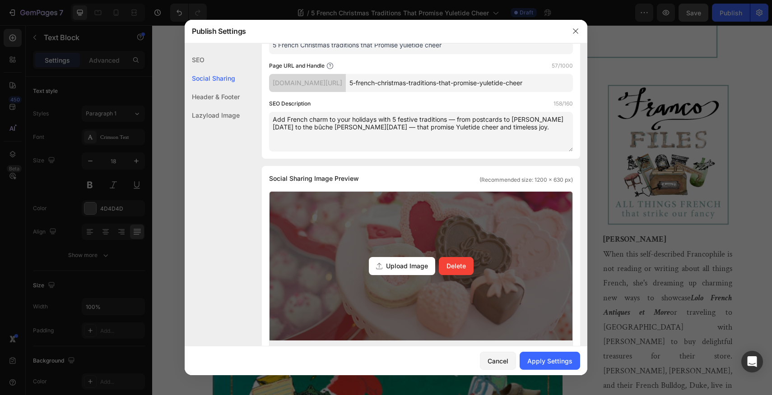
type textarea "Add French charm to your holidays with 5 festive traditions — from postcards to…"
click at [414, 275] on div "Upload Image" at bounding box center [402, 266] width 66 height 18
click at [0, 0] on input "Upload Image Delete" at bounding box center [0, 0] width 0 height 0
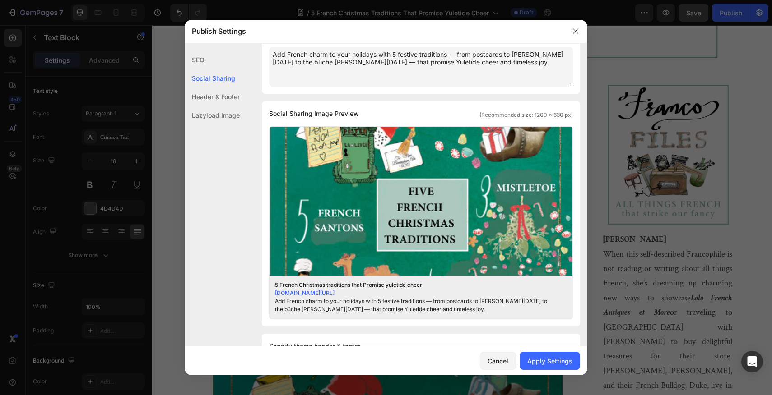
scroll to position [147, 0]
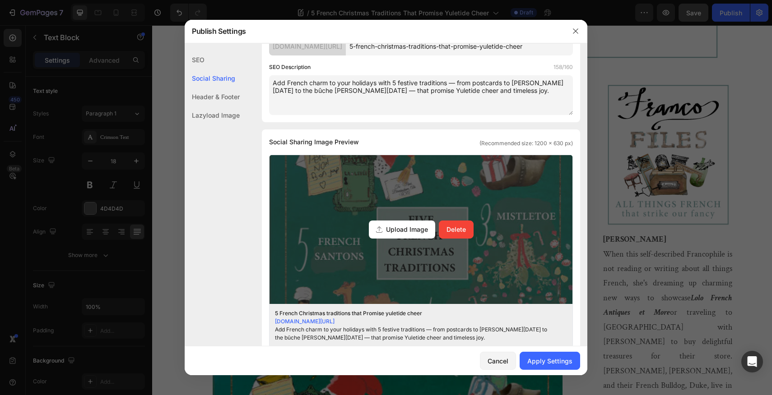
click at [399, 234] on span "Upload Image" at bounding box center [407, 229] width 42 height 9
click at [0, 0] on input "Upload Image Delete" at bounding box center [0, 0] width 0 height 0
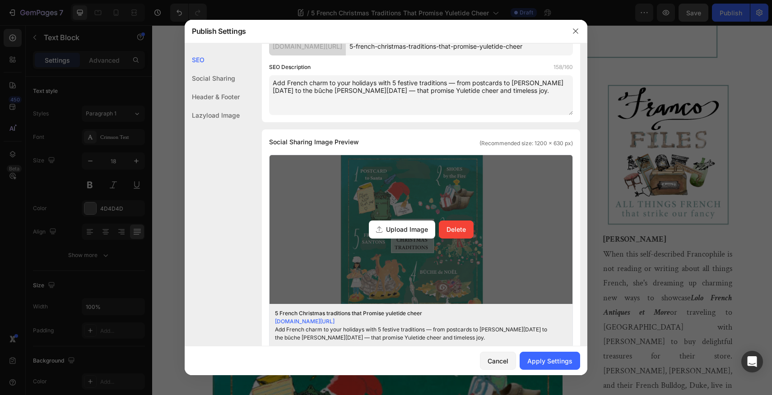
scroll to position [0, 0]
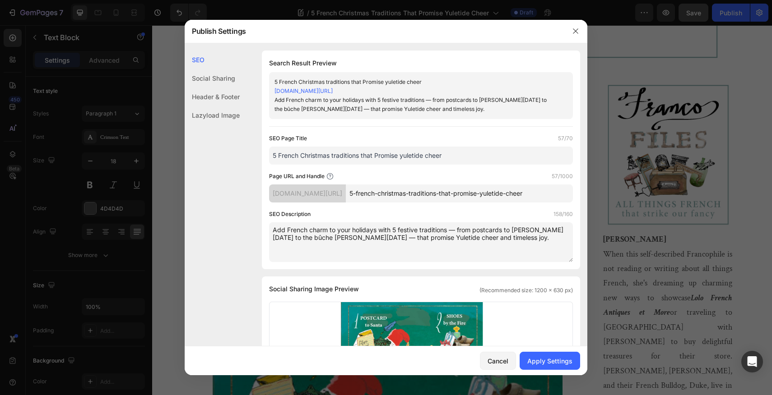
click at [403, 164] on input "5 French Christmas traditions that Promise yuletide cheer" at bounding box center [421, 156] width 304 height 18
click at [428, 164] on input "5 French Christmas traditions that Promise Yuletide cheer" at bounding box center [421, 156] width 304 height 18
click at [333, 164] on input "5 French Christmas traditions that Promise Yuletide Cheer" at bounding box center [421, 156] width 304 height 18
type input "5 French Christmas Traditions that Promise Yuletide Cheer"
click at [546, 362] on div "Apply Settings" at bounding box center [549, 361] width 45 height 9
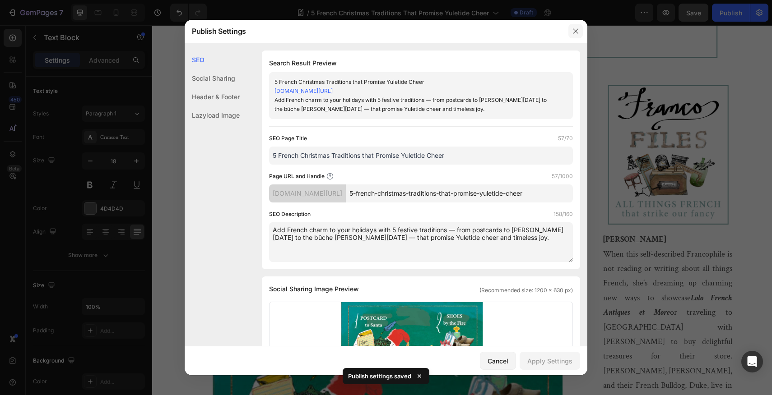
click at [576, 28] on icon "button" at bounding box center [575, 31] width 7 height 7
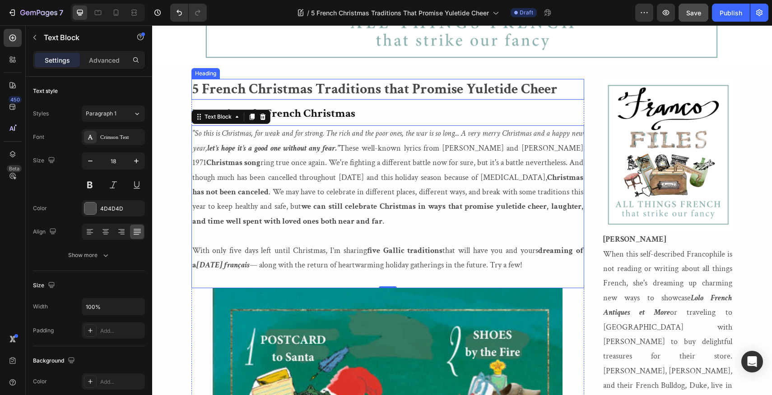
click at [390, 91] on h2 "5 French Christmas Traditions that Promise Yuletide Cheer" at bounding box center [387, 89] width 393 height 21
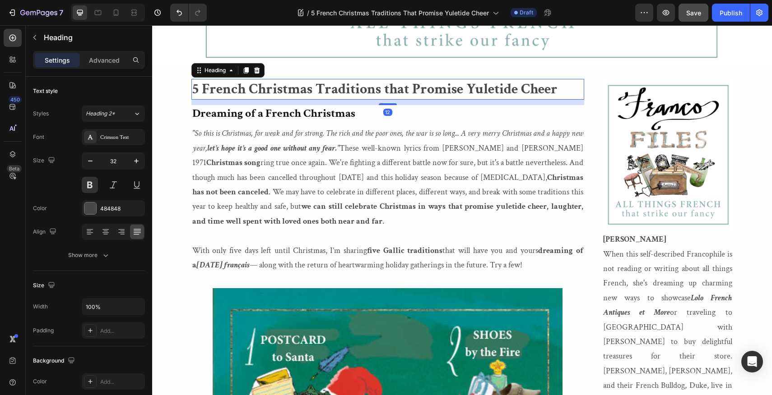
click at [390, 91] on h2 "5 French Christmas Traditions that Promise Yuletide Cheer" at bounding box center [387, 89] width 393 height 21
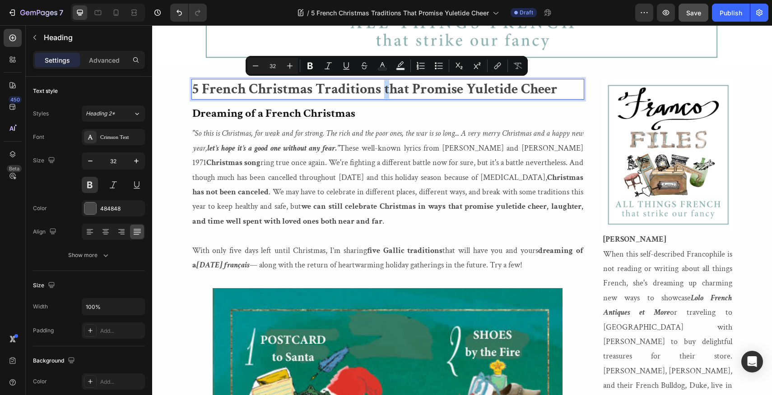
drag, startPoint x: 390, startPoint y: 91, endPoint x: 385, endPoint y: 92, distance: 5.0
click at [385, 92] on p "5 French Christmas Traditions that Promise Yuletide Cheer" at bounding box center [387, 89] width 391 height 19
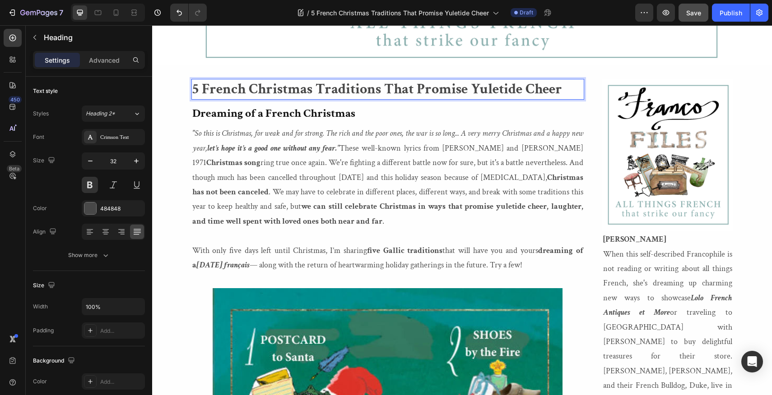
click at [393, 89] on p "5 French Christmas Traditions That Promise Yuletide Cheer" at bounding box center [387, 89] width 391 height 19
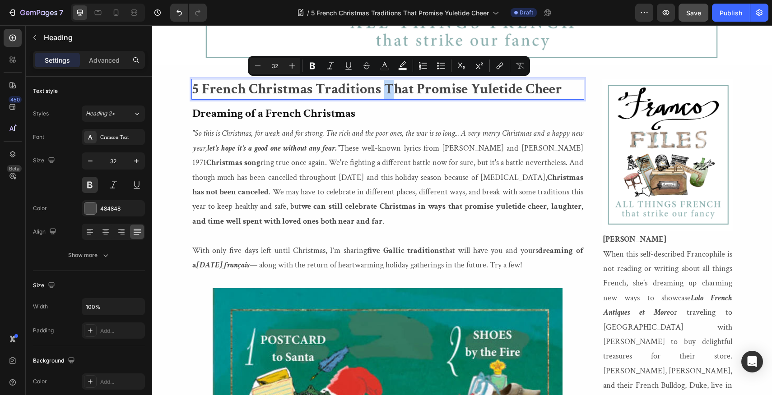
drag, startPoint x: 393, startPoint y: 89, endPoint x: 388, endPoint y: 89, distance: 5.0
click at [388, 89] on p "5 French Christmas Traditions That Promise Yuletide Cheer" at bounding box center [387, 89] width 391 height 19
